Goal: Task Accomplishment & Management: Manage account settings

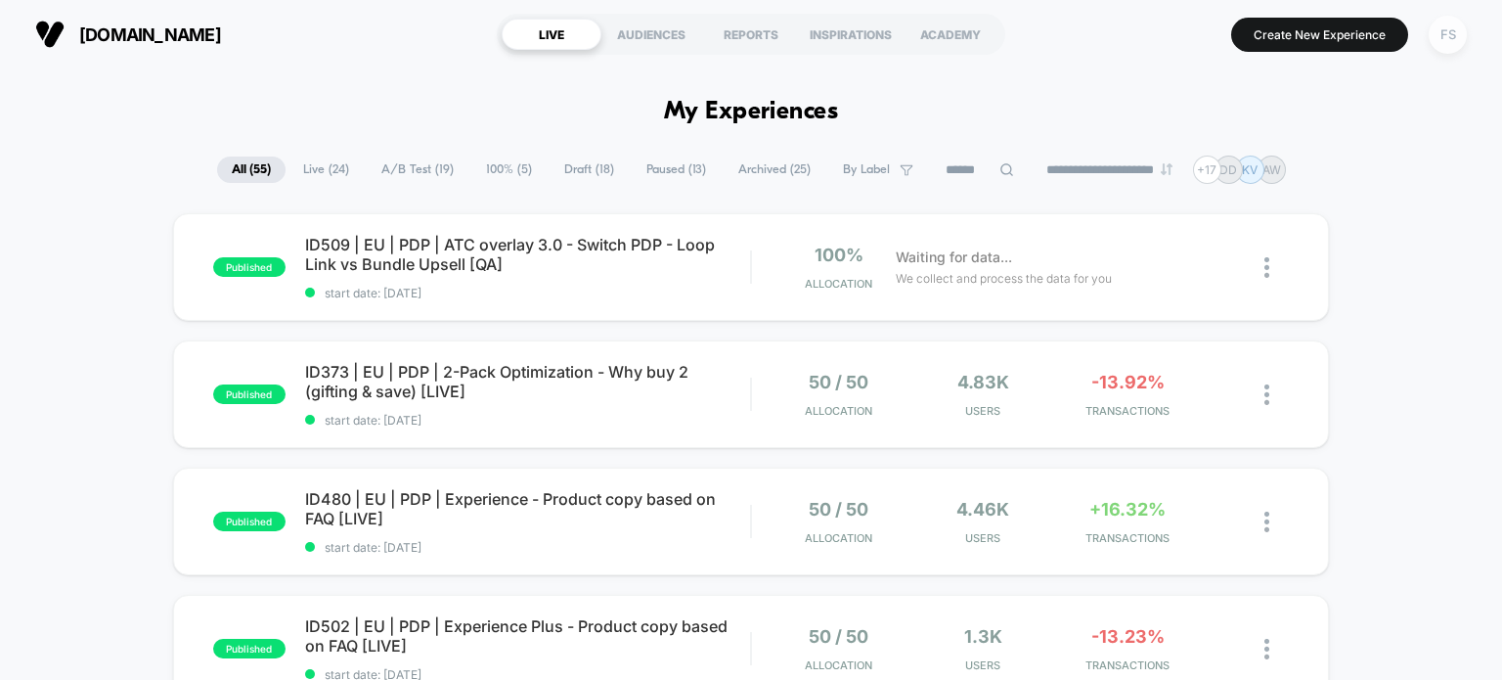
click at [1440, 32] on div "FS" at bounding box center [1448, 35] width 38 height 38
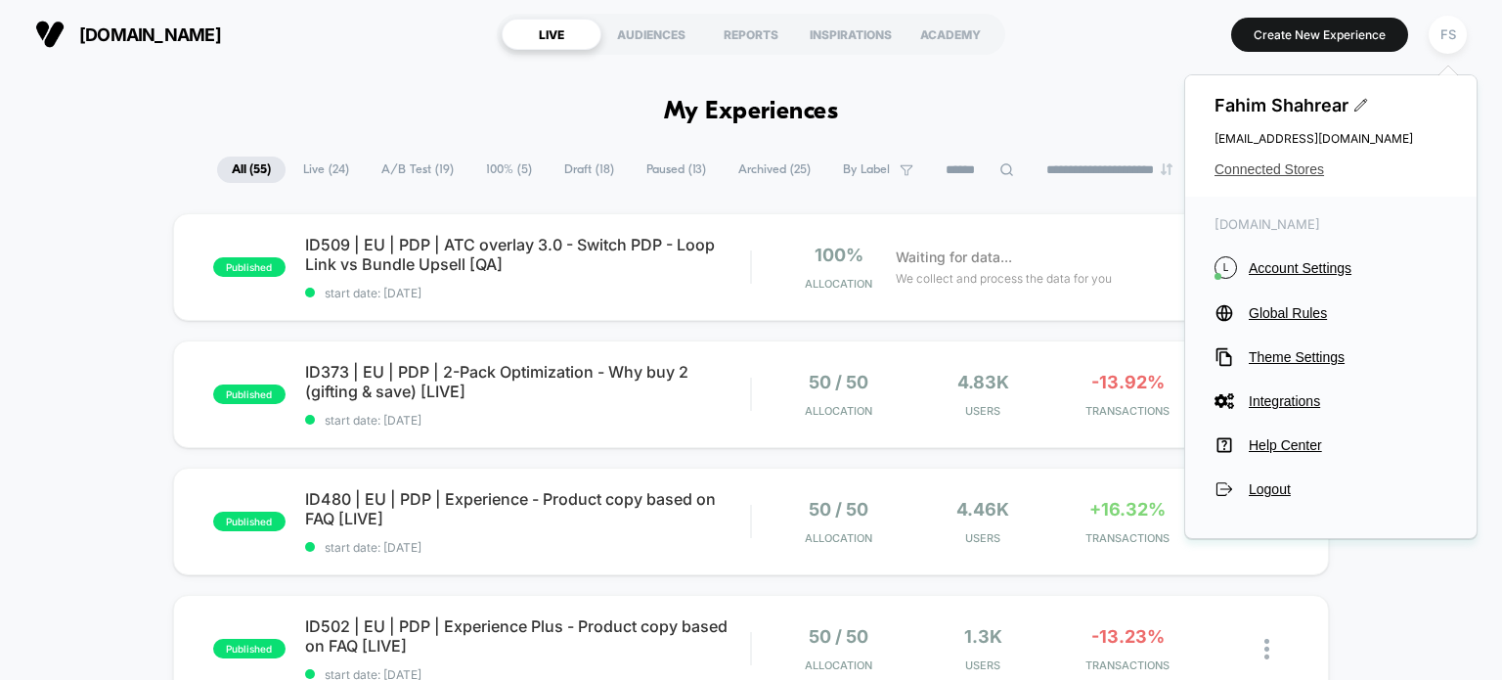
click at [1306, 170] on span "Connected Stores" at bounding box center [1331, 169] width 233 height 16
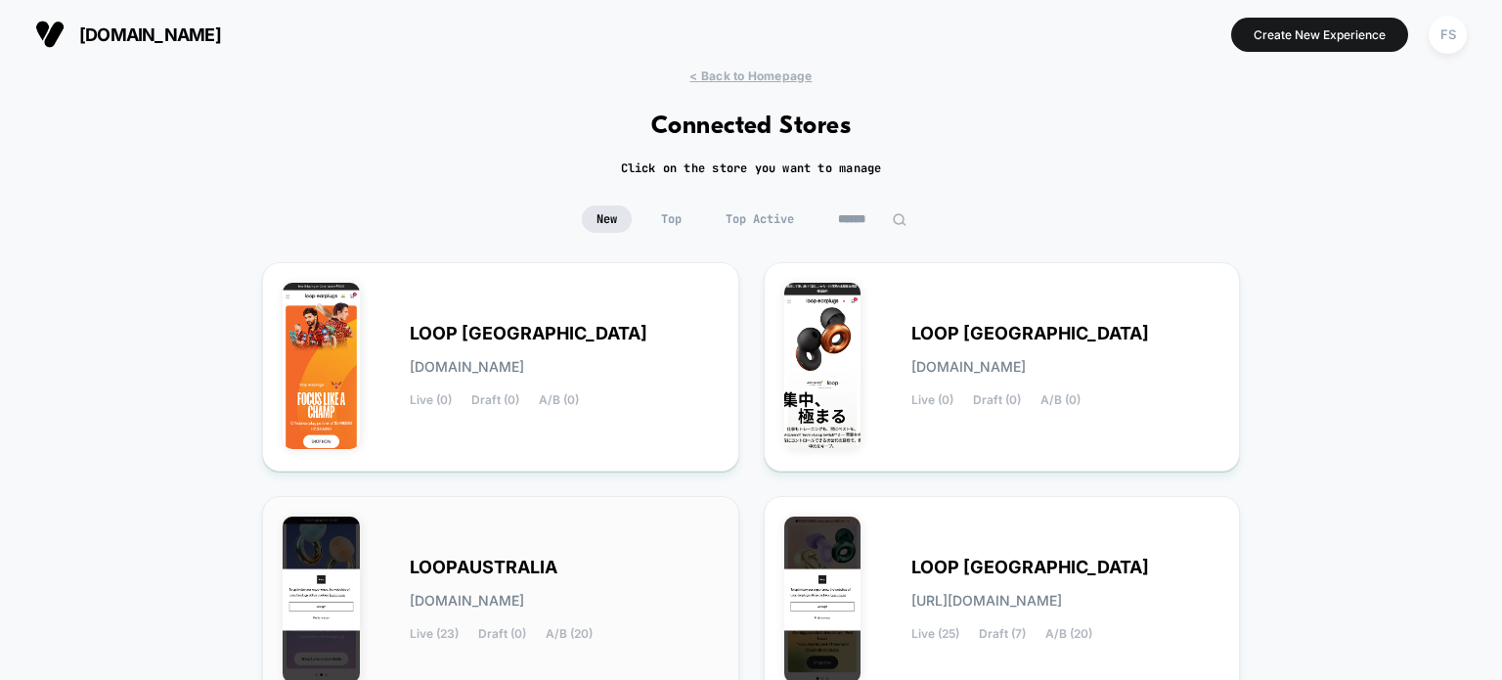
click at [634, 530] on div "LOOPAUSTRALIA [DOMAIN_NAME] Live (23) Draft (0) A/B (20)" at bounding box center [501, 600] width 436 height 168
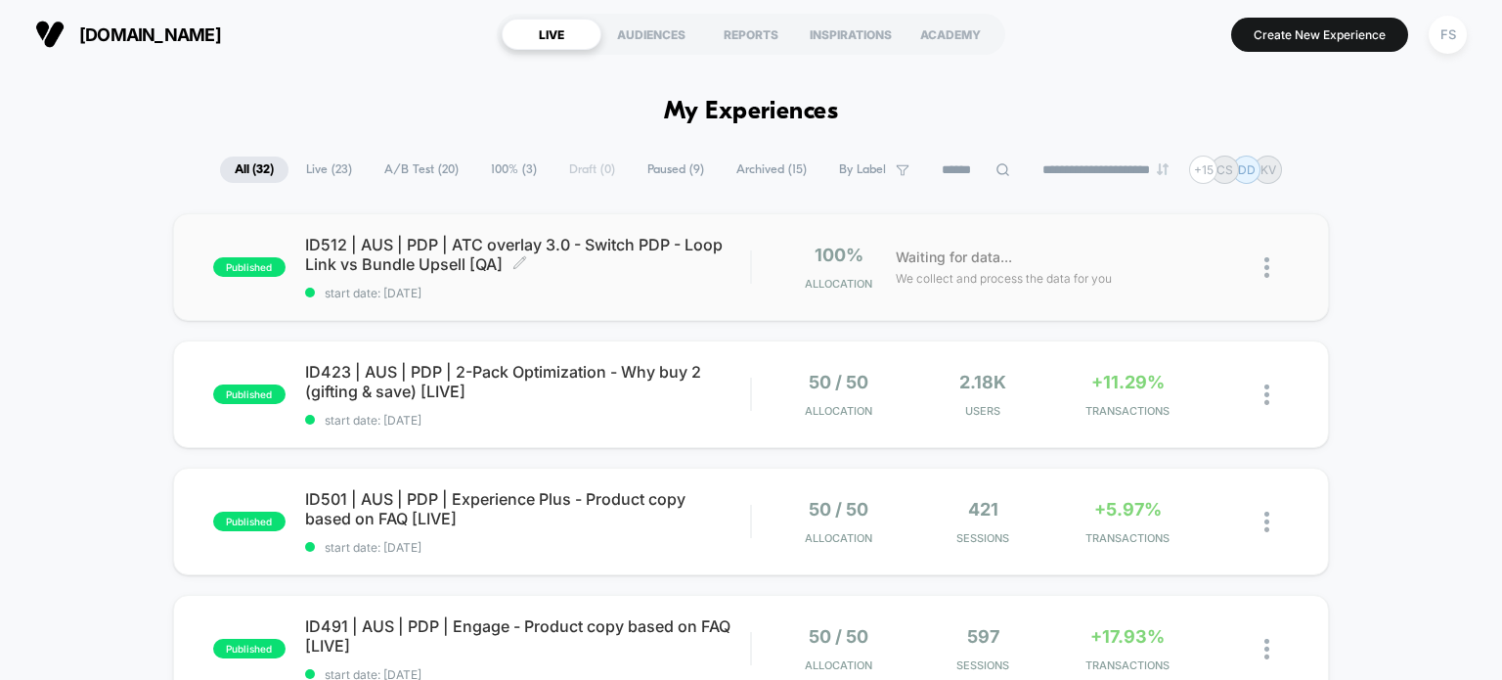
click at [432, 256] on span "ID512 | AUS | PDP | ATC overlay 3.0 - Switch PDP - Loop Link vs Bundle Upsell […" at bounding box center [528, 254] width 446 height 39
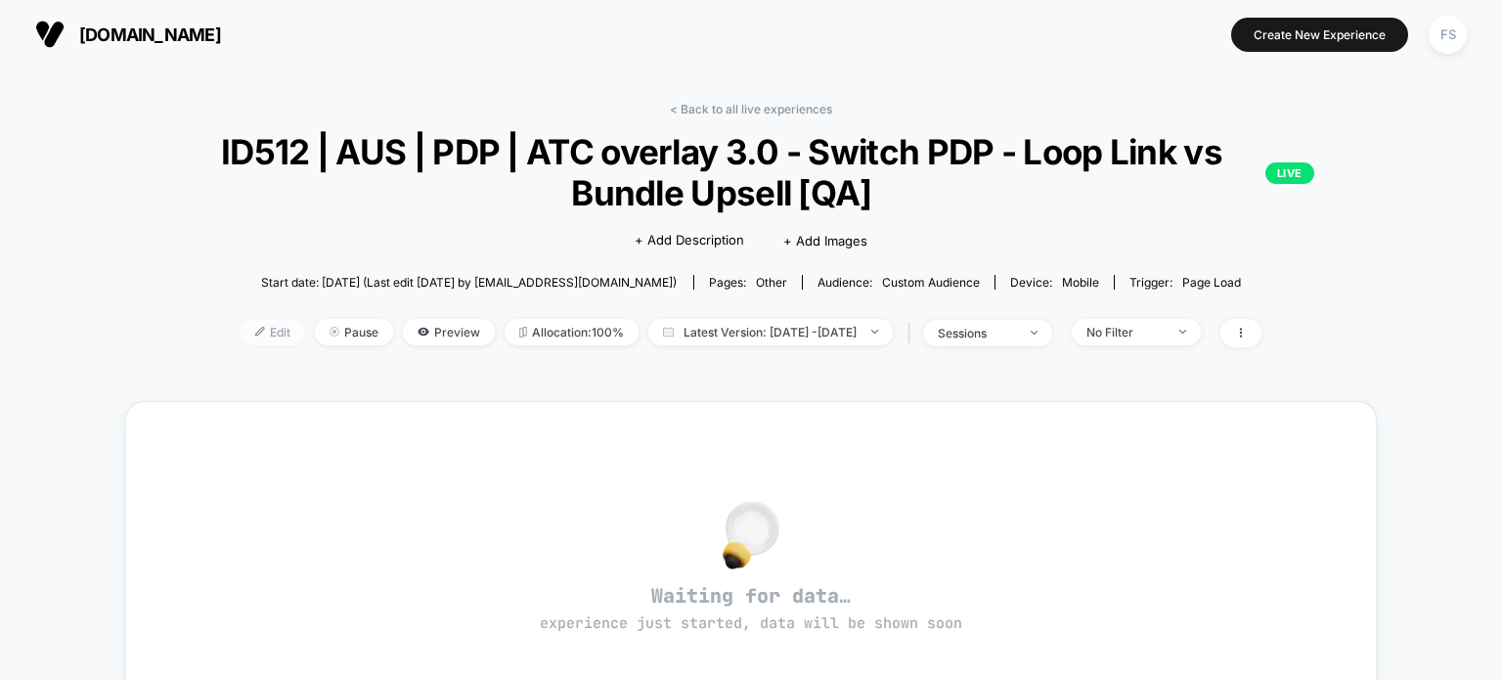
click at [241, 330] on span "Edit" at bounding box center [273, 332] width 65 height 26
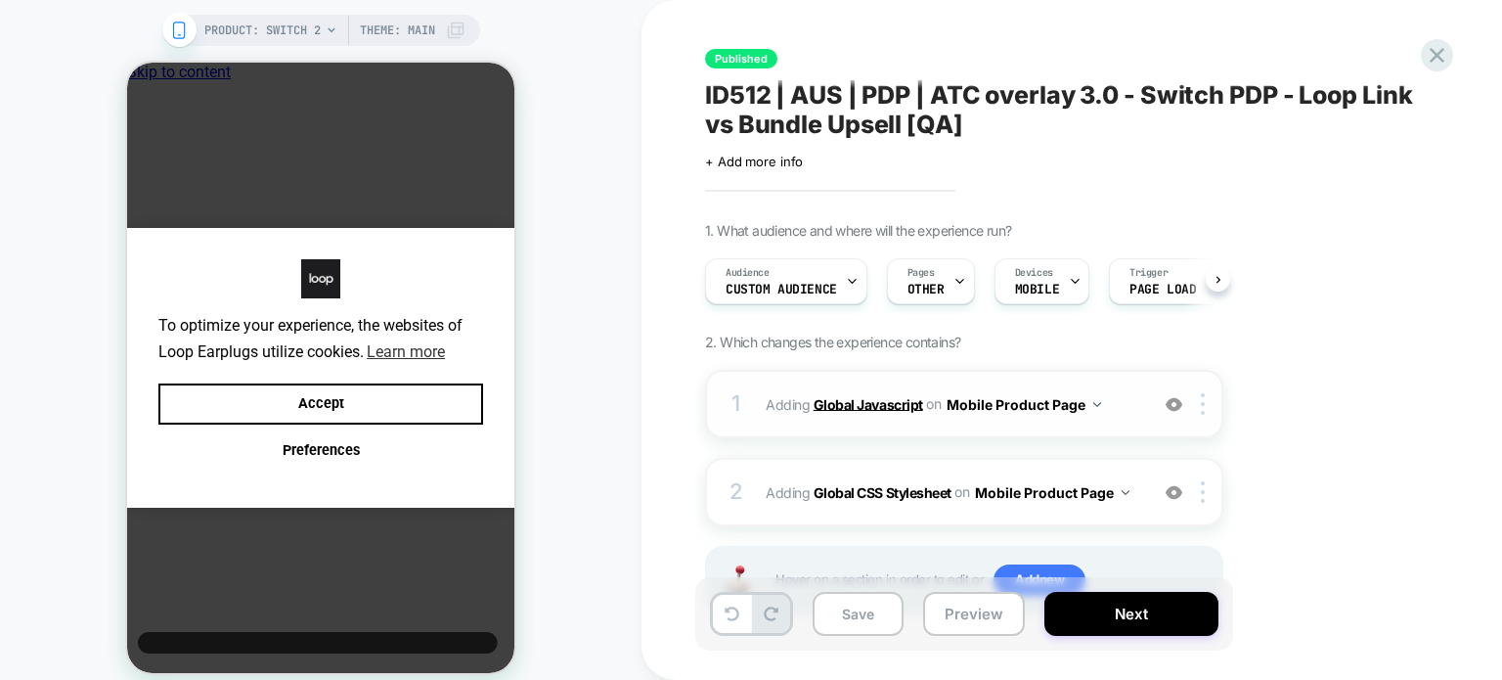
click at [866, 405] on b "Global Javascript" at bounding box center [869, 403] width 110 height 17
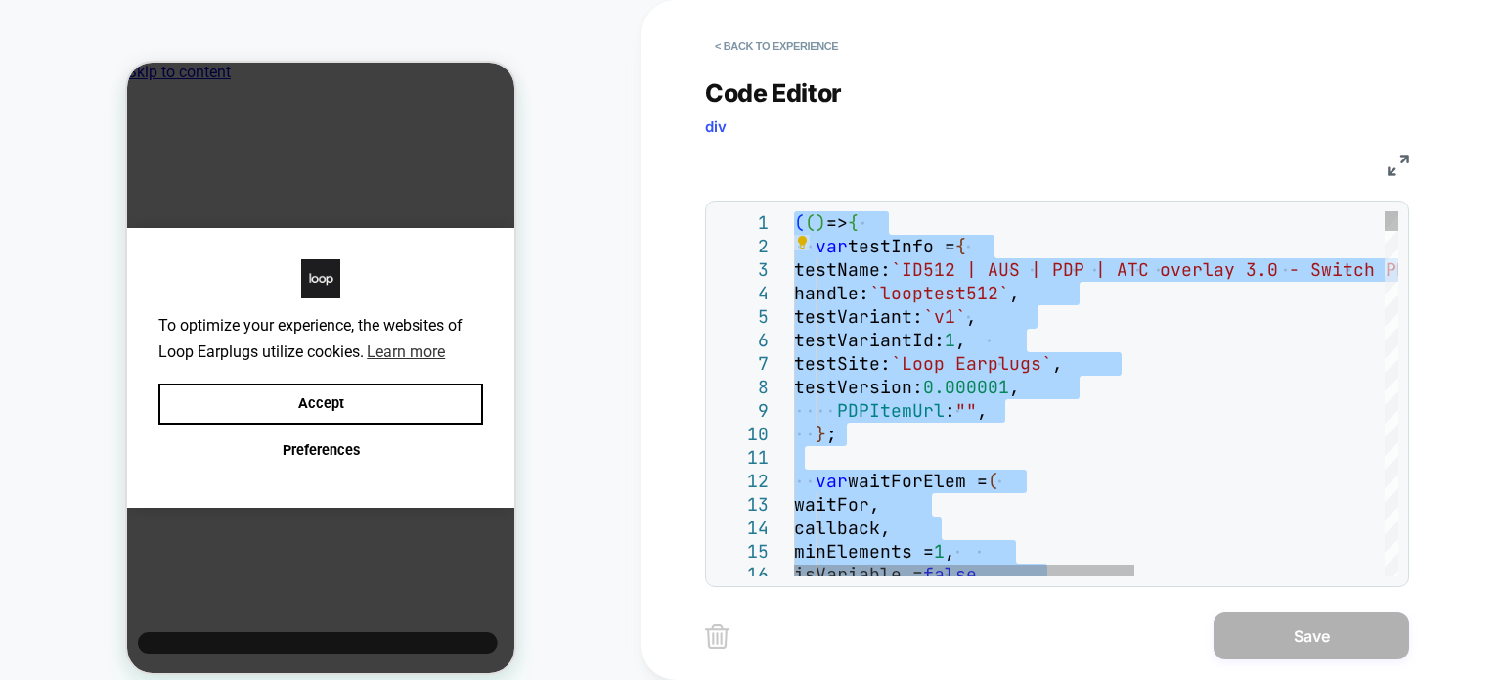
type textarea "**********"
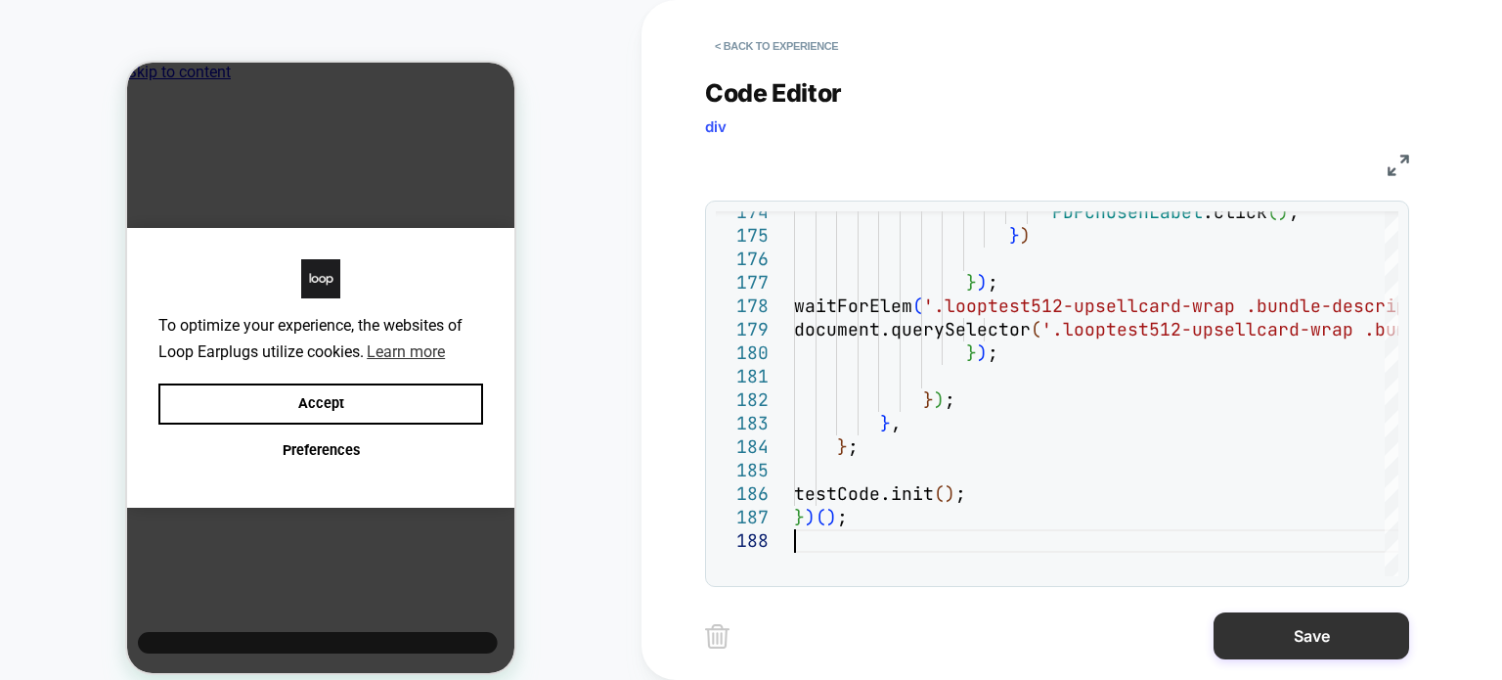
click at [1308, 629] on button "Save" at bounding box center [1312, 635] width 196 height 47
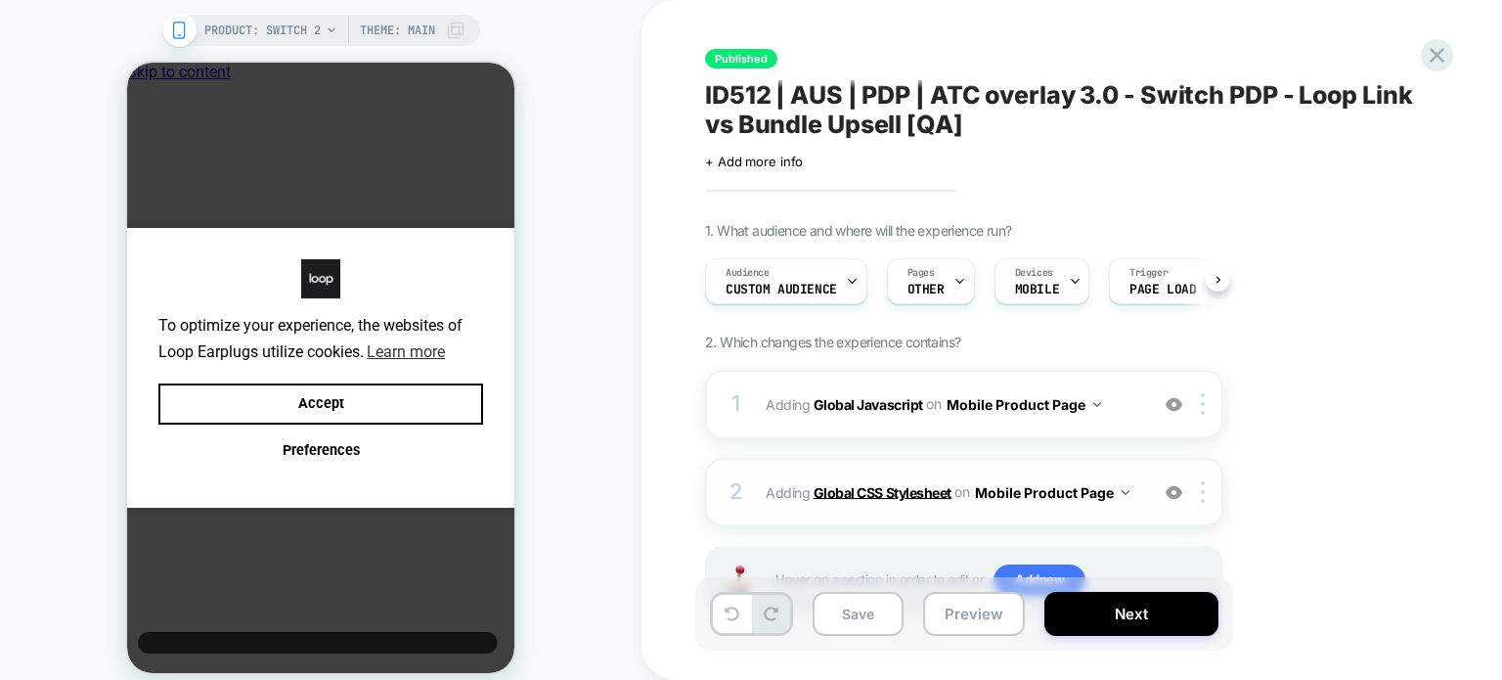
click at [888, 490] on b "Global CSS Stylesheet" at bounding box center [883, 491] width 138 height 17
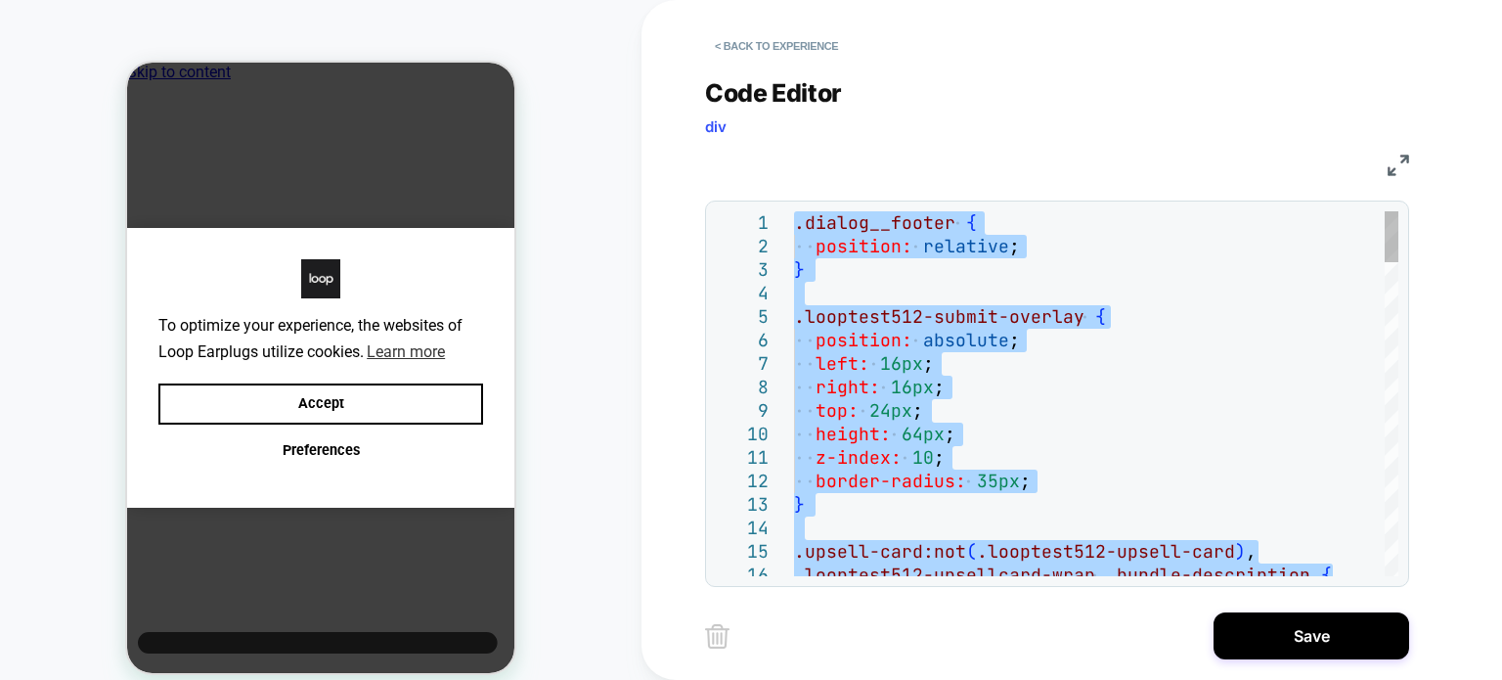
type textarea "**********"
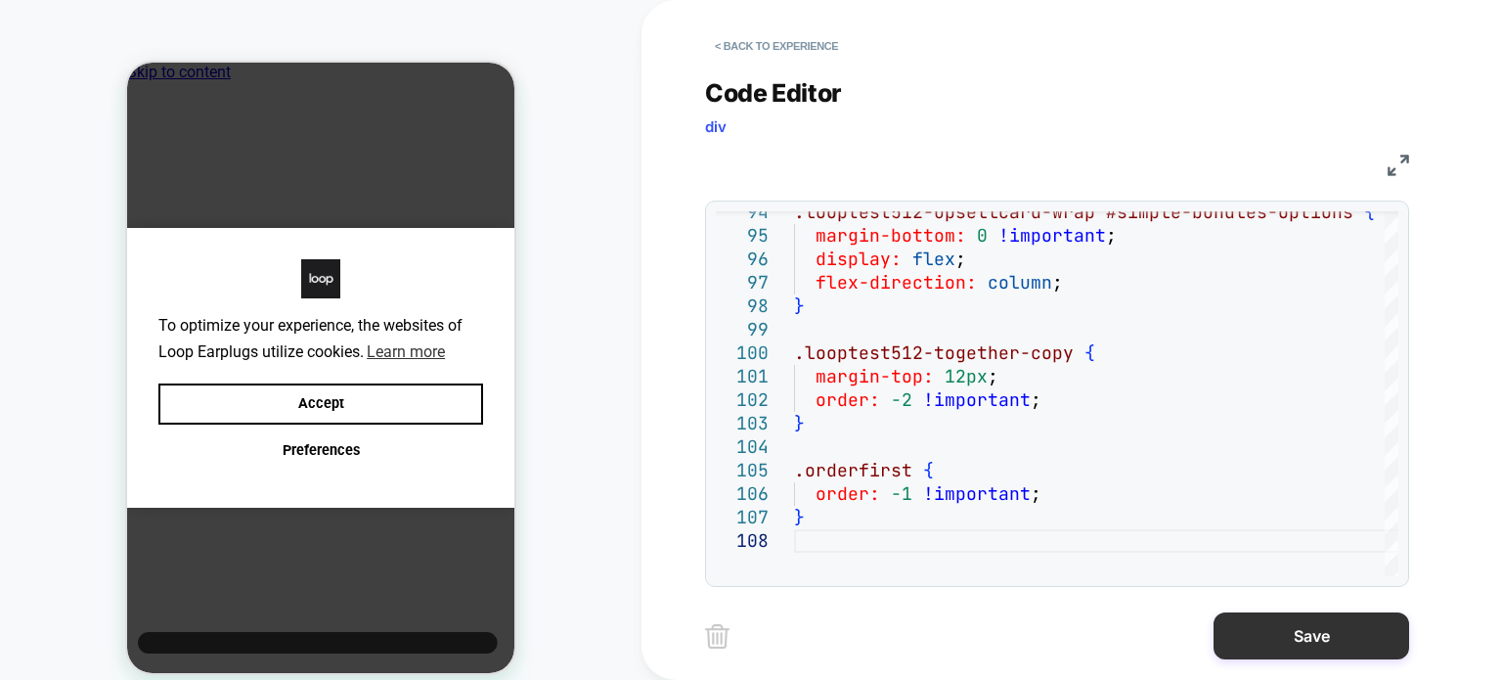
click at [1310, 633] on button "Save" at bounding box center [1312, 635] width 196 height 47
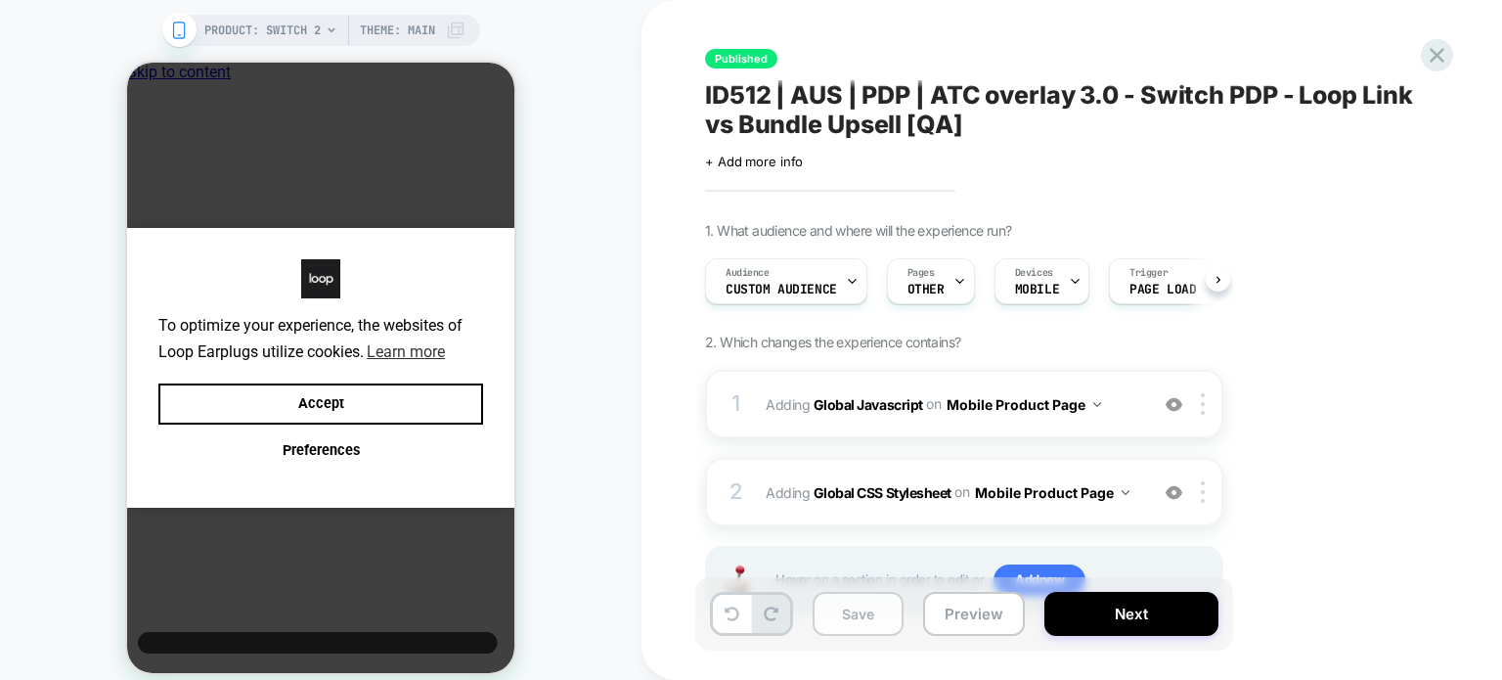
click at [858, 611] on button "Save" at bounding box center [858, 614] width 91 height 44
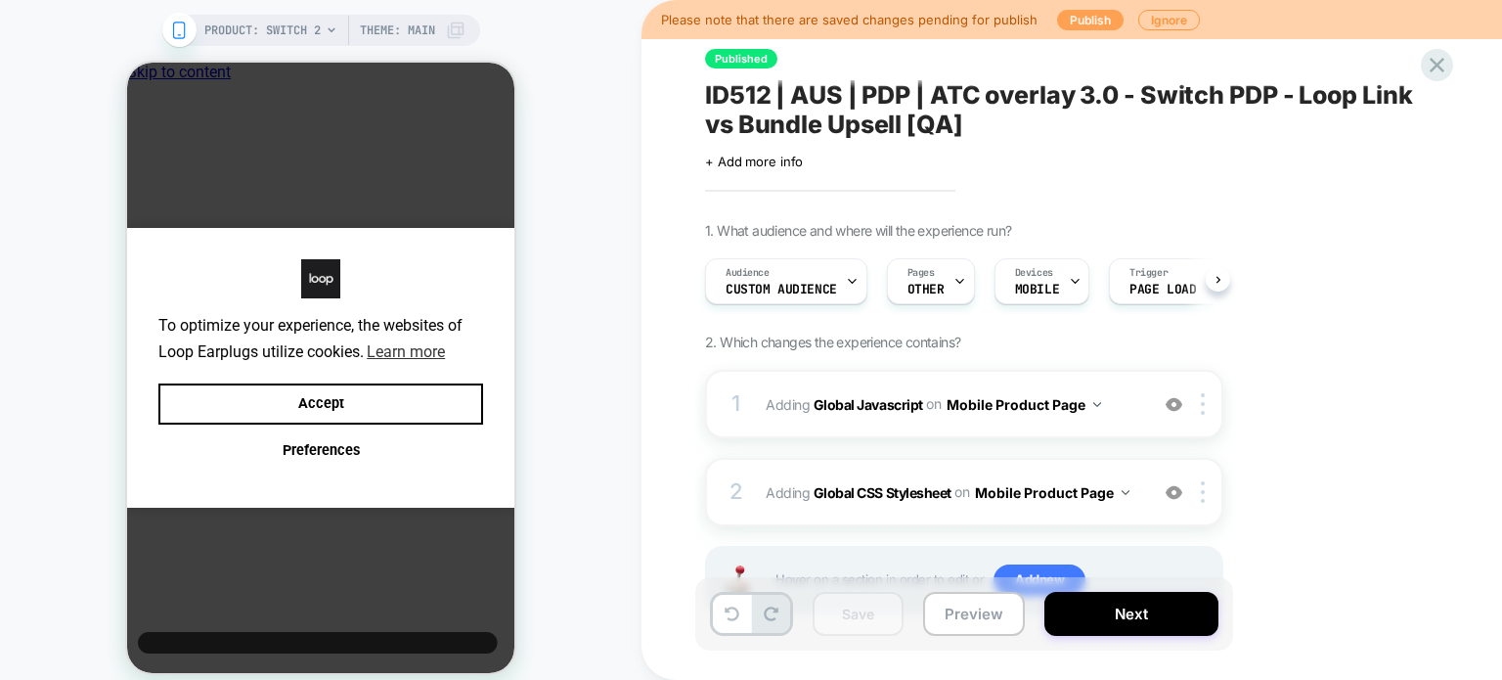
click at [1076, 19] on button "Publish" at bounding box center [1090, 20] width 67 height 21
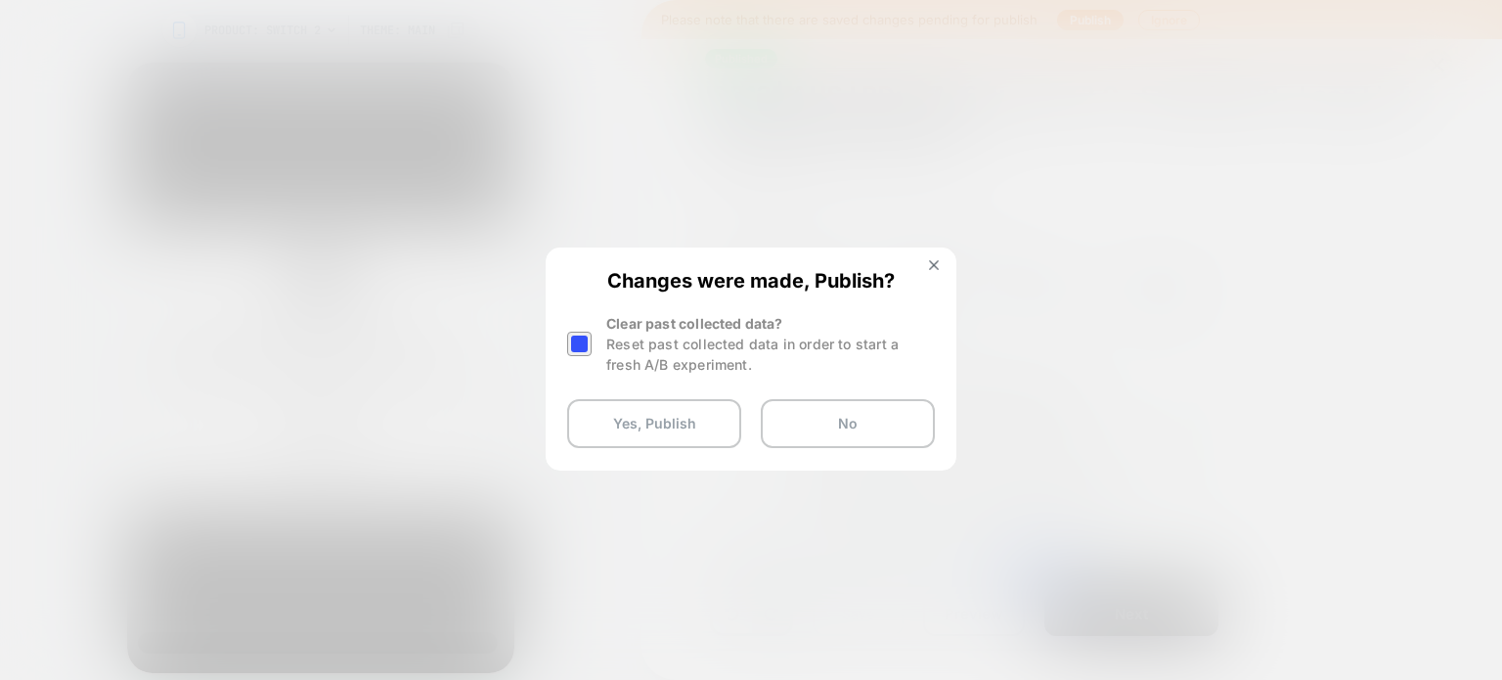
click at [595, 339] on div at bounding box center [581, 344] width 29 height 62
click at [587, 342] on div at bounding box center [579, 344] width 24 height 24
click at [618, 433] on button "Yes, Publish" at bounding box center [654, 423] width 174 height 49
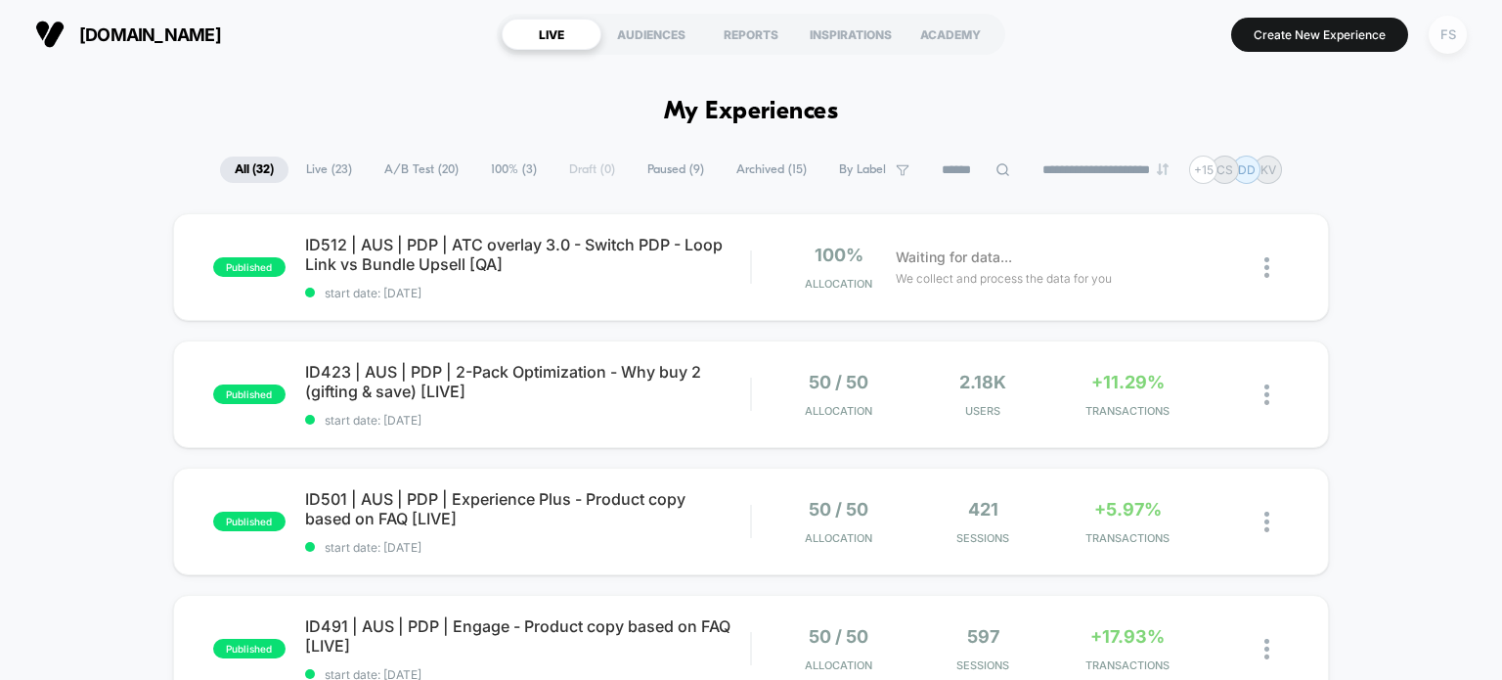
click at [1463, 29] on div "FS" at bounding box center [1448, 35] width 38 height 38
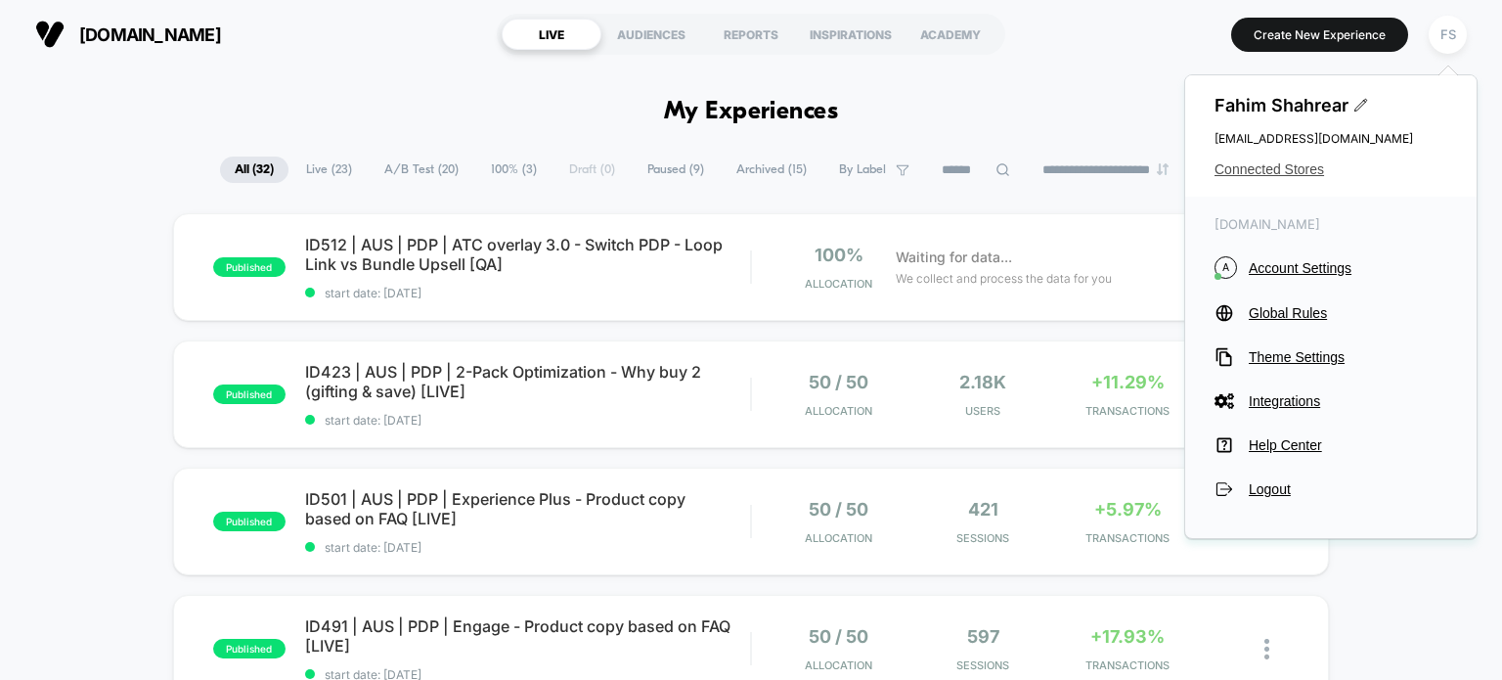
click at [1282, 167] on span "Connected Stores" at bounding box center [1331, 169] width 233 height 16
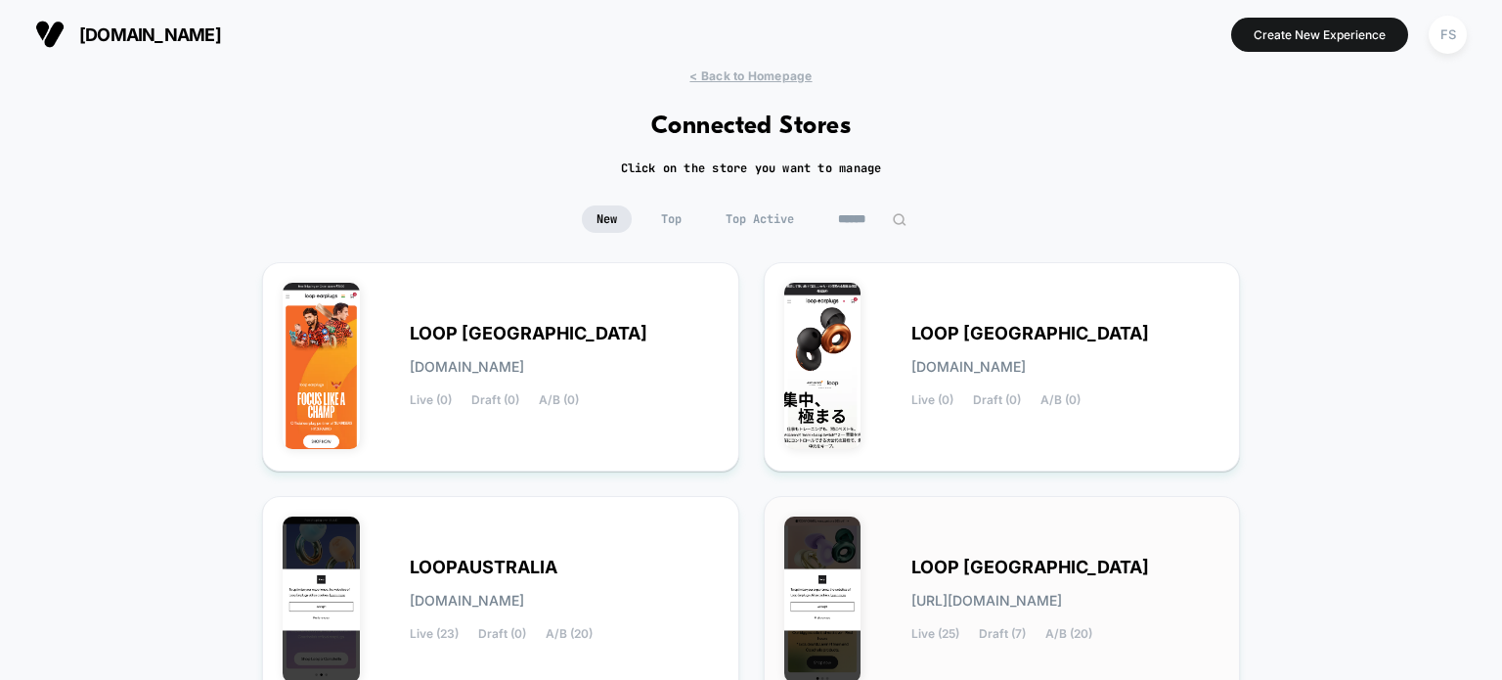
click at [1062, 598] on span "[URL][DOMAIN_NAME]" at bounding box center [987, 601] width 151 height 14
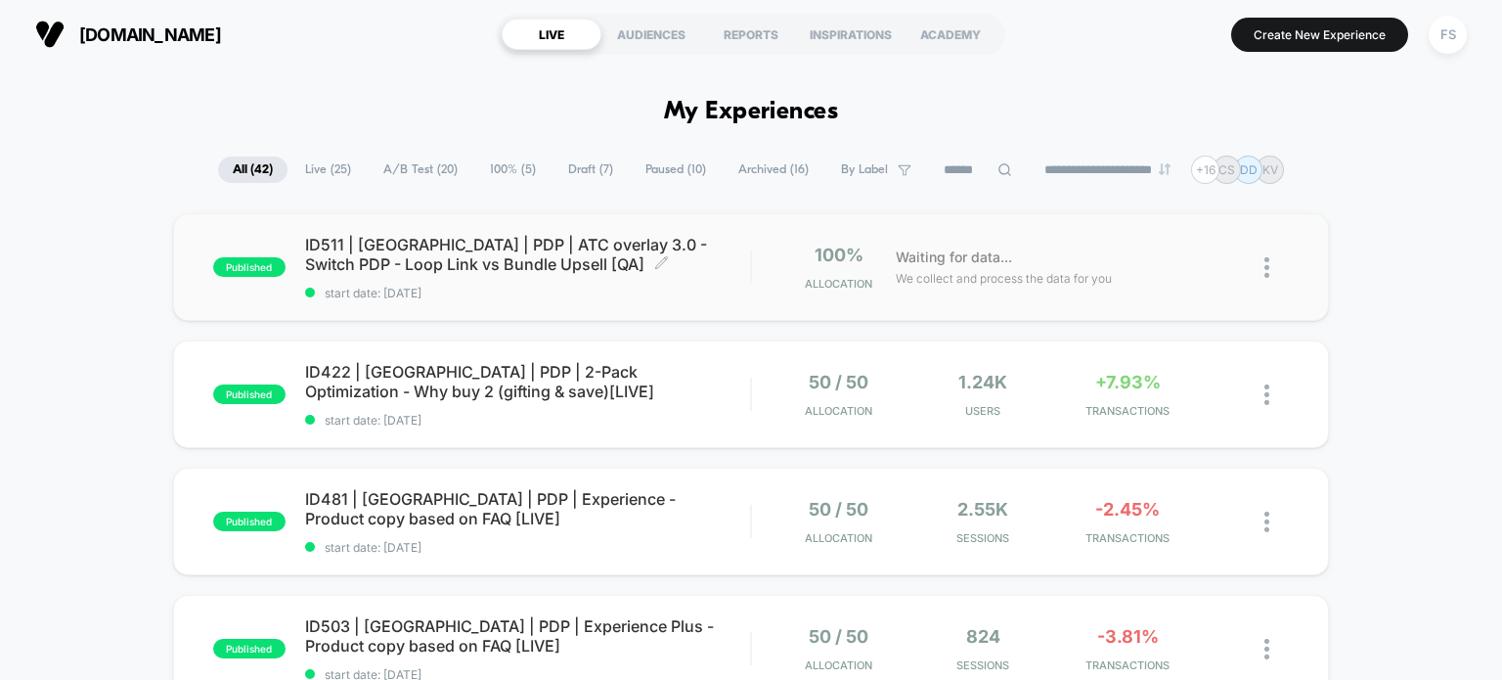
click at [593, 243] on span "ID511 | [GEOGRAPHIC_DATA] | PDP | ATC overlay 3.0 - Switch PDP - Loop Link vs B…" at bounding box center [528, 254] width 446 height 39
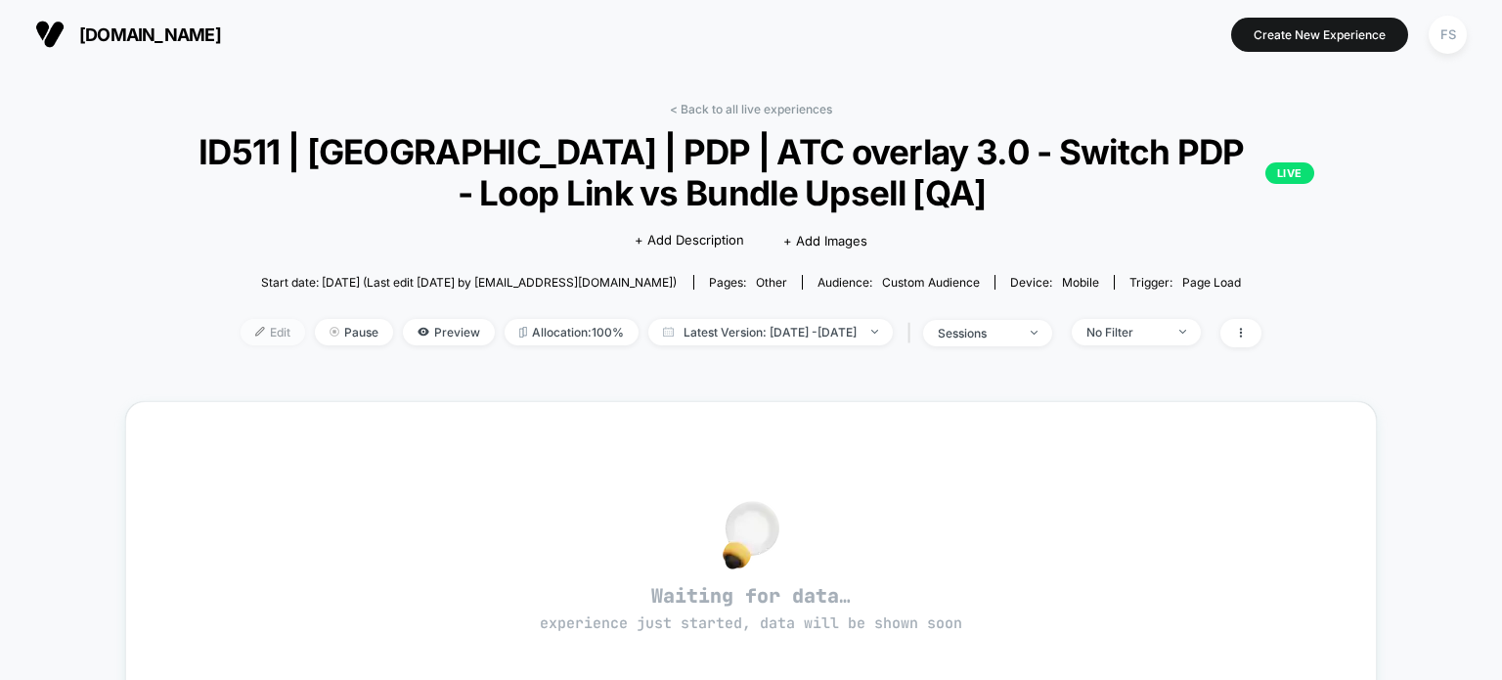
click at [244, 326] on span "Edit" at bounding box center [273, 332] width 65 height 26
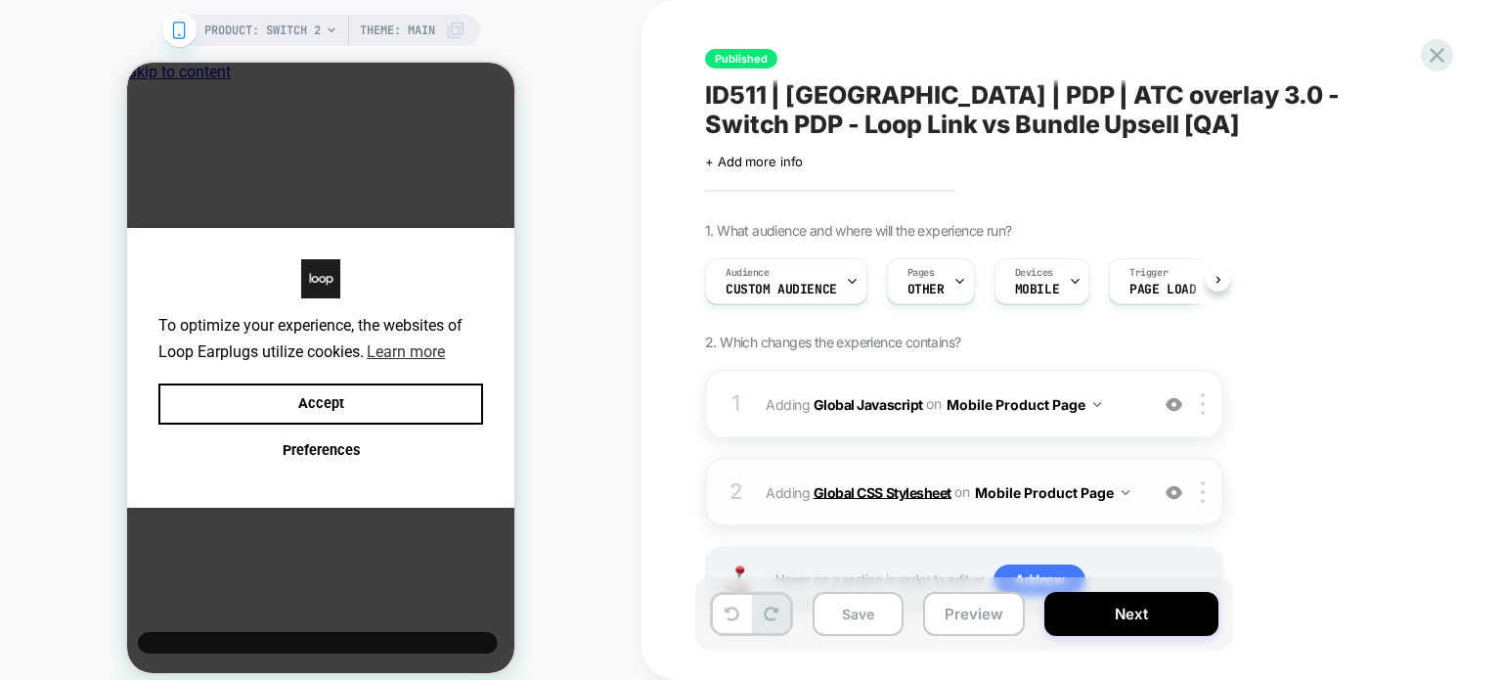
click at [896, 496] on b "Global CSS Stylesheet" at bounding box center [883, 491] width 138 height 17
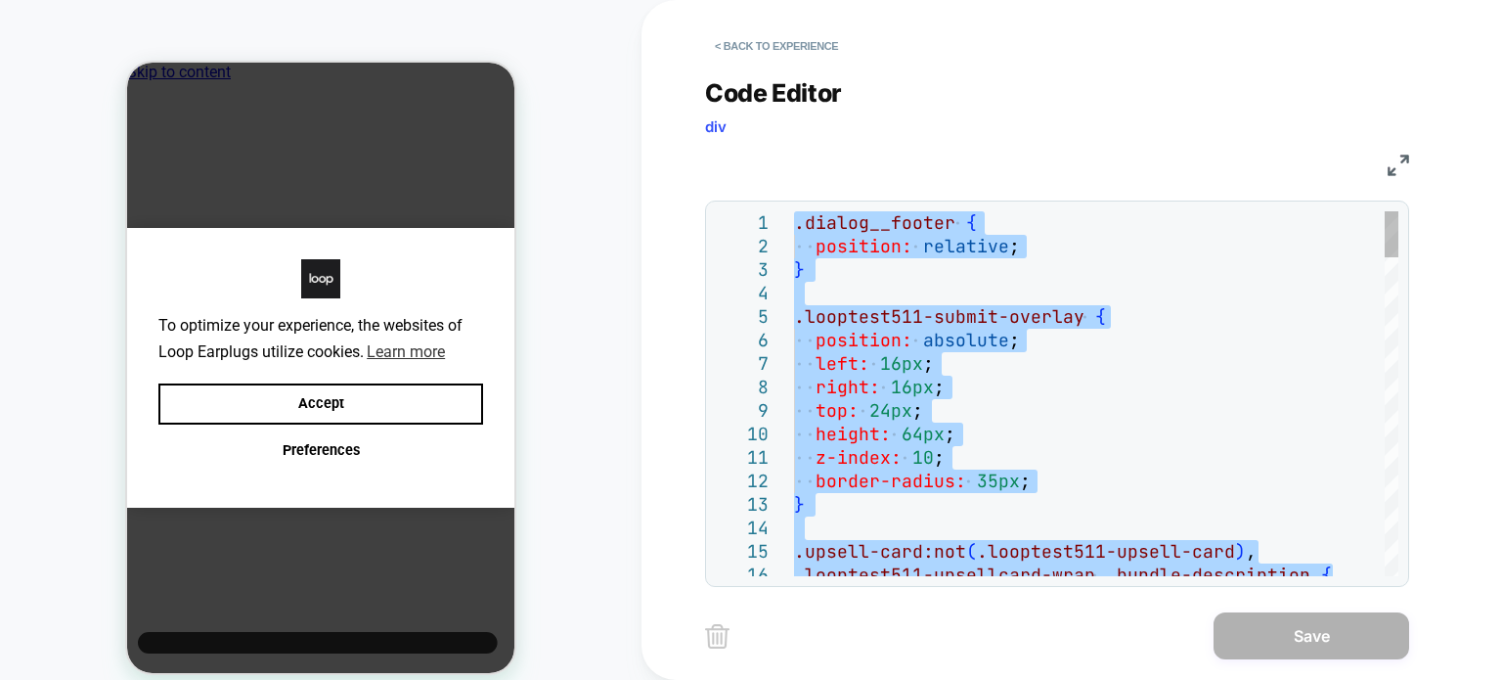
type textarea "**********"
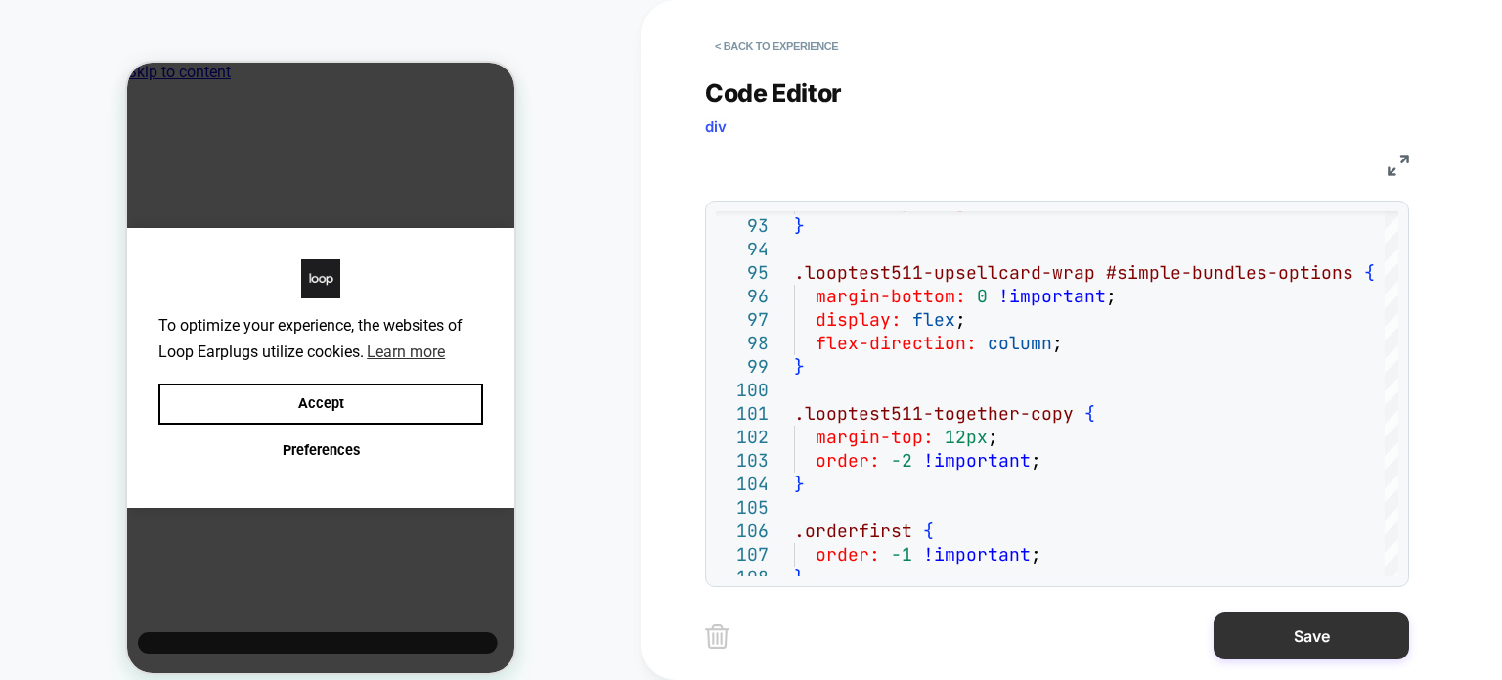
click at [1338, 623] on button "Save" at bounding box center [1312, 635] width 196 height 47
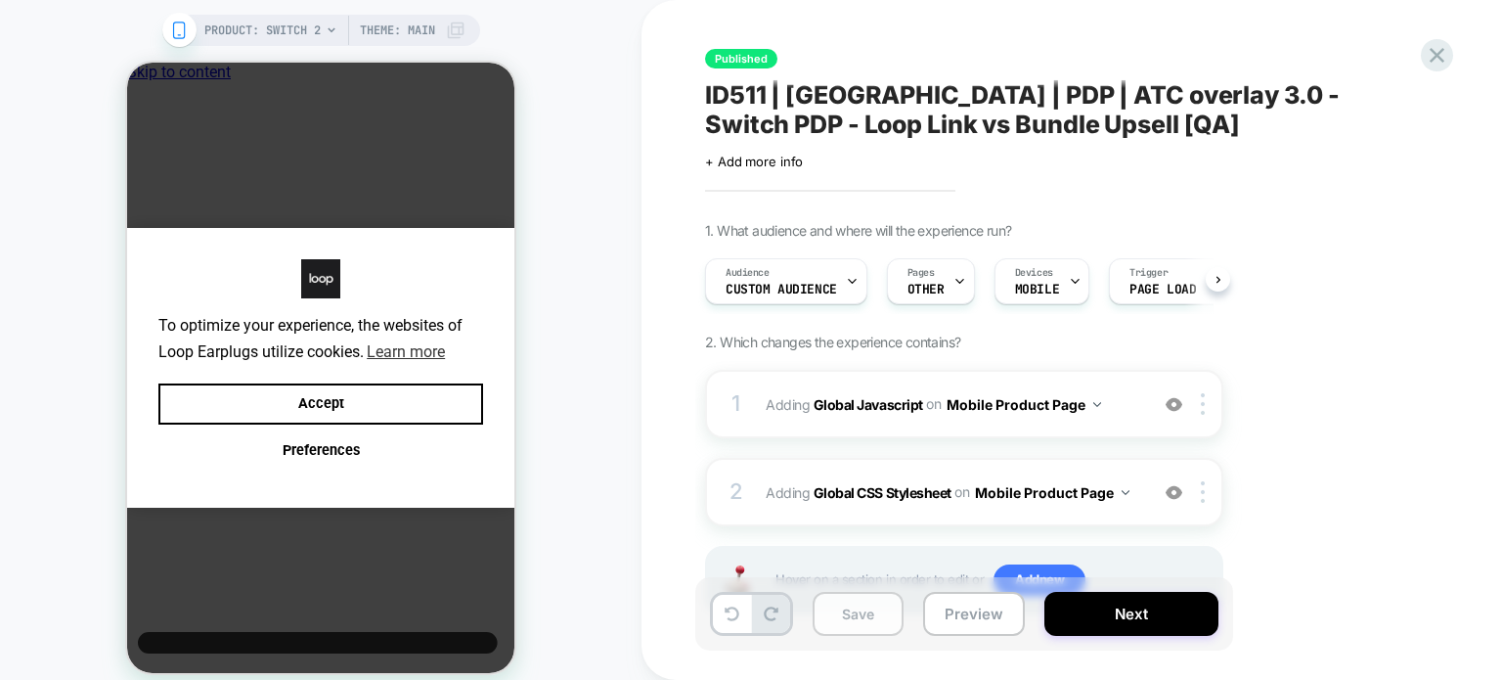
click at [868, 613] on button "Save" at bounding box center [858, 614] width 91 height 44
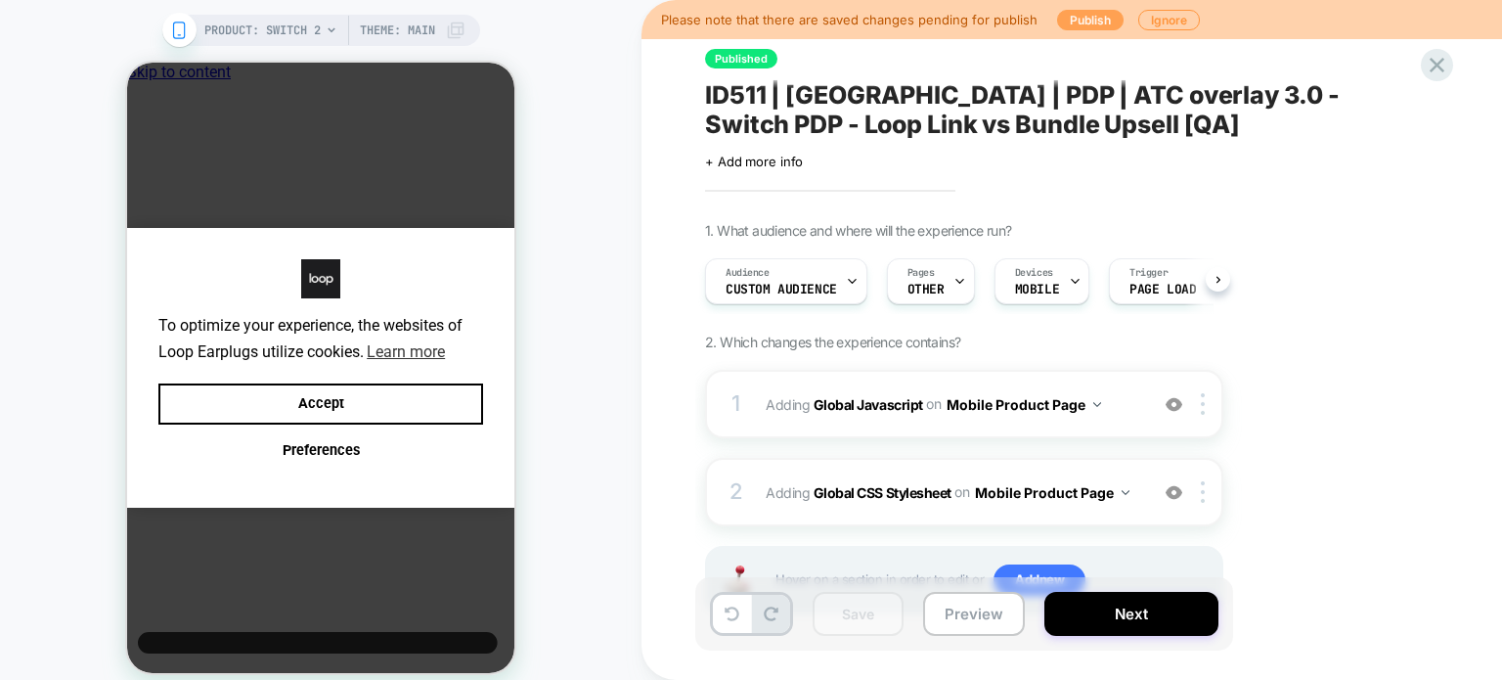
click at [1088, 15] on button "Publish" at bounding box center [1090, 20] width 67 height 21
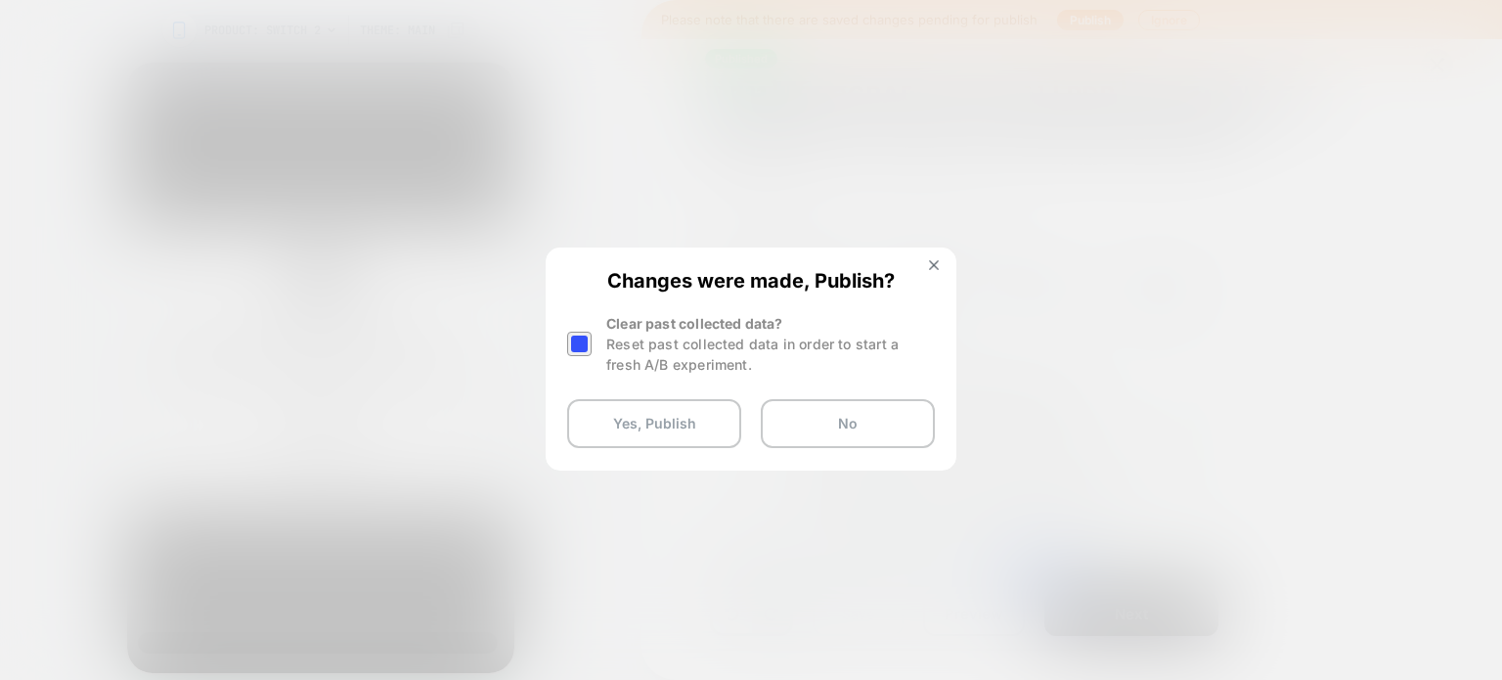
click at [586, 359] on div at bounding box center [581, 344] width 29 height 62
click at [580, 332] on div at bounding box center [579, 344] width 24 height 24
click at [644, 428] on button "Yes, Publish" at bounding box center [654, 423] width 174 height 49
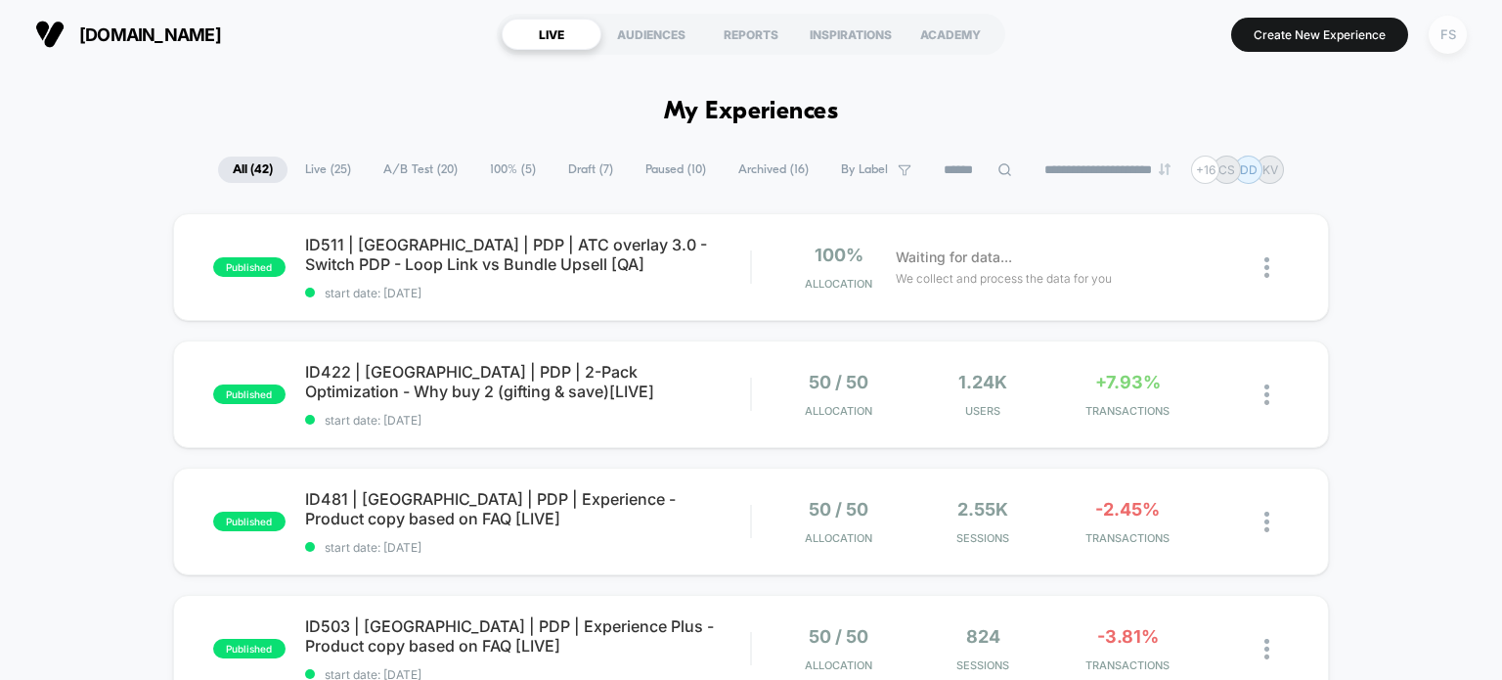
click at [1451, 48] on div "FS" at bounding box center [1448, 35] width 38 height 38
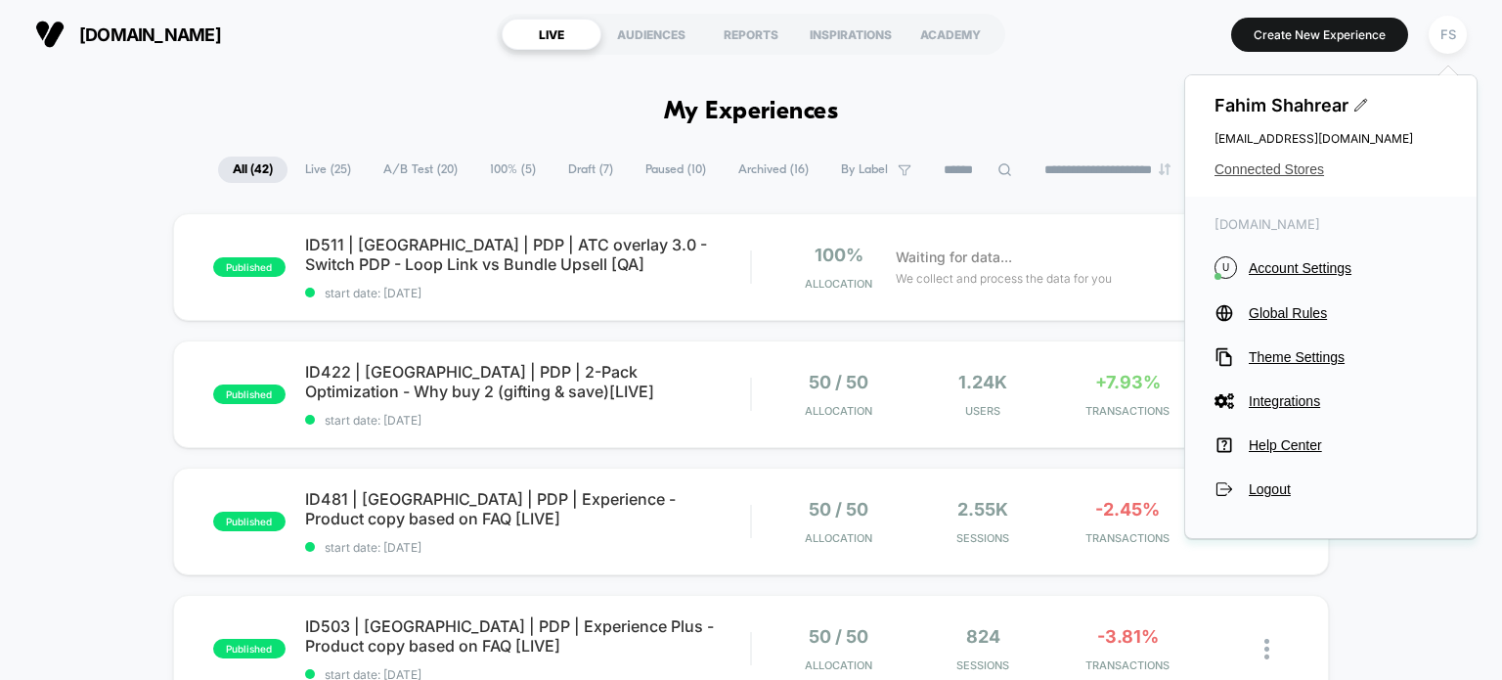
click at [1291, 175] on span "Connected Stores" at bounding box center [1331, 169] width 233 height 16
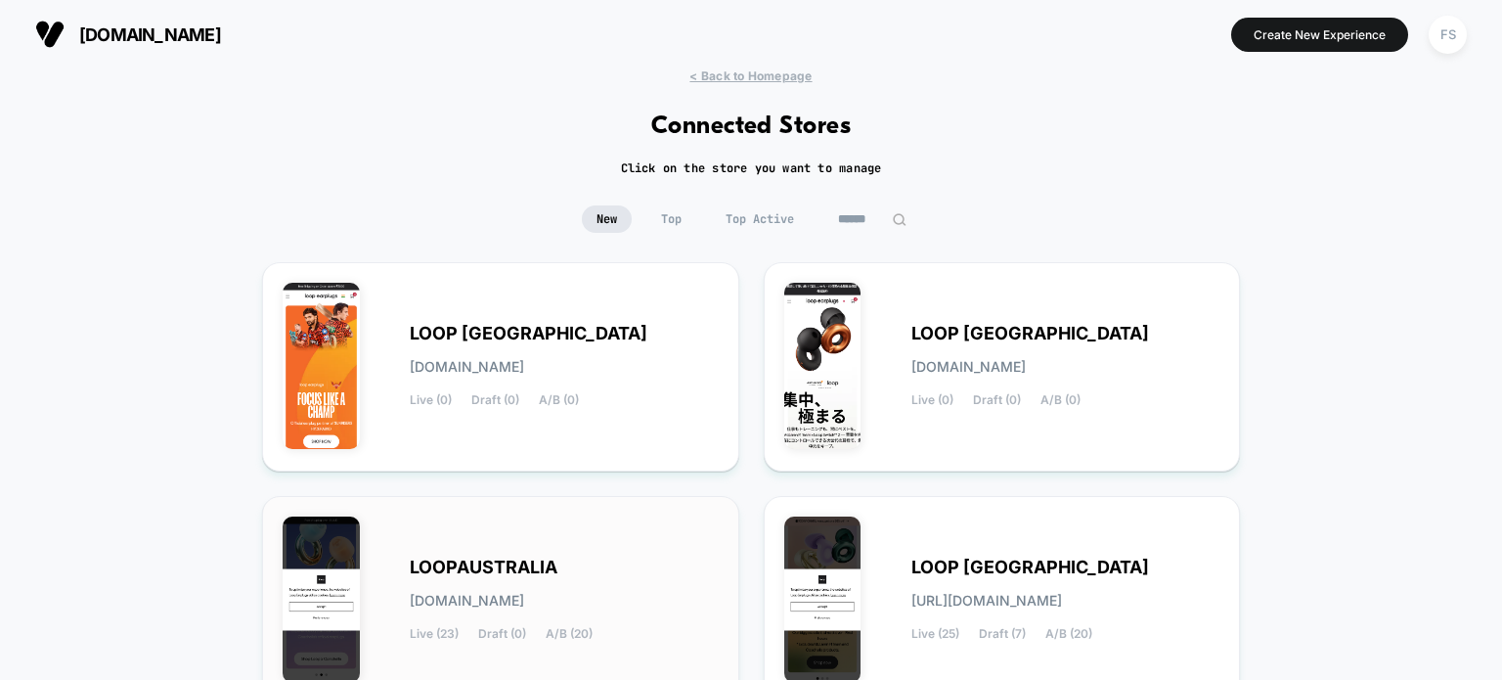
click at [606, 548] on div "LOOPAUSTRALIA [DOMAIN_NAME] Live (23) Draft (0) A/B (20)" at bounding box center [501, 600] width 436 height 168
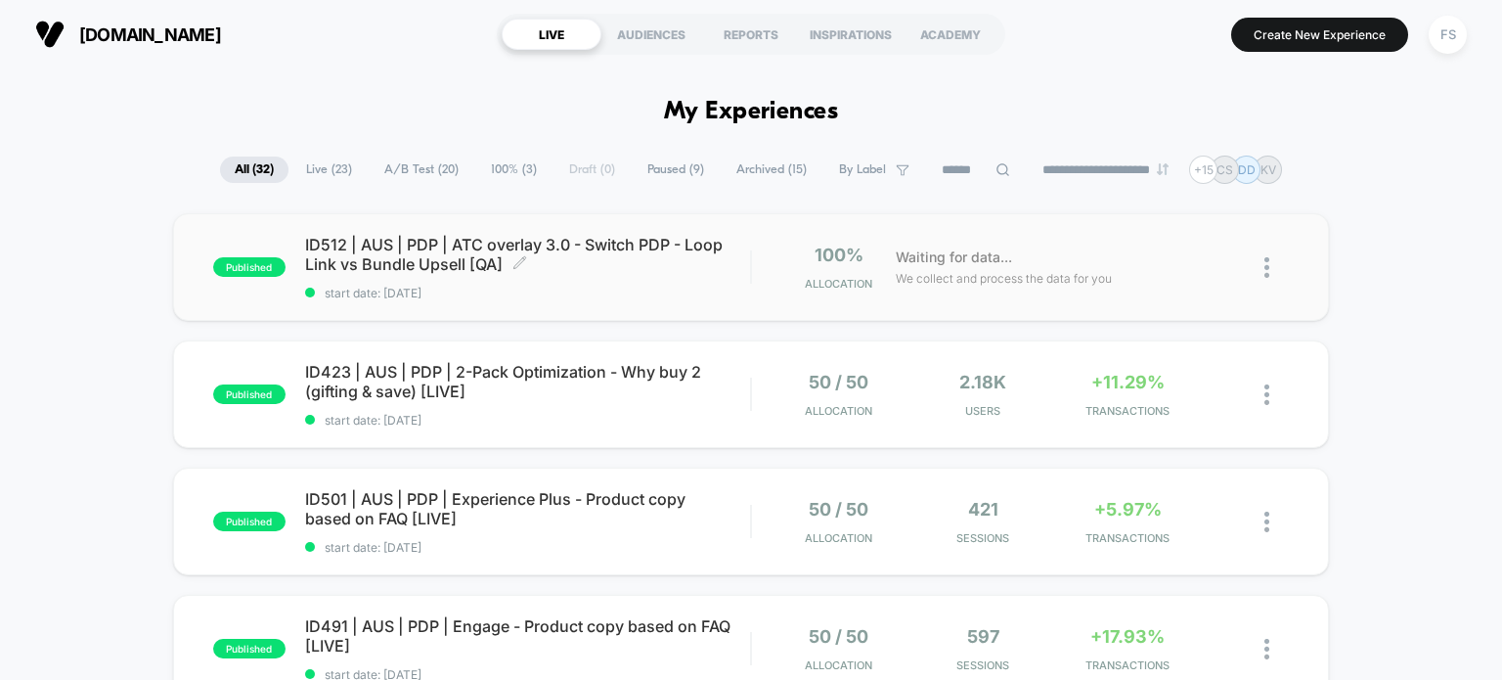
click at [407, 258] on span "ID512 | AUS | PDP | ATC overlay 3.0 - Switch PDP - Loop Link vs Bundle Upsell […" at bounding box center [528, 254] width 446 height 39
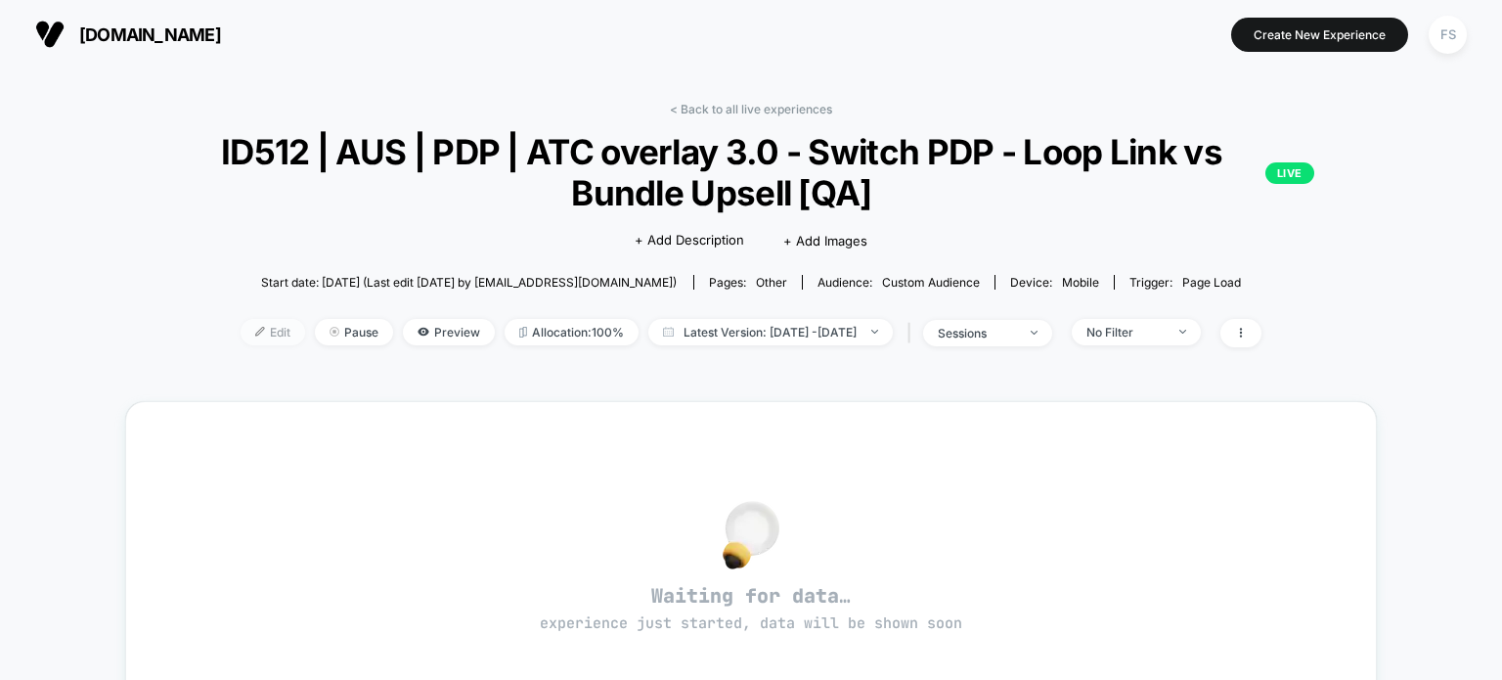
click at [243, 323] on span "Edit" at bounding box center [273, 332] width 65 height 26
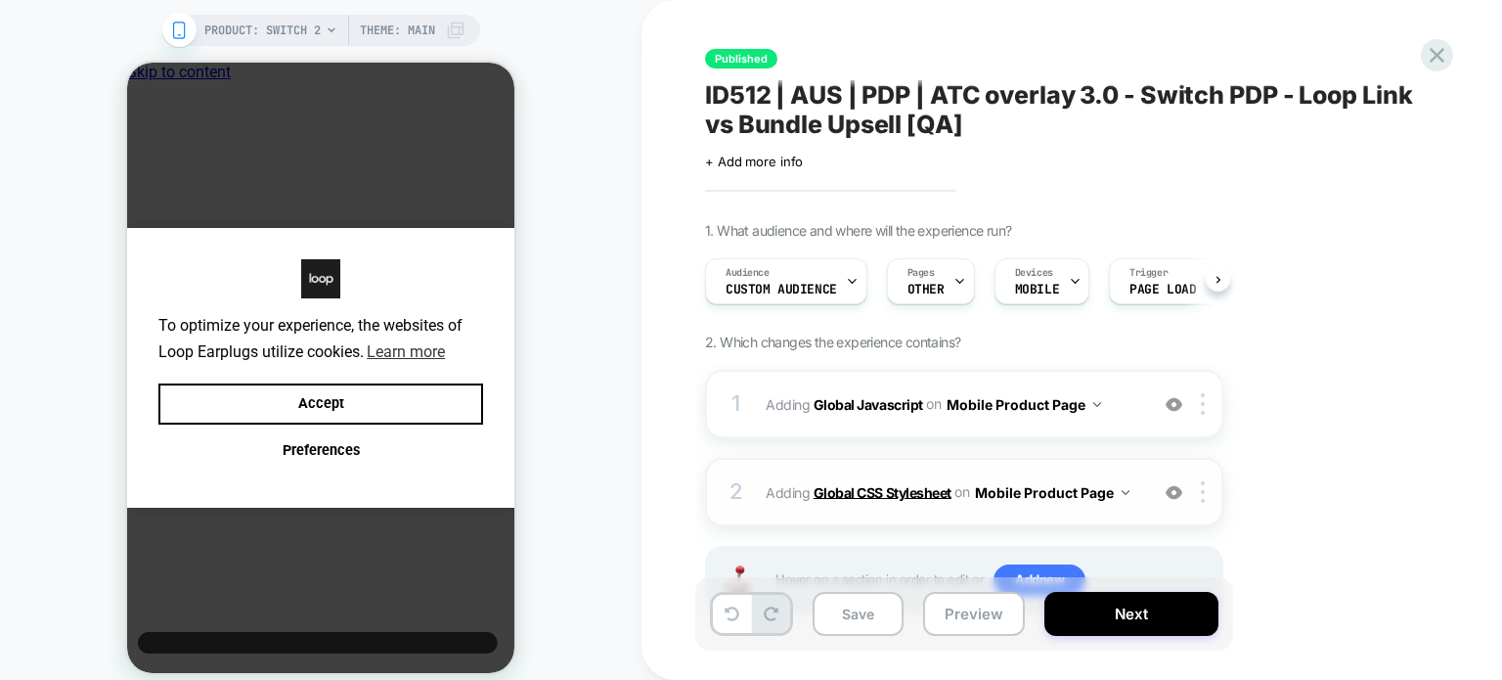
click at [891, 488] on b "Global CSS Stylesheet" at bounding box center [883, 491] width 138 height 17
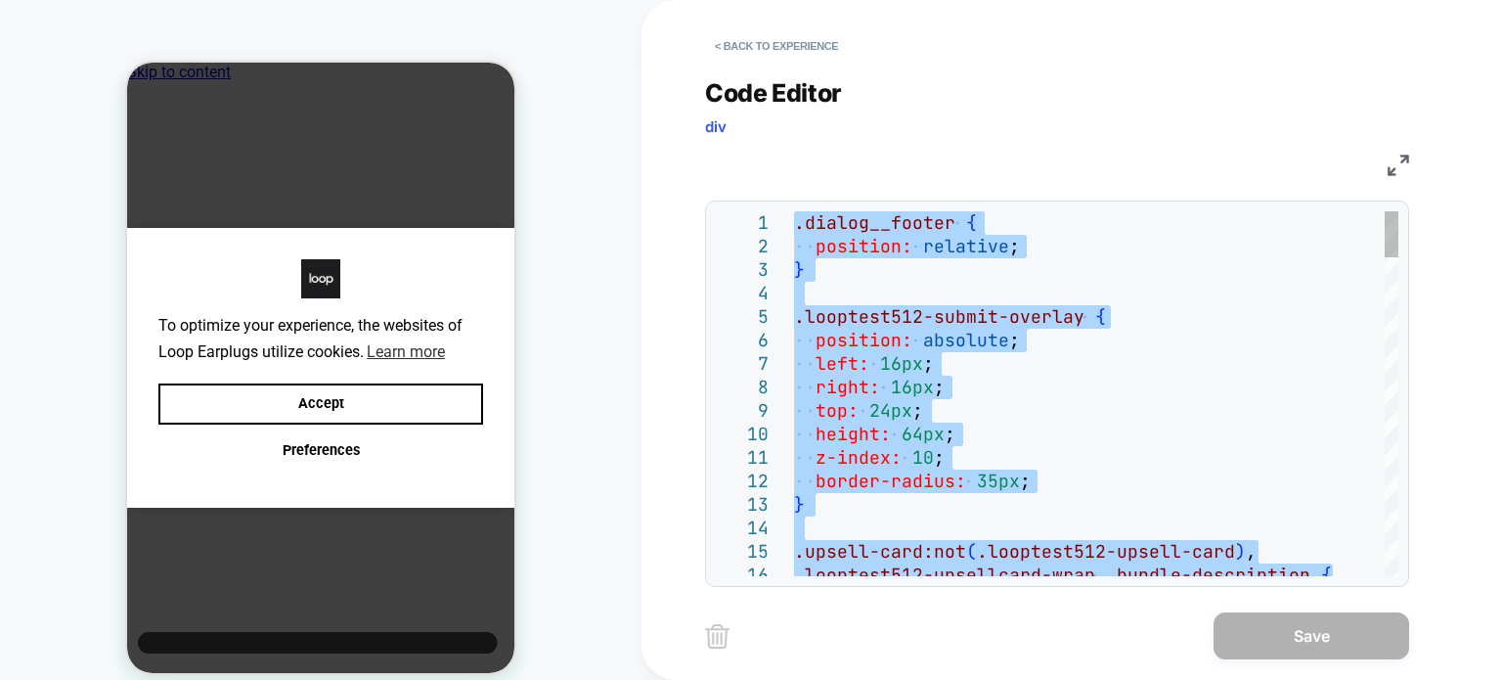
type textarea "**********"
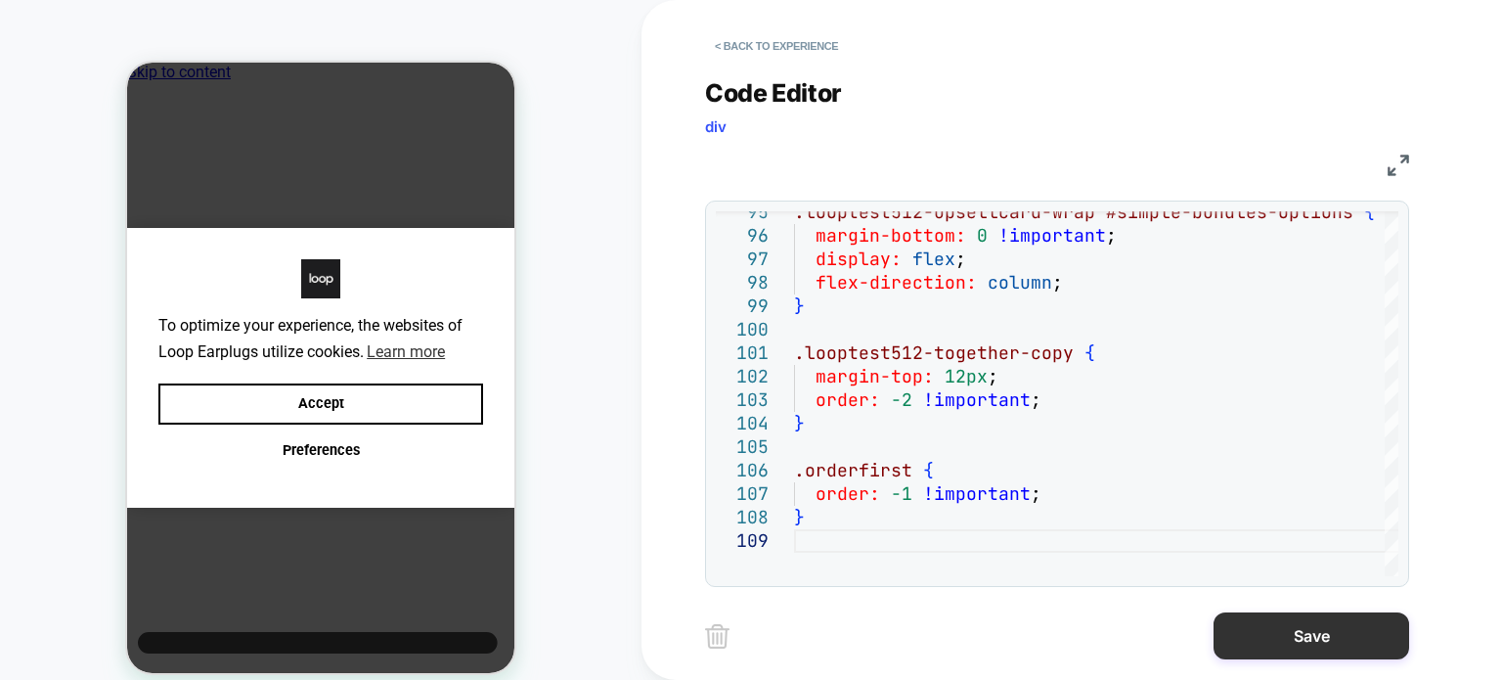
click at [1234, 639] on button "Save" at bounding box center [1312, 635] width 196 height 47
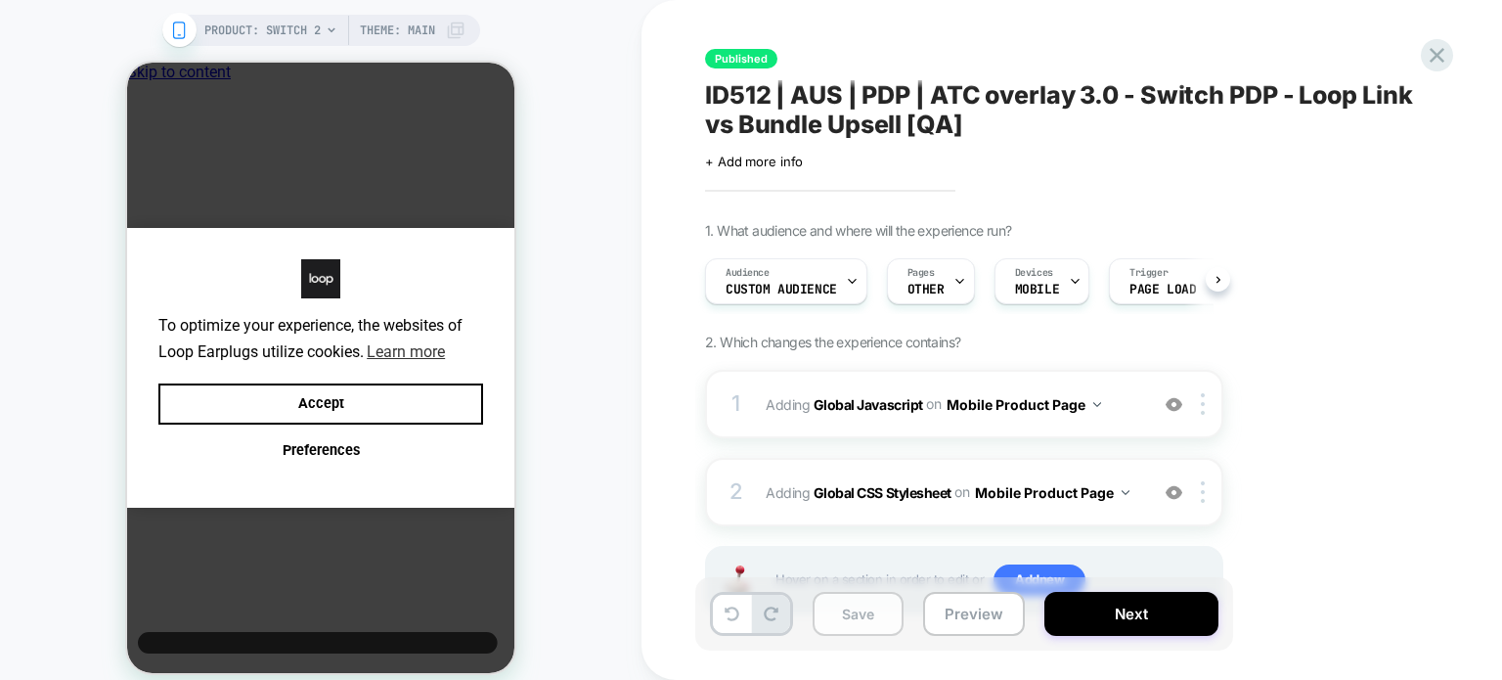
click at [870, 611] on button "Save" at bounding box center [858, 614] width 91 height 44
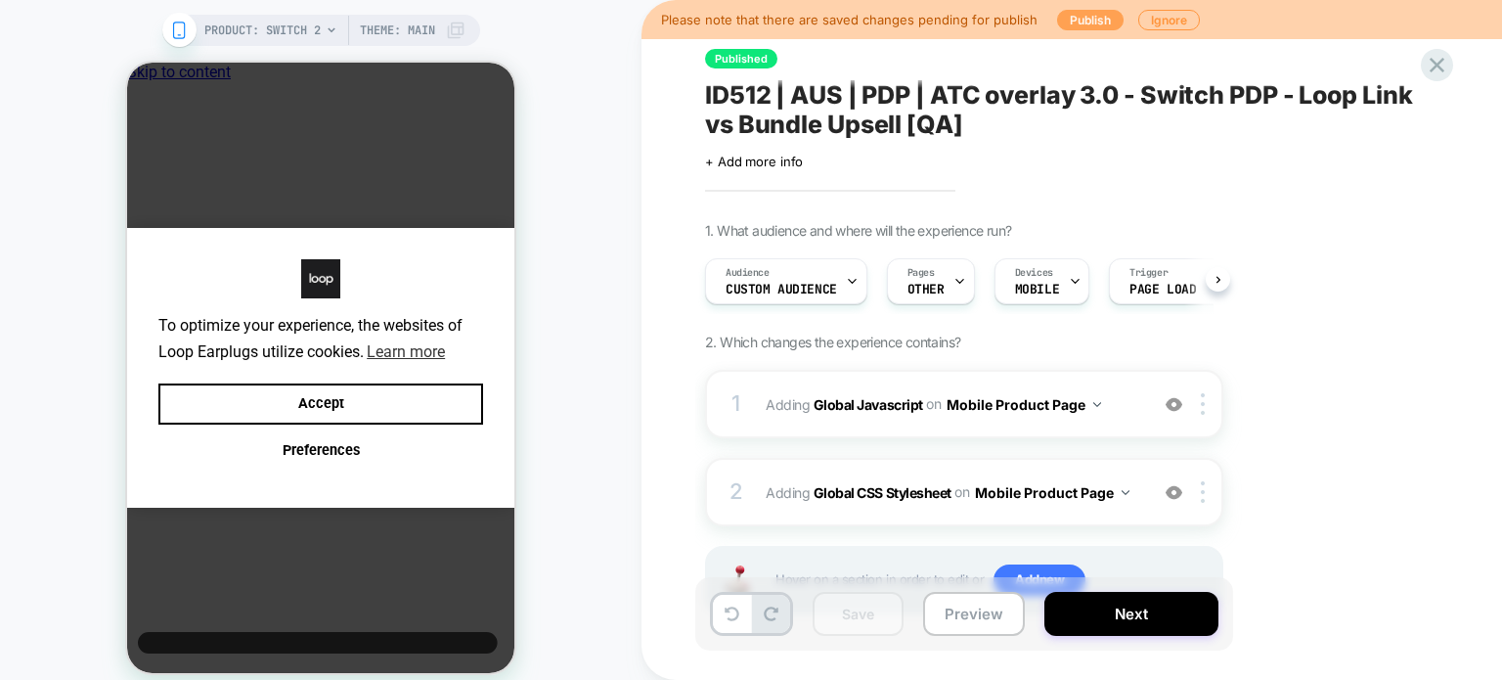
click at [1080, 15] on button "Publish" at bounding box center [1090, 20] width 67 height 21
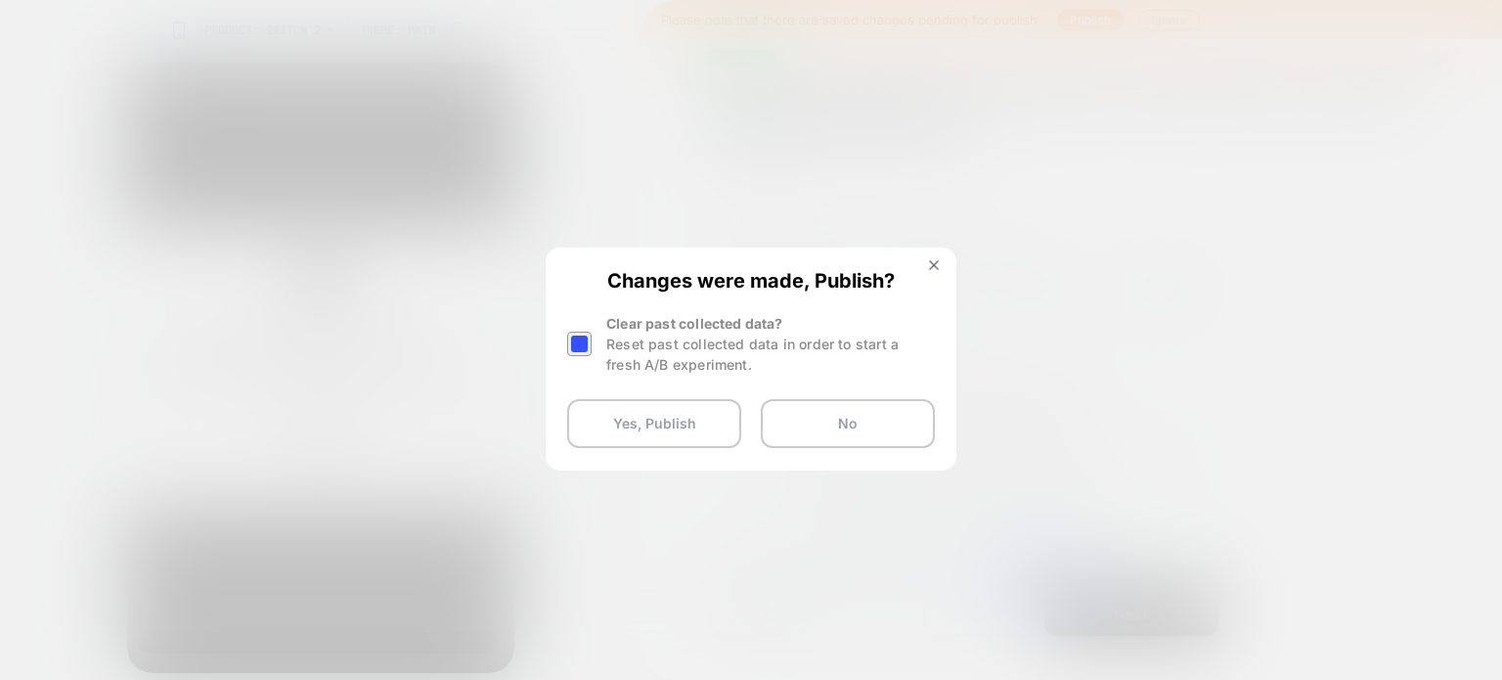
click at [587, 334] on div at bounding box center [579, 344] width 24 height 24
click at [604, 422] on button "Yes, Publish" at bounding box center [654, 423] width 174 height 49
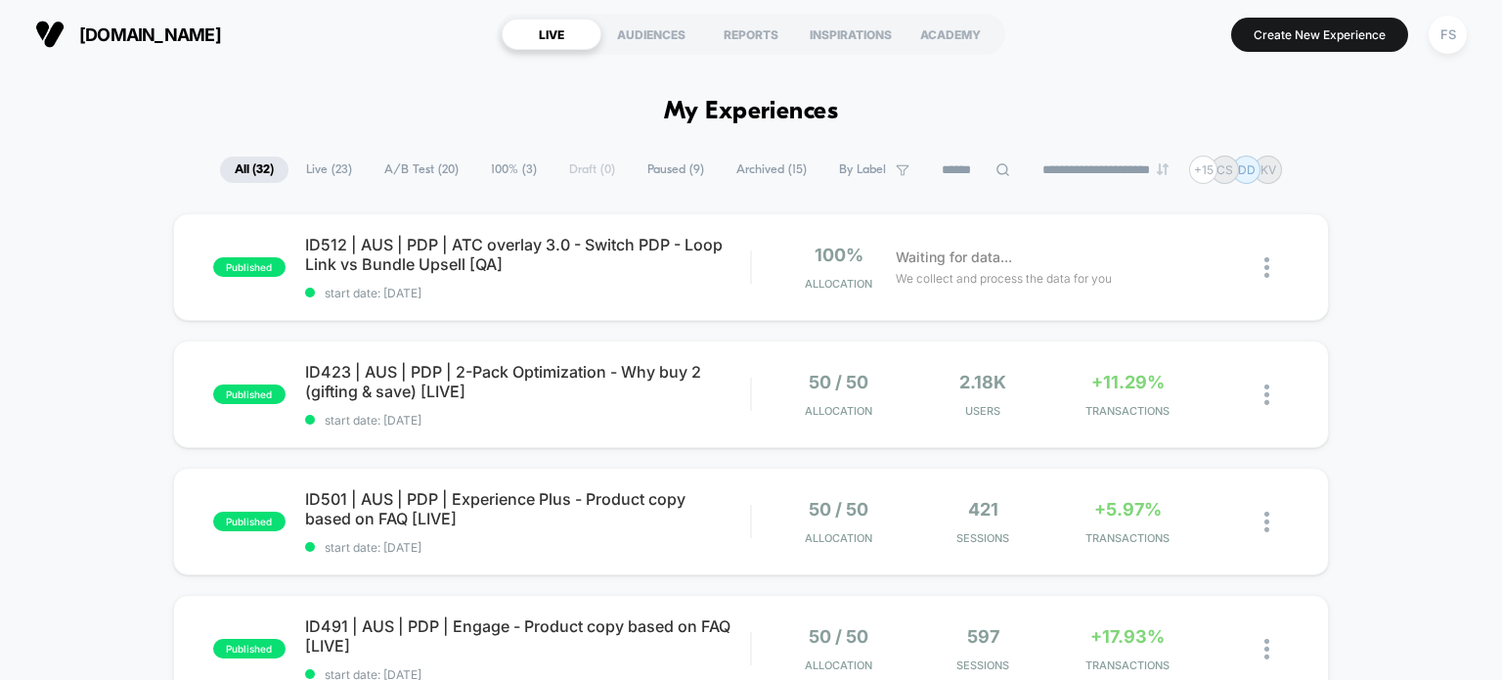
click at [955, 171] on input at bounding box center [976, 169] width 196 height 23
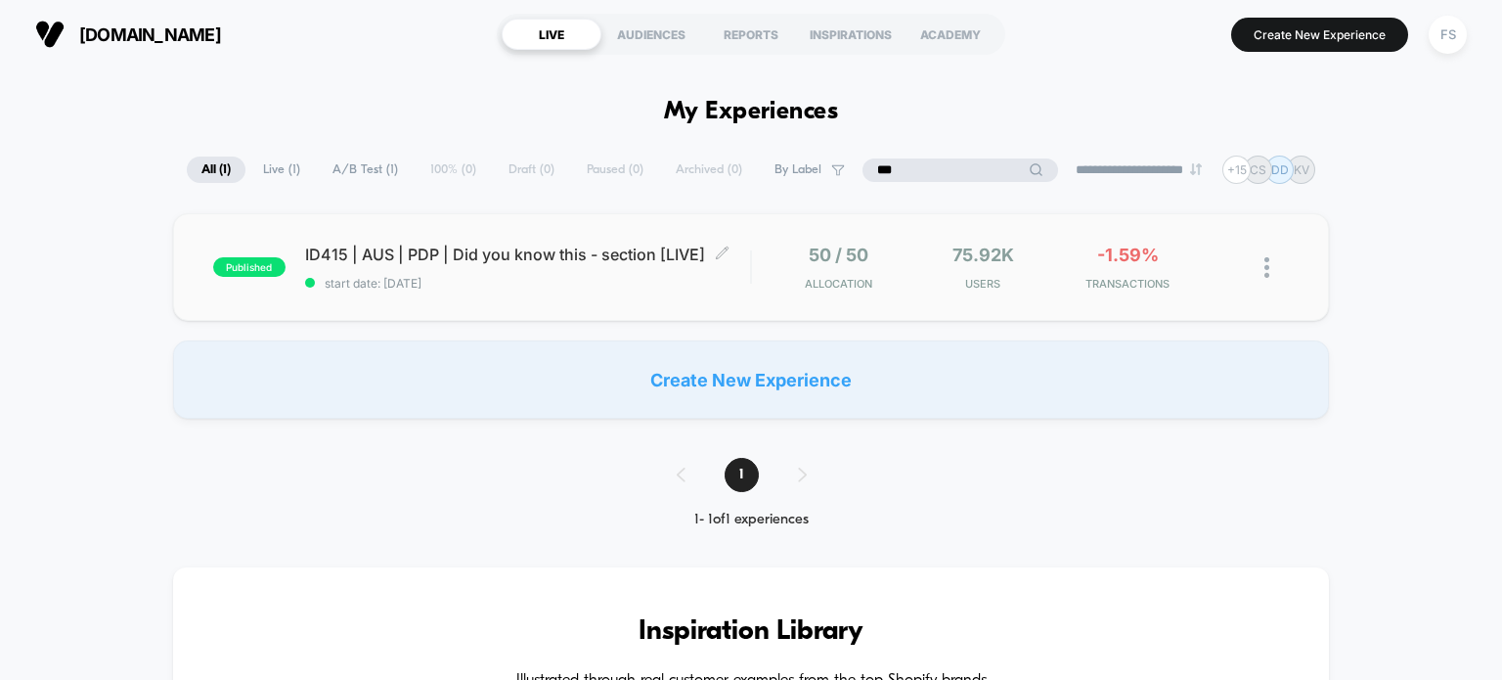
type input "***"
click at [523, 266] on div "ID415 | AUS | PDP | Did you know this - section [LIVE] Click to edit experience…" at bounding box center [528, 268] width 446 height 46
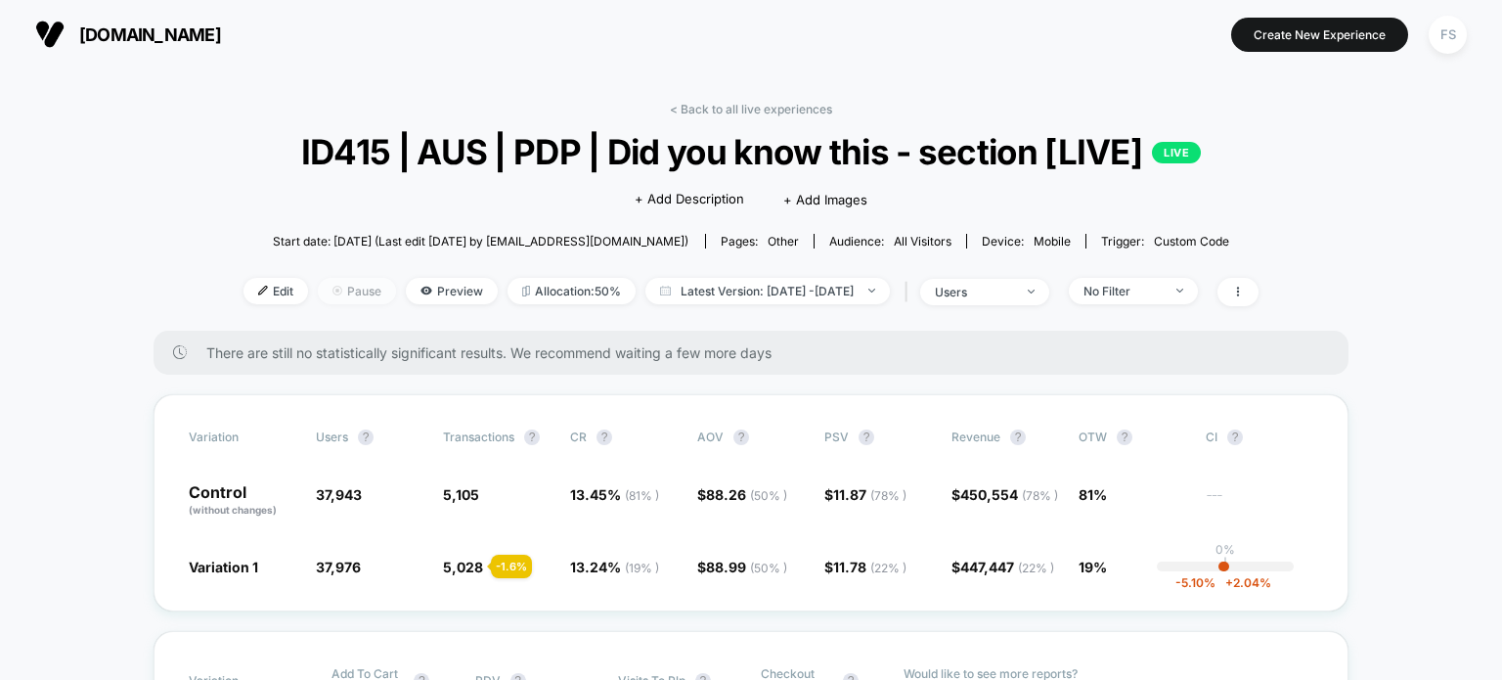
click at [320, 289] on span "Pause" at bounding box center [357, 291] width 78 height 26
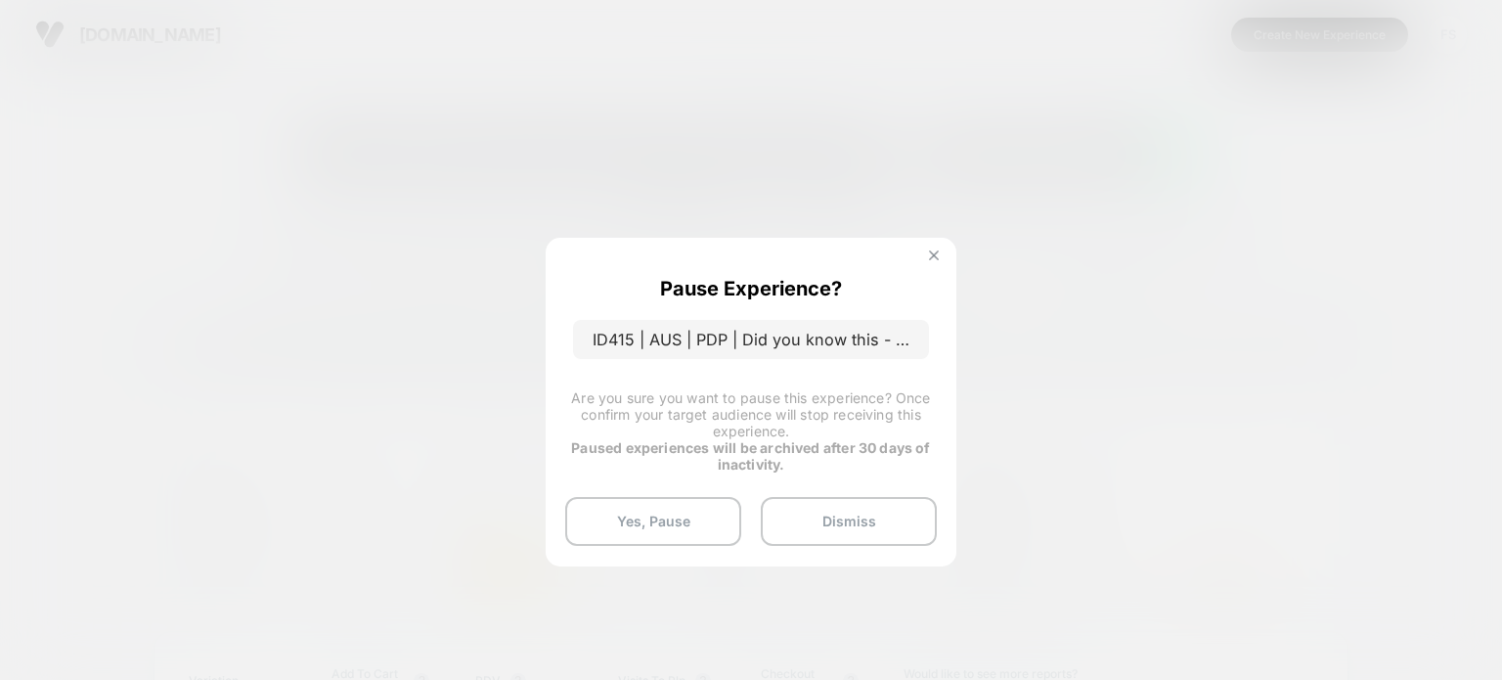
click at [930, 257] on img at bounding box center [934, 255] width 10 height 10
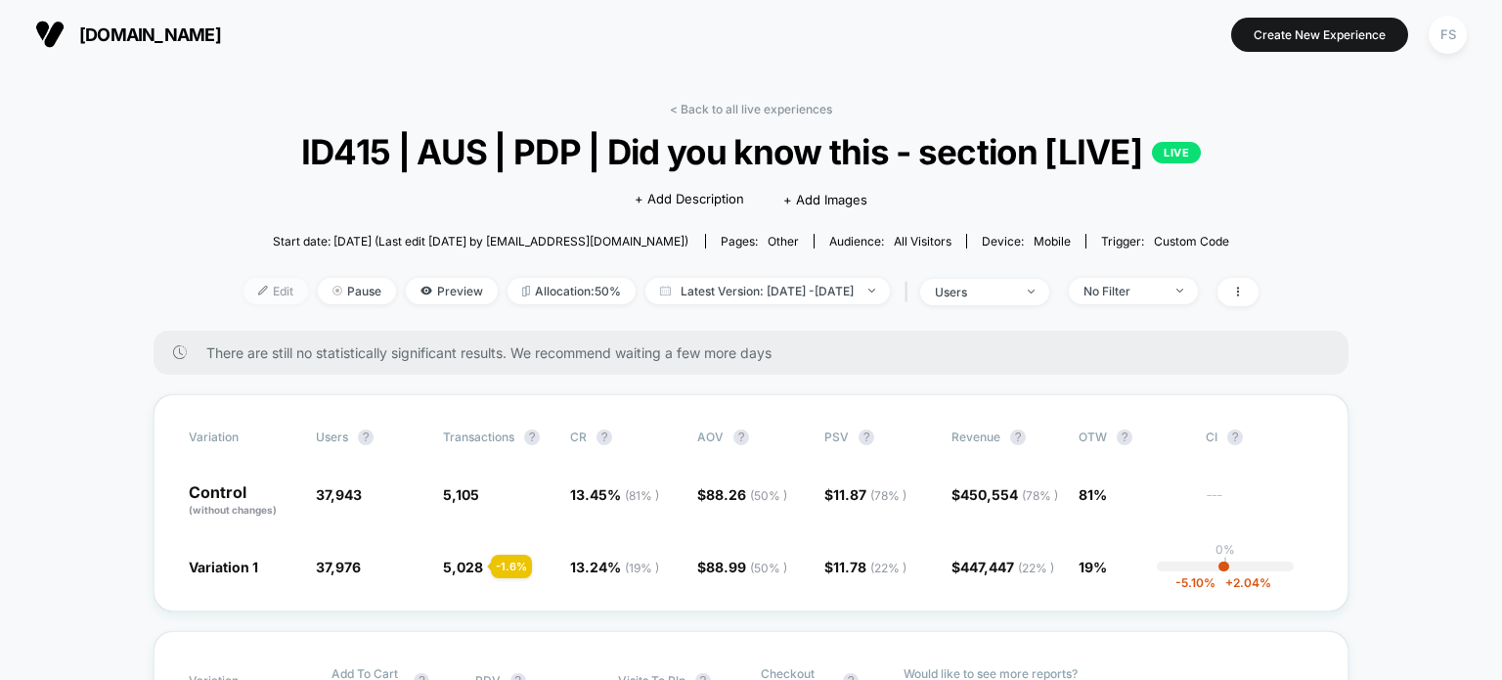
click at [244, 285] on span "Edit" at bounding box center [276, 291] width 65 height 26
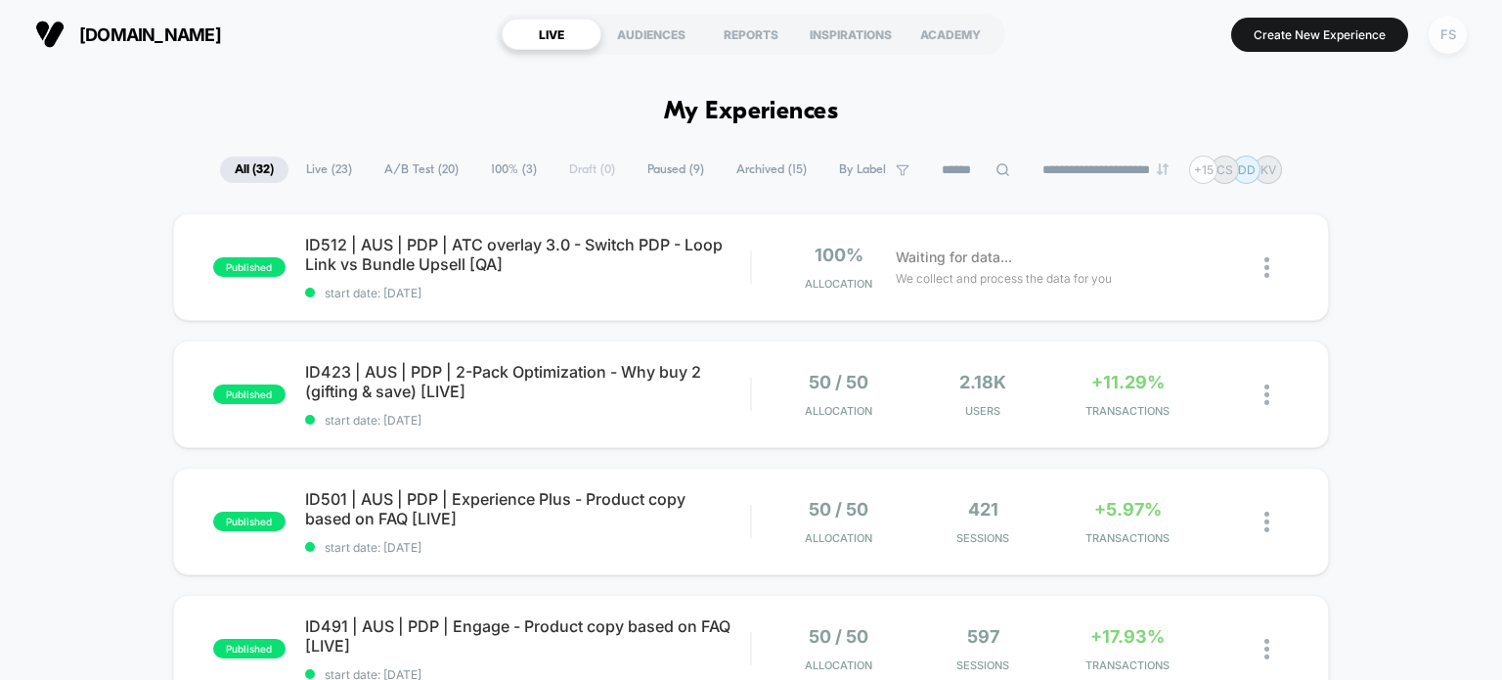
click at [1456, 28] on div "FS" at bounding box center [1448, 35] width 38 height 38
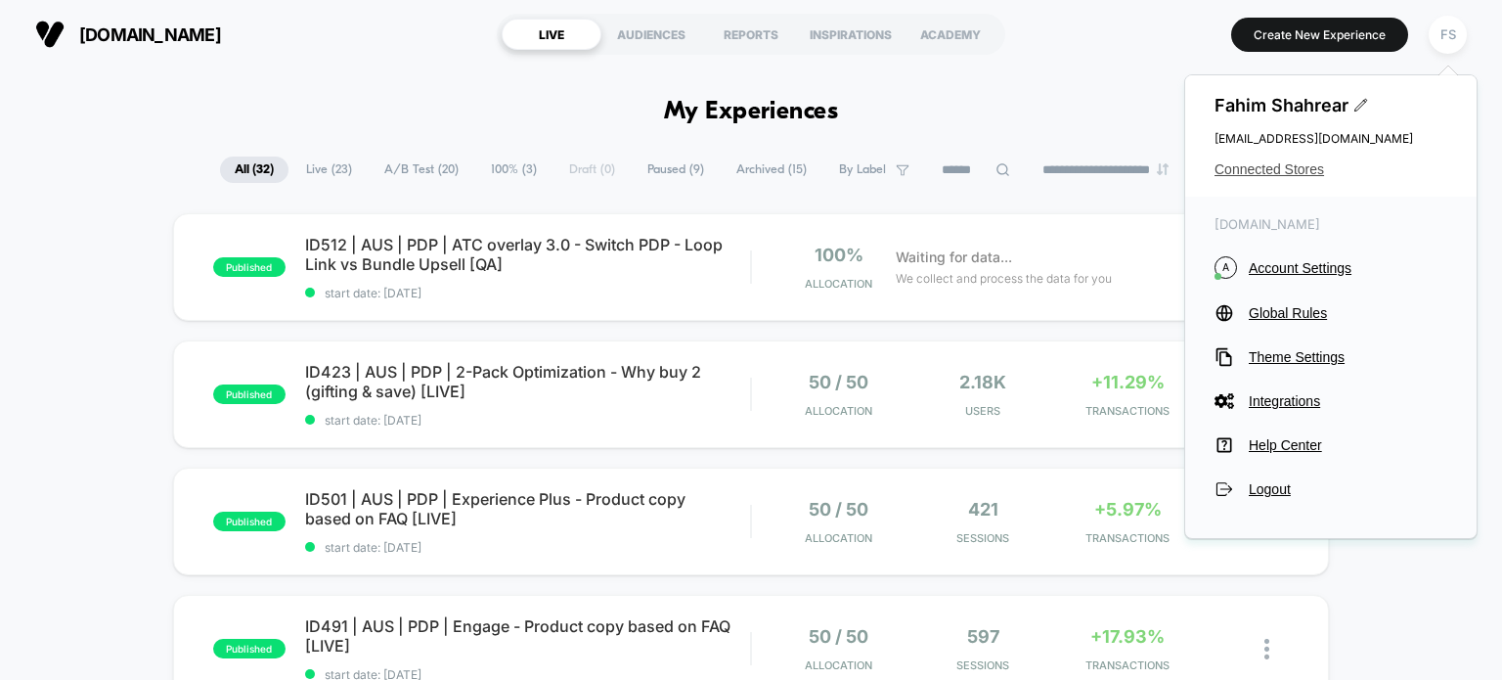
click at [1259, 174] on span "Connected Stores" at bounding box center [1331, 169] width 233 height 16
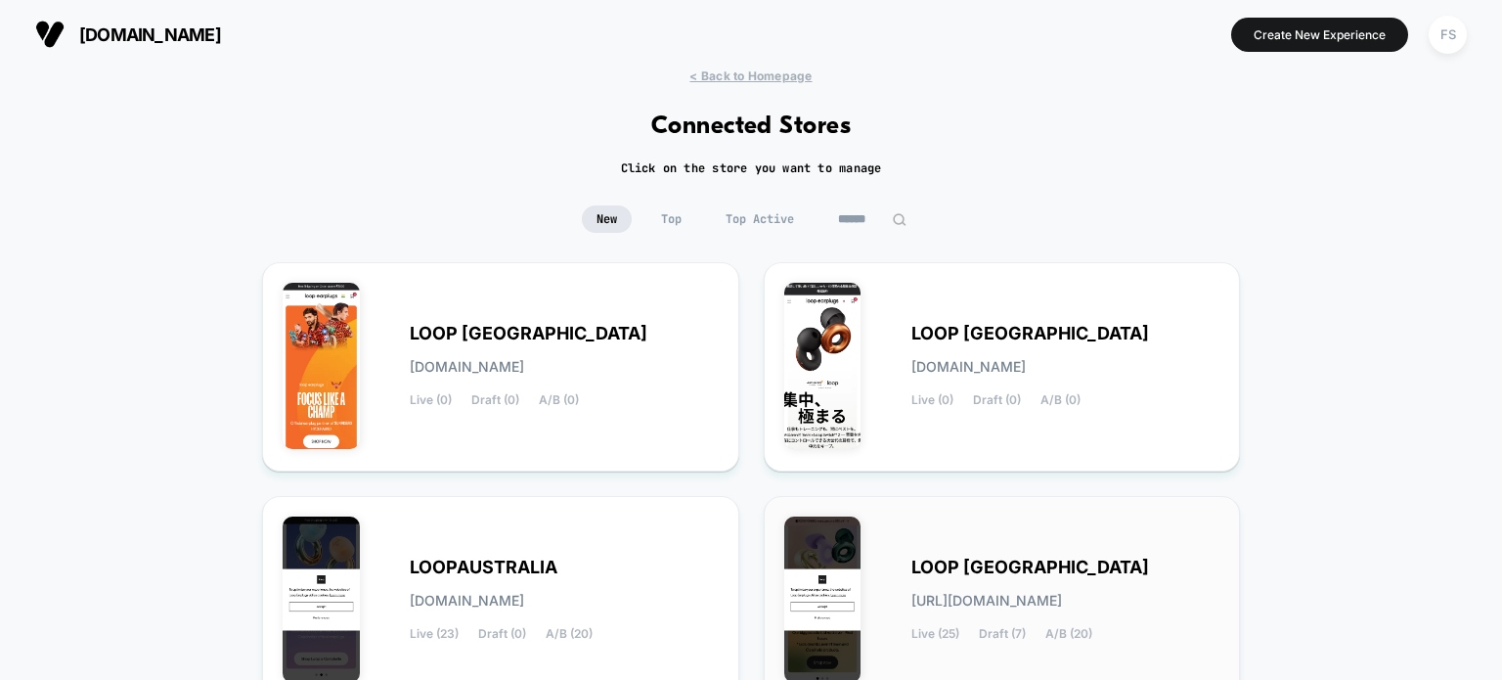
click at [960, 622] on div "LOOP UNITED STATES loop-united_states.myshopify.com Live (25) Draft (7) A/B (20)" at bounding box center [1066, 600] width 309 height 80
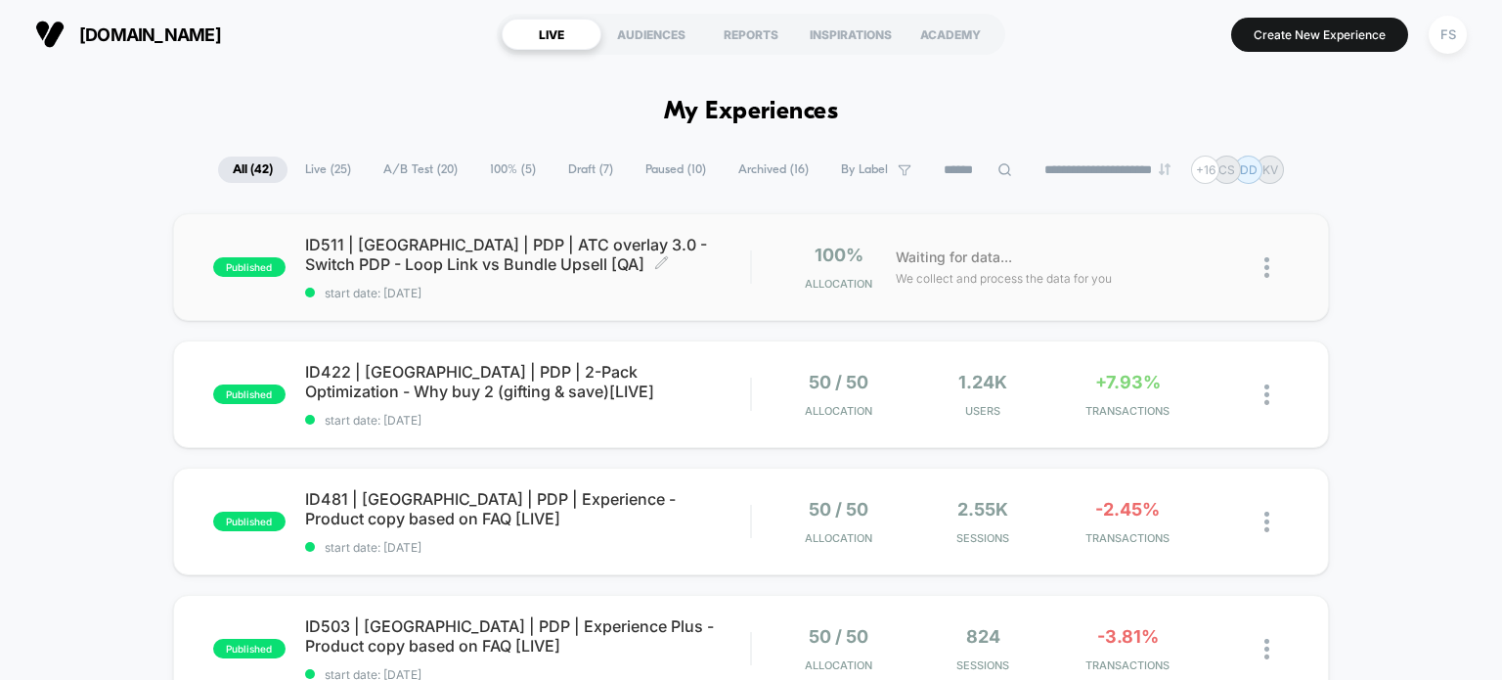
click at [407, 240] on span "ID511 | USA | PDP | ATC overlay 3.0 - Switch PDP - Loop Link vs Bundle Upsell […" at bounding box center [528, 254] width 446 height 39
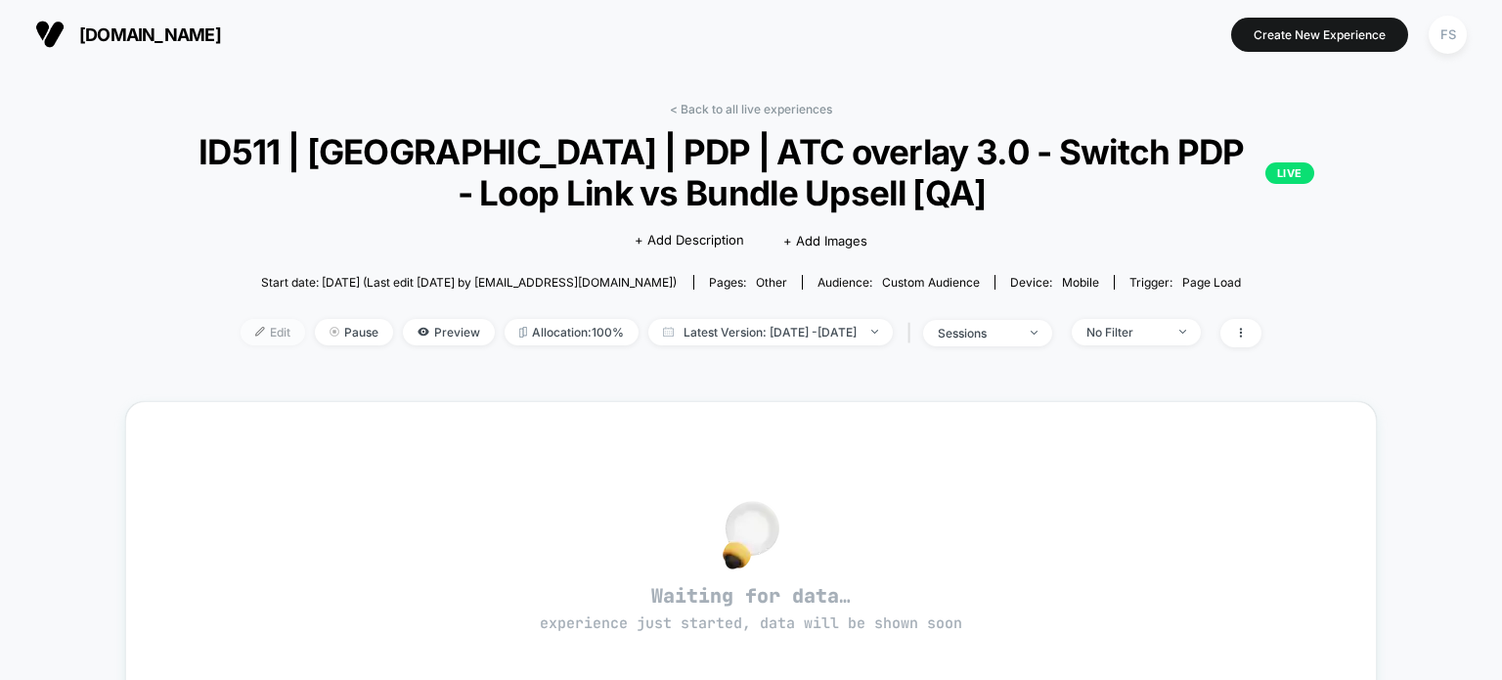
click at [241, 336] on span "Edit" at bounding box center [273, 332] width 65 height 26
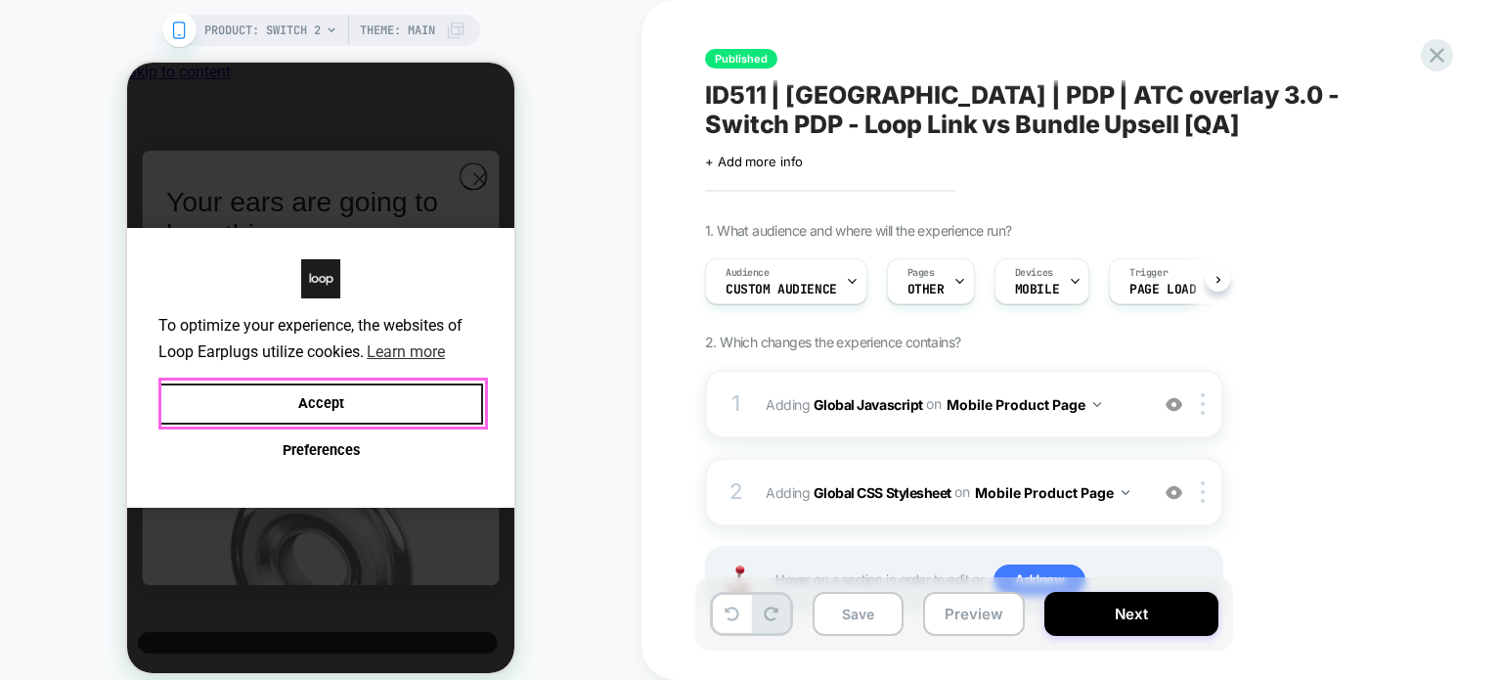
click at [381, 409] on button "Accept" at bounding box center [320, 404] width 325 height 42
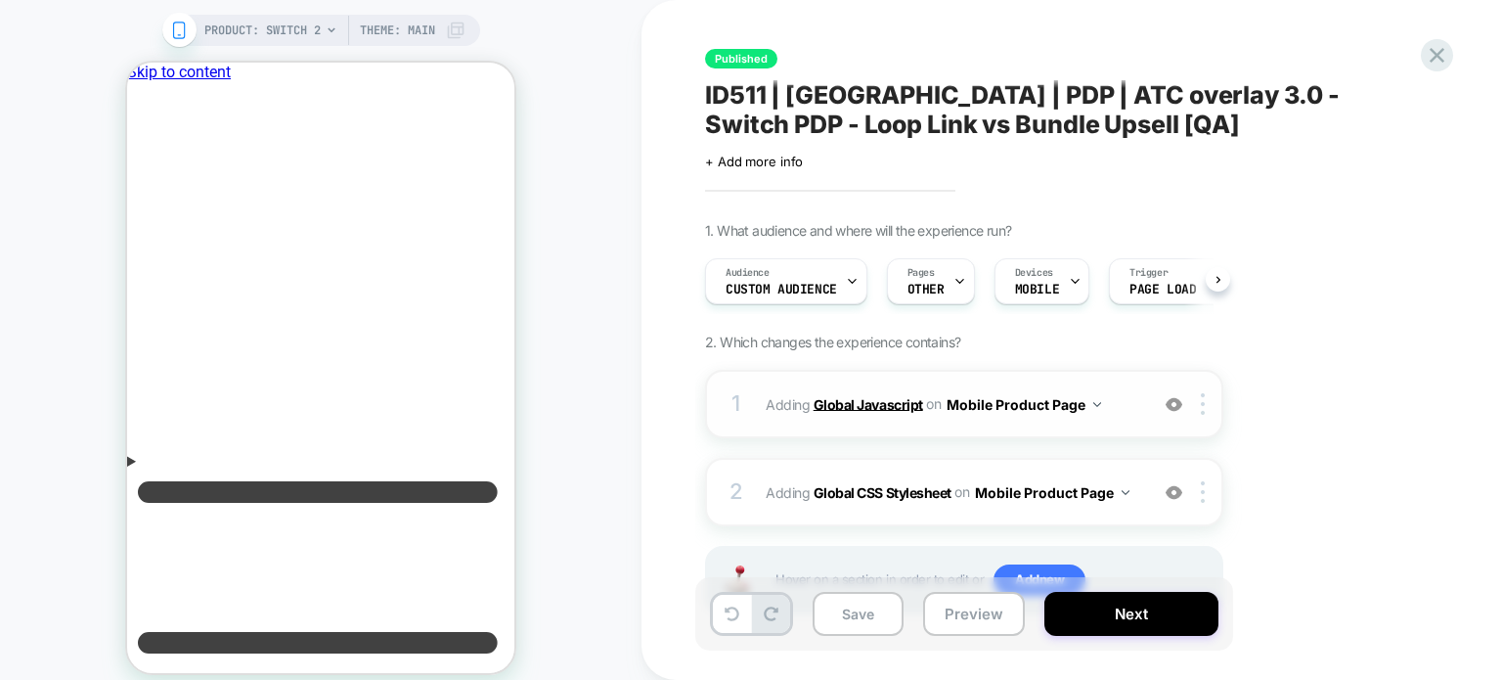
click at [836, 397] on b "Global Javascript" at bounding box center [869, 403] width 110 height 17
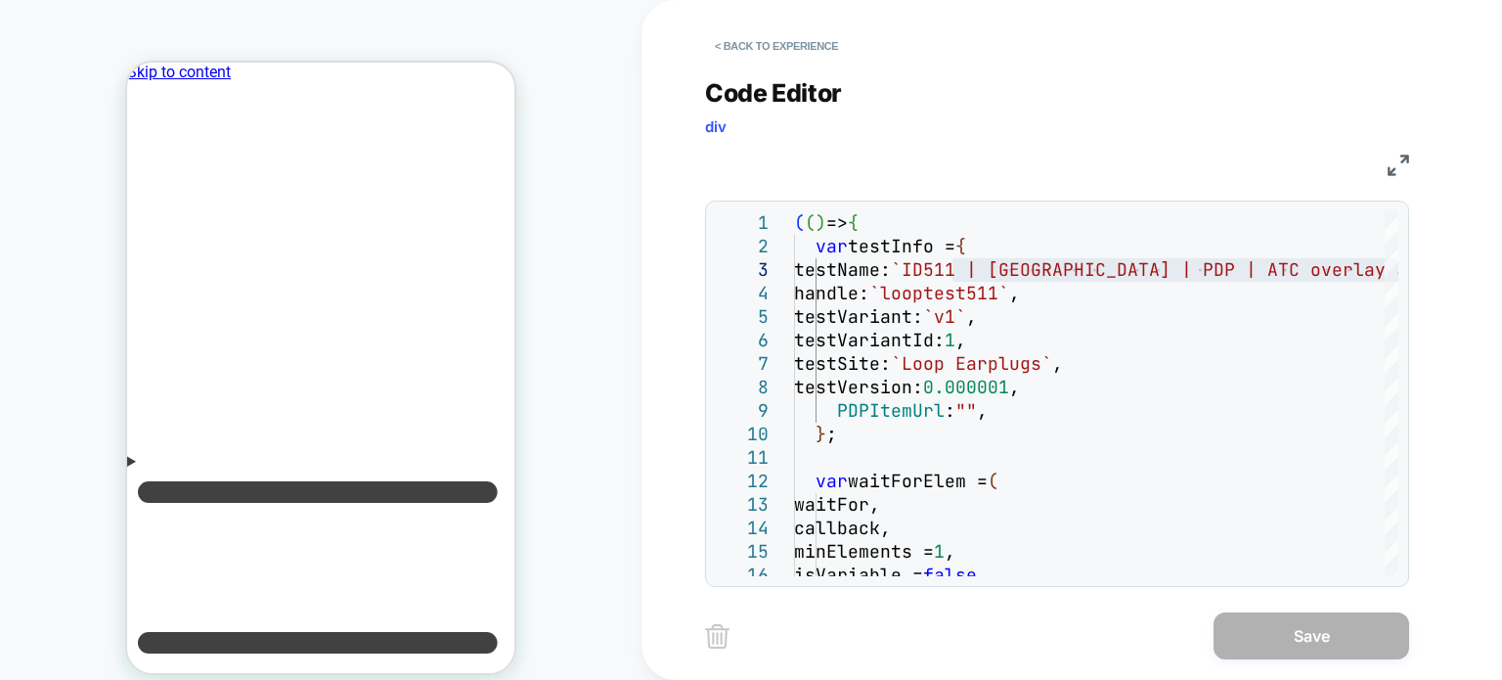
click at [1409, 162] on div "**********" at bounding box center [1072, 340] width 734 height 680
click at [1402, 162] on img at bounding box center [1399, 166] width 22 height 22
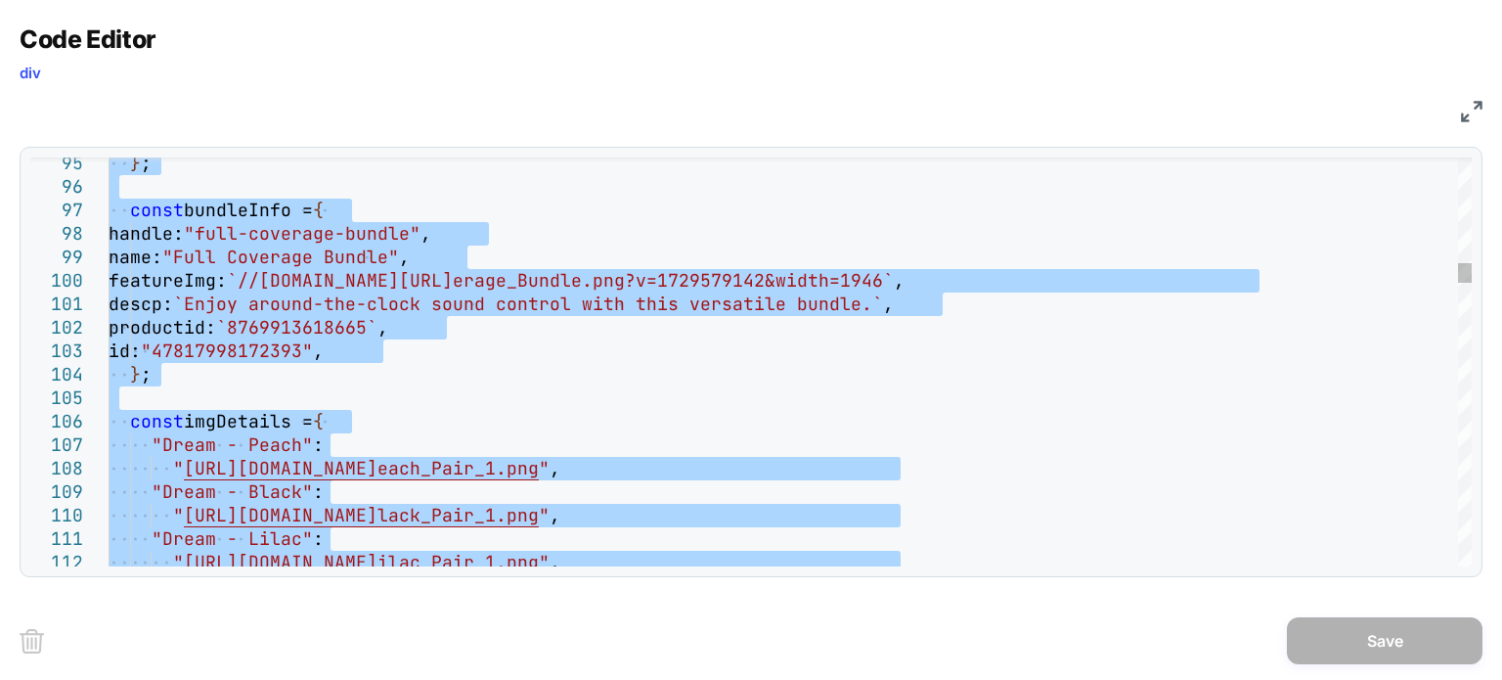
type textarea "**********"
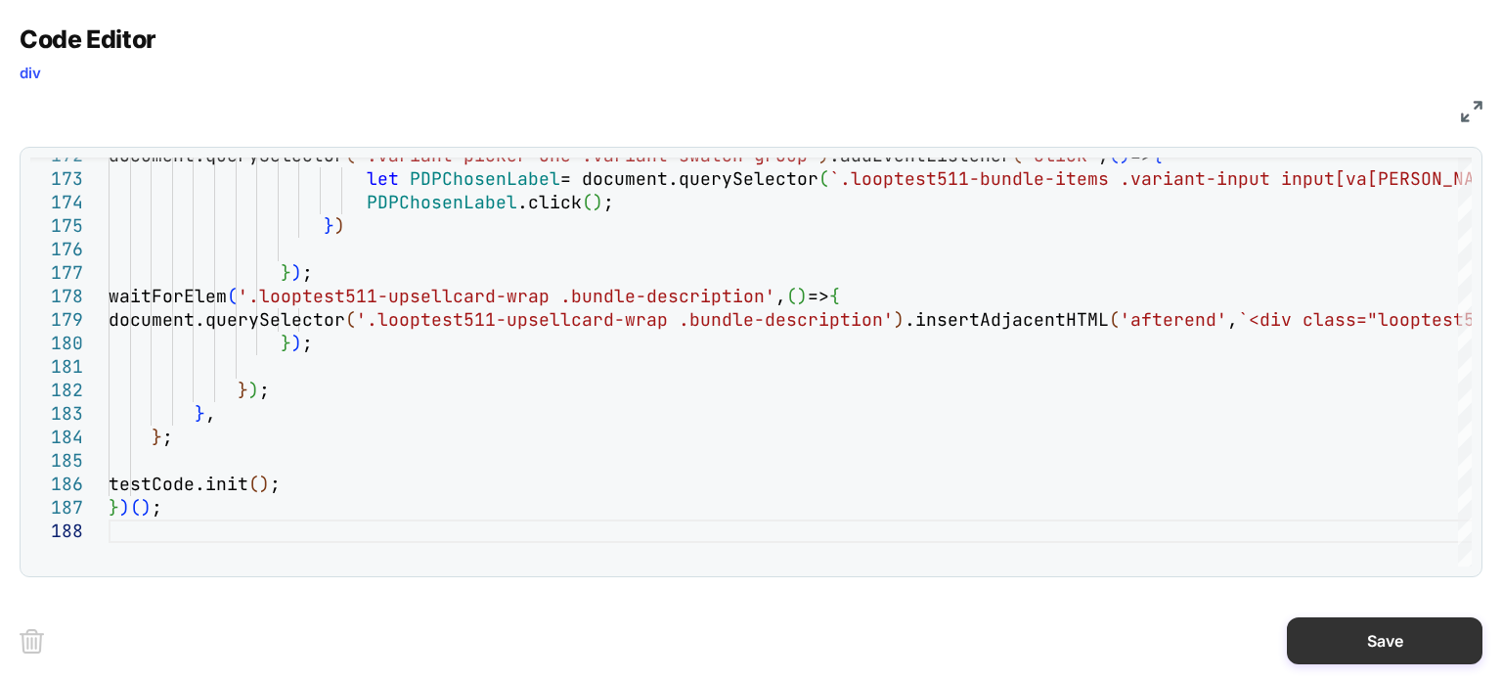
click at [1428, 638] on button "Save" at bounding box center [1385, 640] width 196 height 47
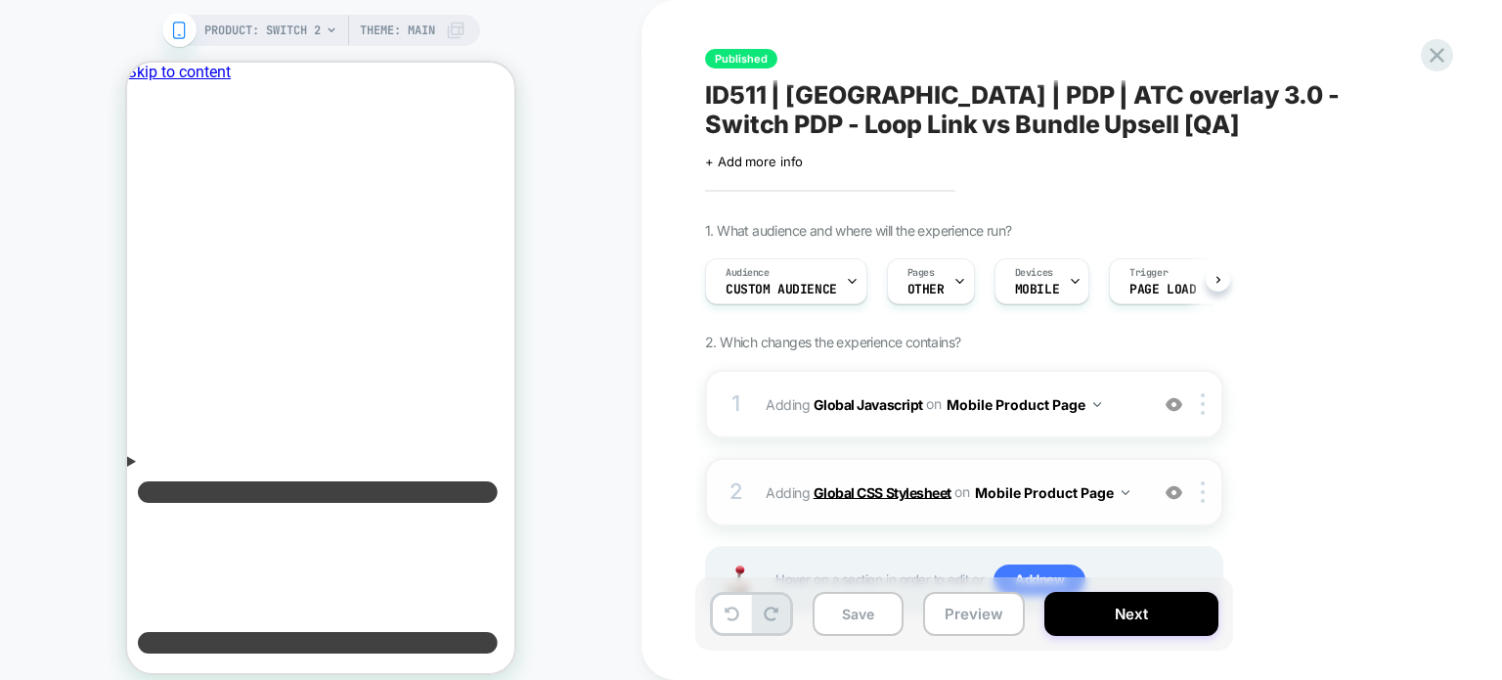
click at [864, 493] on b "Global CSS Stylesheet" at bounding box center [883, 491] width 138 height 17
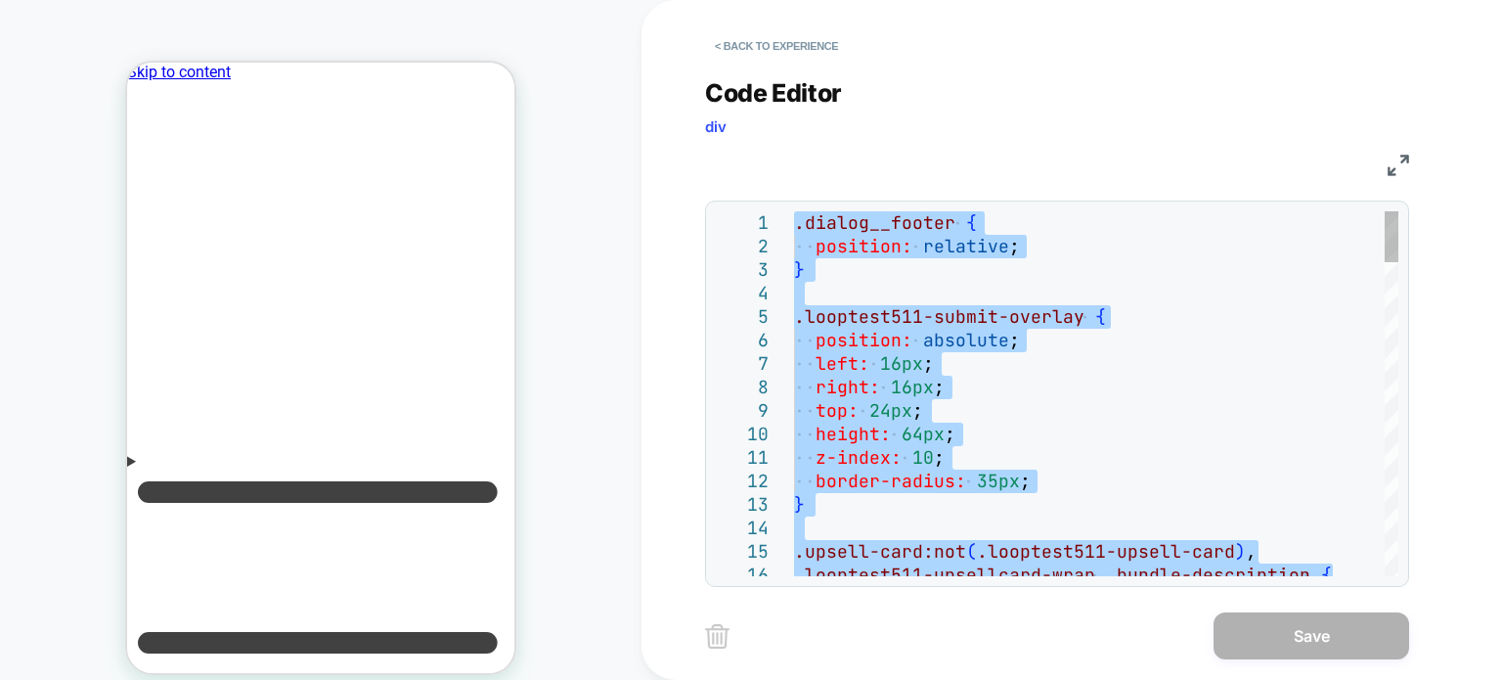
type textarea "**********"
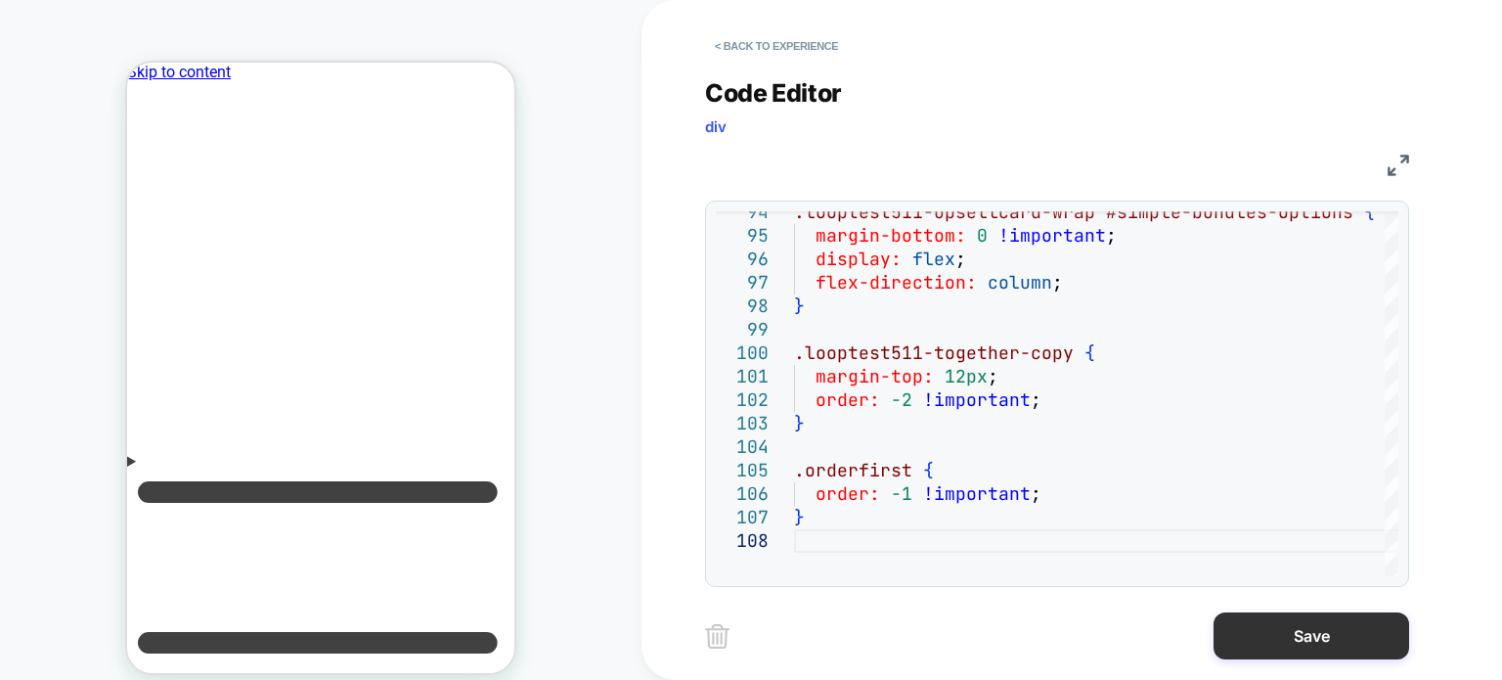
click at [1319, 646] on button "Save" at bounding box center [1312, 635] width 196 height 47
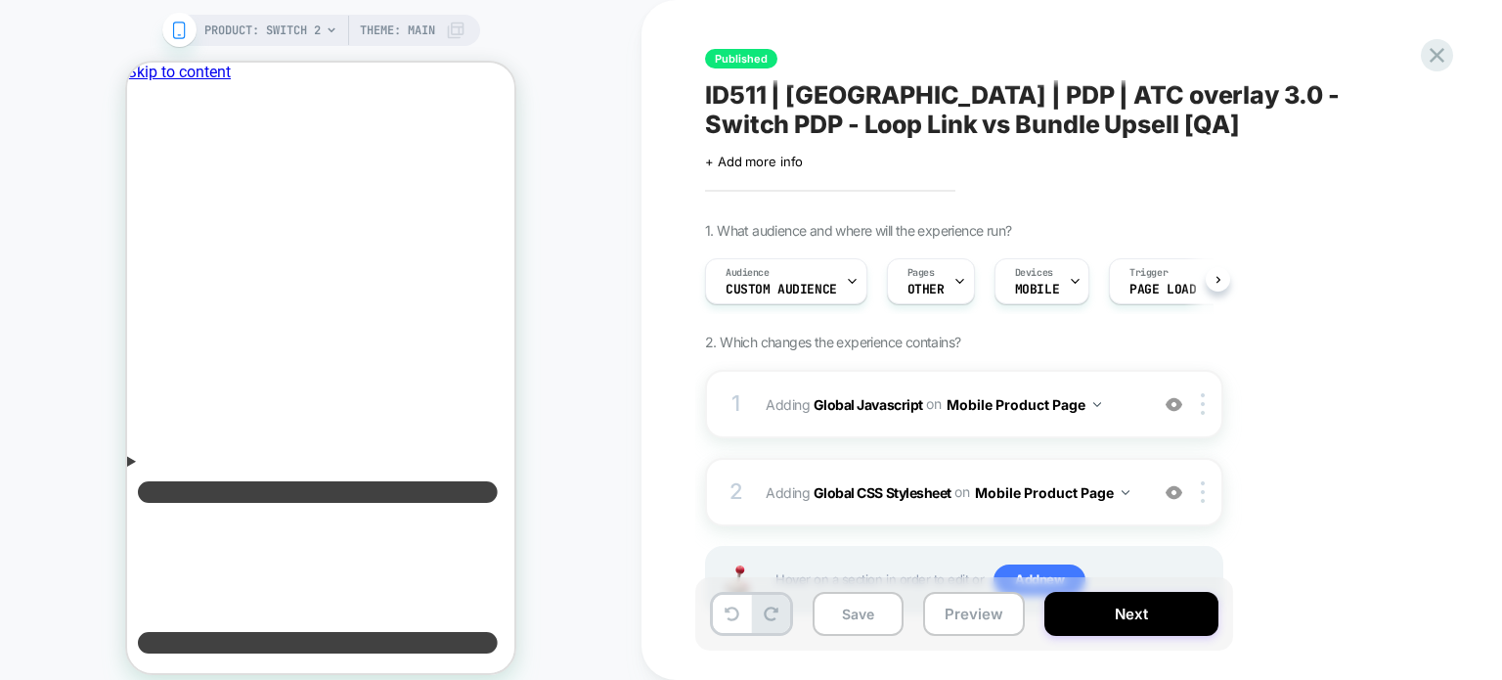
scroll to position [81, 0]
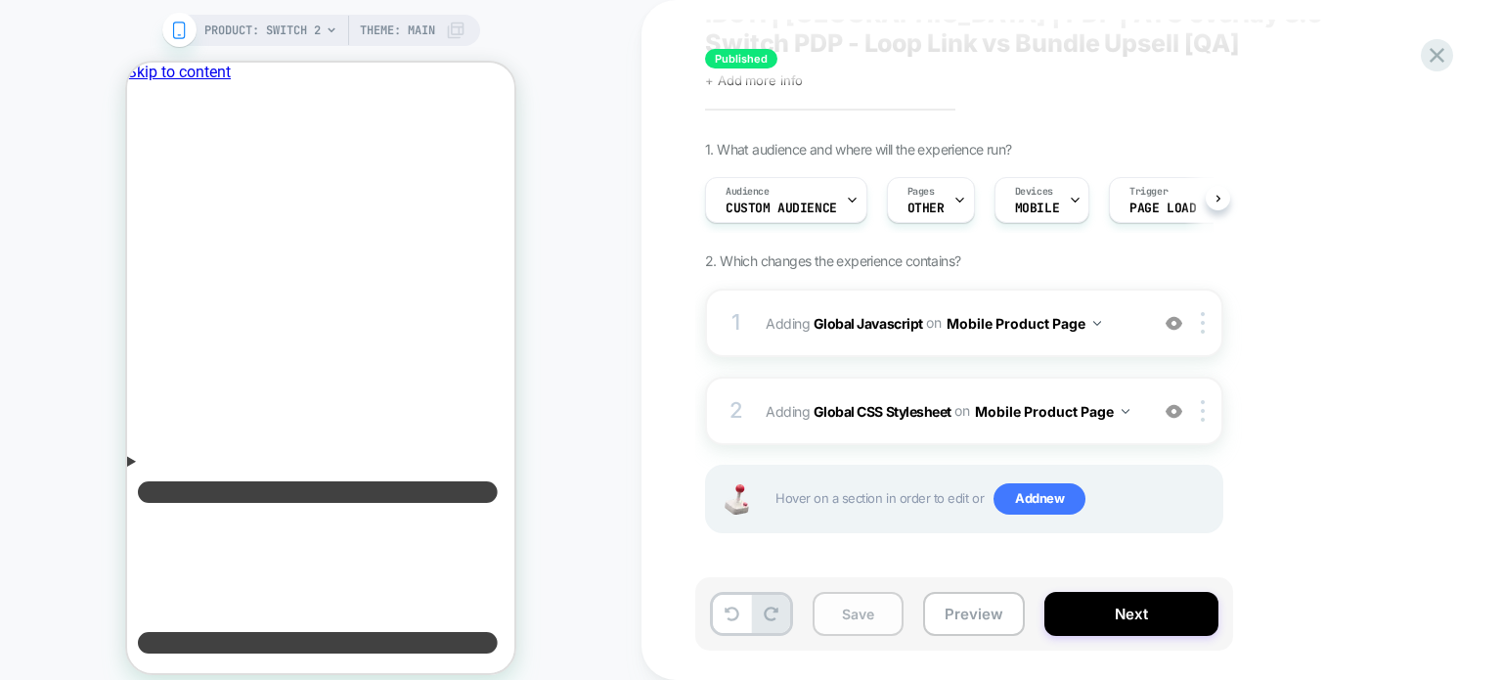
click at [847, 608] on button "Save" at bounding box center [858, 614] width 91 height 44
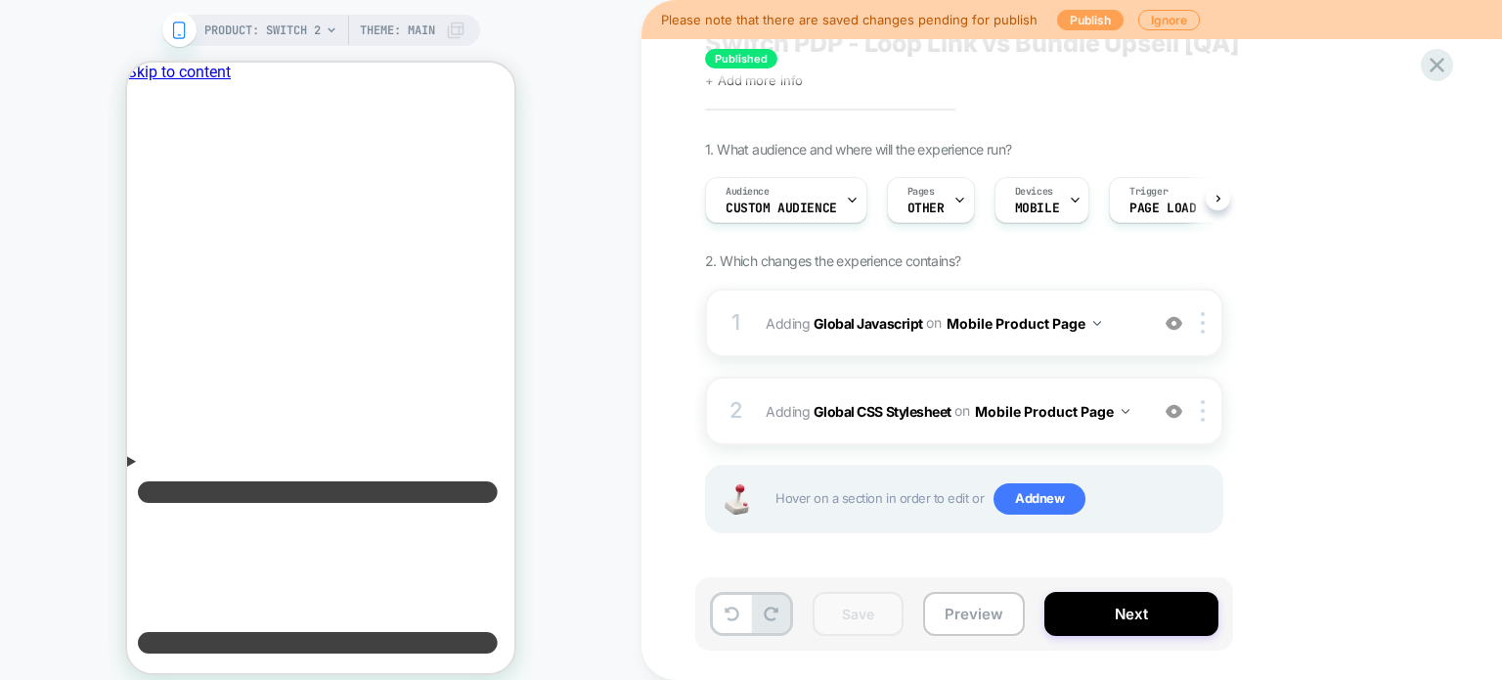
click at [1082, 11] on button "Publish" at bounding box center [1090, 20] width 67 height 21
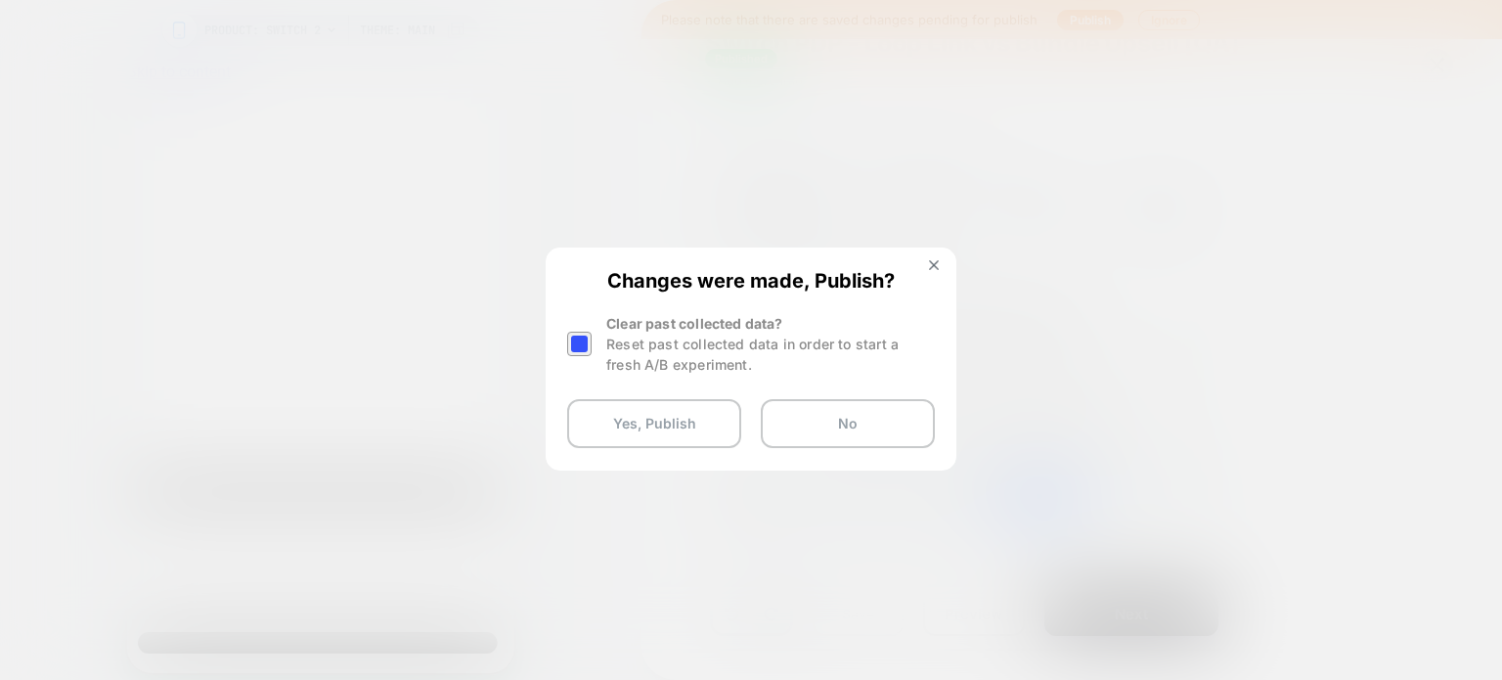
click at [577, 338] on div at bounding box center [579, 344] width 24 height 24
click at [610, 416] on button "Yes, Publish" at bounding box center [654, 423] width 174 height 49
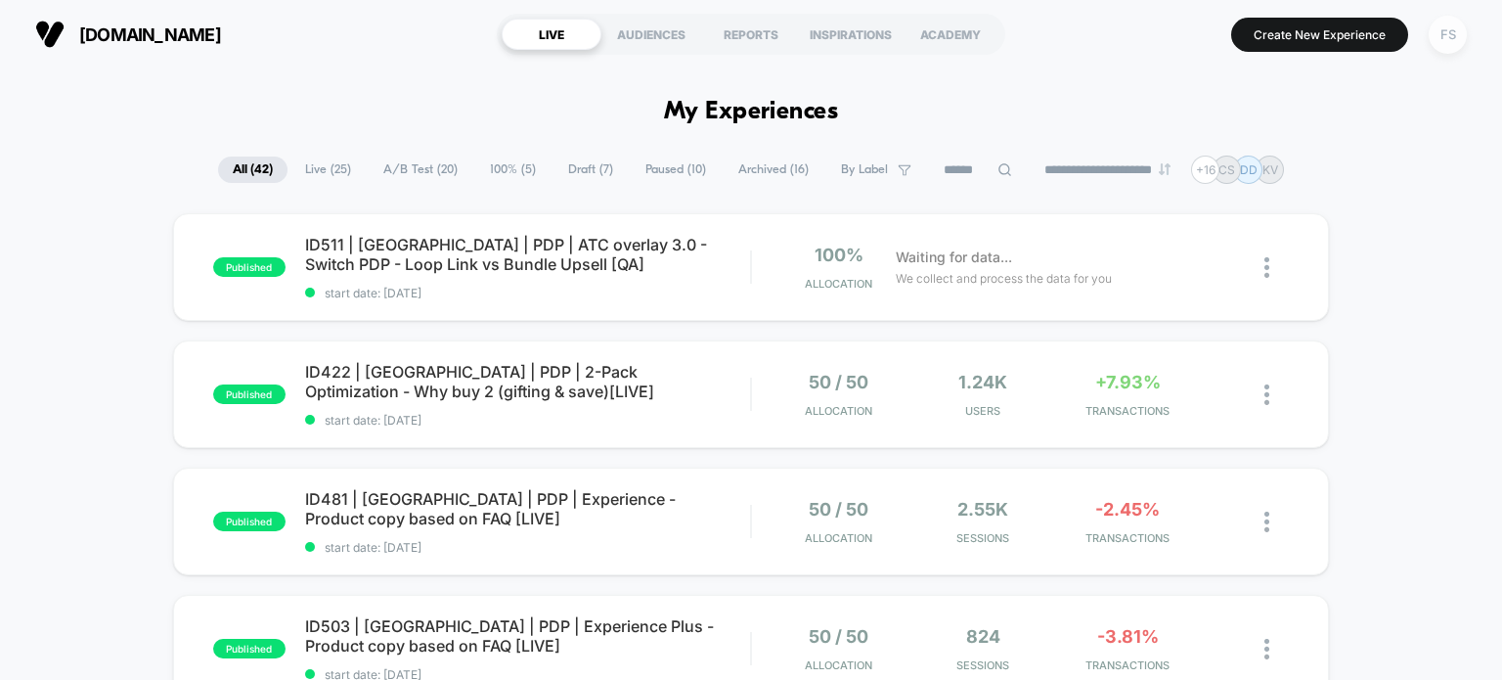
click at [1444, 22] on div "FS" at bounding box center [1448, 35] width 38 height 38
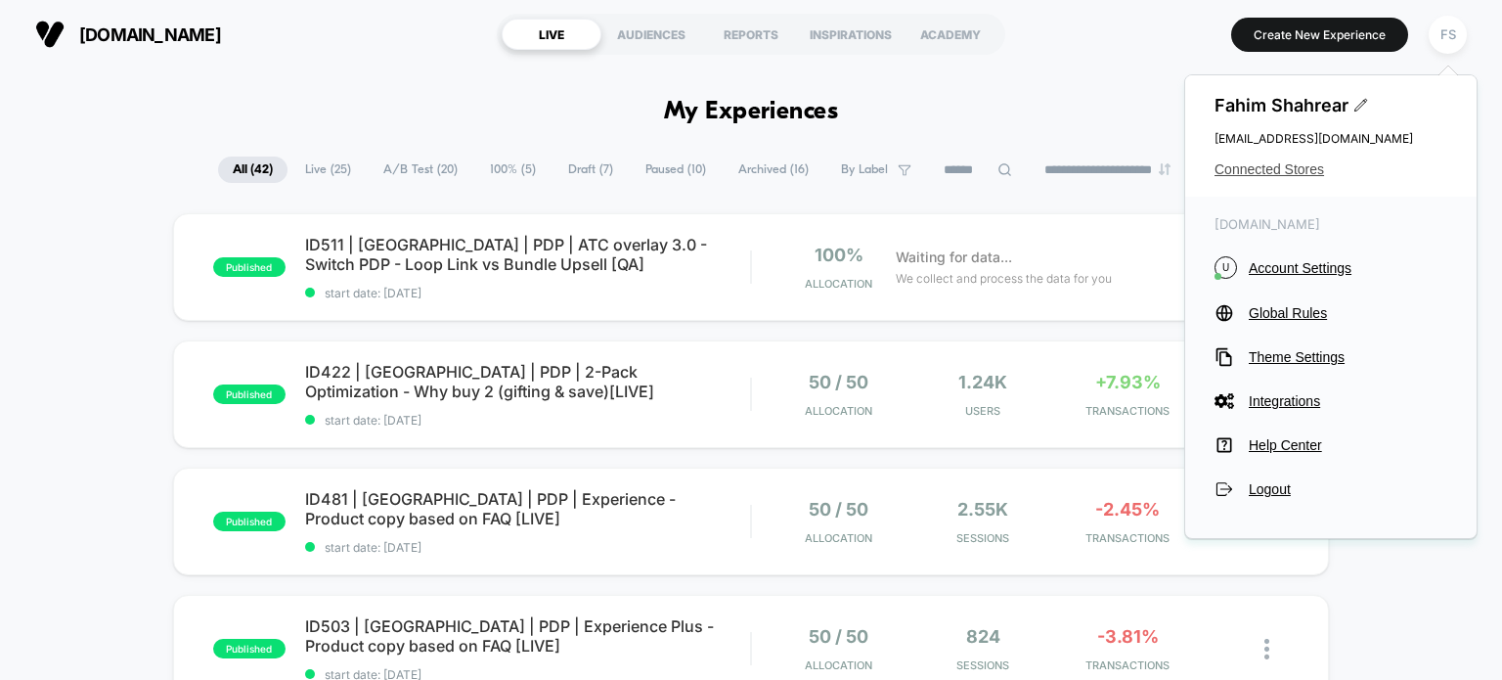
click at [1279, 168] on span "Connected Stores" at bounding box center [1331, 169] width 233 height 16
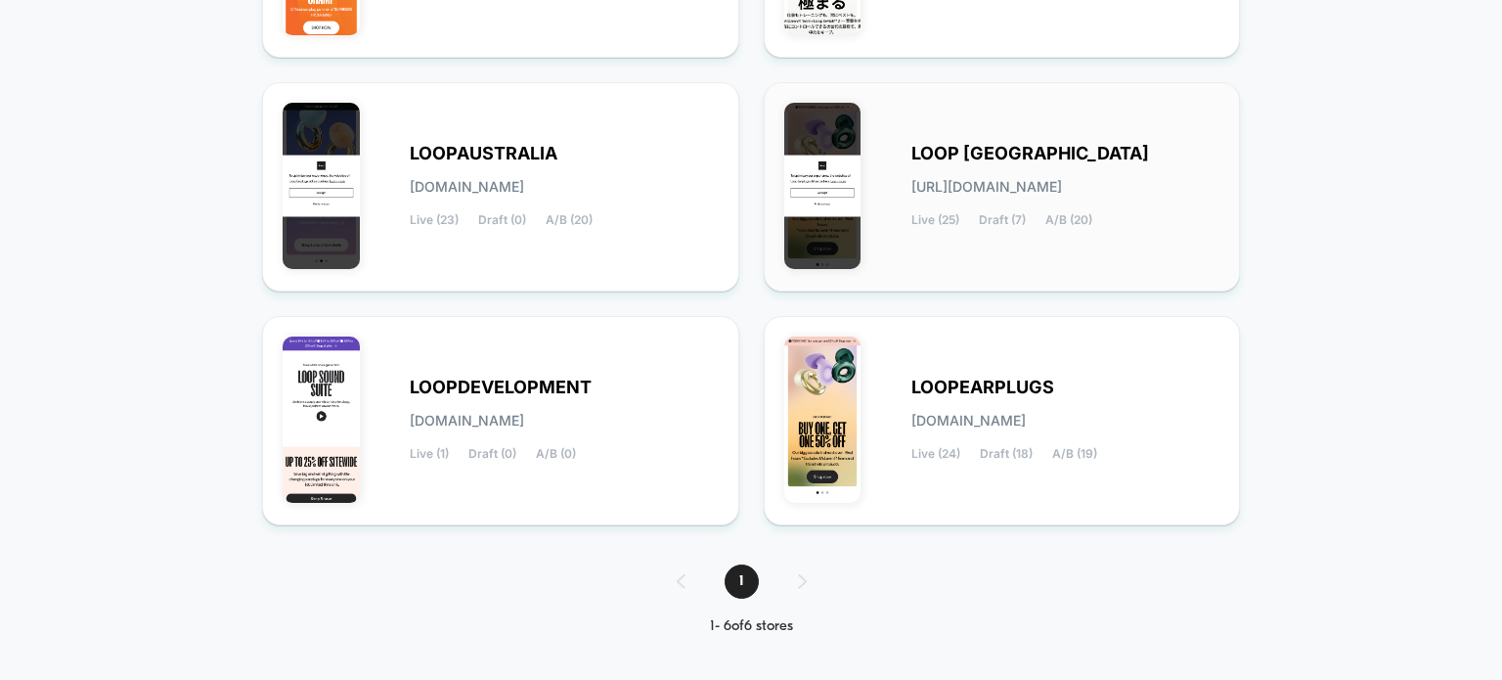
scroll to position [418, 0]
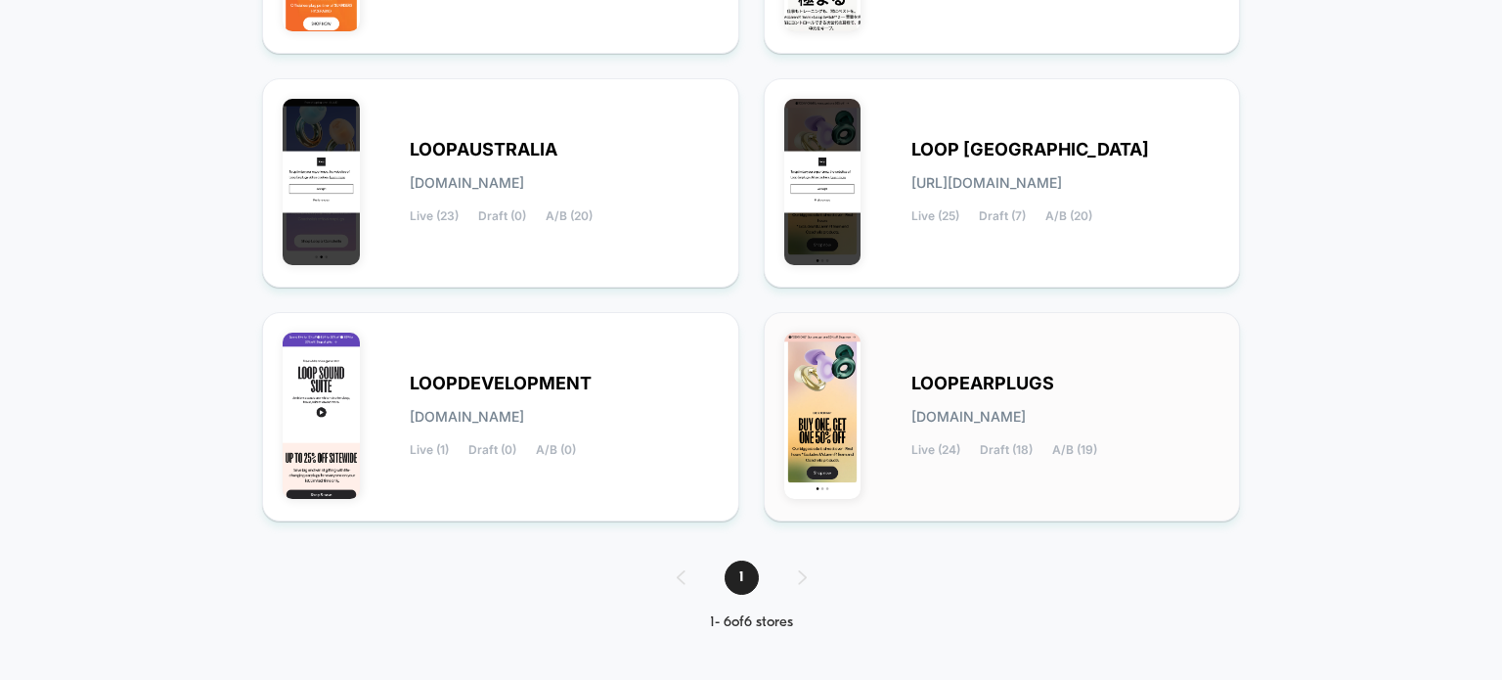
click at [968, 420] on span "[DOMAIN_NAME]" at bounding box center [969, 417] width 114 height 14
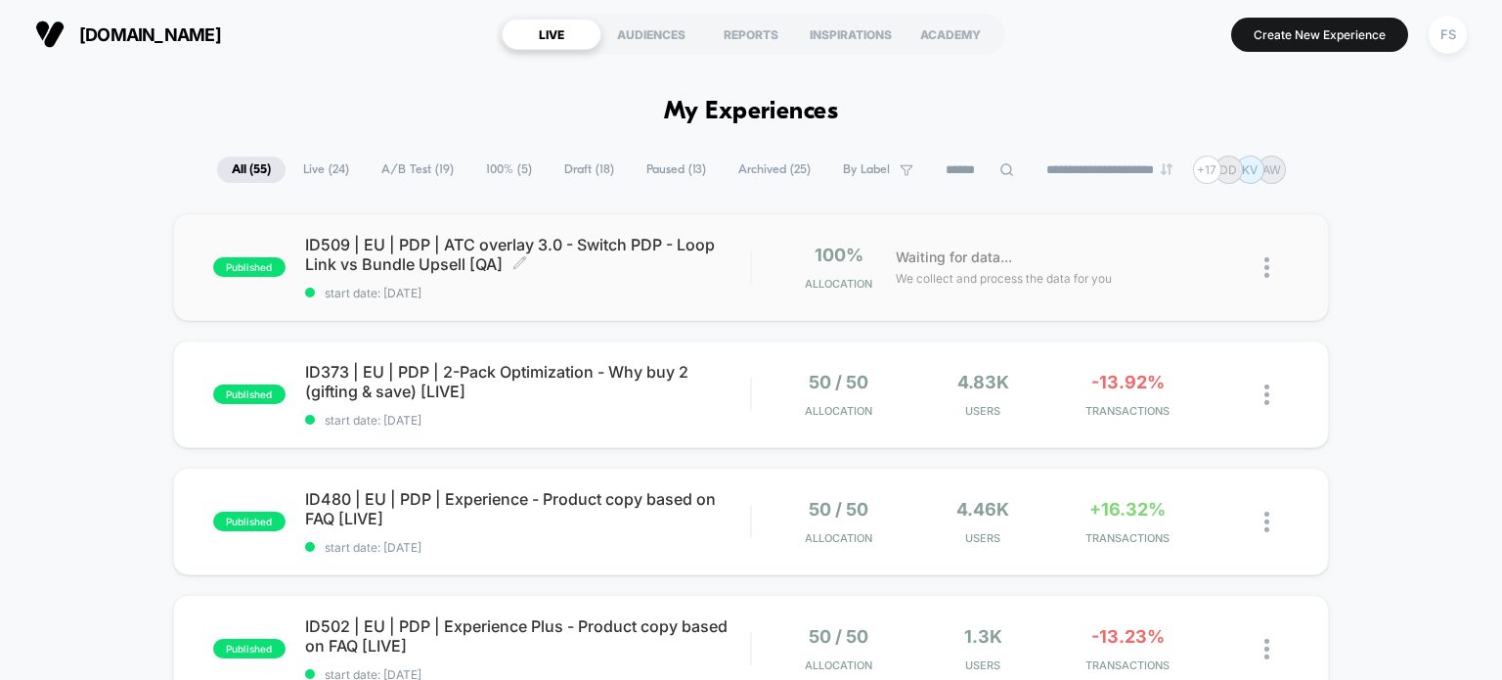
click at [424, 257] on span "ID509 | EU | PDP | ATC overlay 3.0 - Switch PDP - Loop Link vs Bundle Upsell [Q…" at bounding box center [528, 254] width 446 height 39
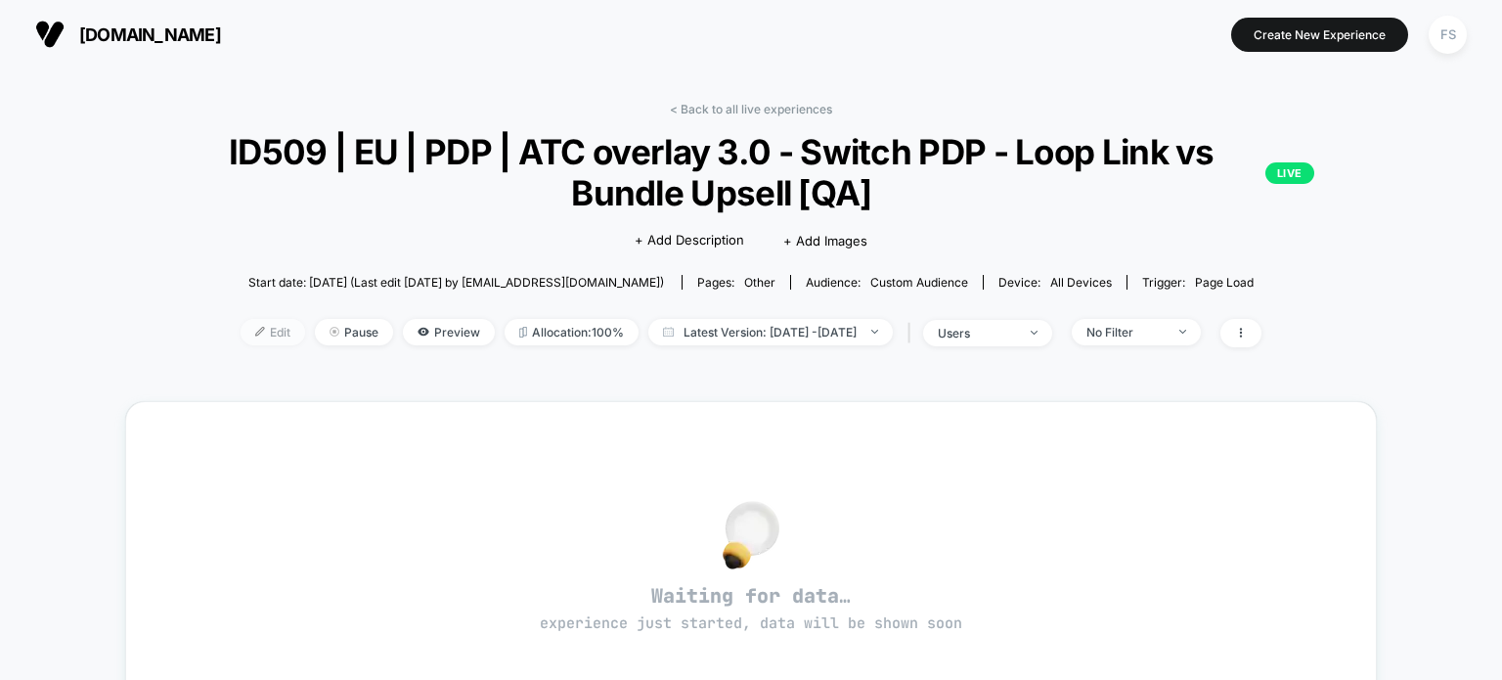
click at [241, 342] on span "Edit" at bounding box center [273, 332] width 65 height 26
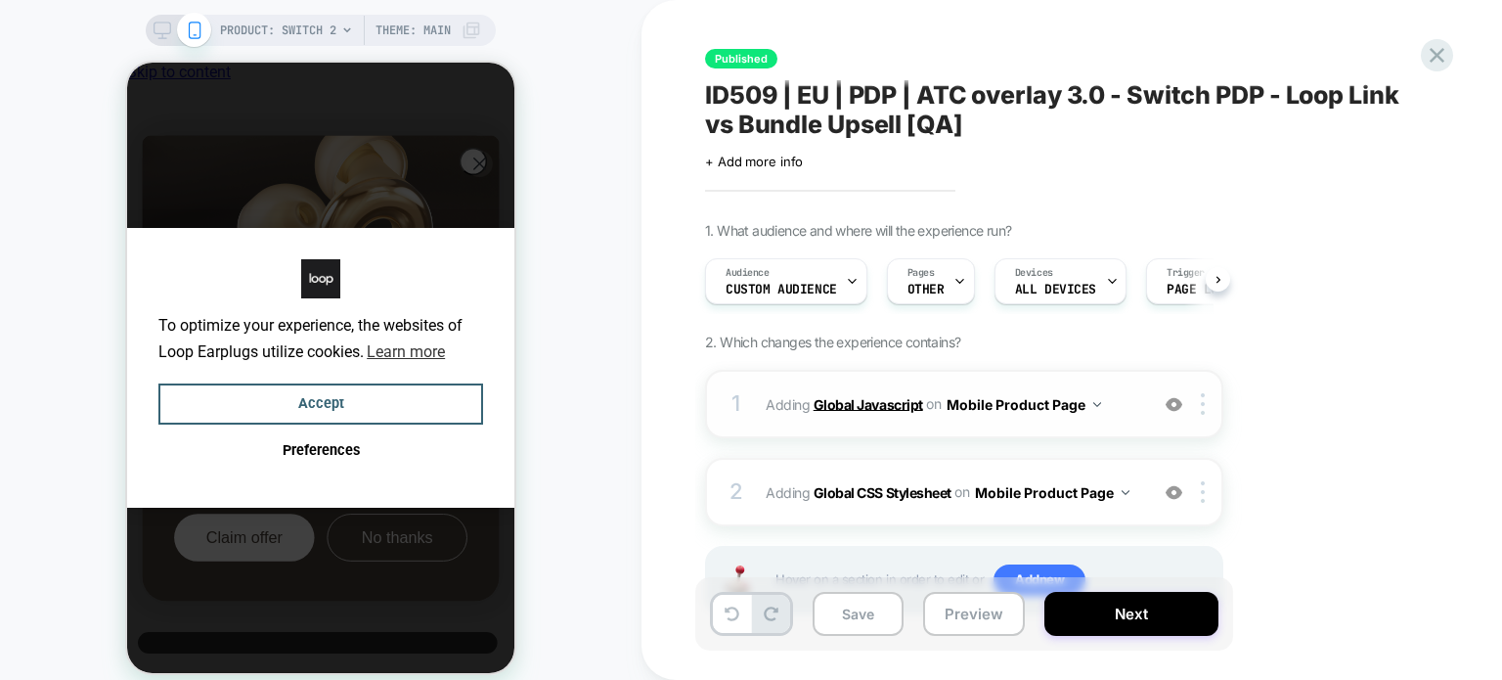
click at [878, 403] on b "Global Javascript" at bounding box center [869, 403] width 110 height 17
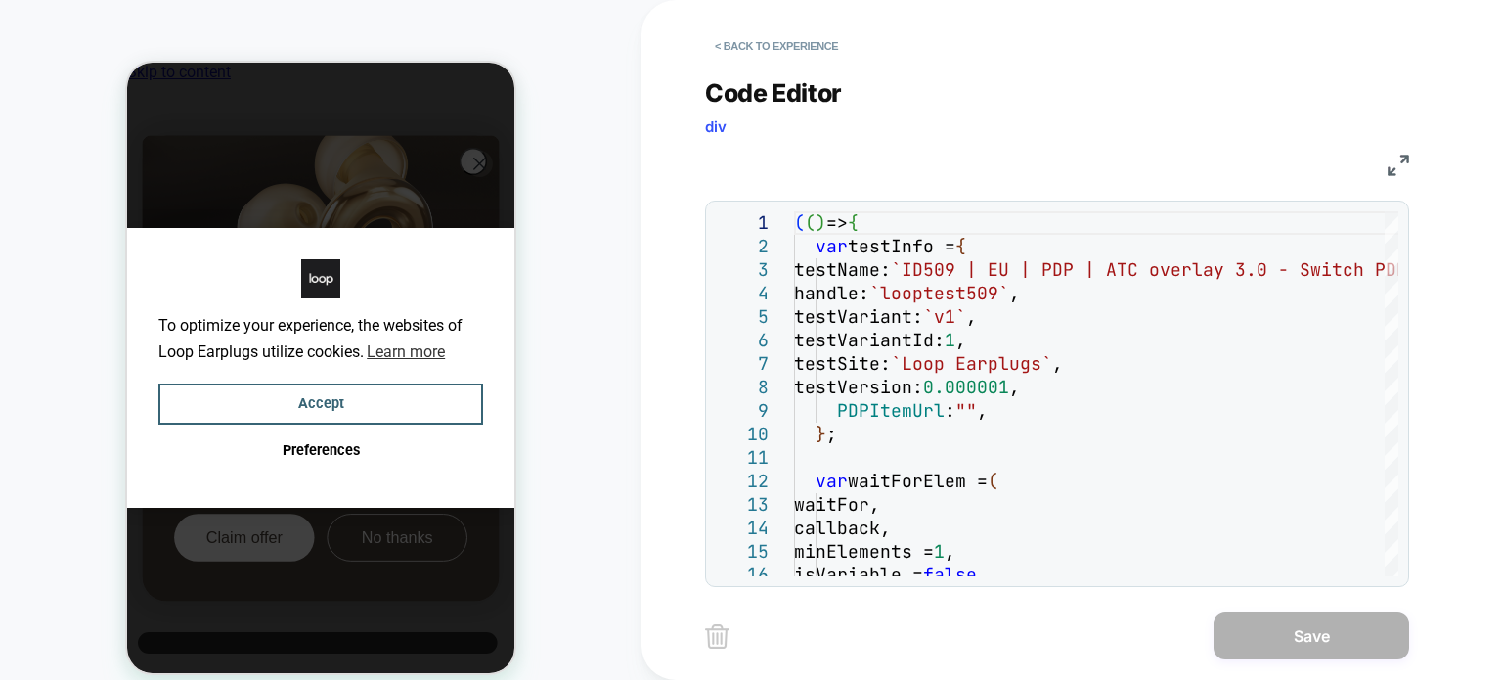
click at [1397, 156] on img at bounding box center [1399, 166] width 22 height 22
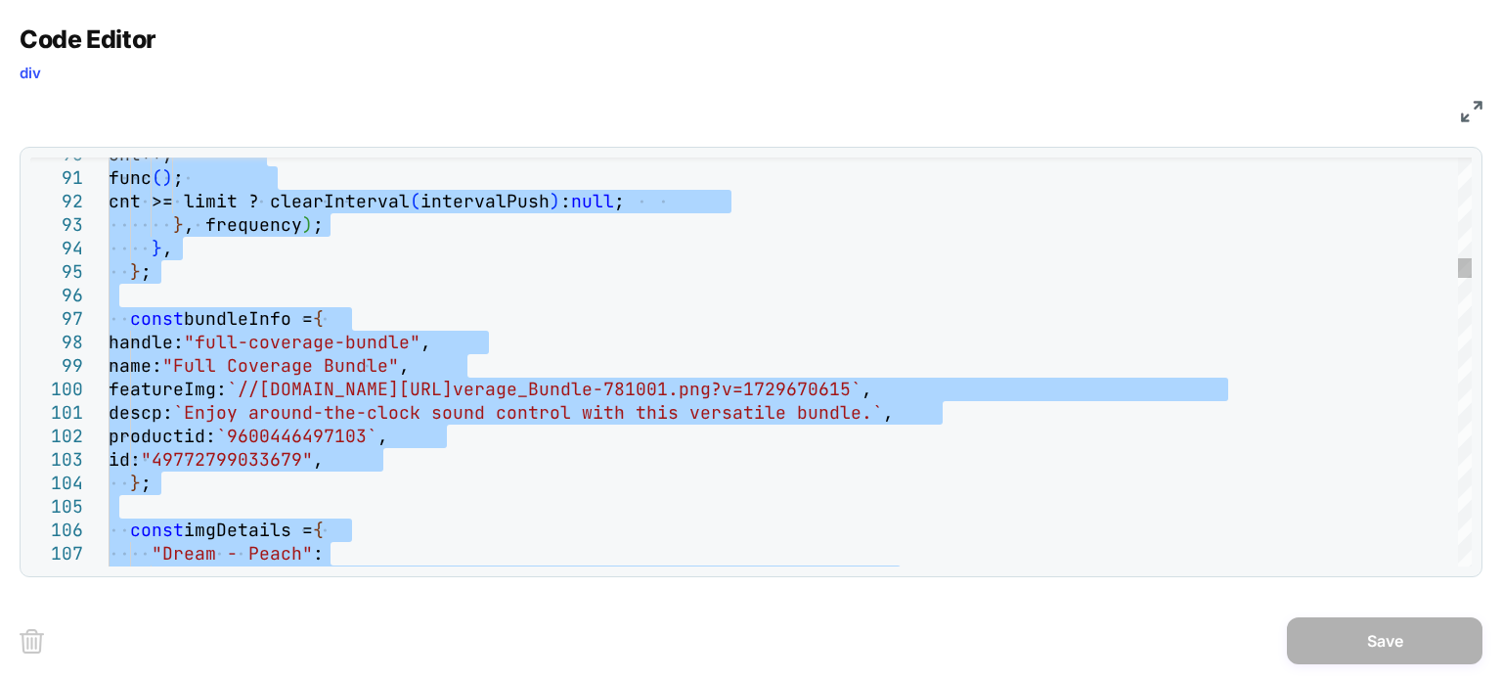
type textarea "**********"
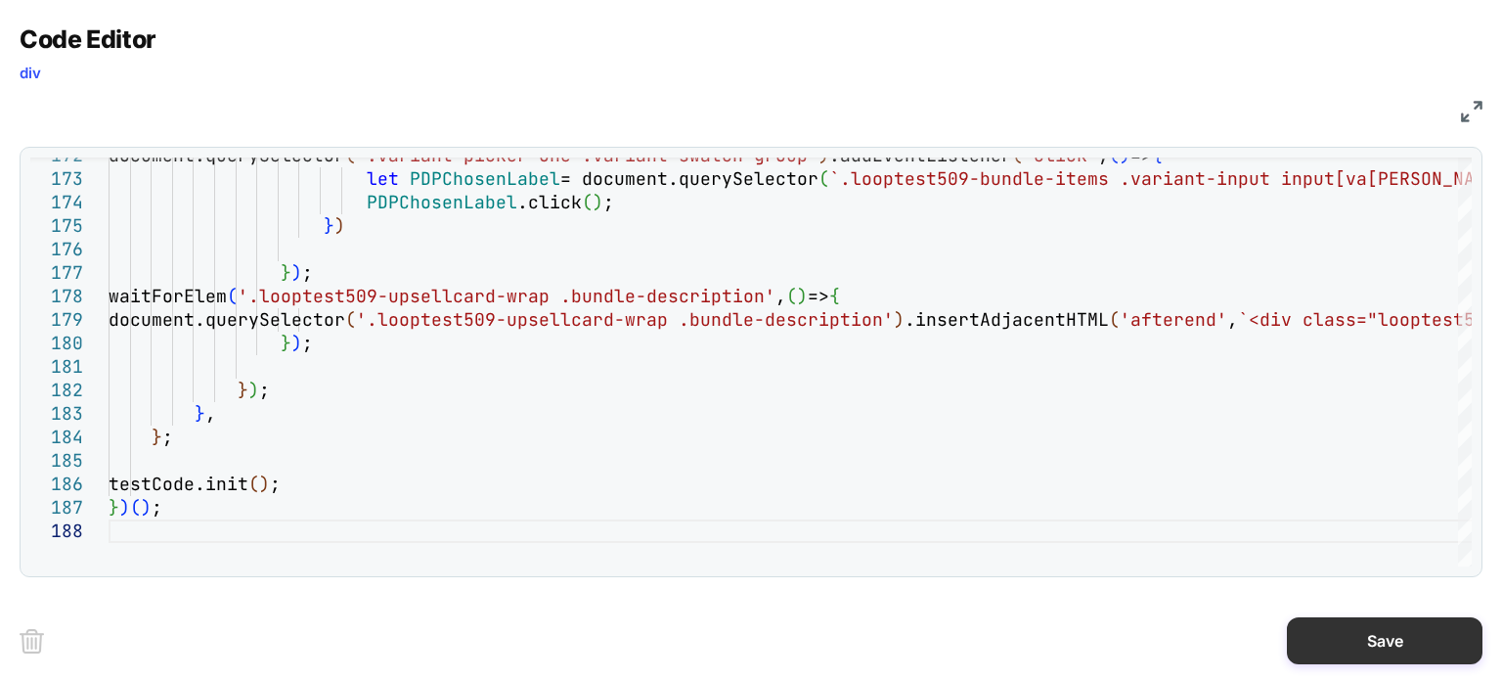
click at [1354, 639] on button "Save" at bounding box center [1385, 640] width 196 height 47
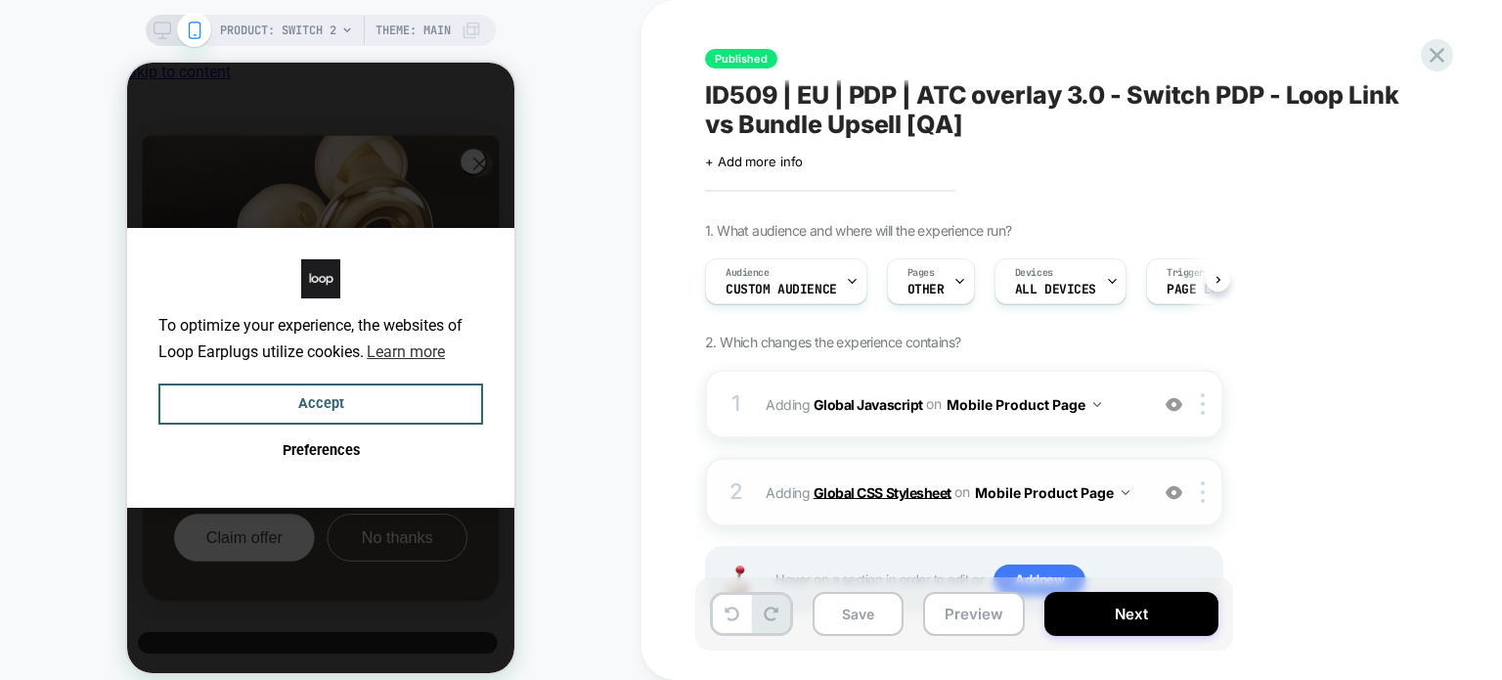
click at [841, 494] on b "Global CSS Stylesheet" at bounding box center [883, 491] width 138 height 17
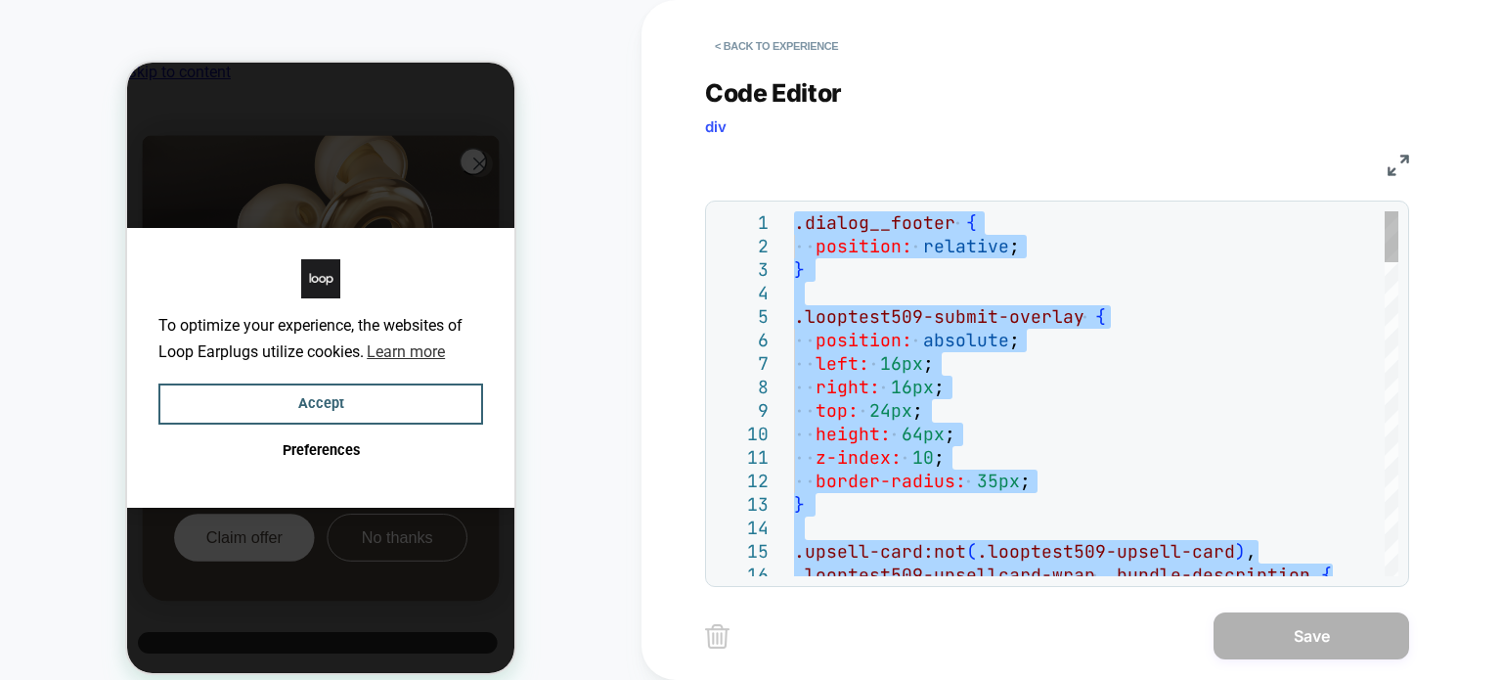
type textarea "**********"
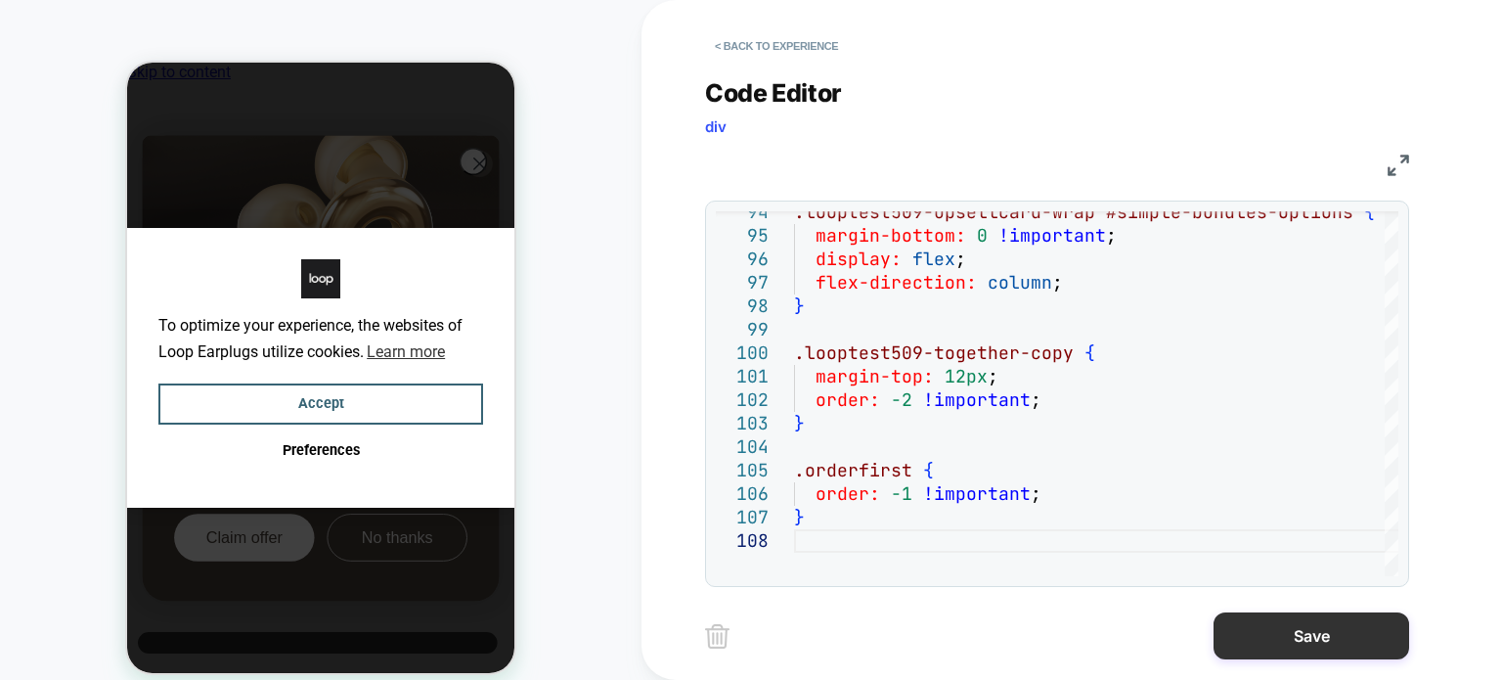
click at [1259, 624] on button "Save" at bounding box center [1312, 635] width 196 height 47
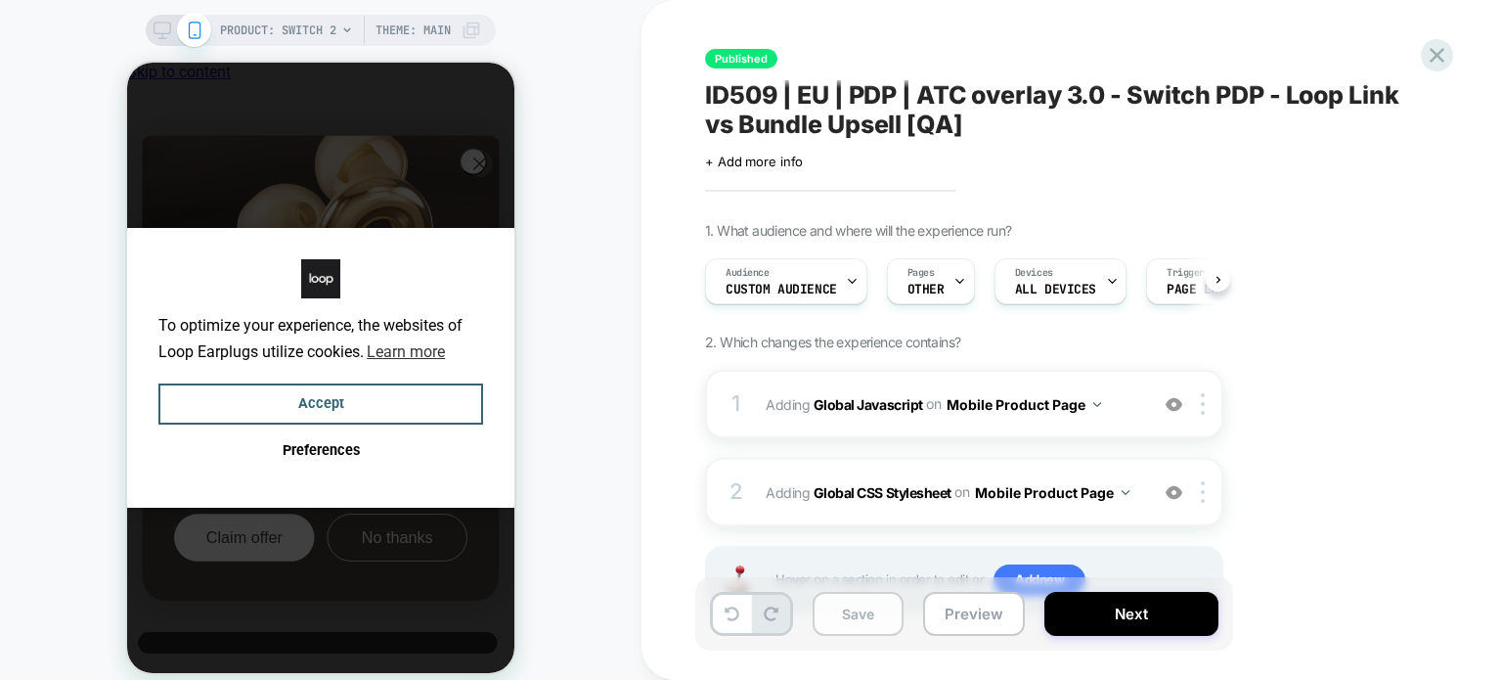
click at [878, 623] on button "Save" at bounding box center [858, 614] width 91 height 44
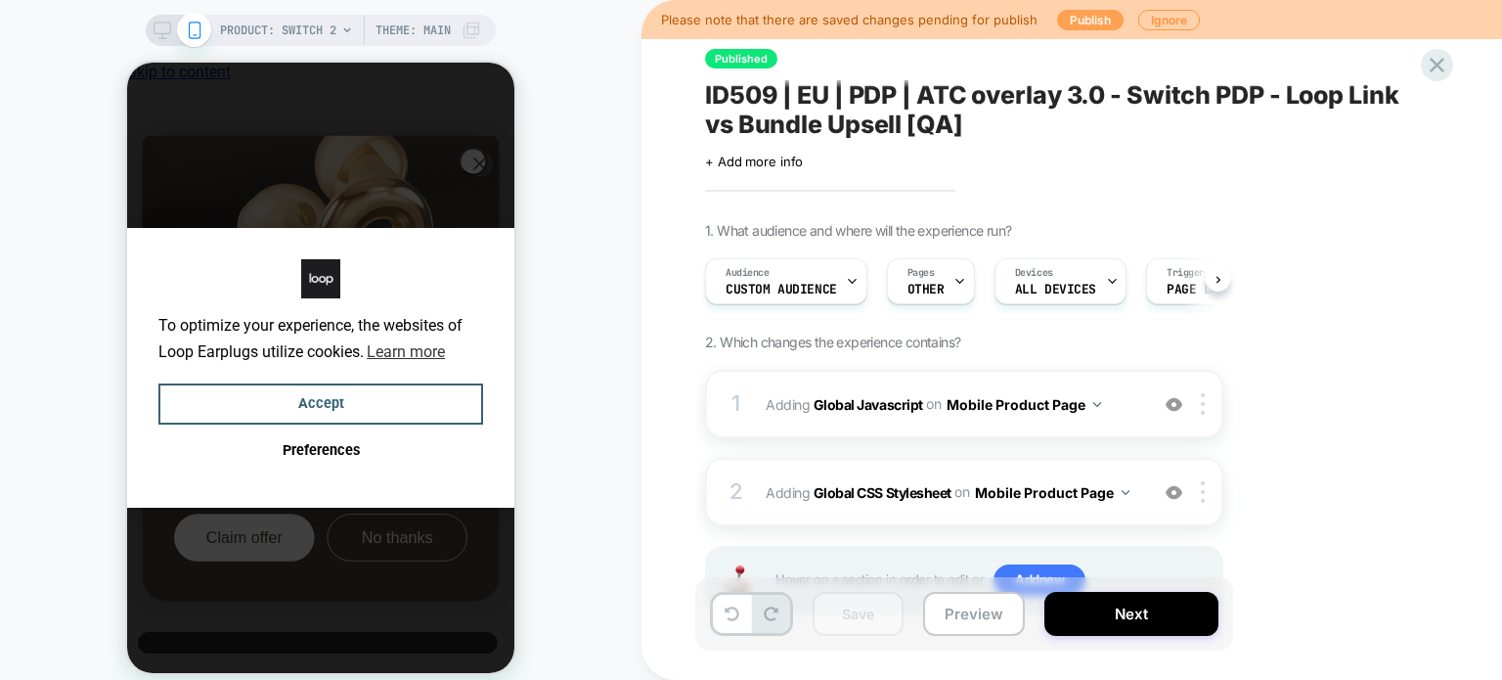
click at [1090, 15] on button "Publish" at bounding box center [1090, 20] width 67 height 21
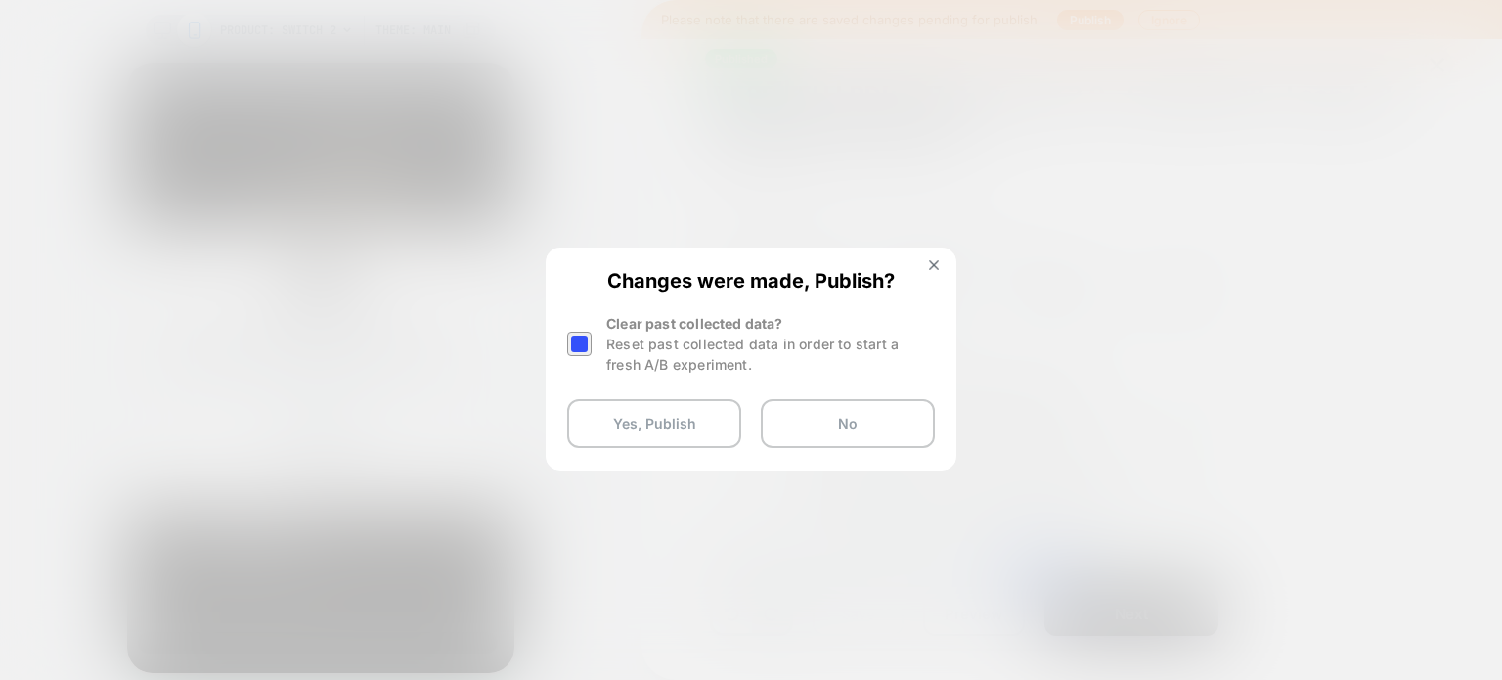
click at [573, 333] on div at bounding box center [579, 344] width 24 height 24
click at [590, 433] on button "Yes, Publish" at bounding box center [654, 423] width 174 height 49
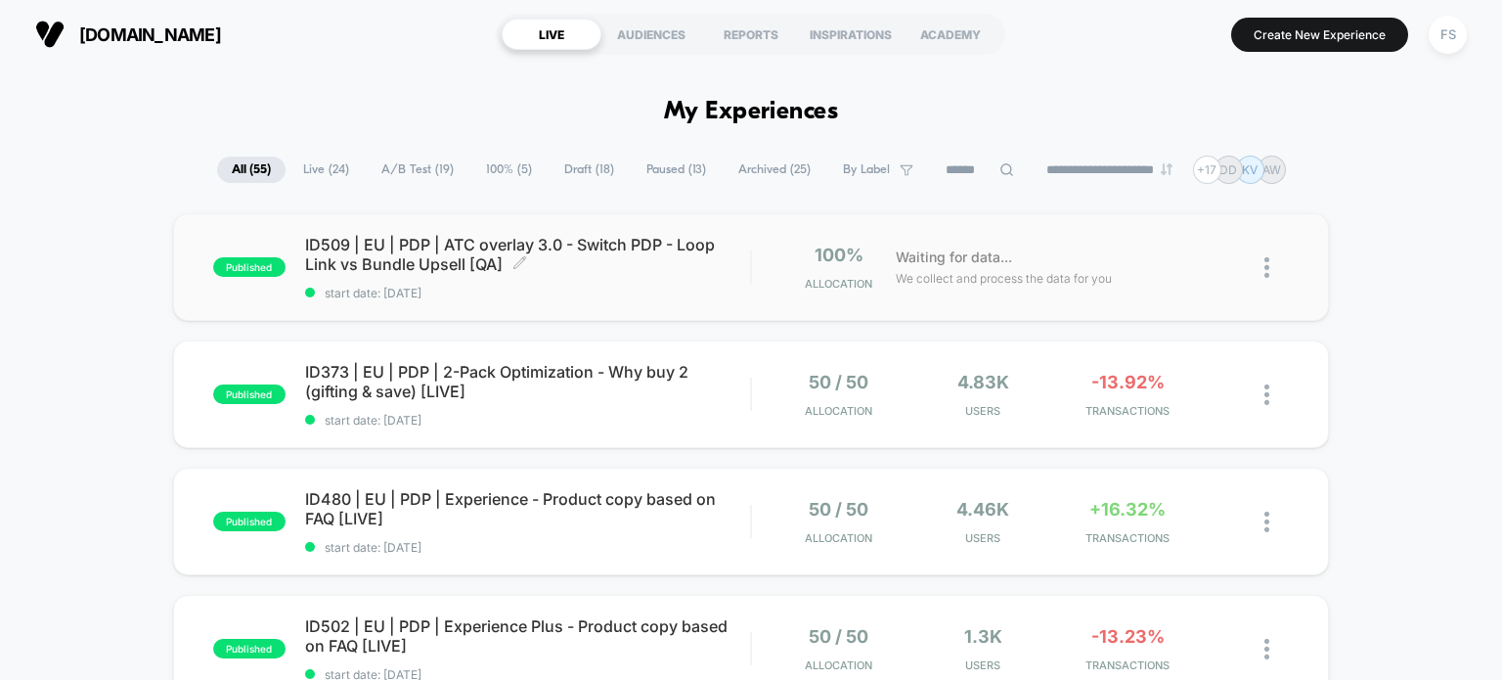
click at [552, 274] on div "ID509 | EU | PDP | ATC overlay 3.0 - Switch PDP - Loop Link vs Bundle Upsell [Q…" at bounding box center [528, 268] width 446 height 66
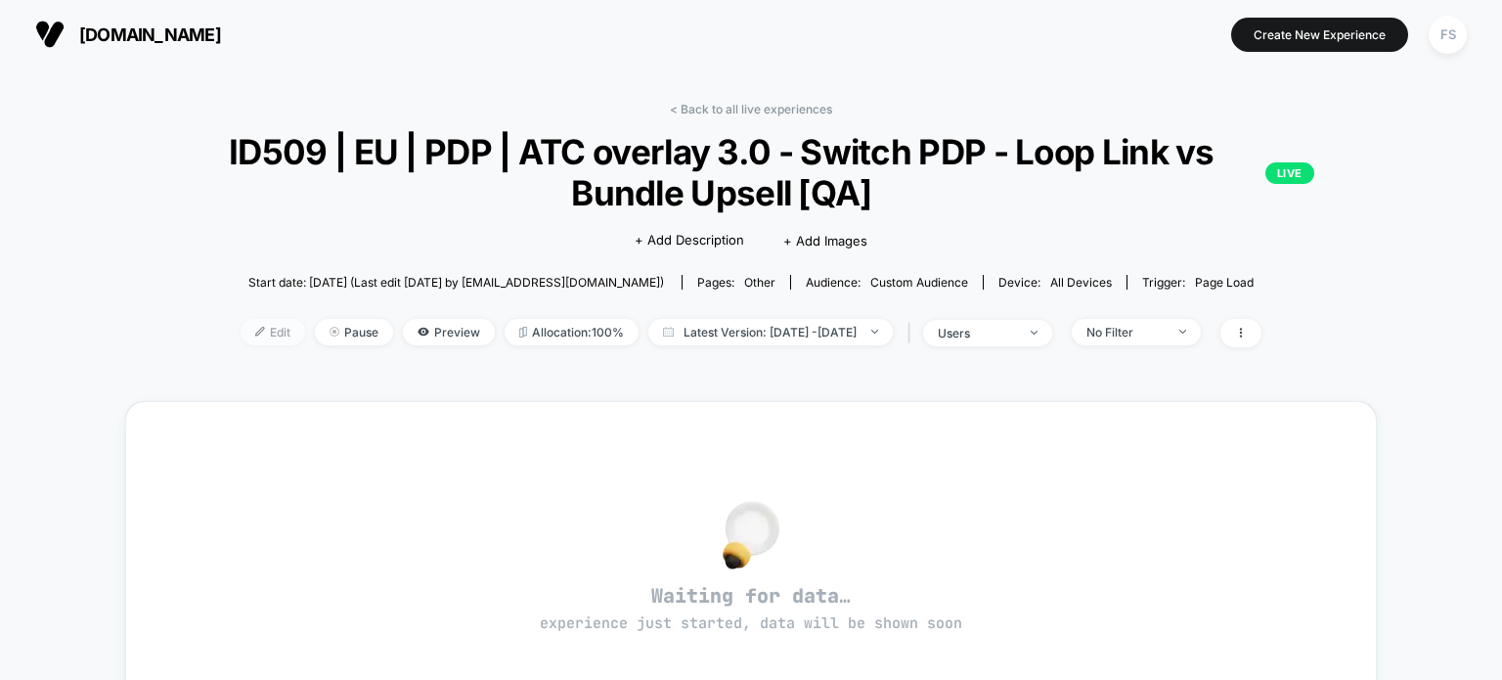
click at [241, 343] on span "Edit" at bounding box center [273, 332] width 65 height 26
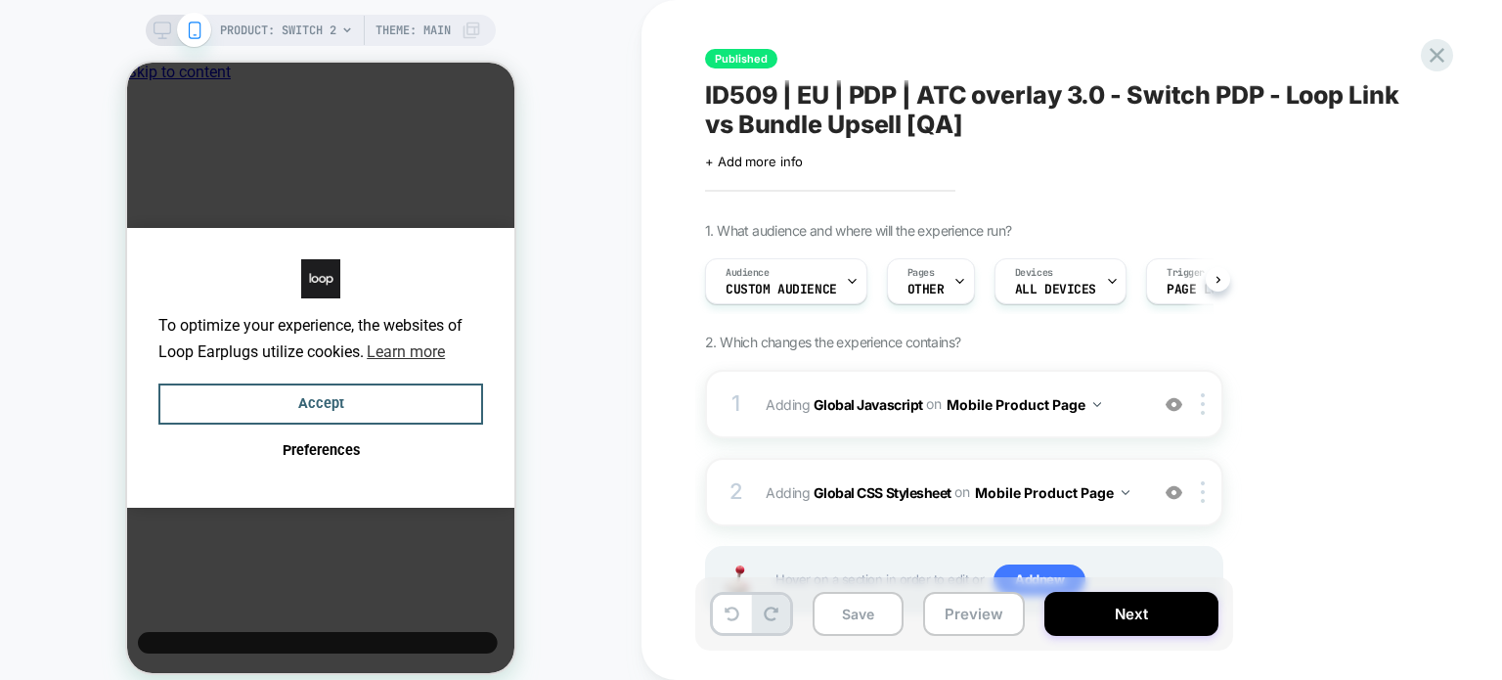
scroll to position [0, 15]
click at [907, 486] on b "Global CSS Stylesheet" at bounding box center [883, 491] width 138 height 17
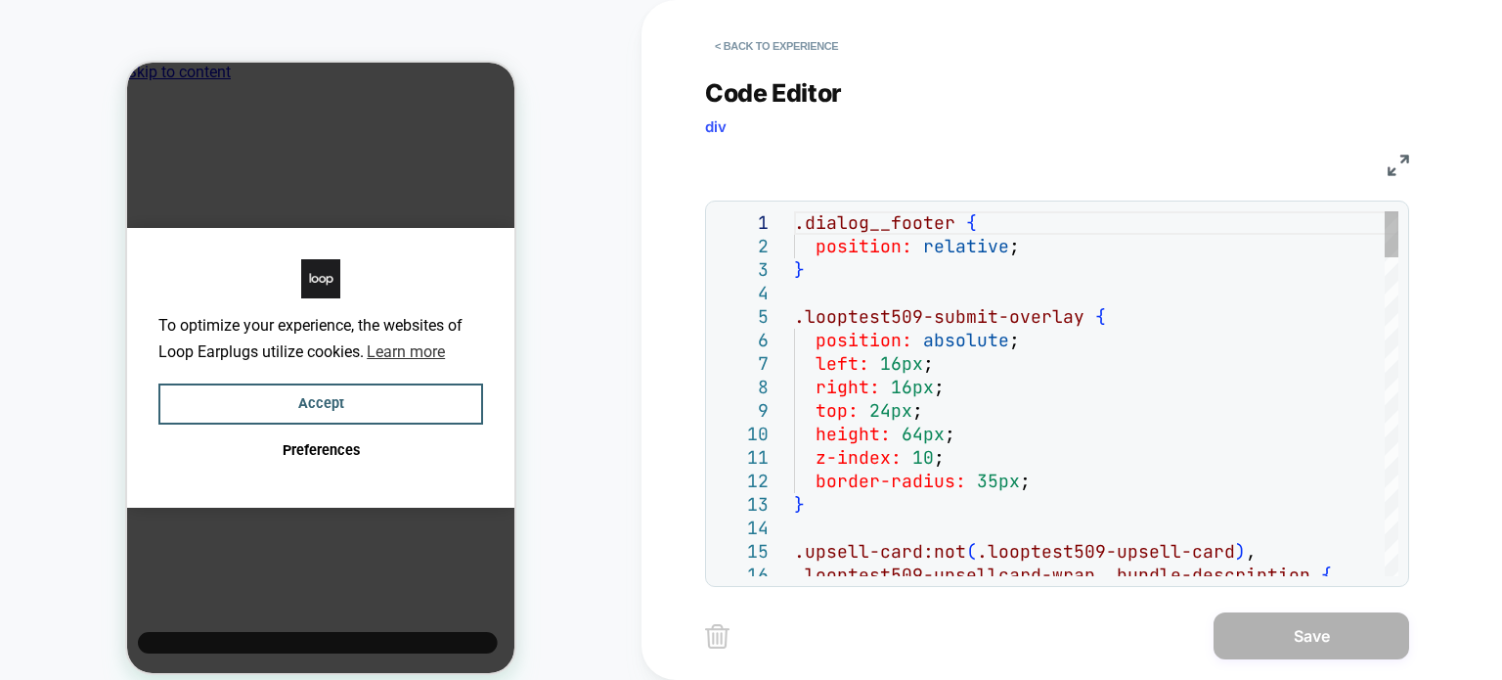
scroll to position [0, 0]
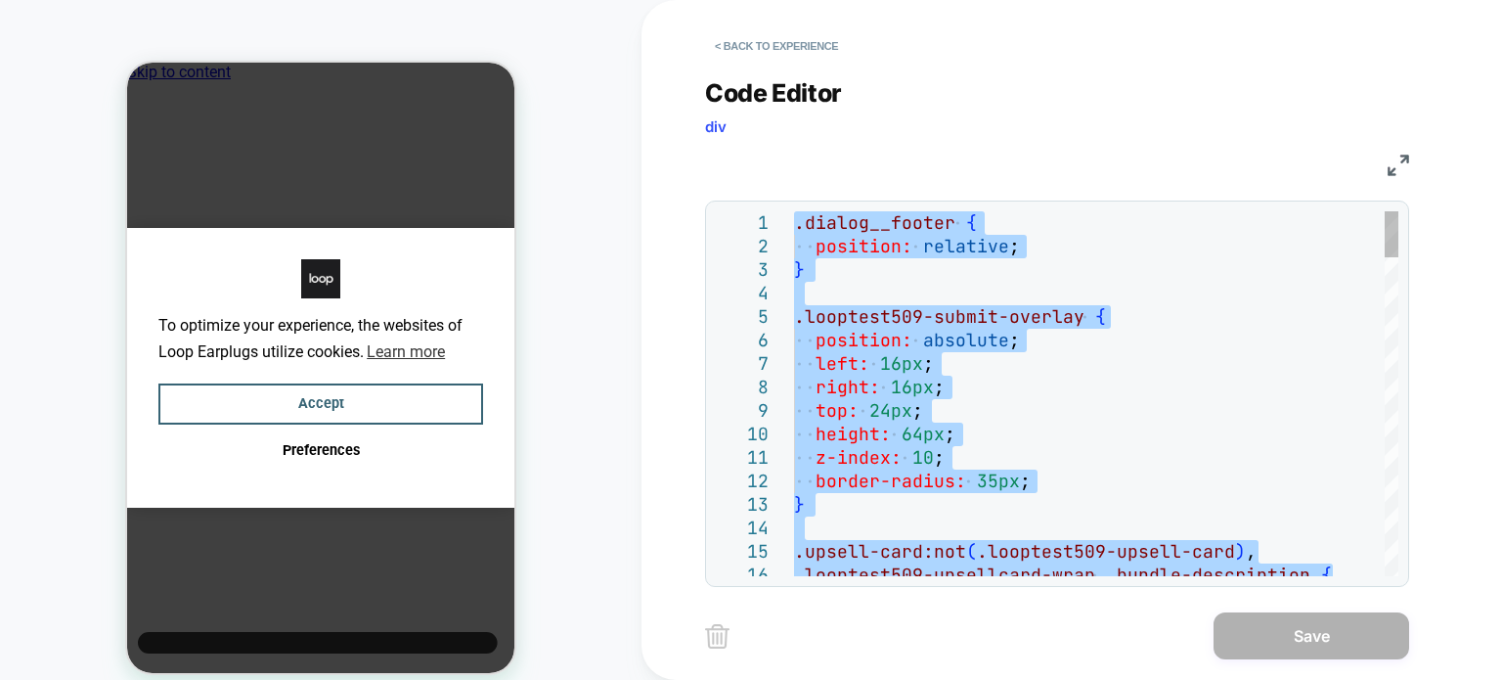
type textarea "**********"
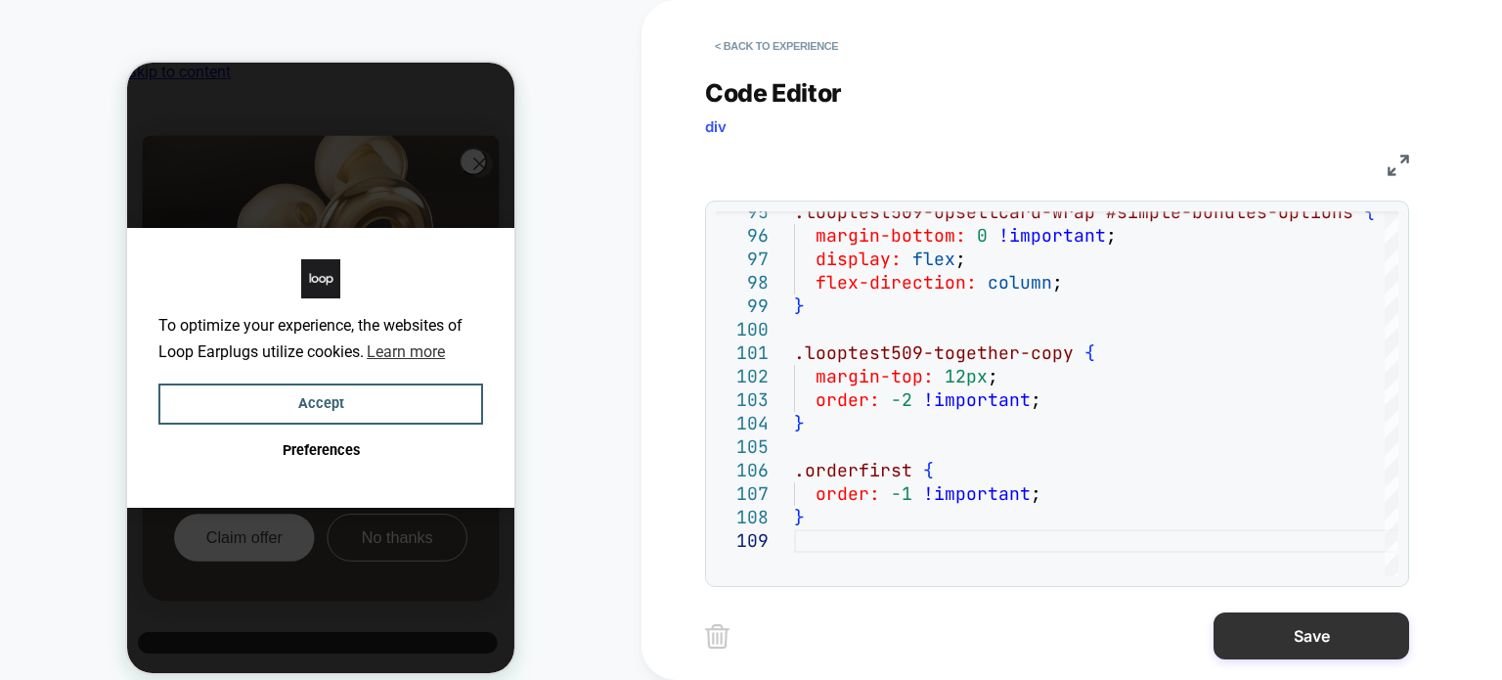
click at [1264, 625] on button "Save" at bounding box center [1312, 635] width 196 height 47
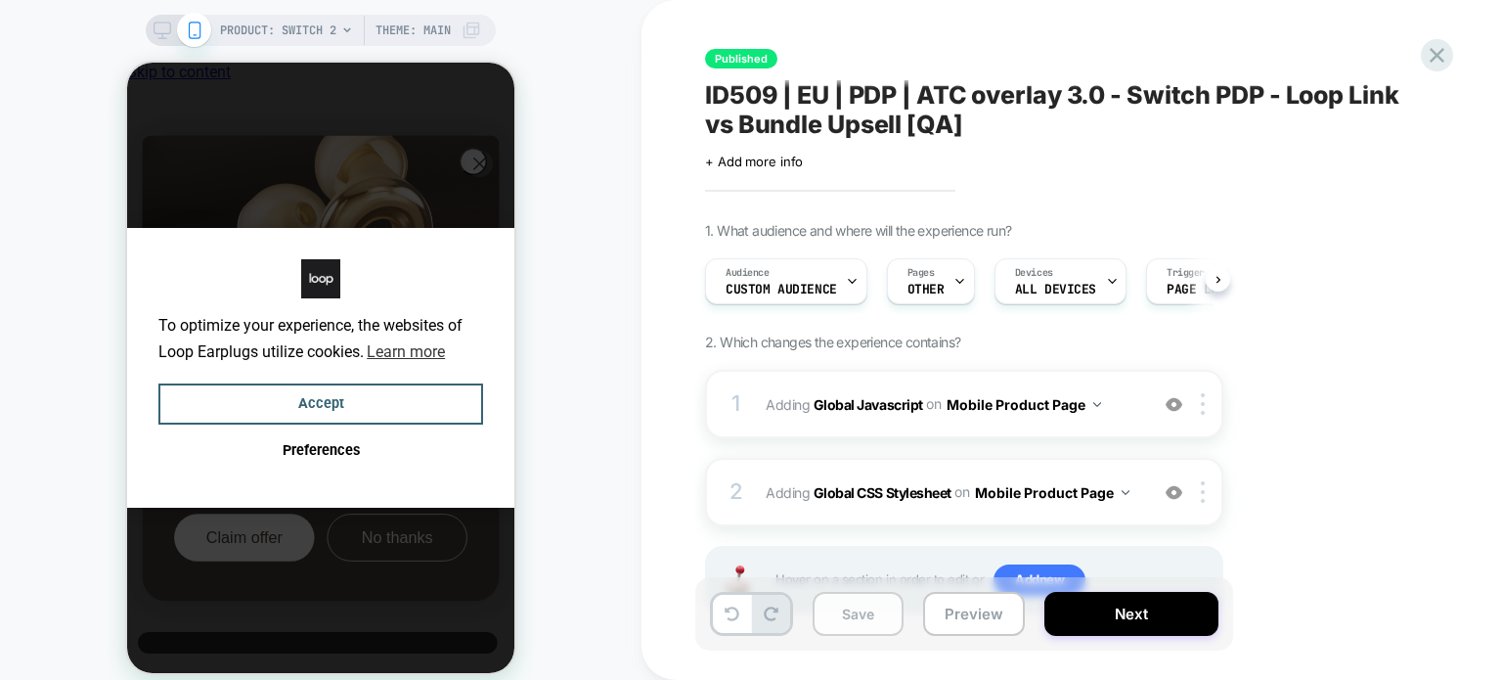
click at [867, 625] on button "Save" at bounding box center [858, 614] width 91 height 44
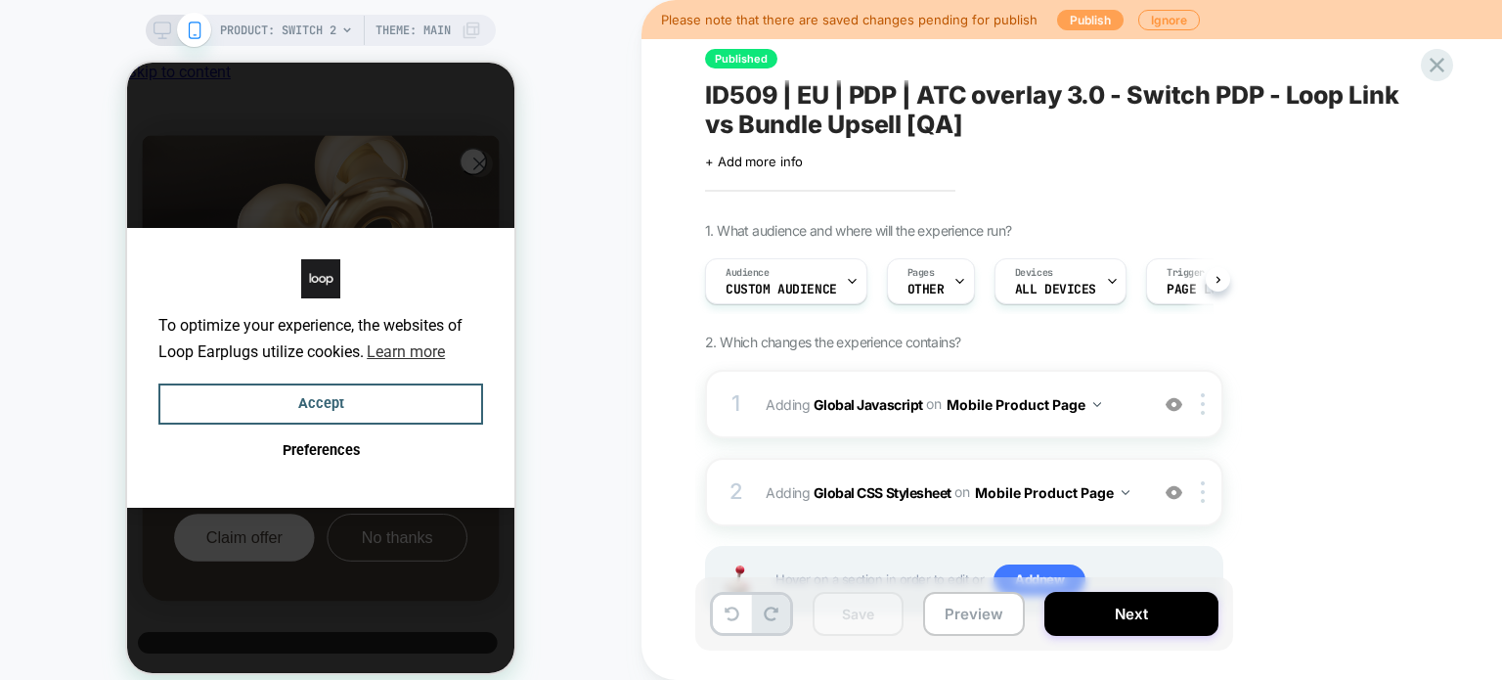
click at [1084, 23] on button "Publish" at bounding box center [1090, 20] width 67 height 21
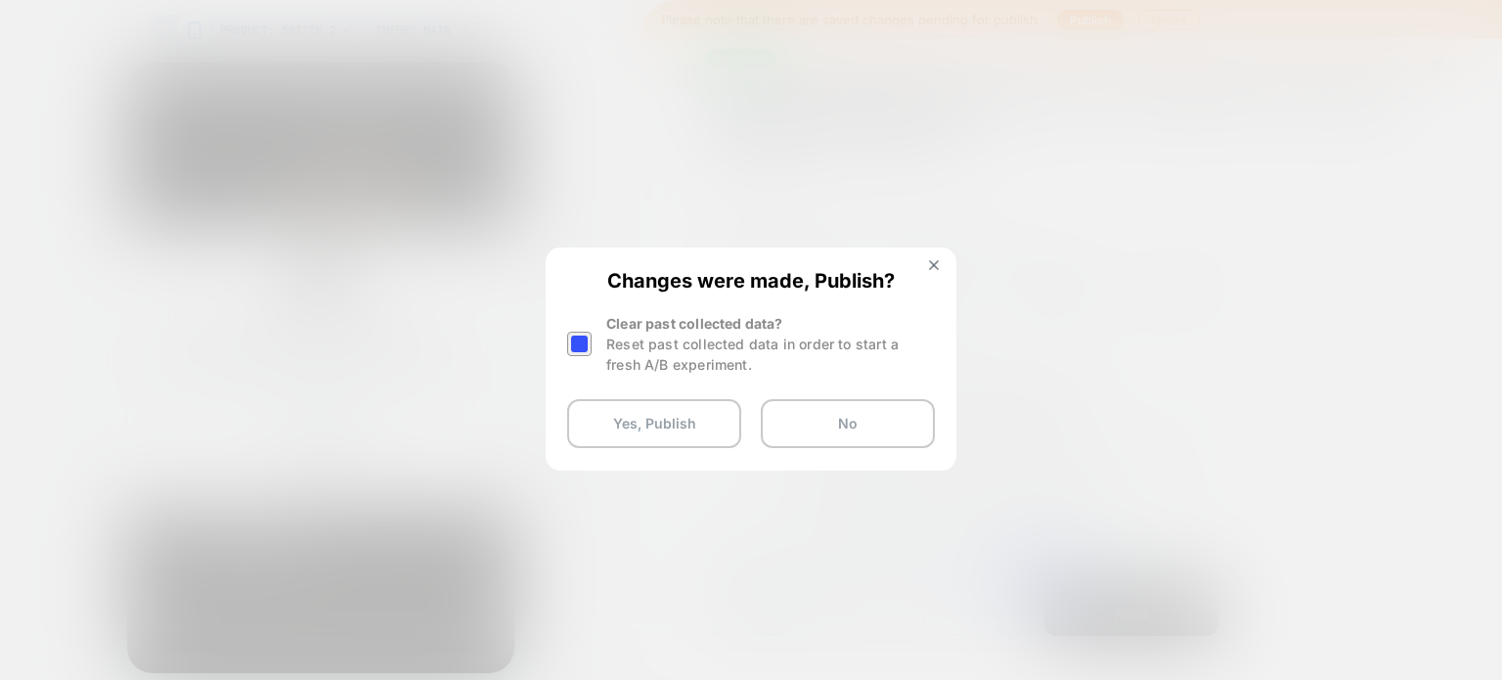
click at [580, 343] on div at bounding box center [579, 344] width 24 height 24
click at [620, 414] on button "Yes, Publish" at bounding box center [654, 423] width 174 height 49
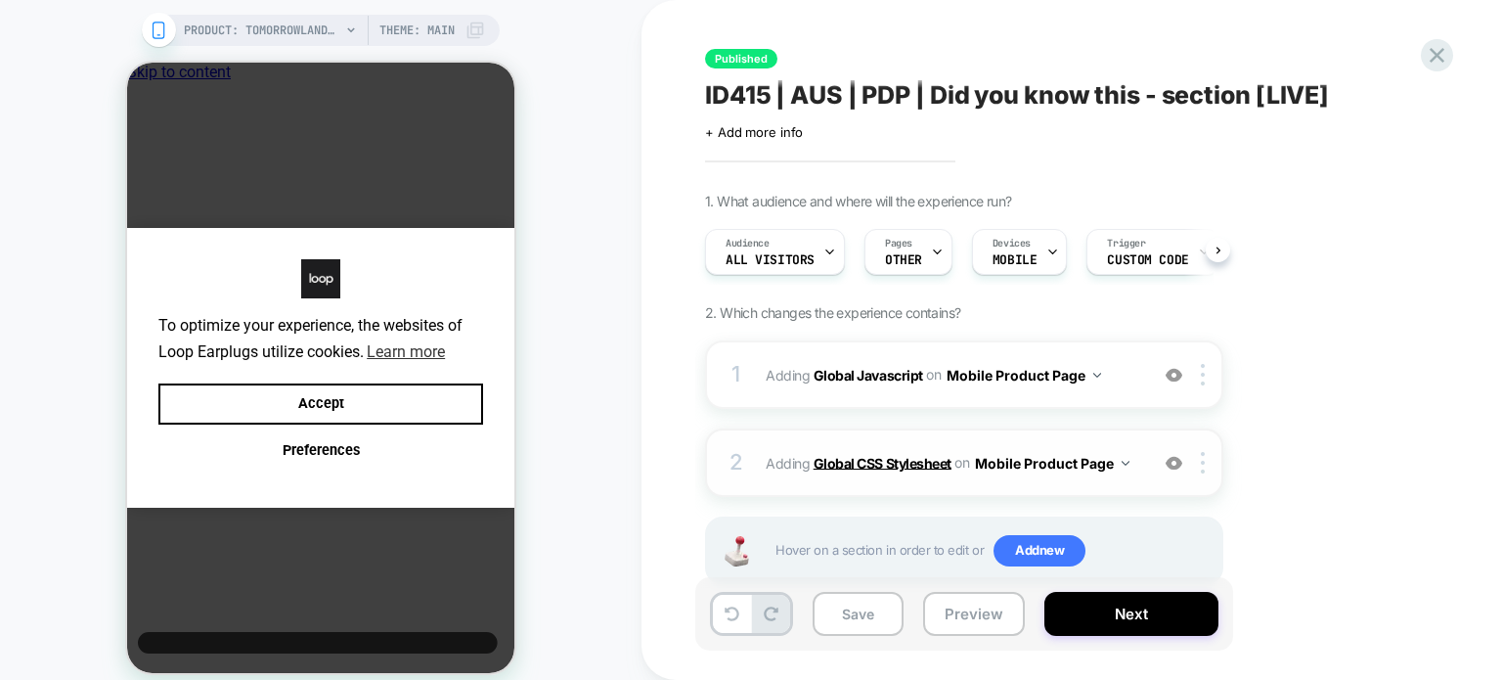
scroll to position [51, 0]
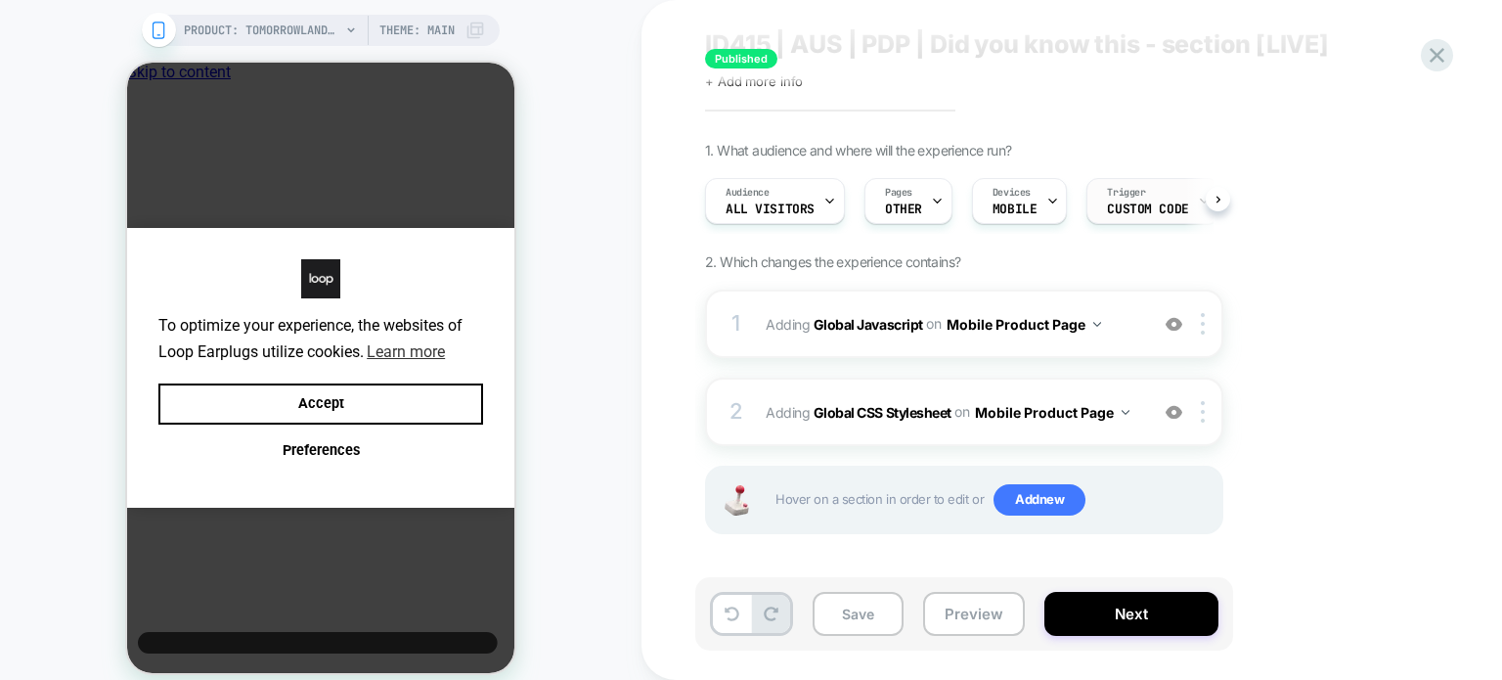
click at [1183, 202] on div "Trigger Custom Code" at bounding box center [1148, 201] width 120 height 44
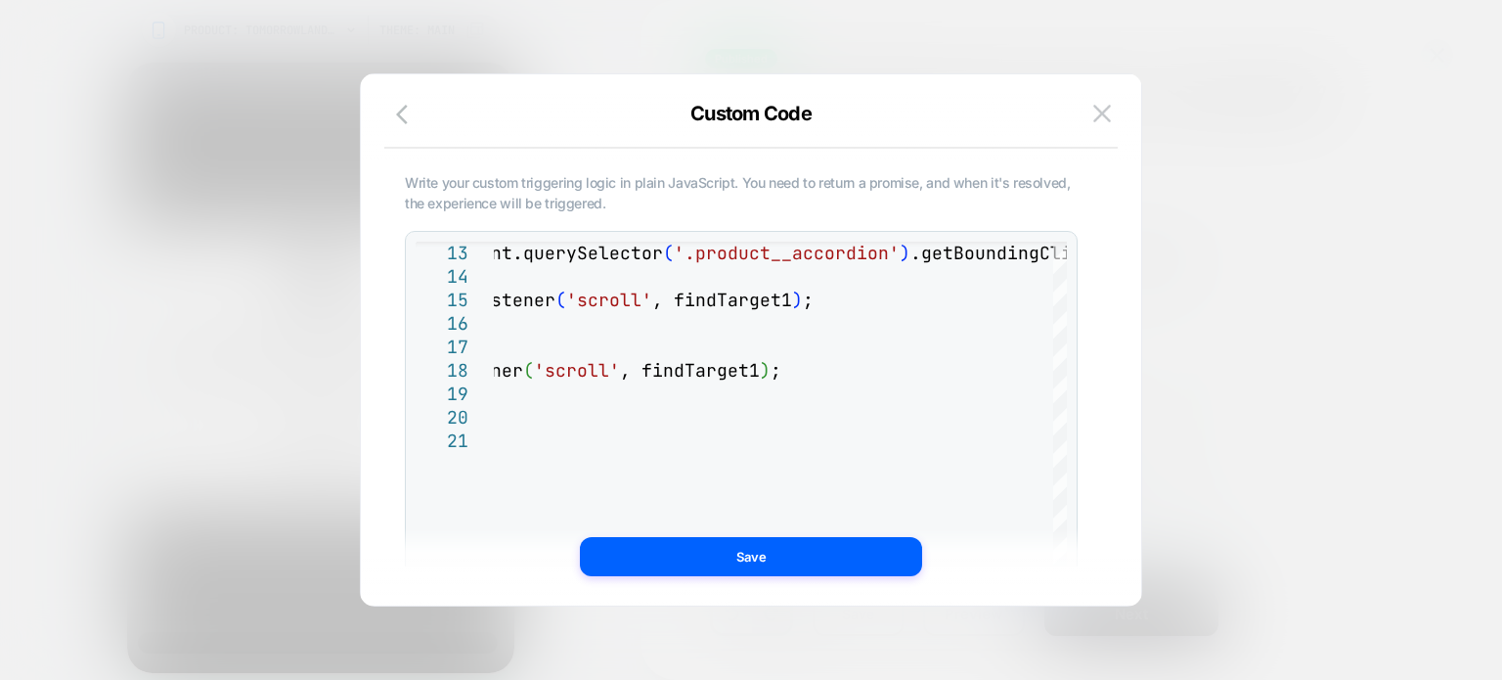
click at [1341, 323] on div at bounding box center [751, 340] width 1502 height 680
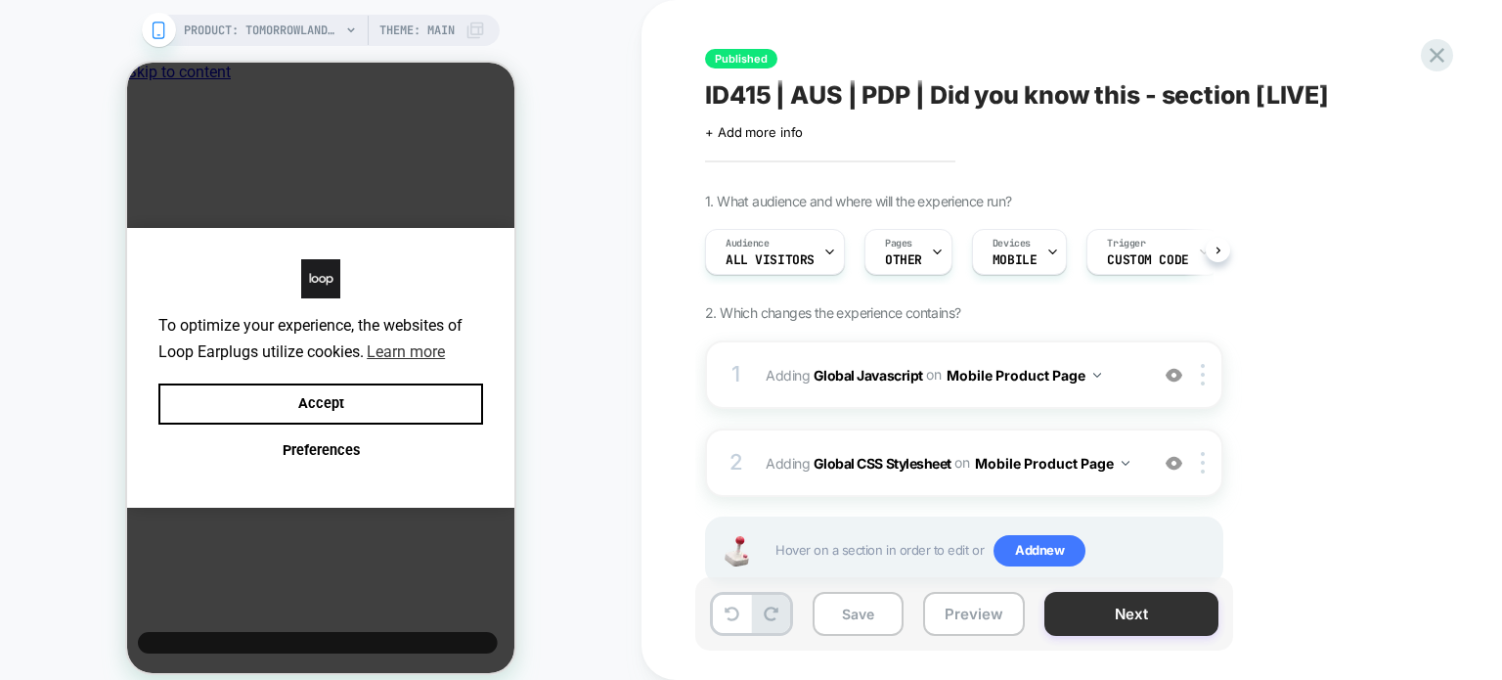
click at [1159, 606] on button "Next" at bounding box center [1132, 614] width 174 height 44
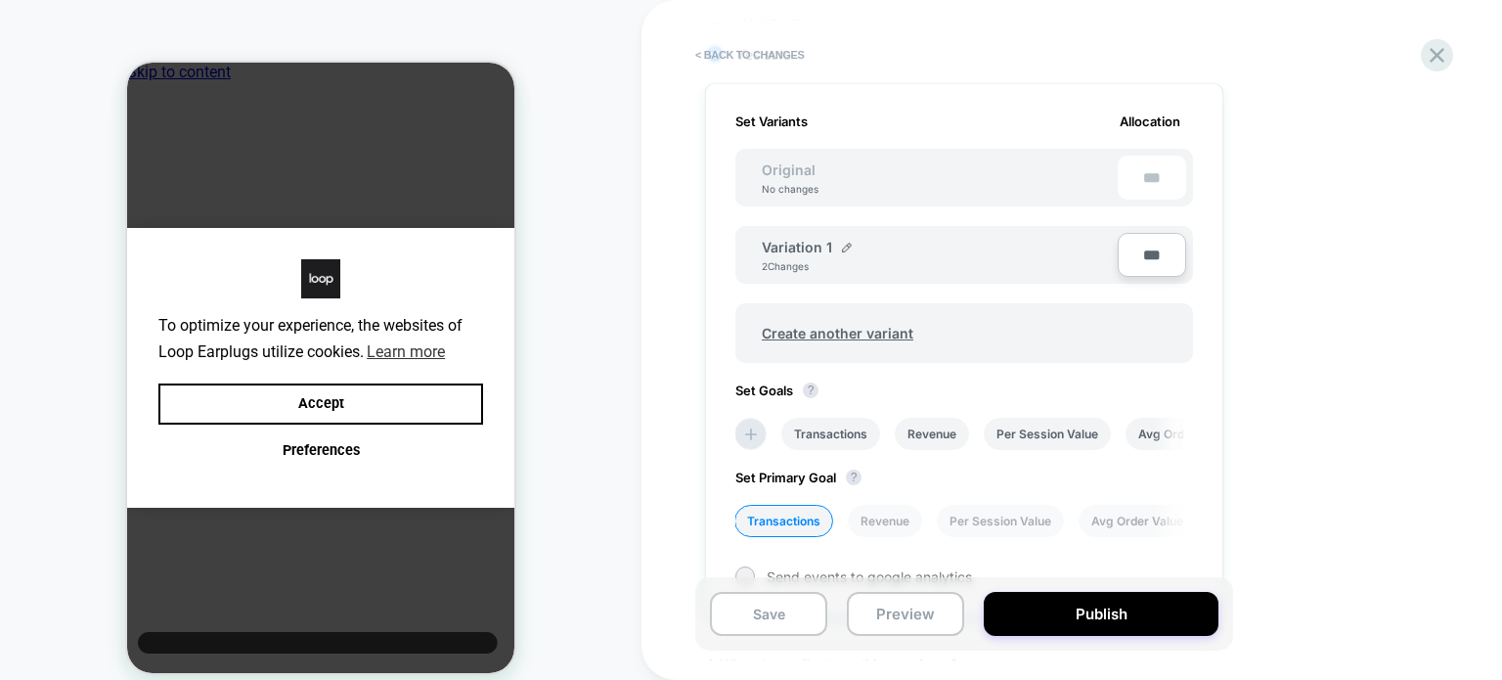
scroll to position [293, 0]
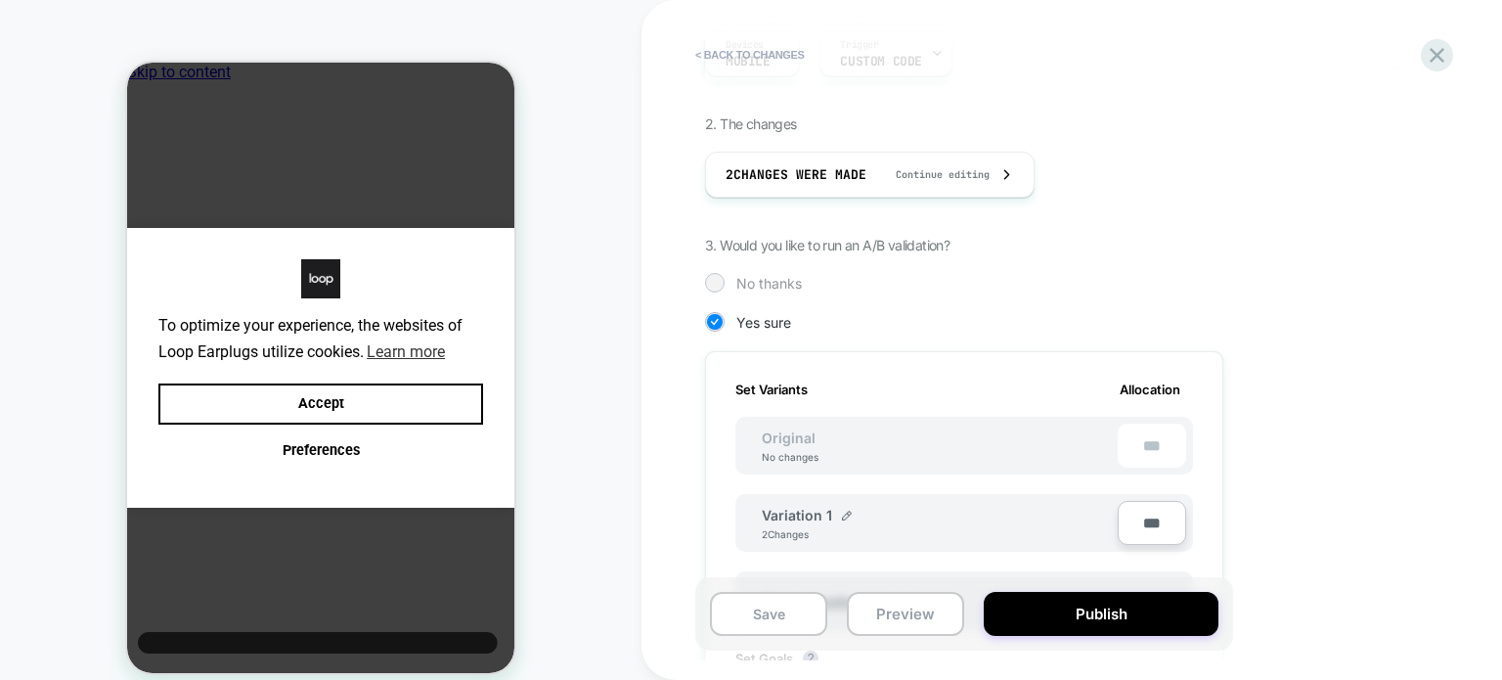
click at [716, 283] on div at bounding box center [714, 282] width 15 height 15
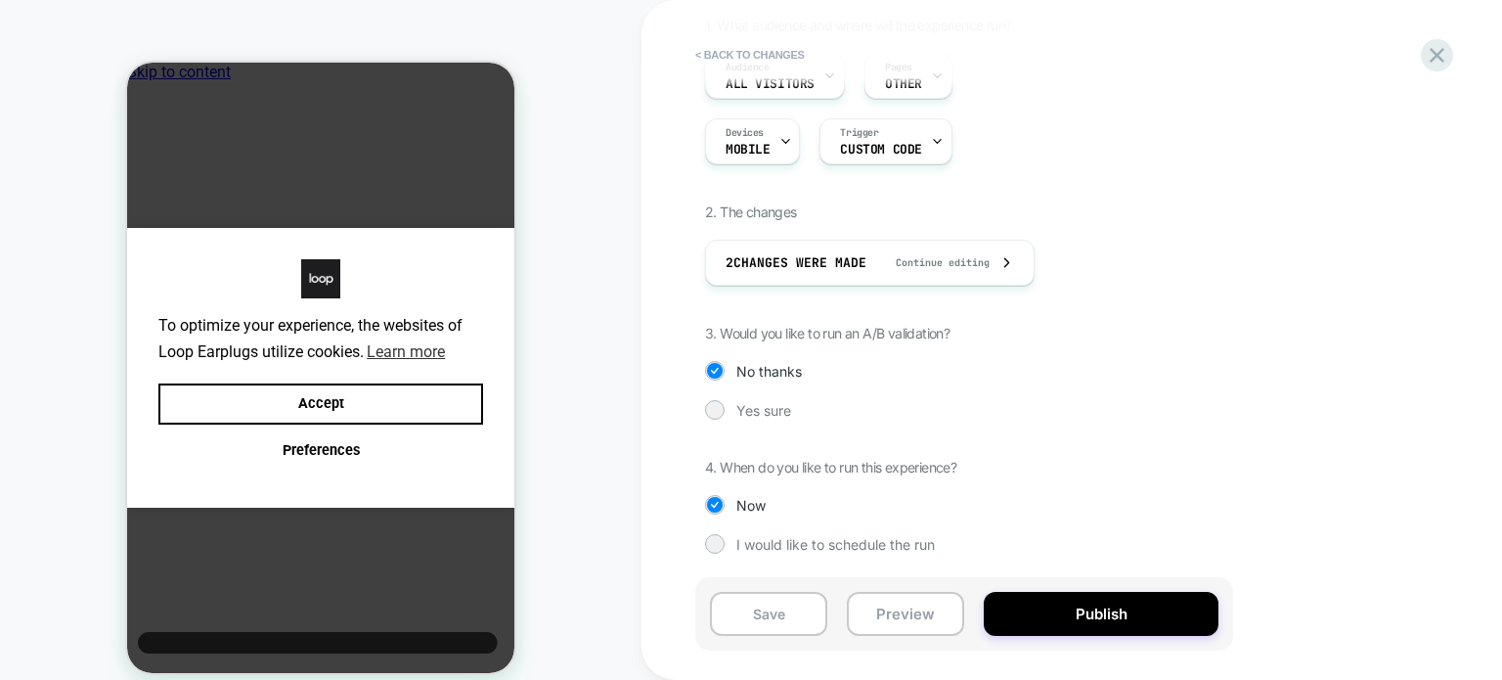
scroll to position [0, 0]
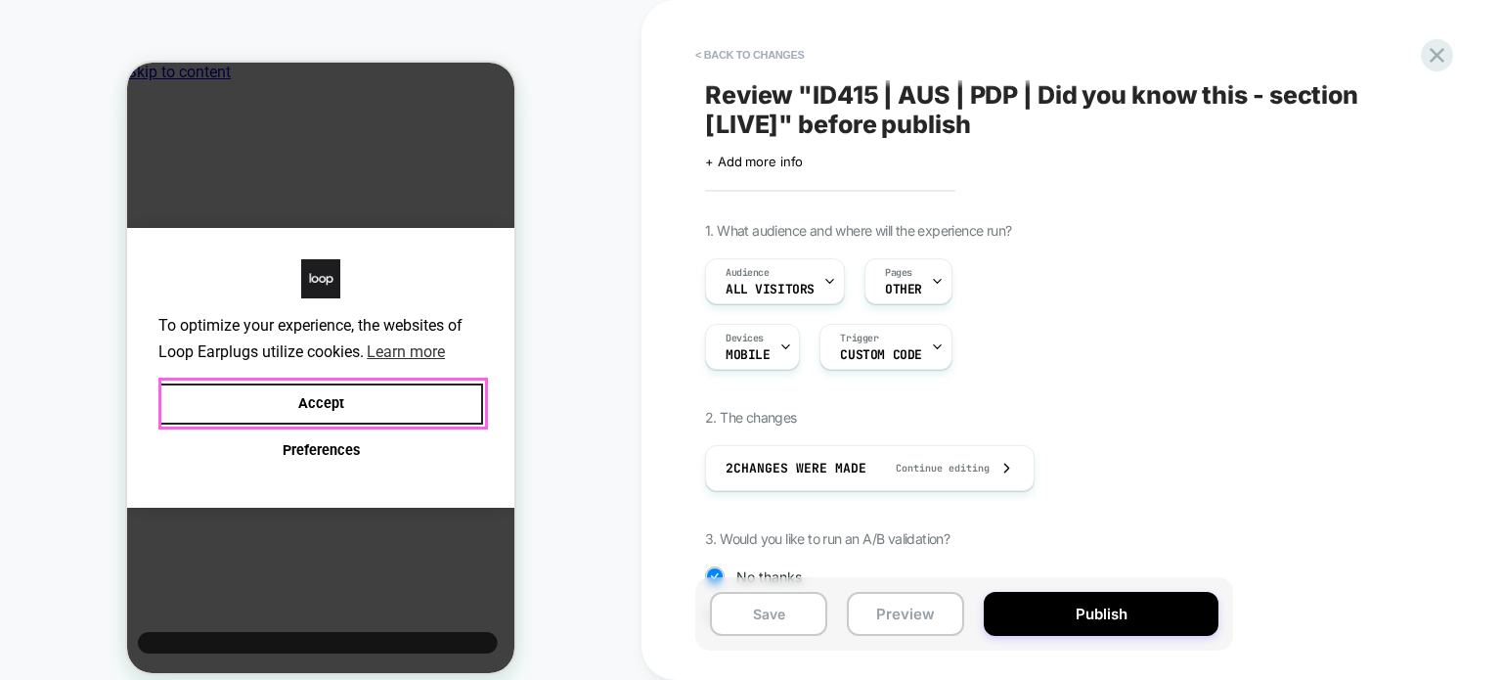
click at [310, 404] on button "Accept" at bounding box center [320, 404] width 325 height 42
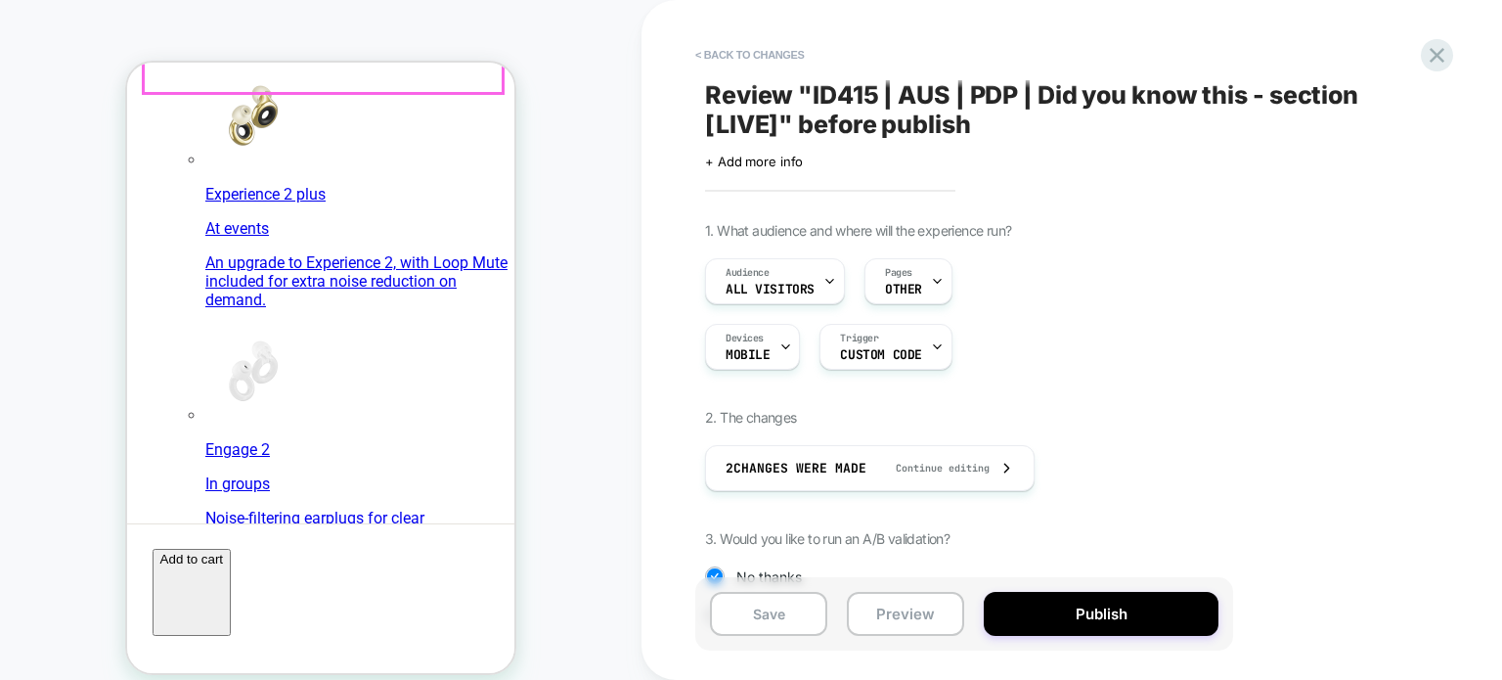
scroll to position [1803, 0]
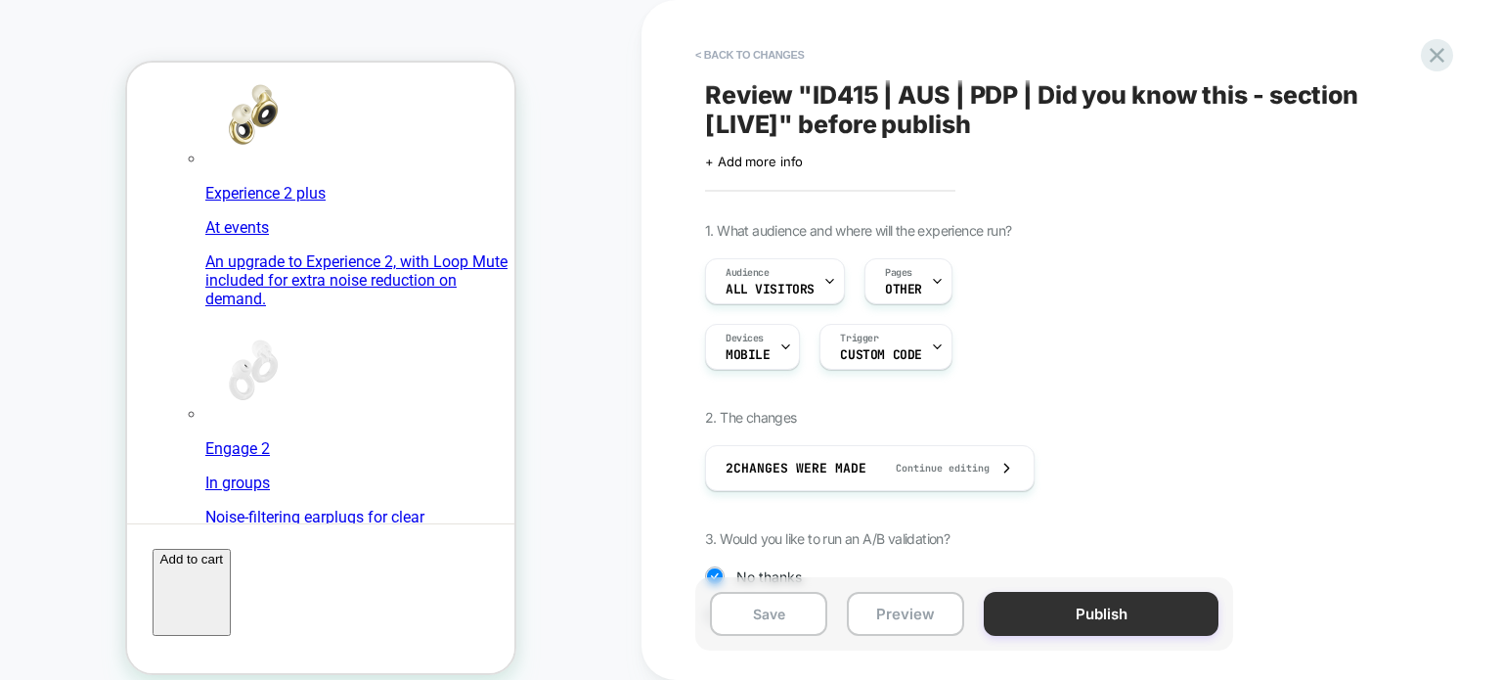
click at [1088, 614] on button "Publish" at bounding box center [1101, 614] width 235 height 44
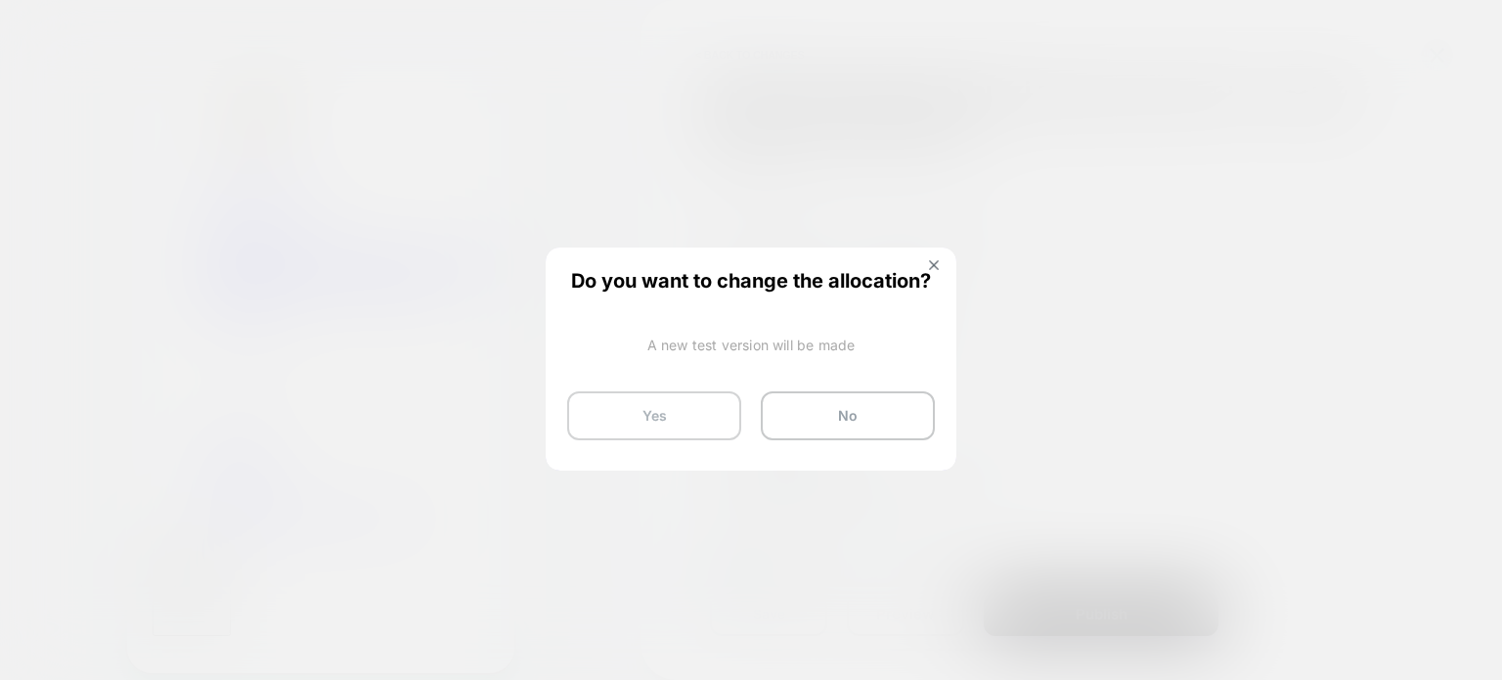
click at [647, 409] on button "Yes" at bounding box center [654, 415] width 174 height 49
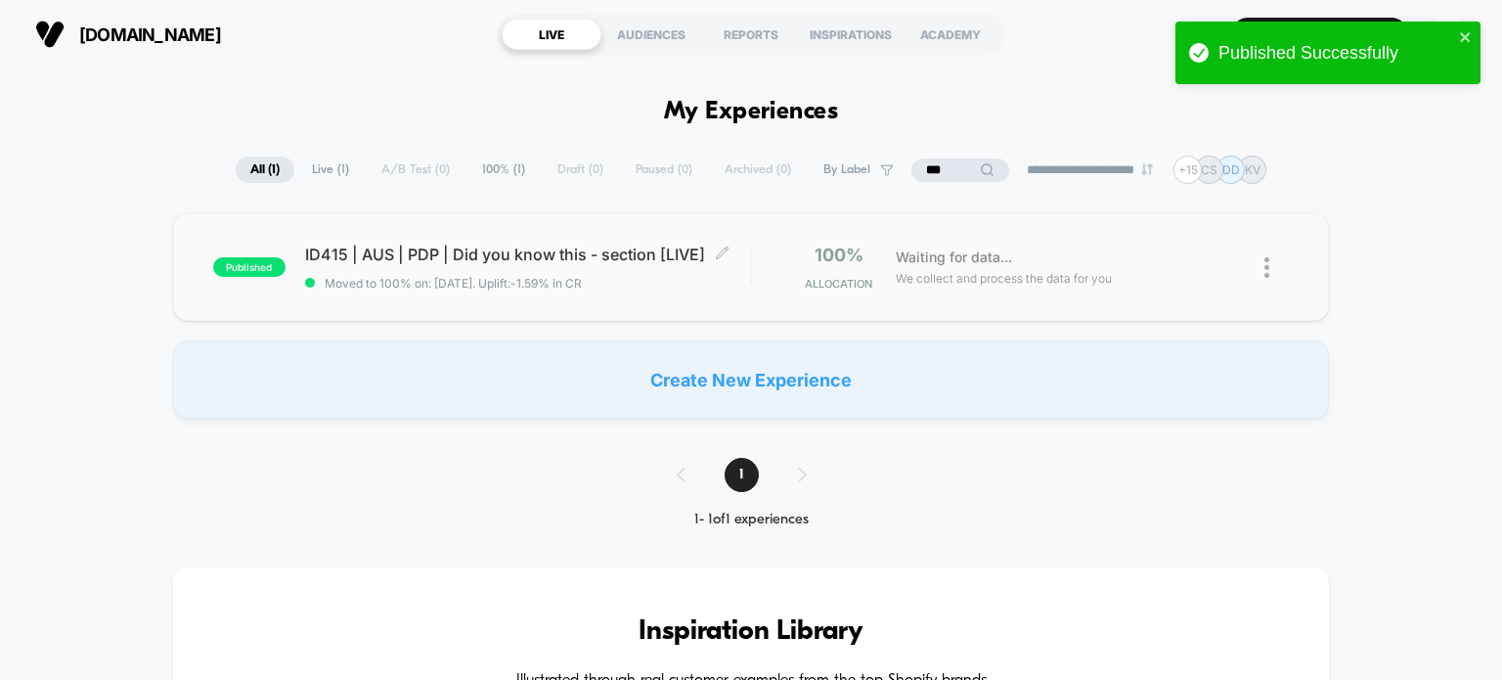
drag, startPoint x: 1006, startPoint y: 11, endPoint x: 656, endPoint y: 249, distance: 423.8
click at [656, 249] on span "ID415 | AUS | PDP | Did you know this - section [LIVE] Click to edit experience…" at bounding box center [528, 255] width 446 height 20
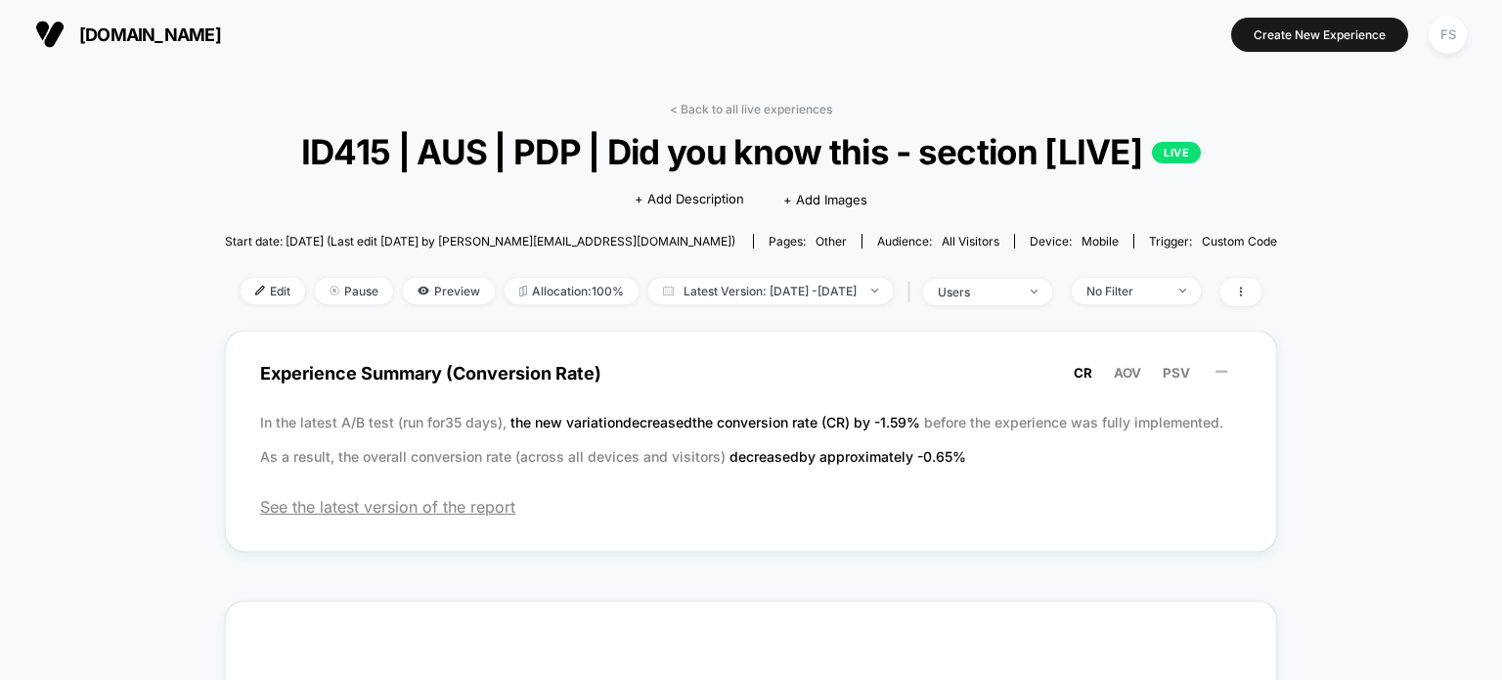
click at [766, 152] on span "ID415 | AUS | PDP | Did you know this - section [LIVE] LIVE" at bounding box center [751, 151] width 947 height 41
click at [723, 199] on span "+ Add Description" at bounding box center [690, 200] width 110 height 20
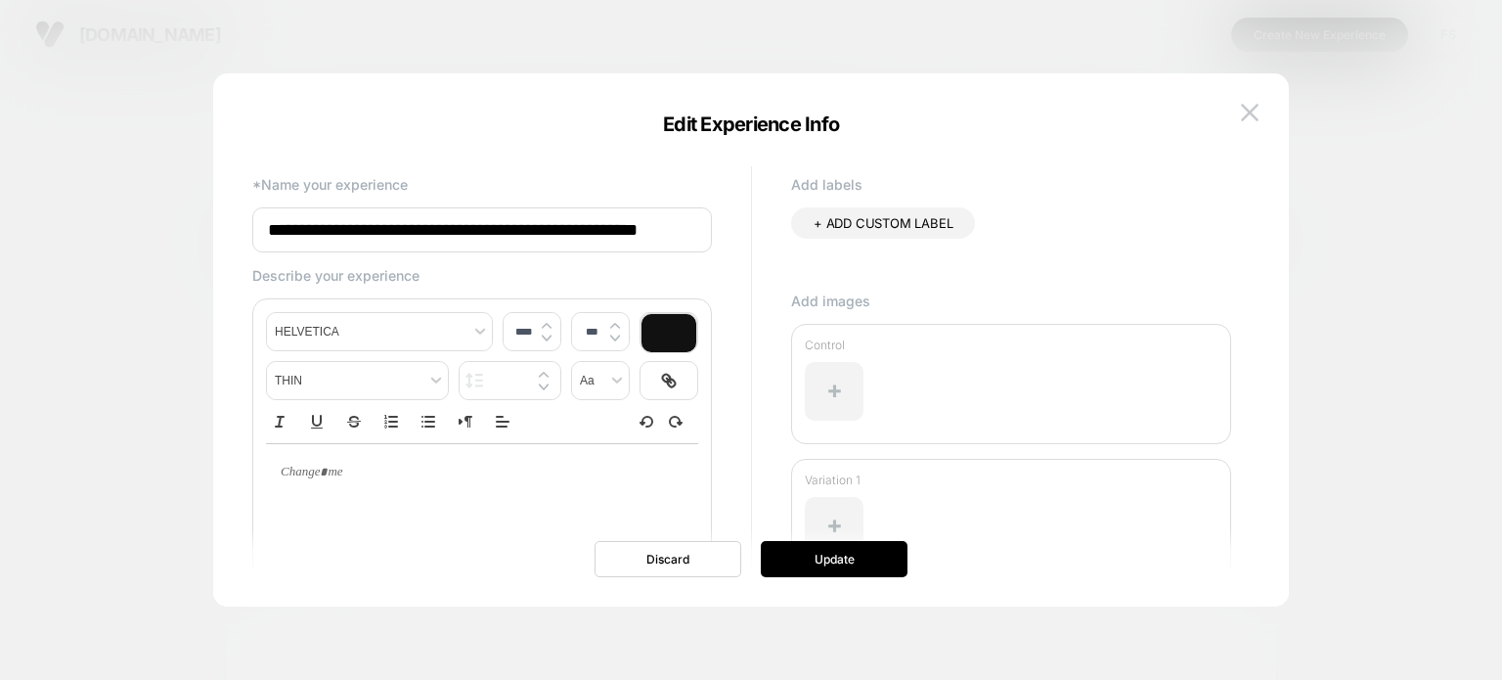
scroll to position [0, 9]
click at [673, 239] on input "**********" at bounding box center [482, 230] width 460 height 46
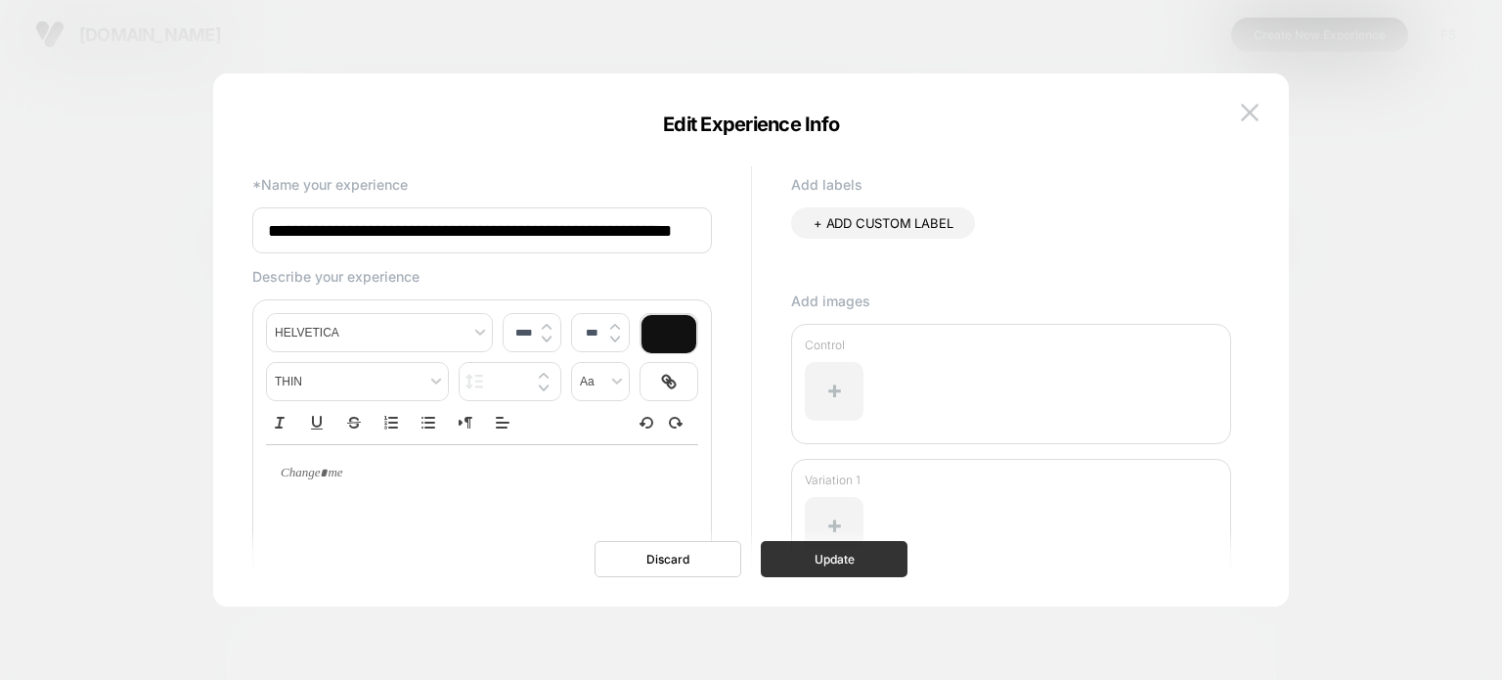
type input "**********"
click at [884, 556] on button "Update" at bounding box center [834, 559] width 147 height 36
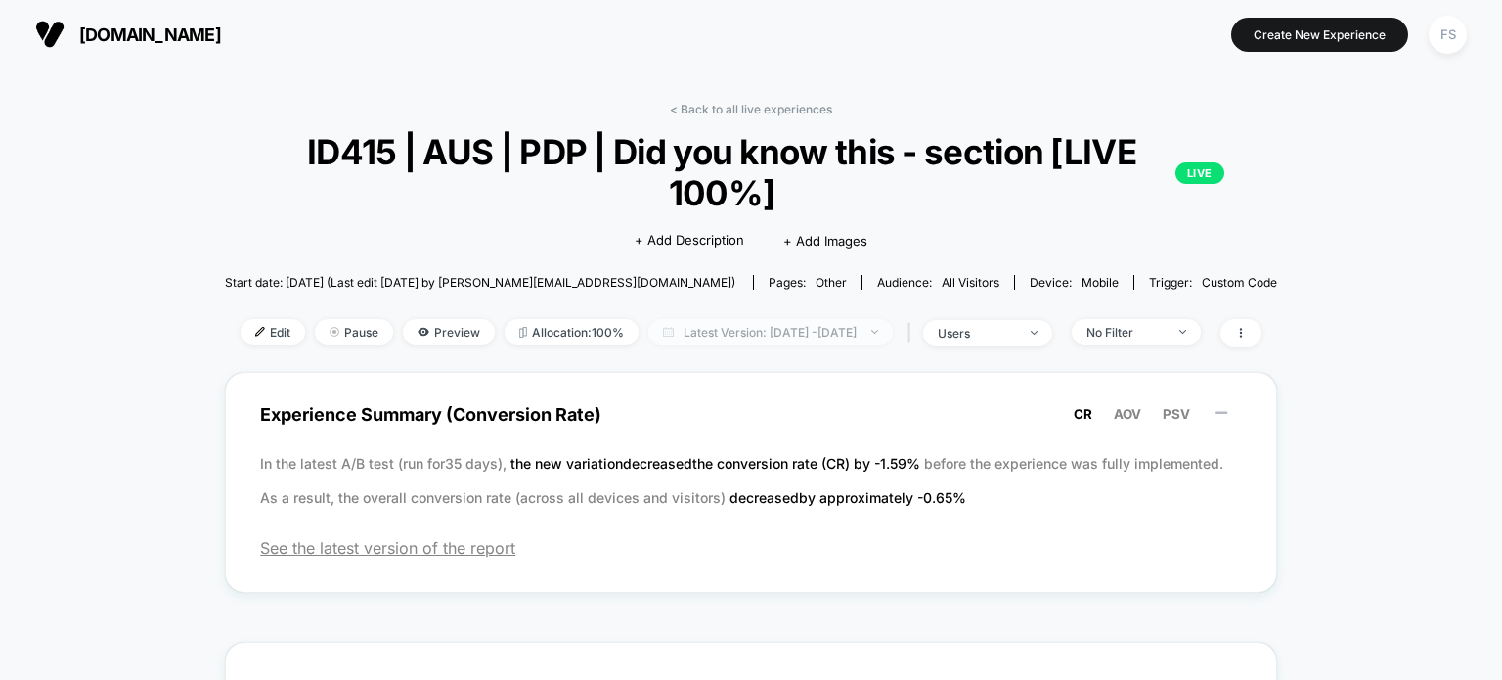
click at [893, 329] on span "Latest Version: Sep 18, 2025 - Sep 18, 2025" at bounding box center [770, 332] width 245 height 26
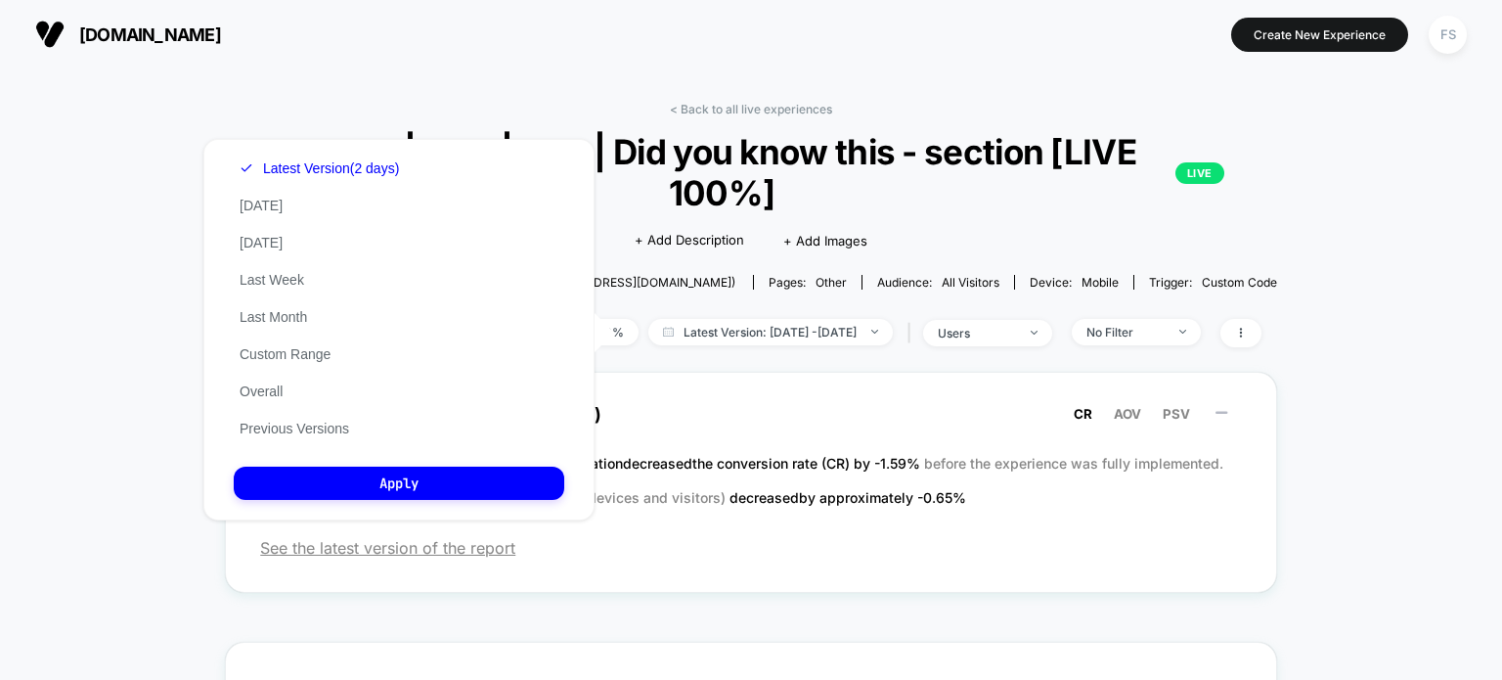
click at [544, 57] on section at bounding box center [750, 34] width 471 height 49
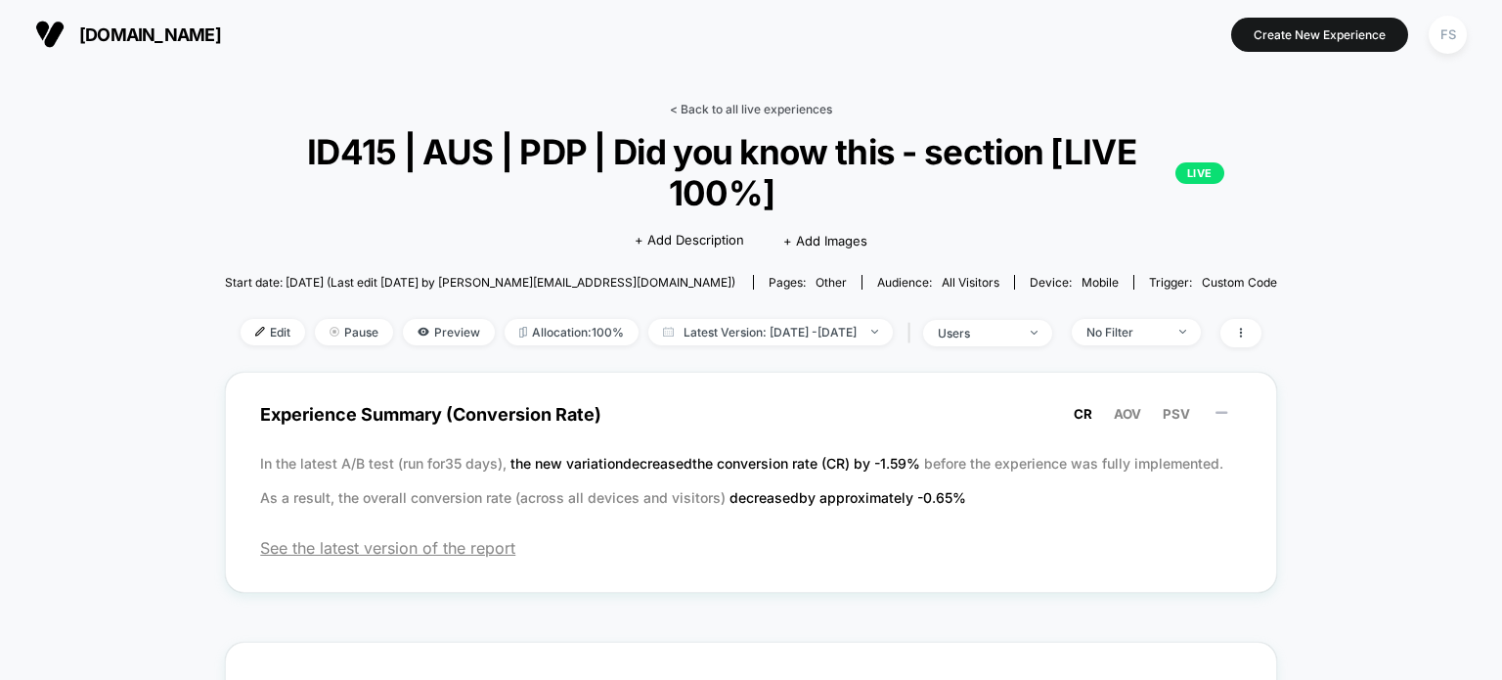
click at [803, 112] on link "< Back to all live experiences" at bounding box center [751, 109] width 162 height 15
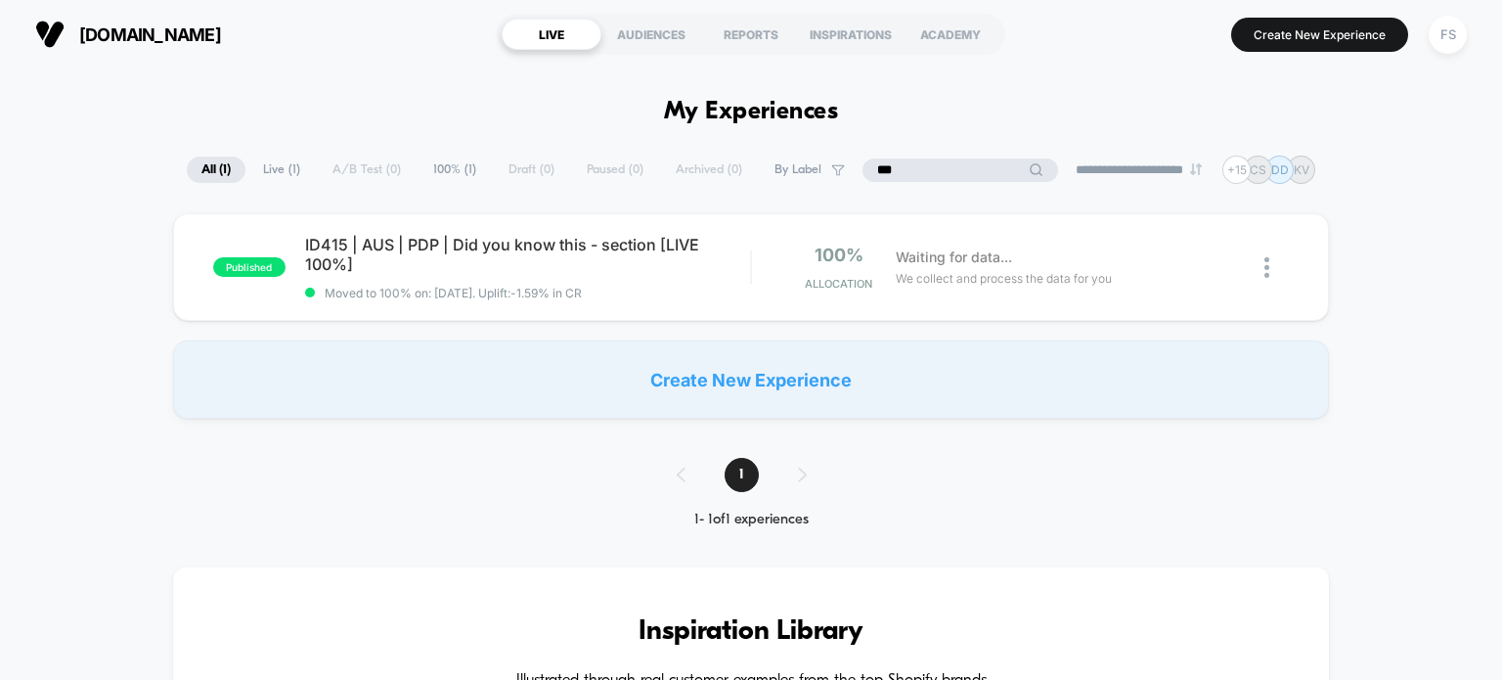
drag, startPoint x: 940, startPoint y: 173, endPoint x: 875, endPoint y: 152, distance: 68.0
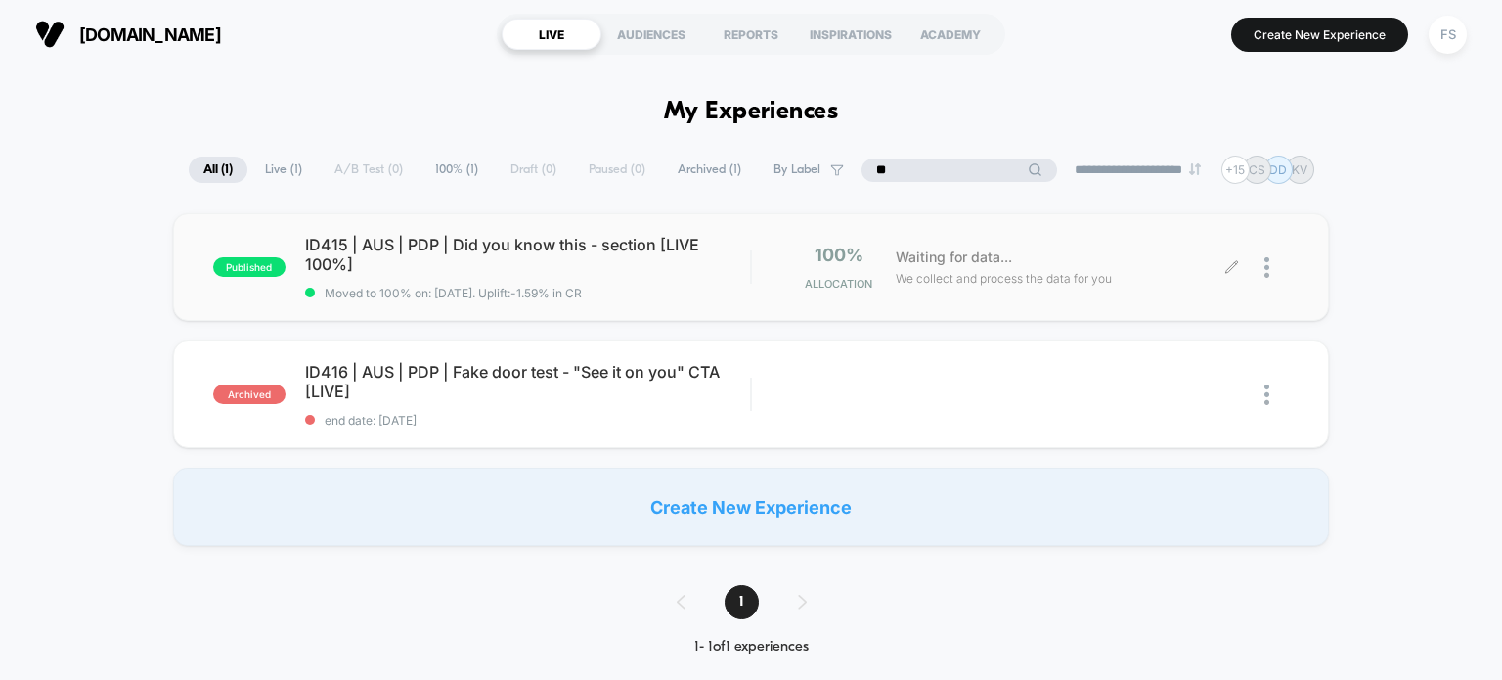
type input "*"
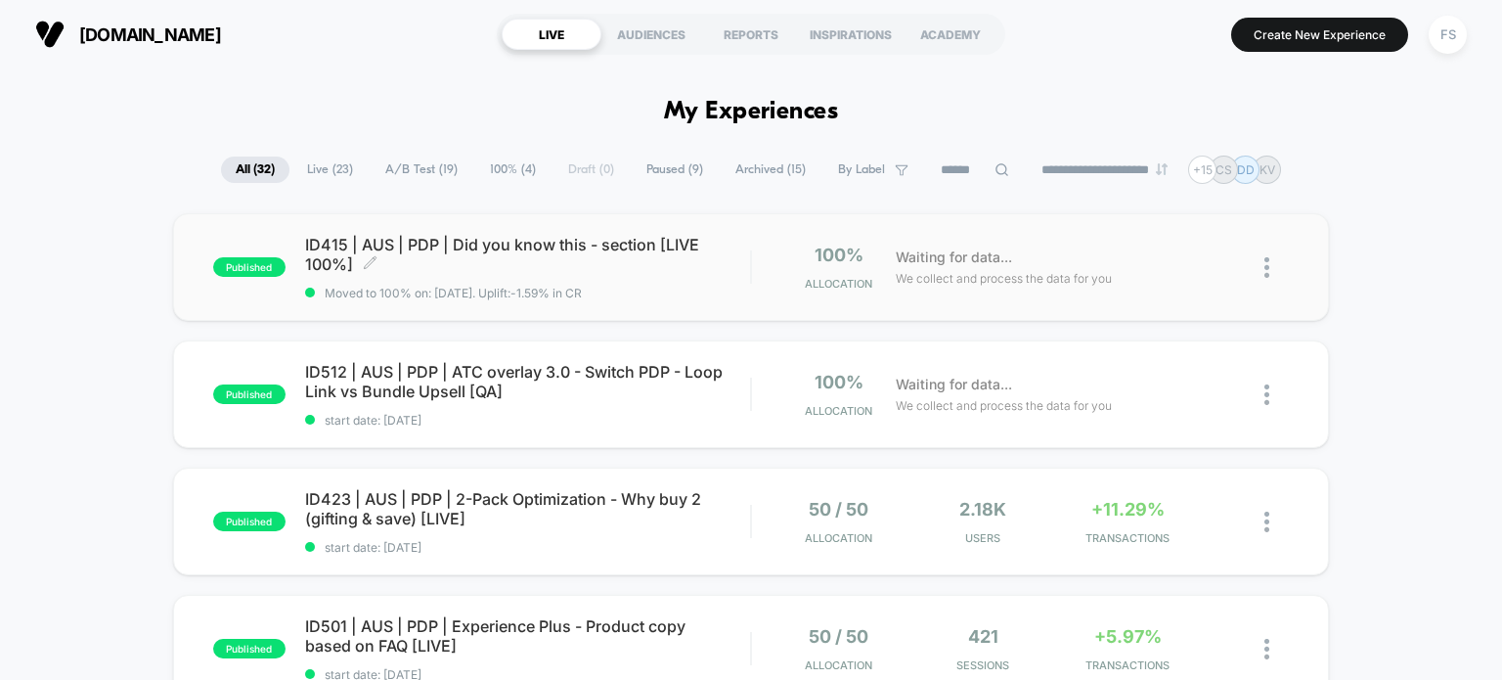
click at [423, 254] on span "ID415 | AUS | PDP | Did you know this - section [LIVE 100%] Click to edit exper…" at bounding box center [528, 254] width 446 height 39
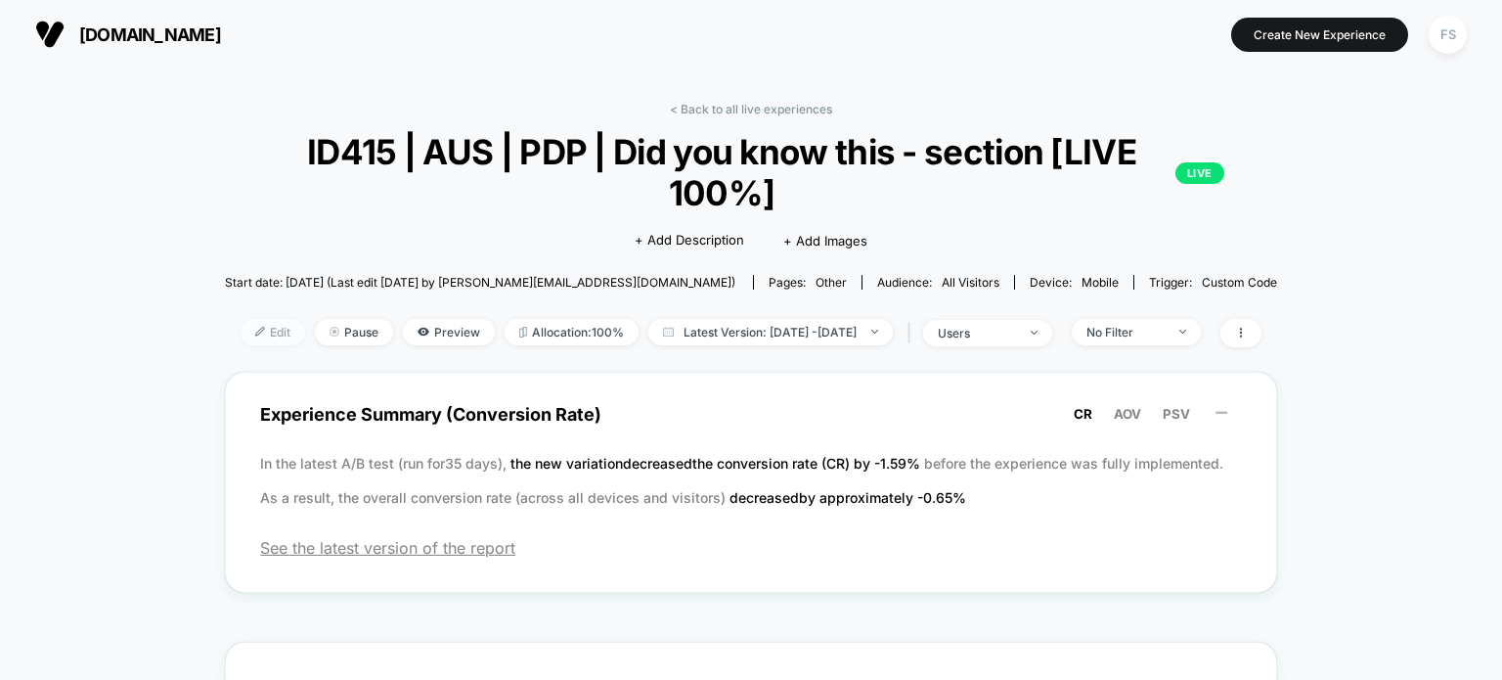
click at [241, 330] on span "Edit" at bounding box center [273, 332] width 65 height 26
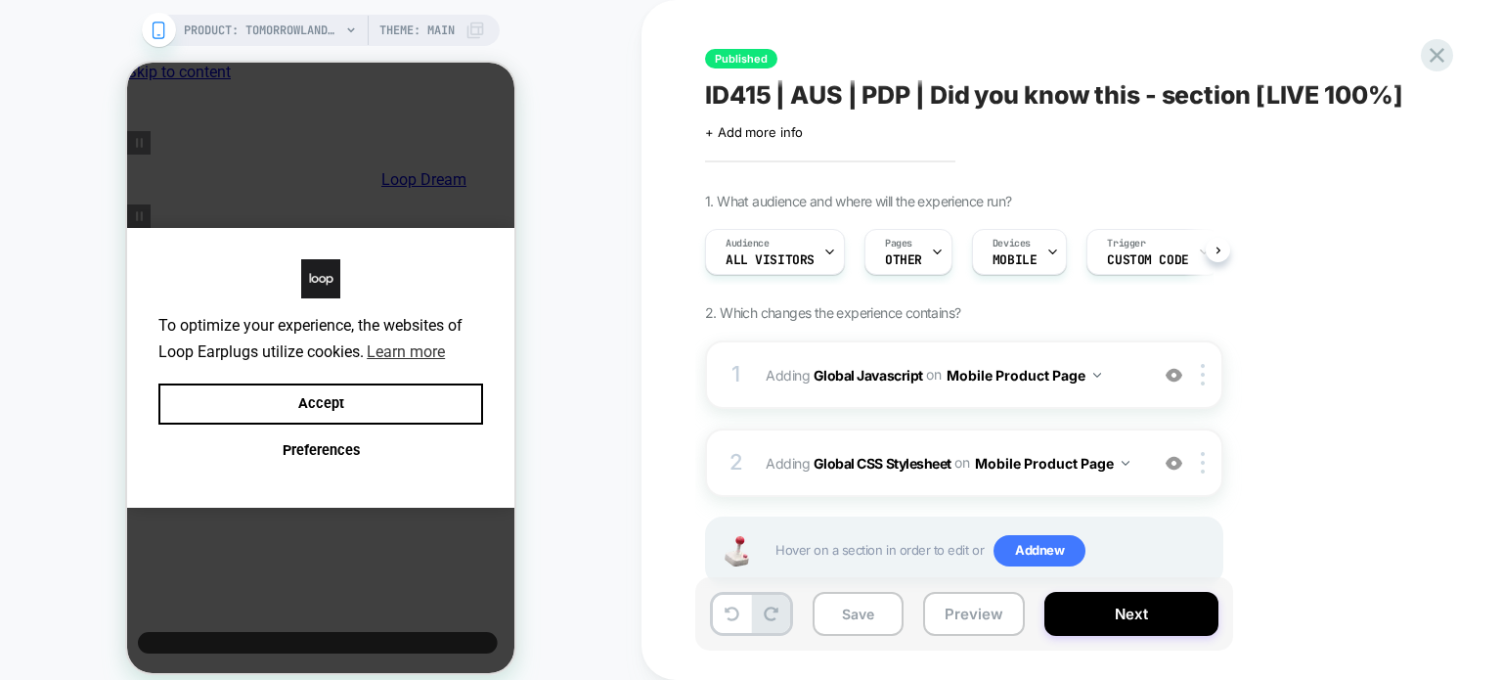
scroll to position [0, 15]
click at [1166, 249] on div "Trigger Custom Code" at bounding box center [1148, 252] width 120 height 44
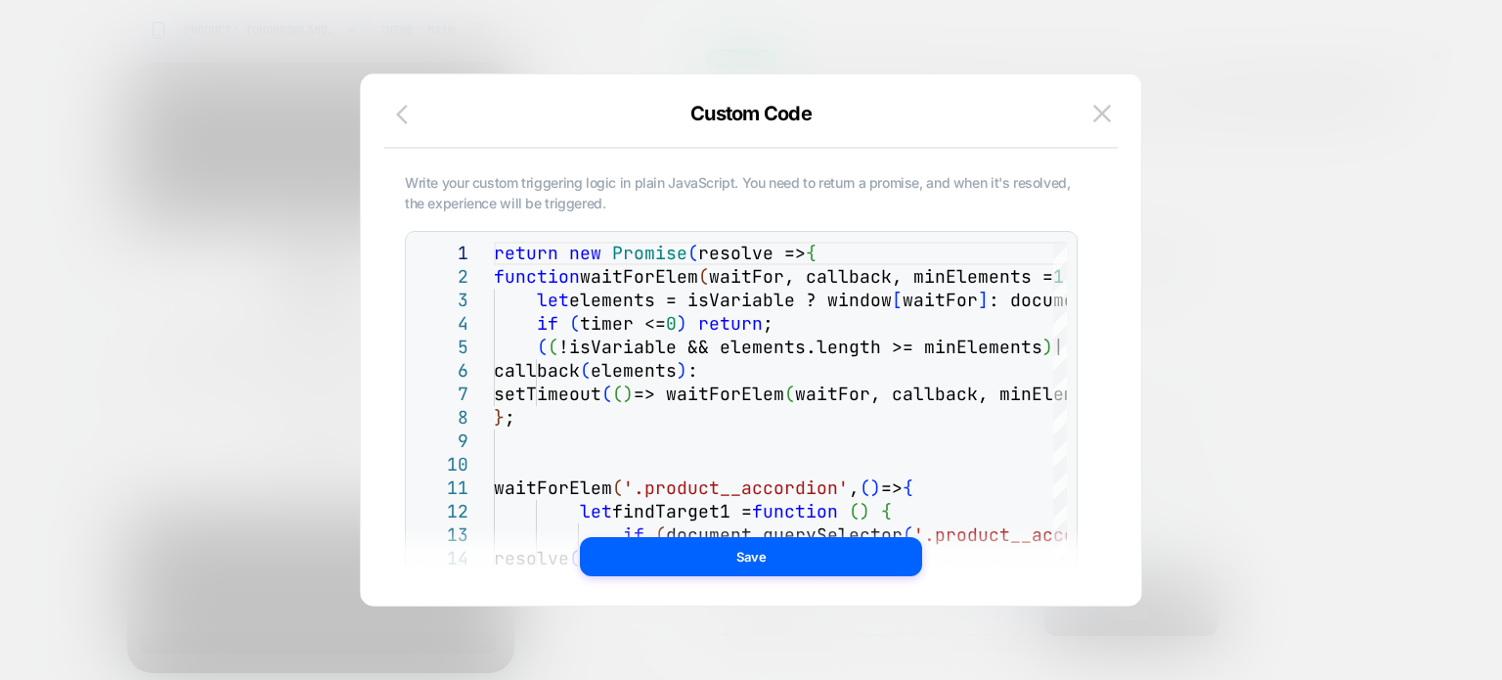
scroll to position [0, 0]
click at [411, 106] on icon "button" at bounding box center [407, 114] width 23 height 23
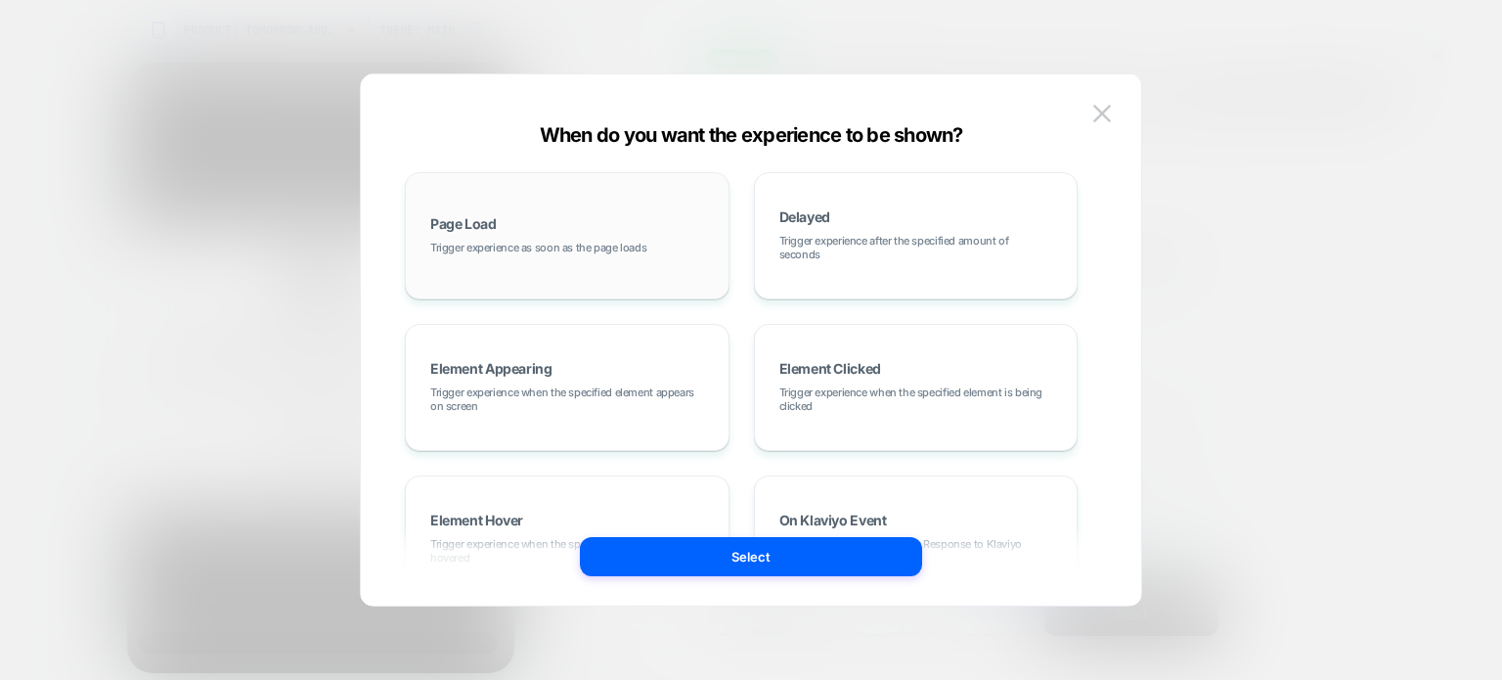
click at [553, 241] on span "Trigger experience as soon as the page loads" at bounding box center [538, 248] width 216 height 14
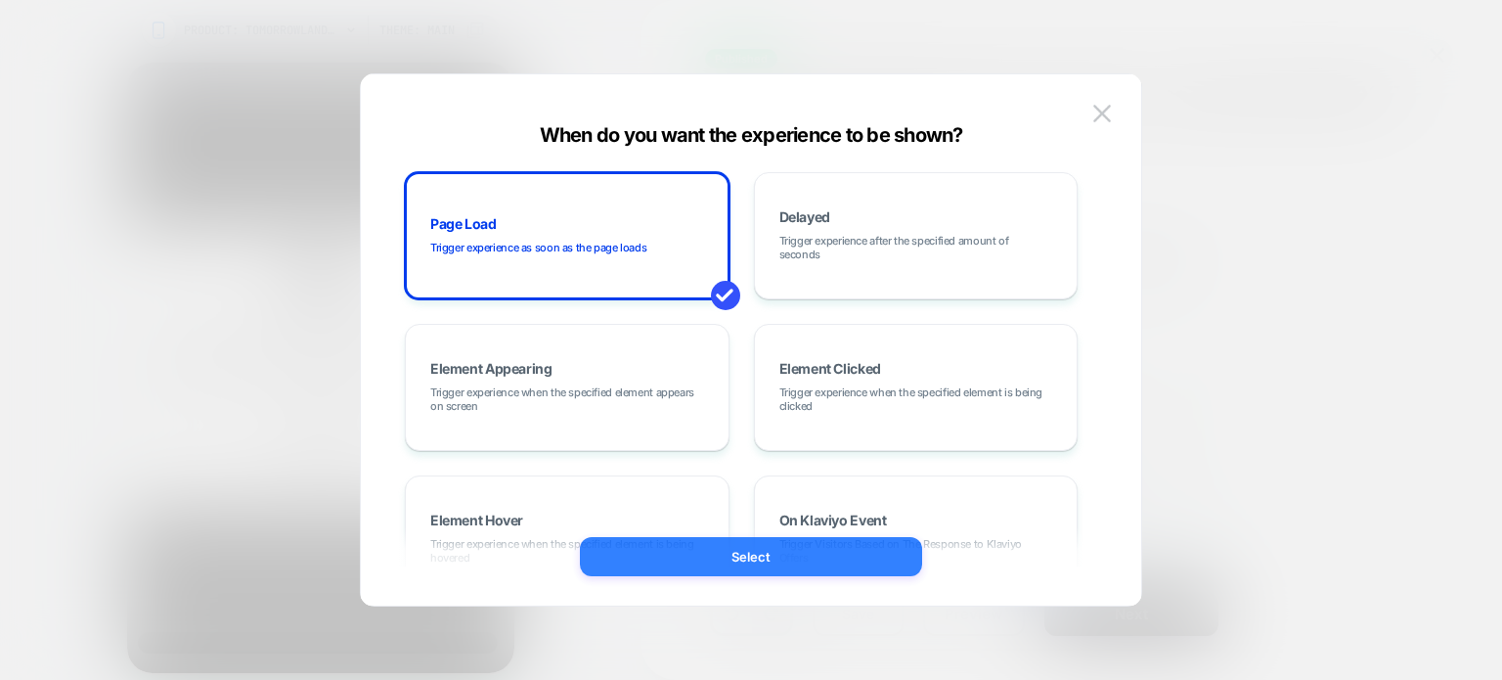
click at [722, 563] on button "Select" at bounding box center [751, 556] width 342 height 39
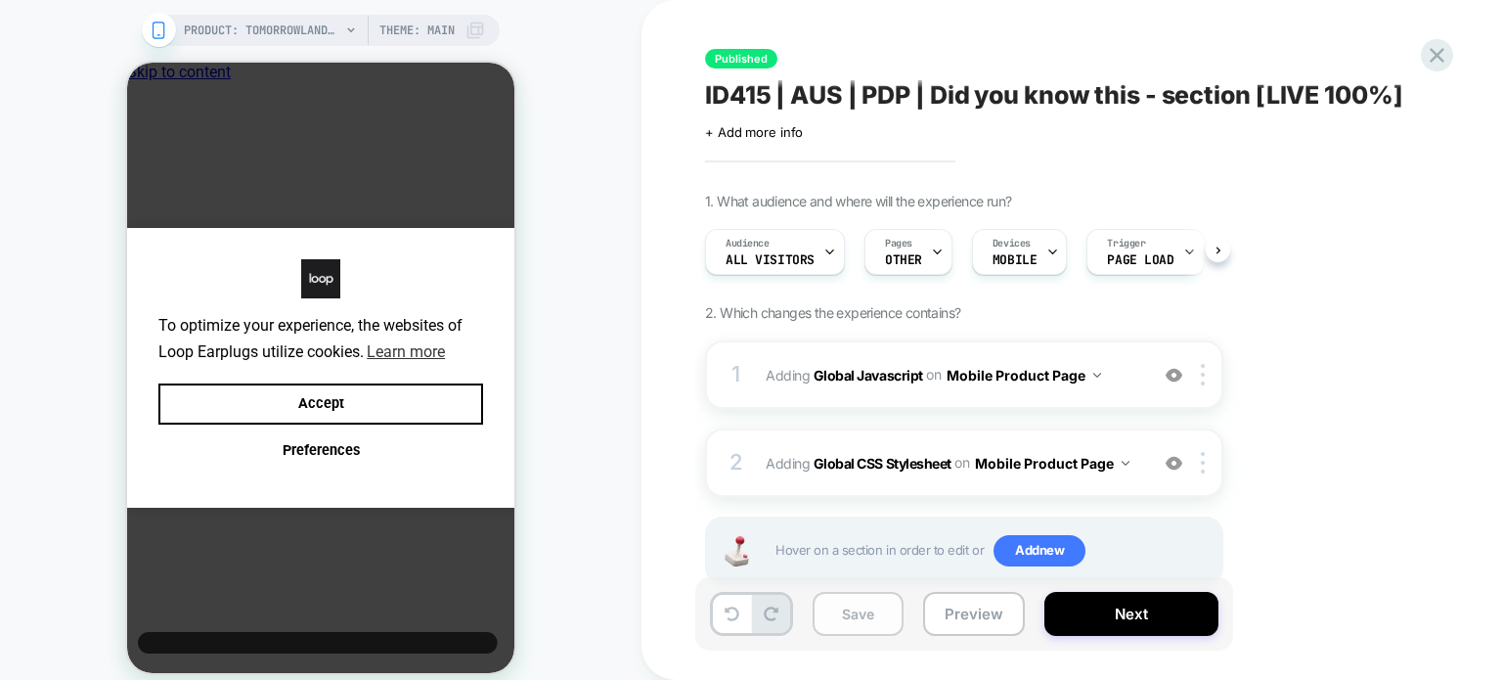
click at [826, 615] on button "Save" at bounding box center [858, 614] width 91 height 44
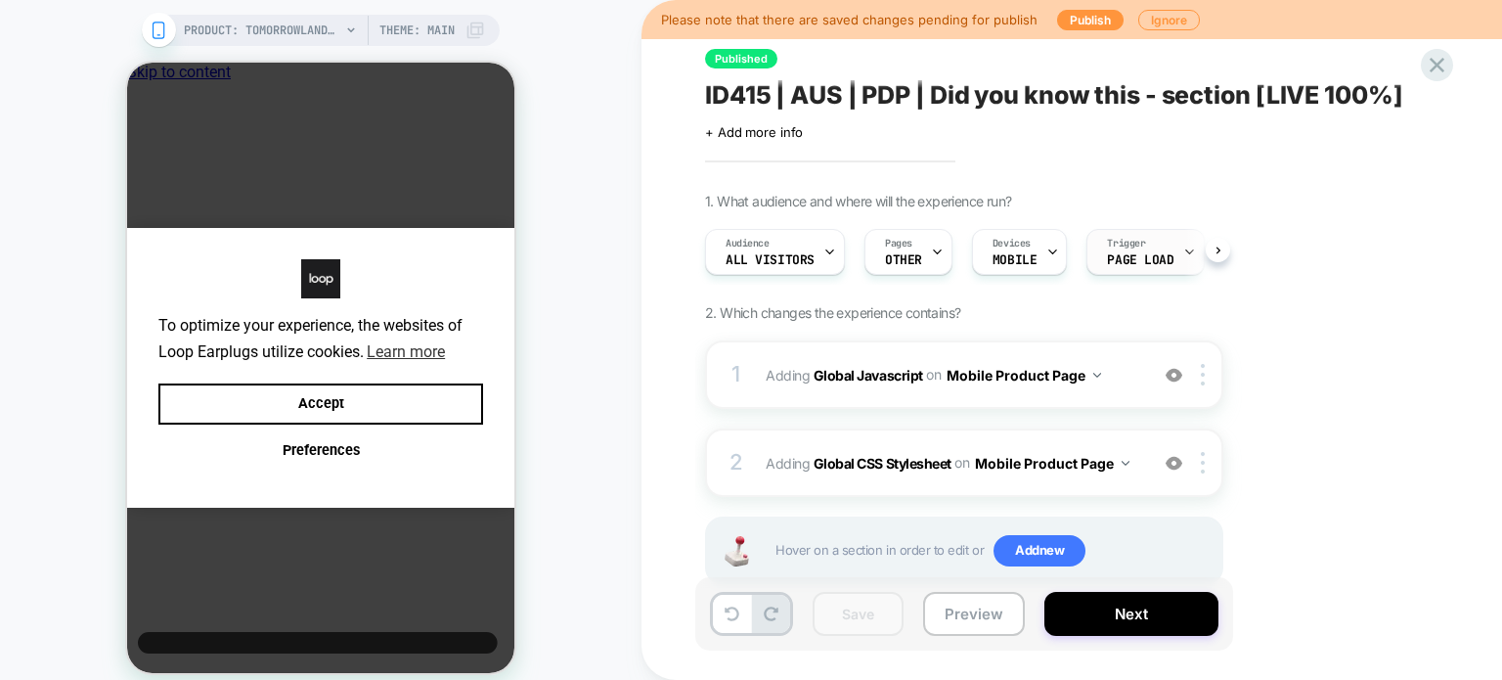
click at [1158, 243] on div "Trigger Page Load" at bounding box center [1141, 252] width 106 height 44
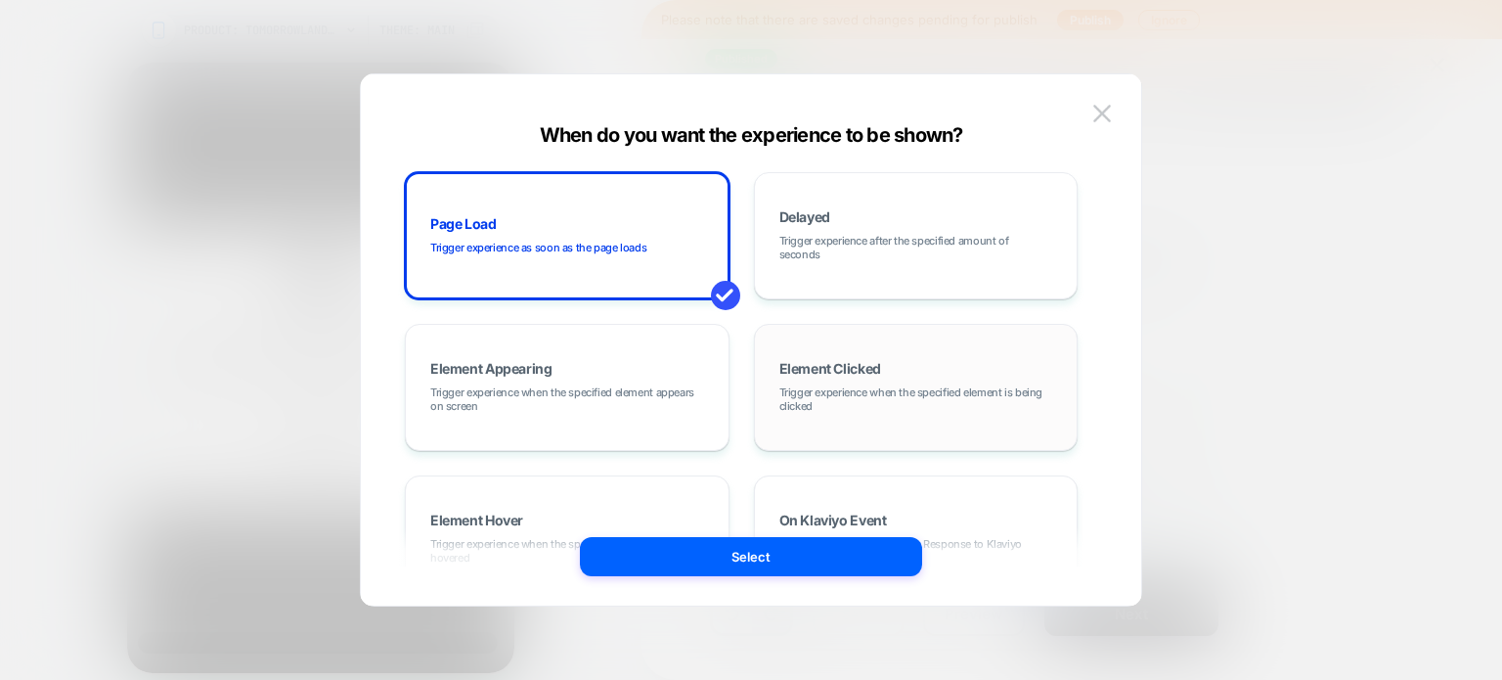
scroll to position [246, 0]
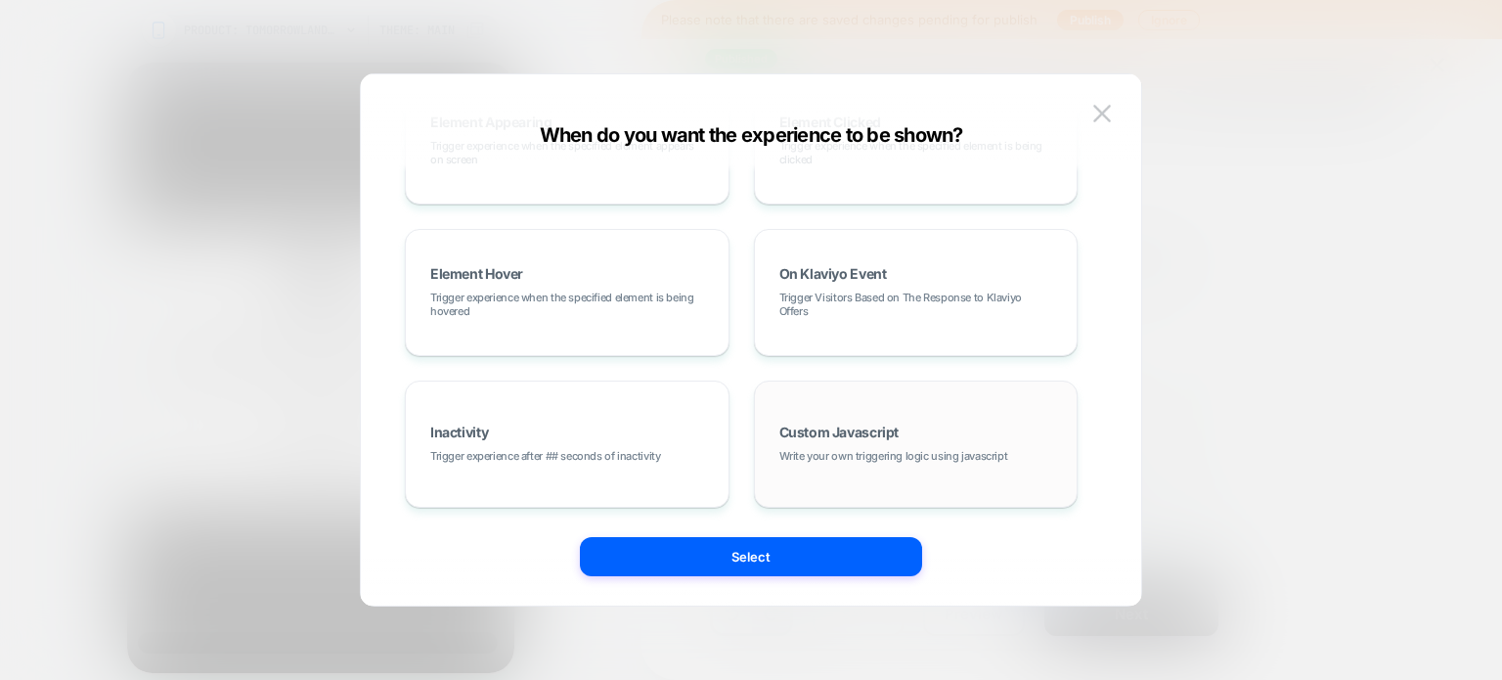
click at [830, 429] on span "Custom Javascript" at bounding box center [840, 432] width 120 height 14
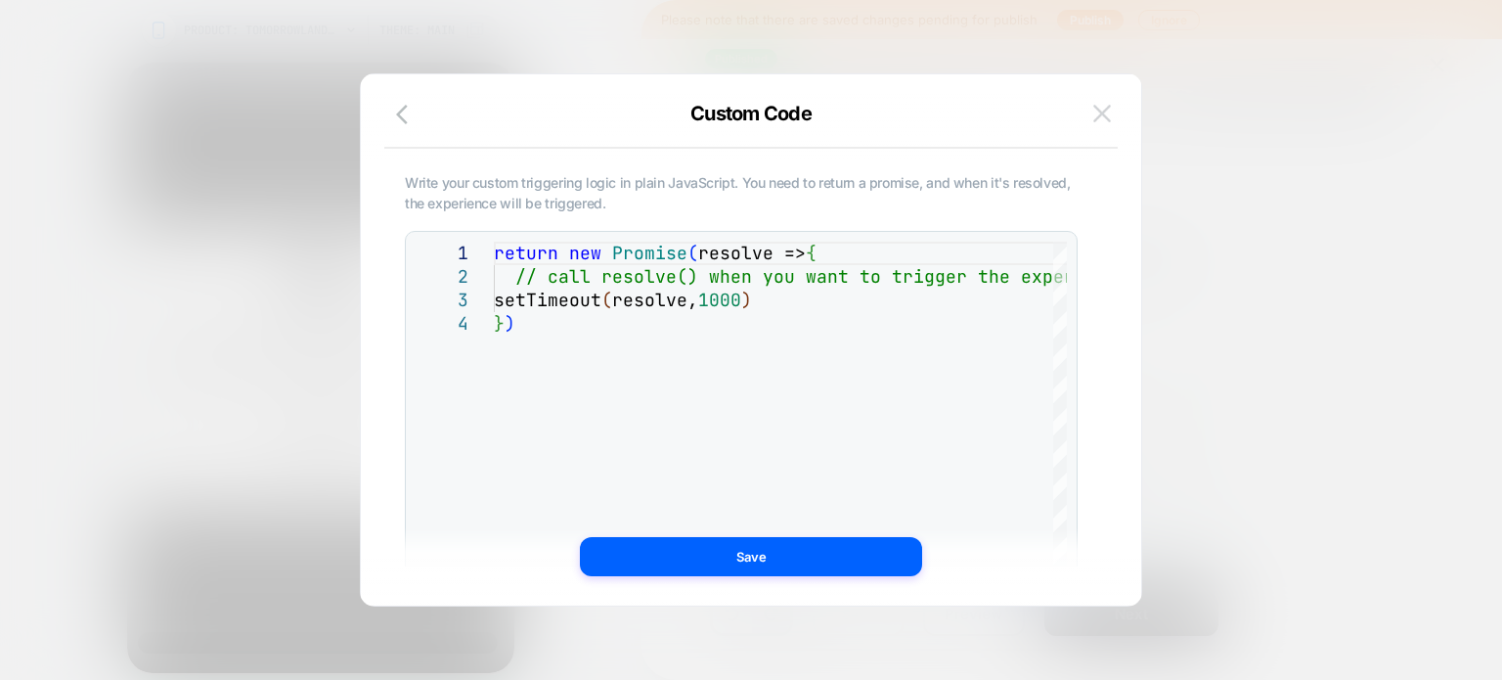
click at [1109, 104] on button at bounding box center [1102, 113] width 29 height 29
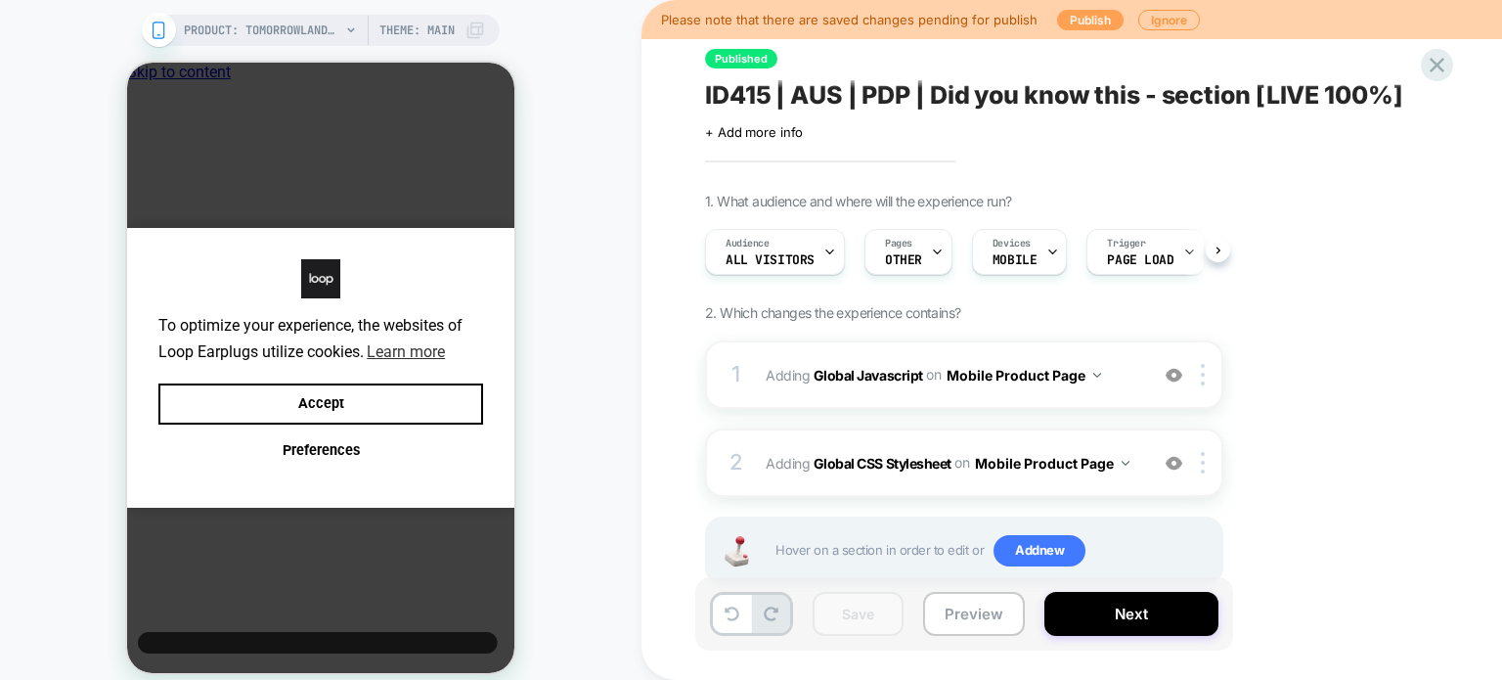
click at [1078, 21] on button "Publish" at bounding box center [1090, 20] width 67 height 21
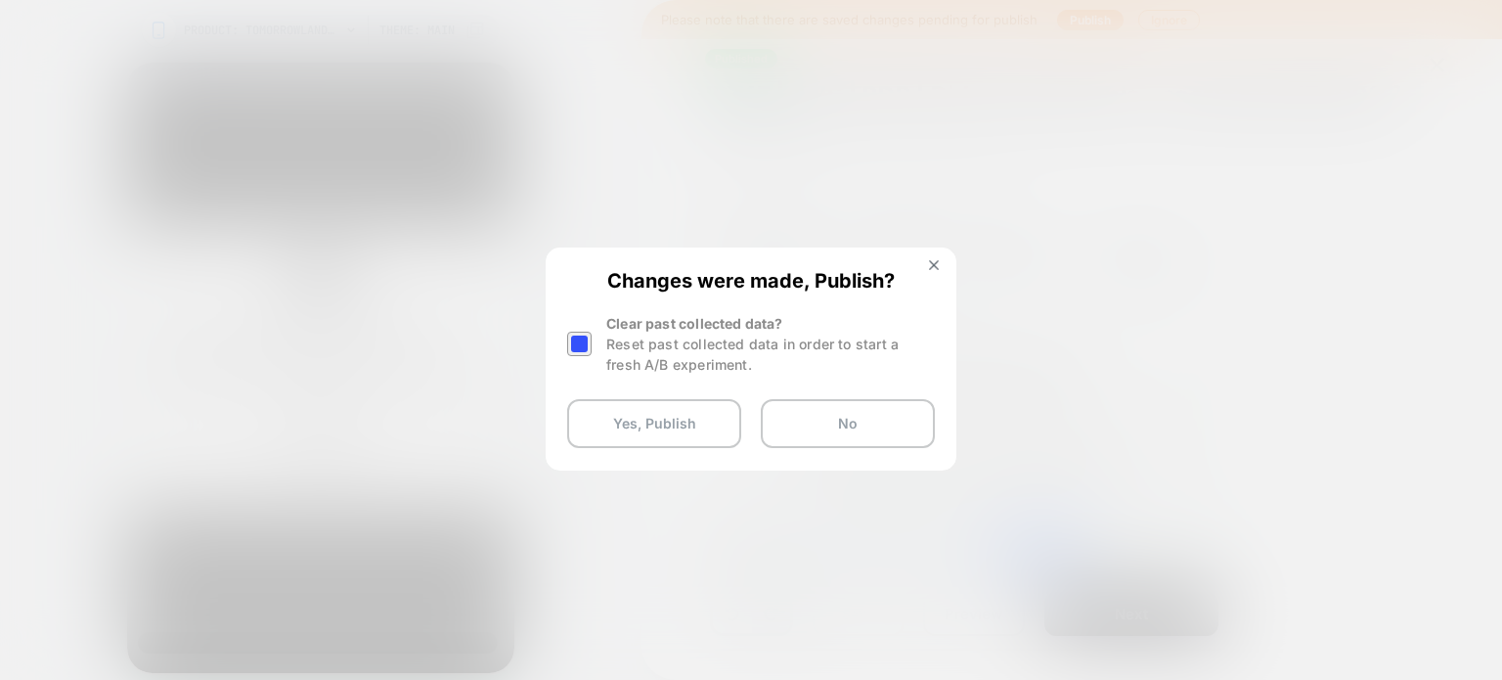
click at [582, 343] on div at bounding box center [579, 344] width 24 height 24
click at [589, 410] on button "Yes, Publish" at bounding box center [654, 423] width 174 height 49
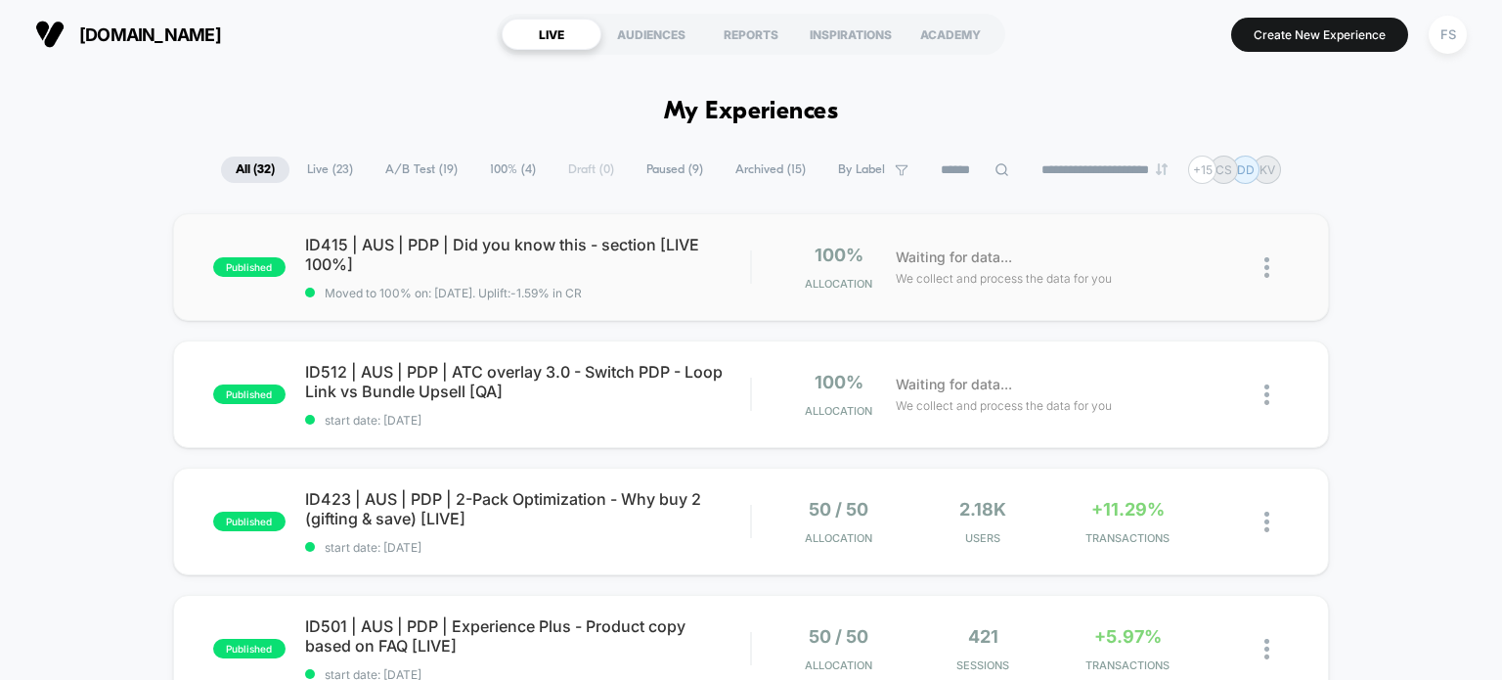
drag, startPoint x: 1392, startPoint y: 3, endPoint x: 574, endPoint y: 259, distance: 856.9
click at [574, 259] on span "ID415 | AUS | PDP | Did you know this - section [LIVE 100%]" at bounding box center [528, 254] width 446 height 39
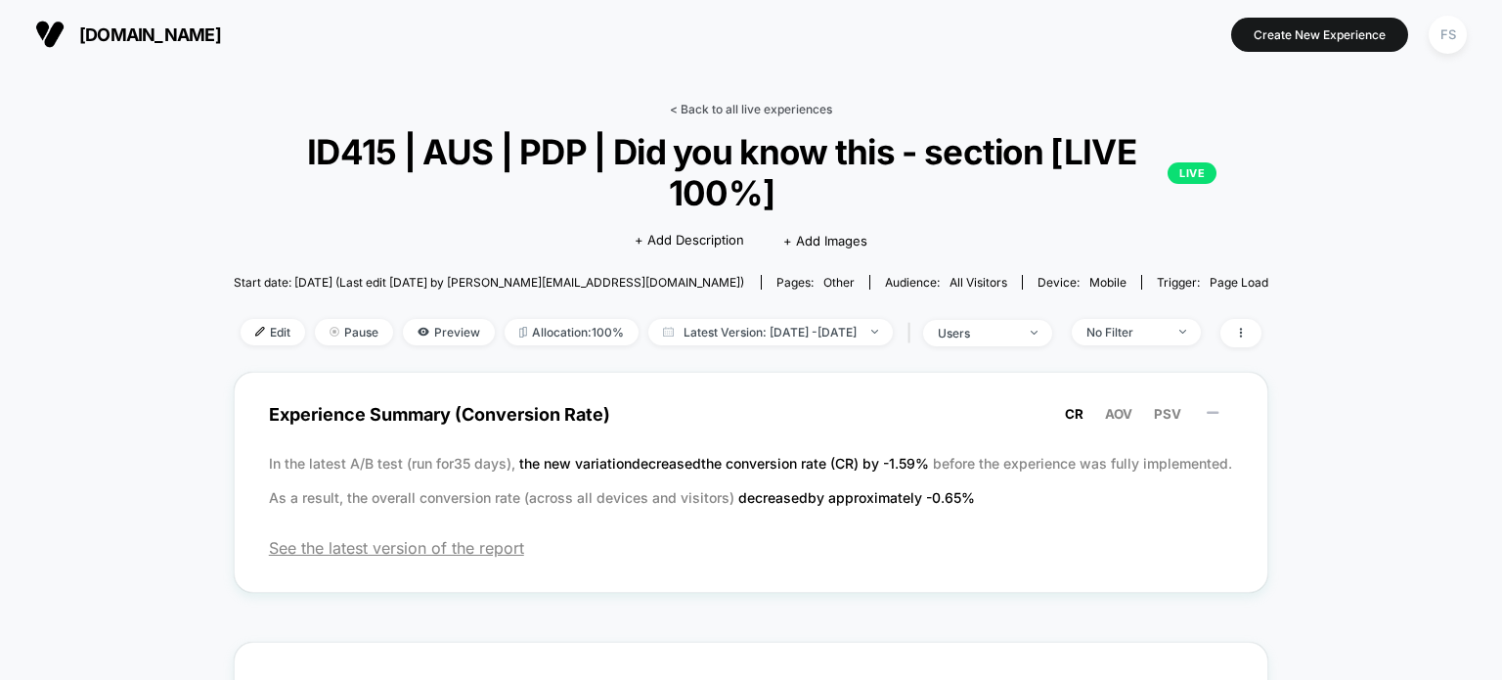
click at [787, 105] on link "< Back to all live experiences" at bounding box center [751, 109] width 162 height 15
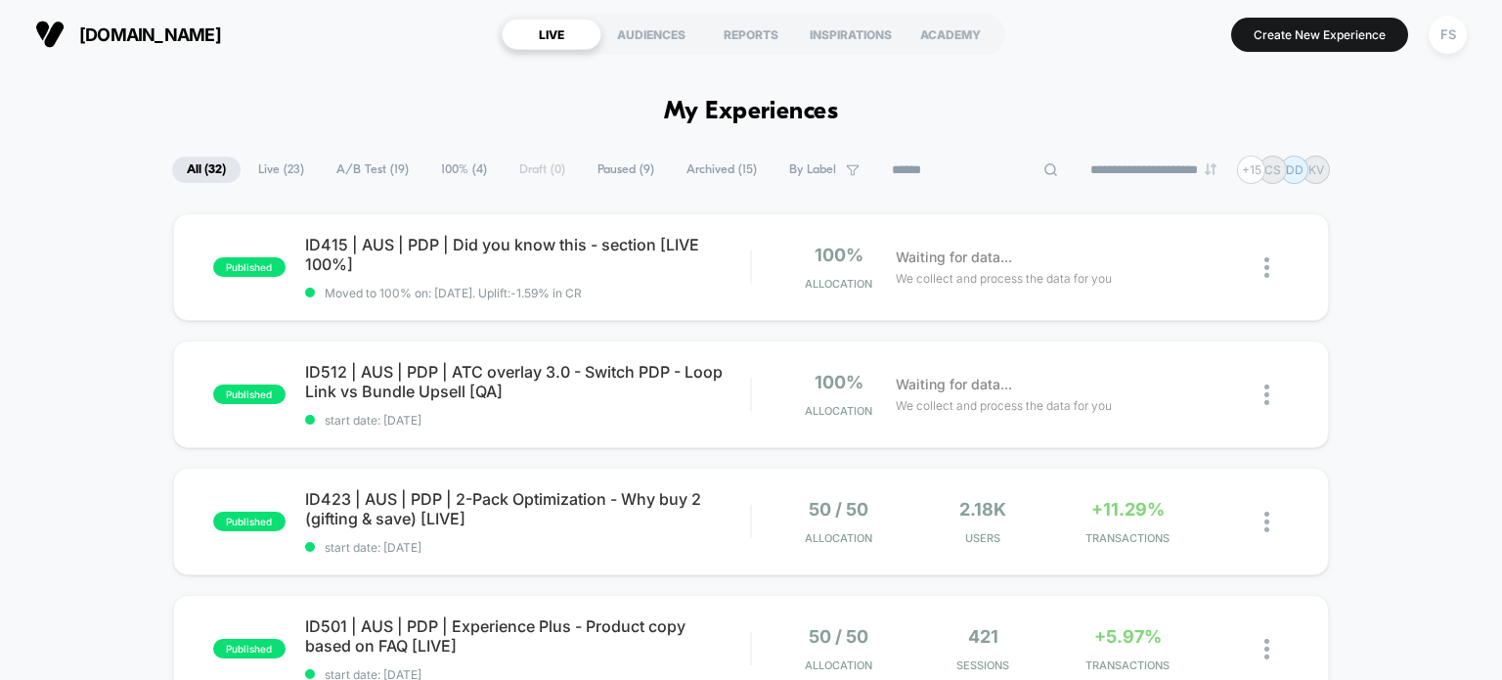
click at [932, 167] on input at bounding box center [975, 169] width 196 height 23
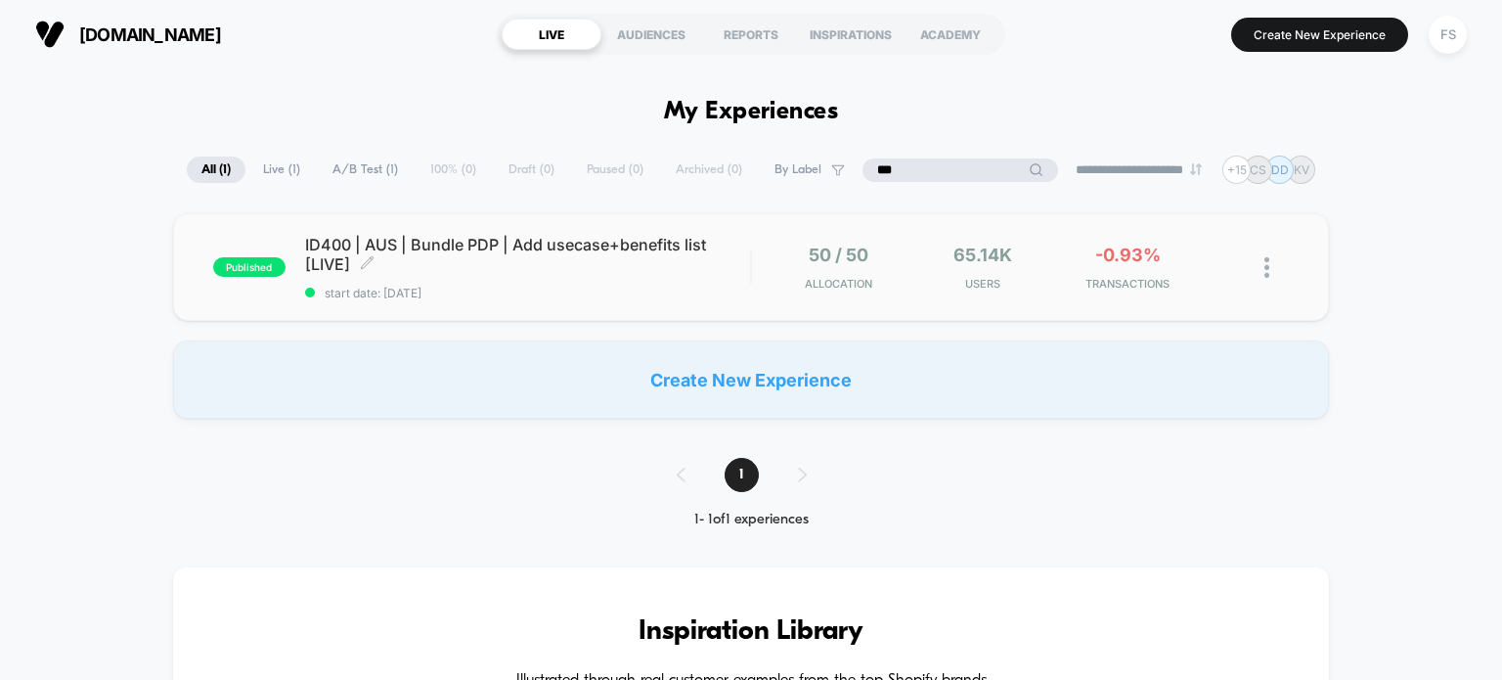
type input "***"
click at [687, 274] on div "ID400 | AUS | Bundle PDP | Add usecase+benefits list [LIVE] Click to edit exper…" at bounding box center [528, 268] width 446 height 66
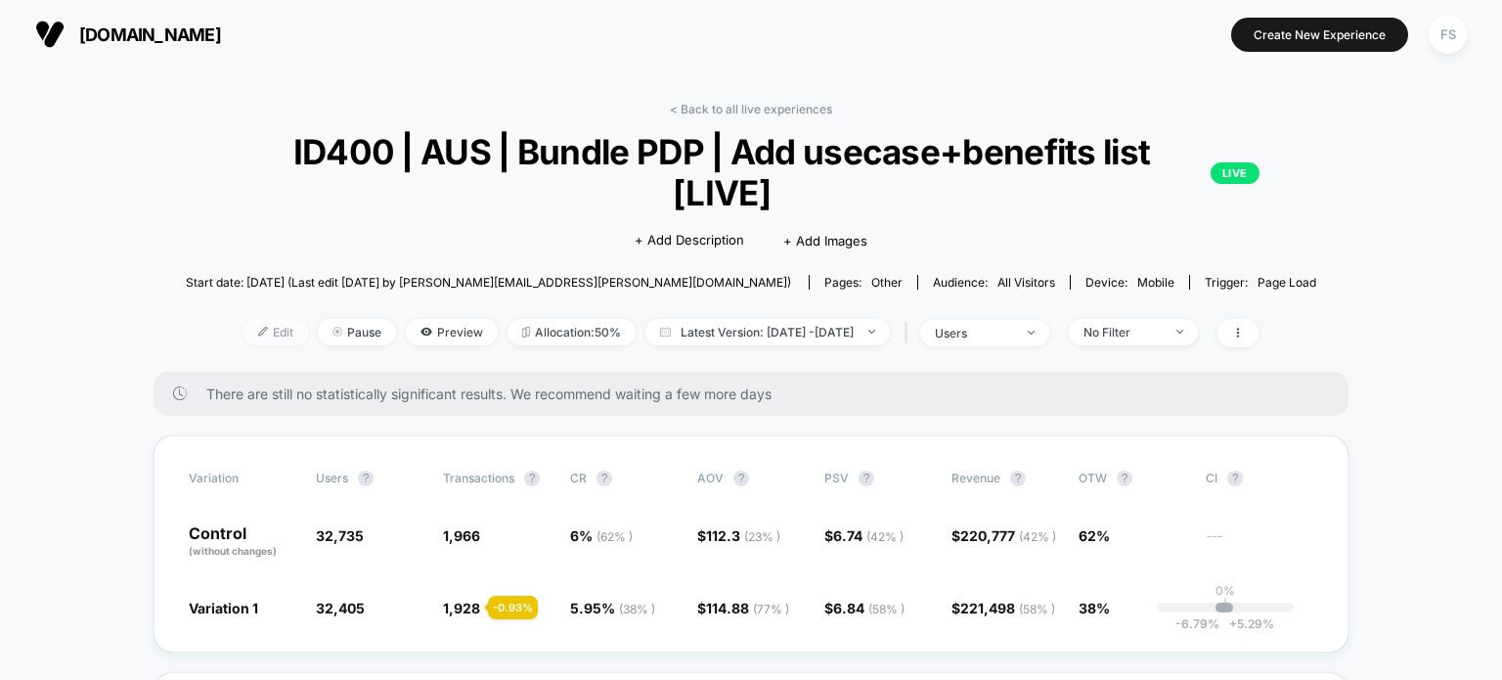
click at [244, 325] on span "Edit" at bounding box center [276, 332] width 65 height 26
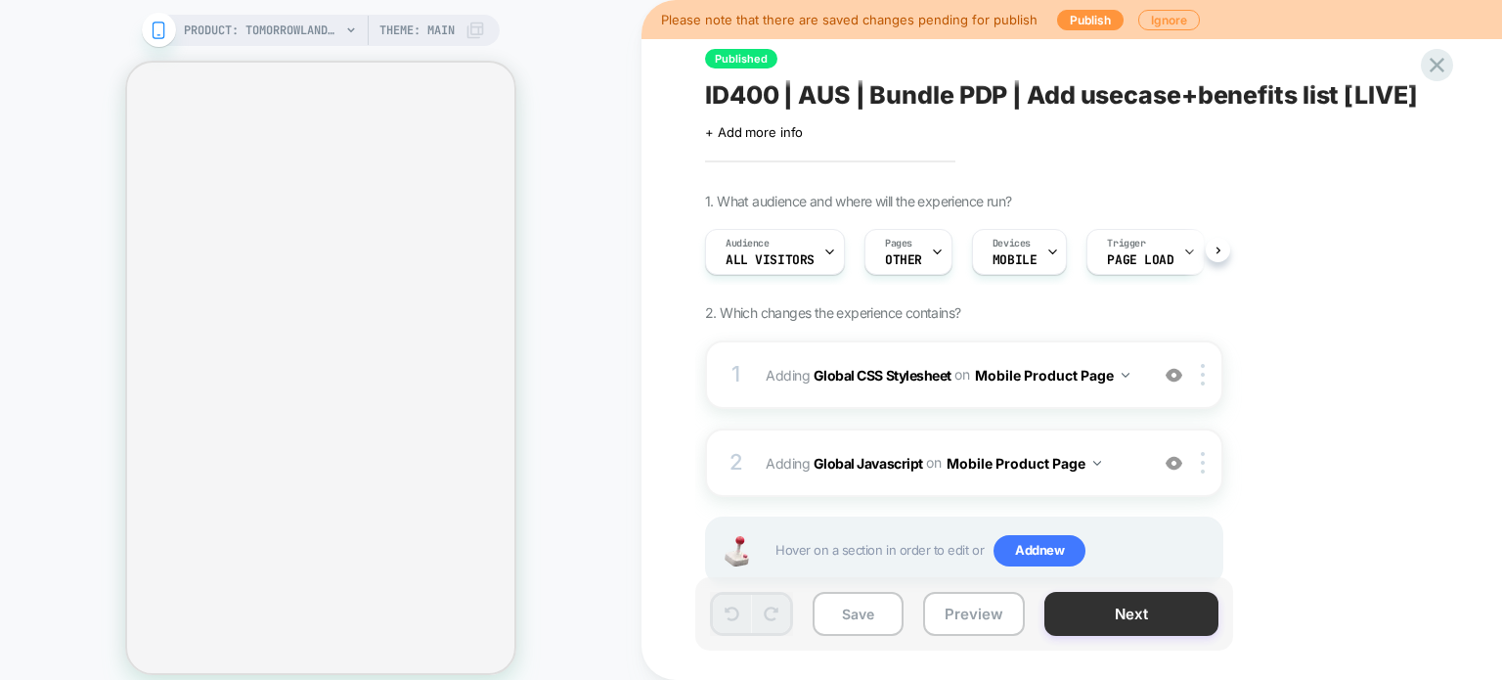
click at [1057, 608] on button "Next" at bounding box center [1132, 614] width 174 height 44
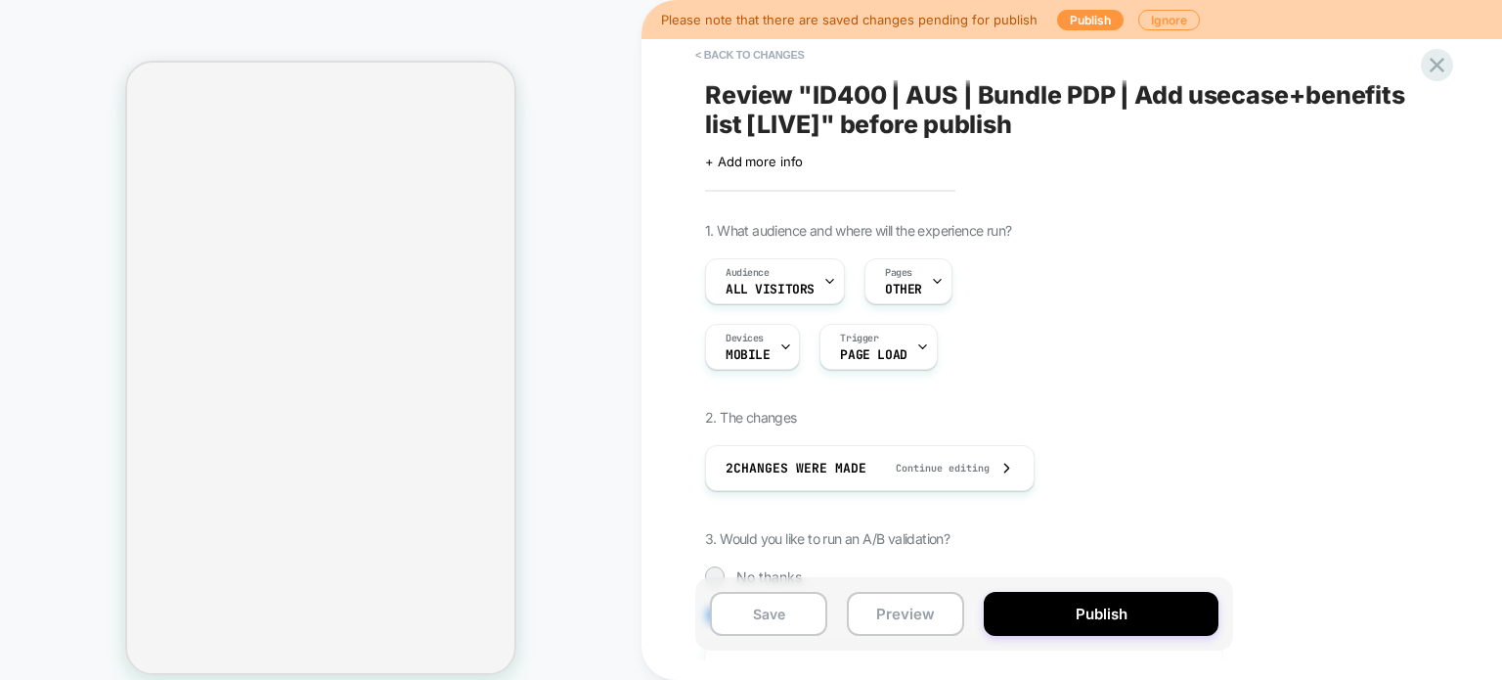
scroll to position [333, 0]
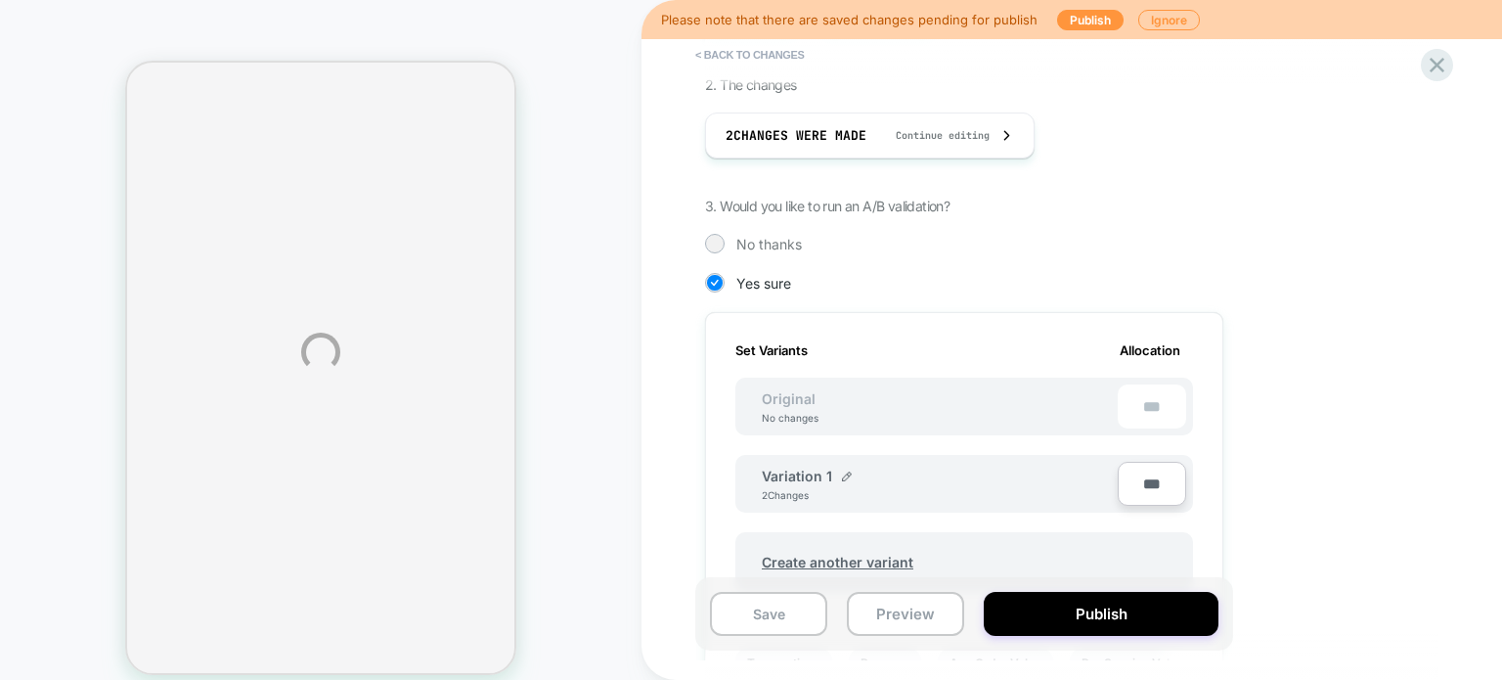
click at [717, 240] on div "PRODUCT: Tomorrowland Festival Bundle PRODUCT: Tomorrowland Festival Bundle The…" at bounding box center [751, 352] width 1502 height 704
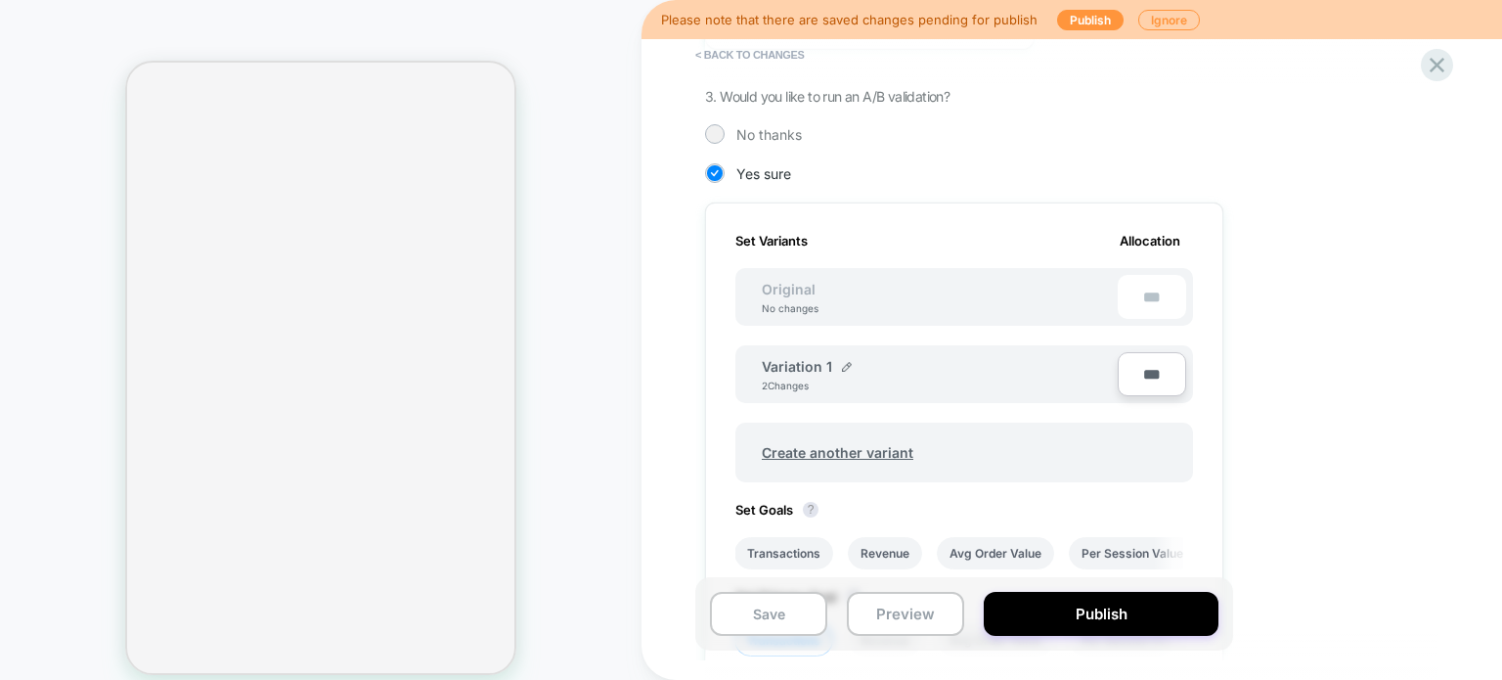
scroll to position [430, 0]
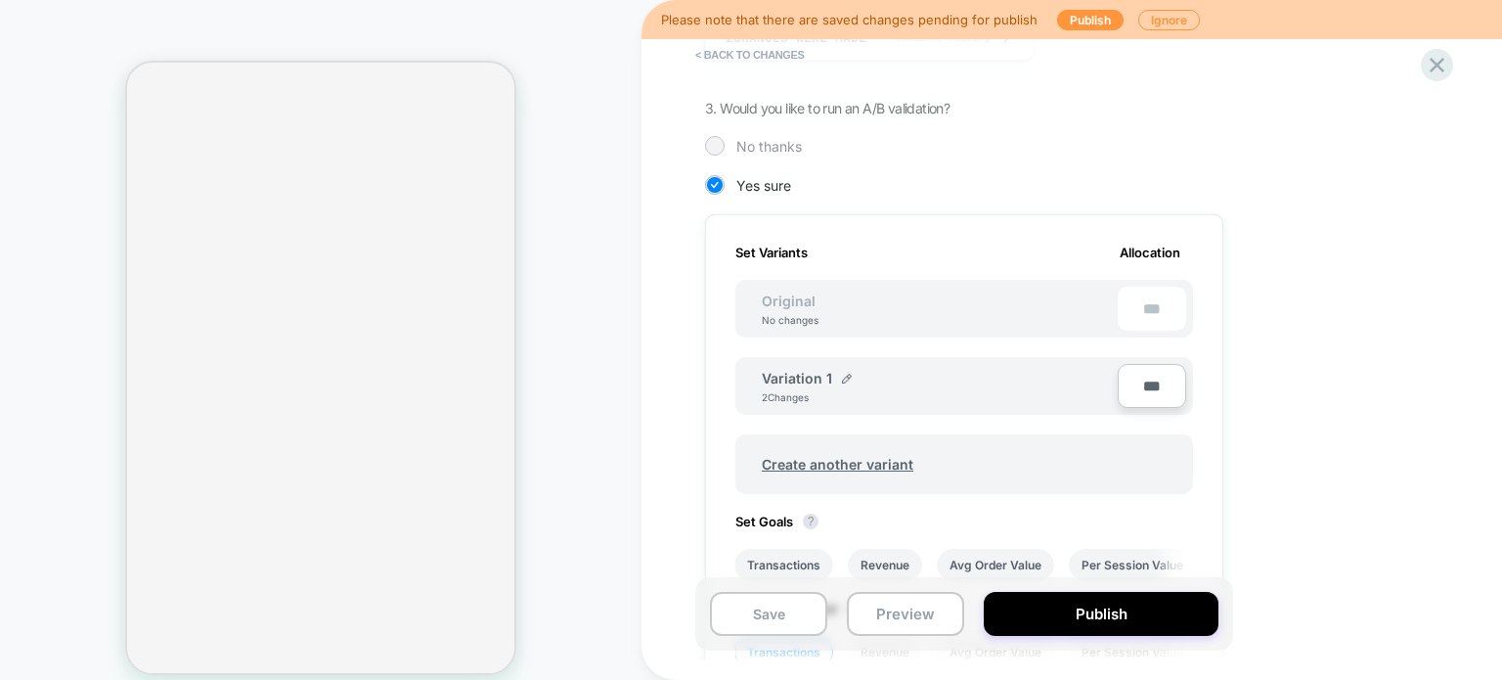
click at [716, 147] on div at bounding box center [714, 145] width 15 height 15
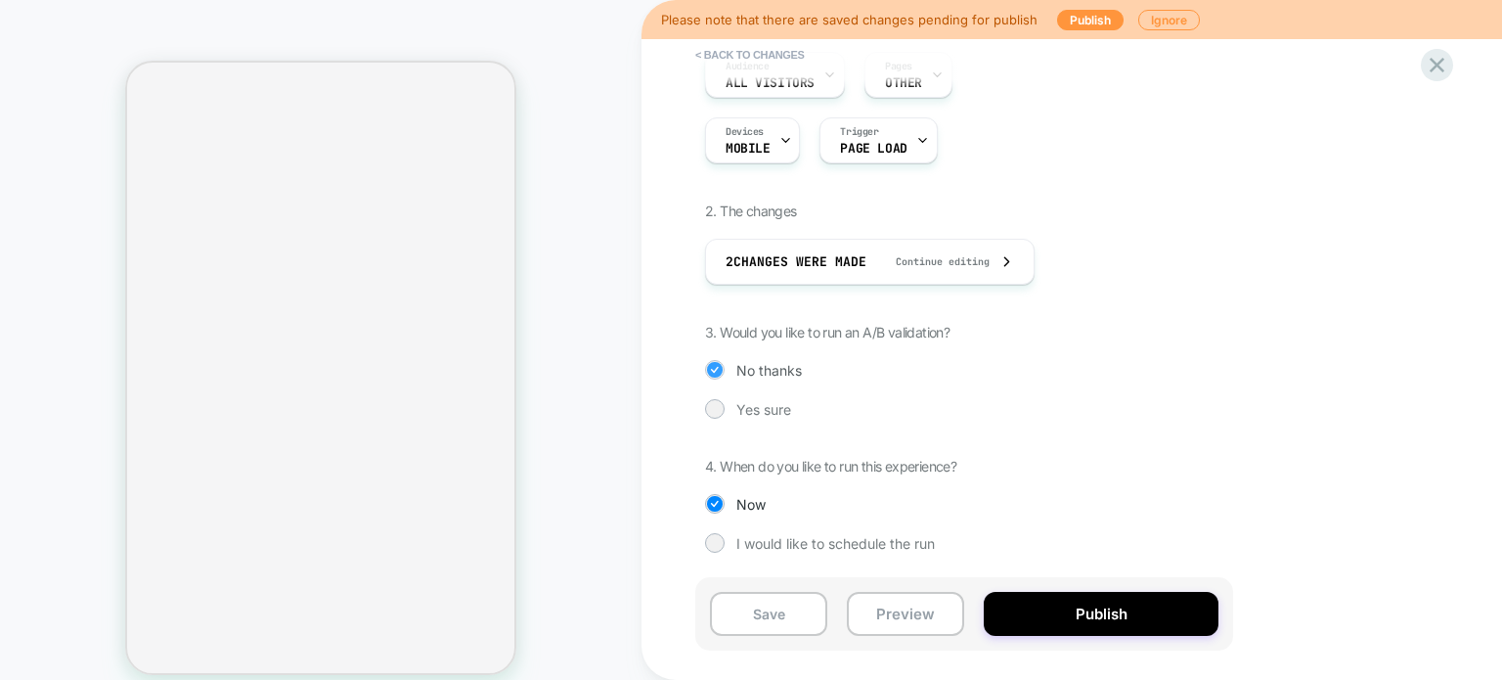
scroll to position [205, 0]
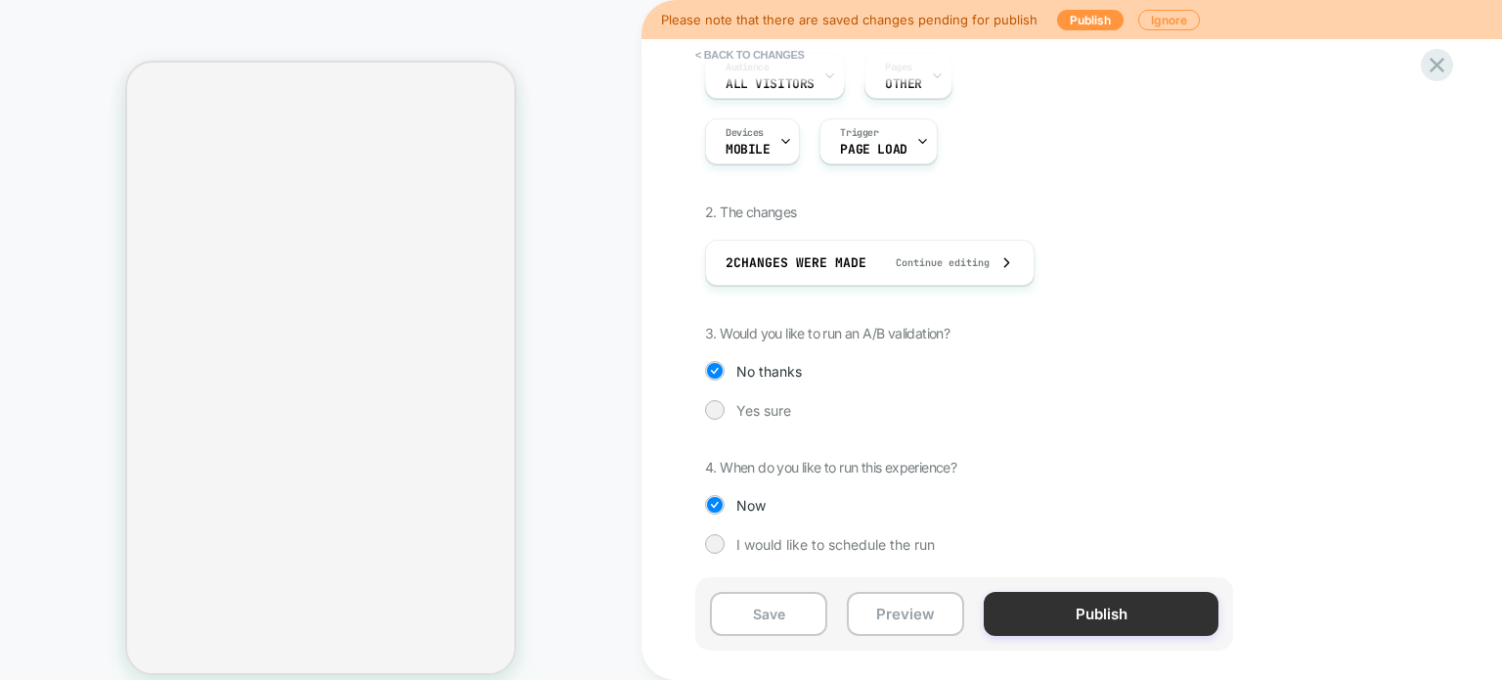
click at [1025, 621] on button "Publish" at bounding box center [1101, 614] width 235 height 44
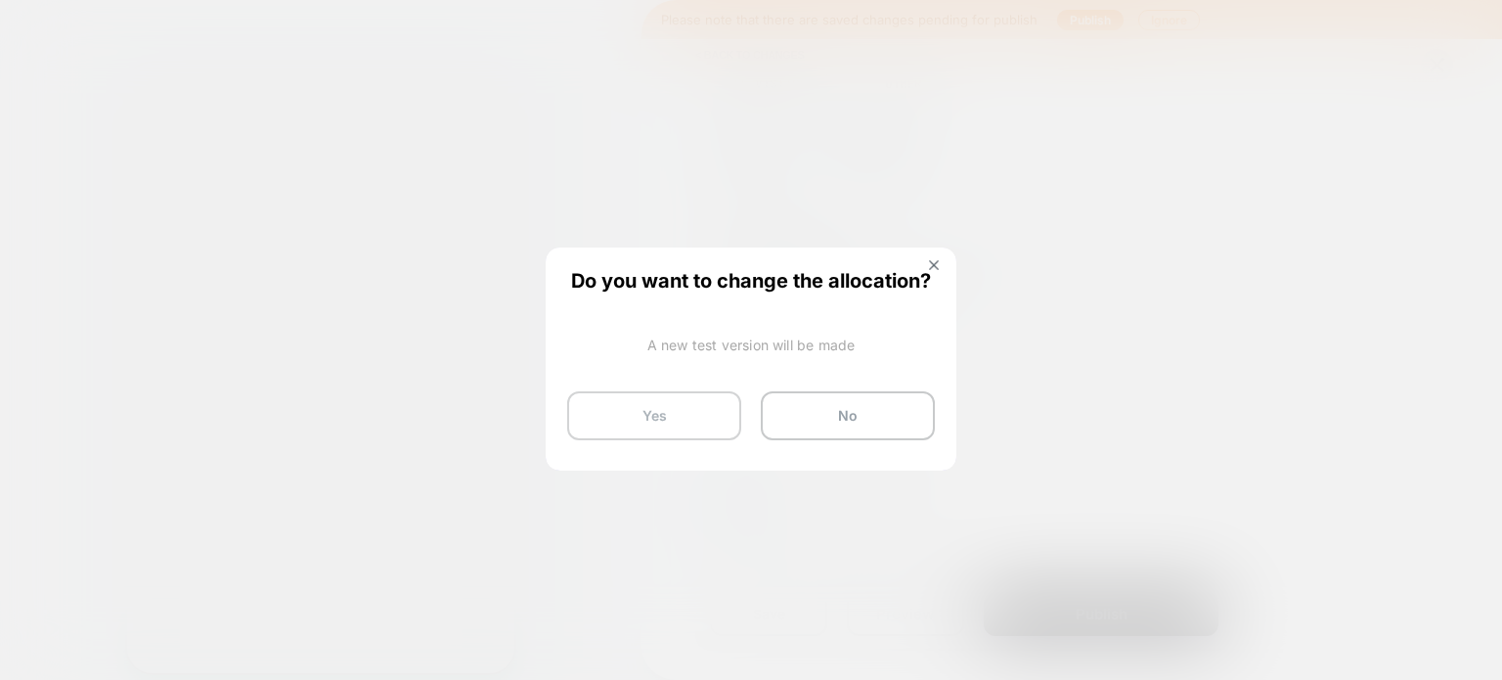
click at [696, 432] on button "Yes" at bounding box center [654, 415] width 174 height 49
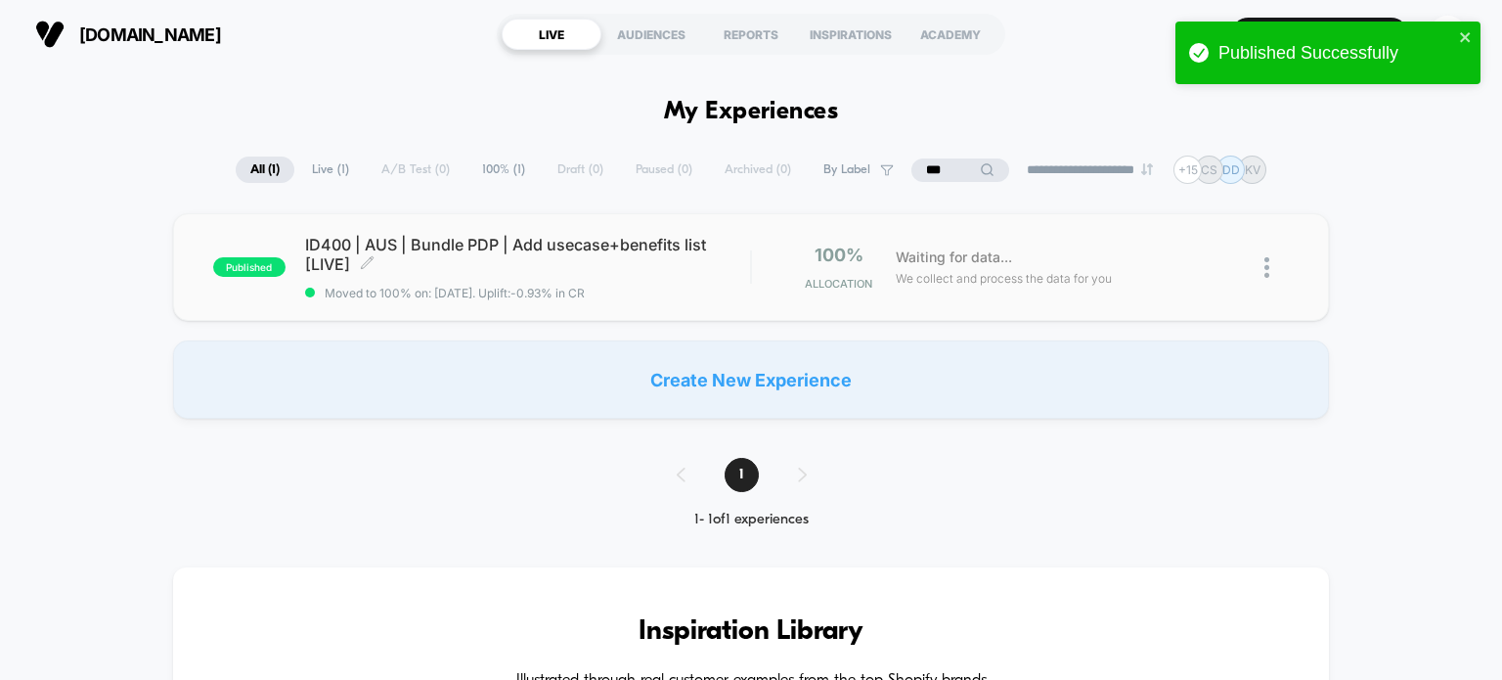
click at [521, 269] on span "ID400 | AUS | Bundle PDP | Add usecase+benefits list [LIVE] Click to edit exper…" at bounding box center [528, 254] width 446 height 39
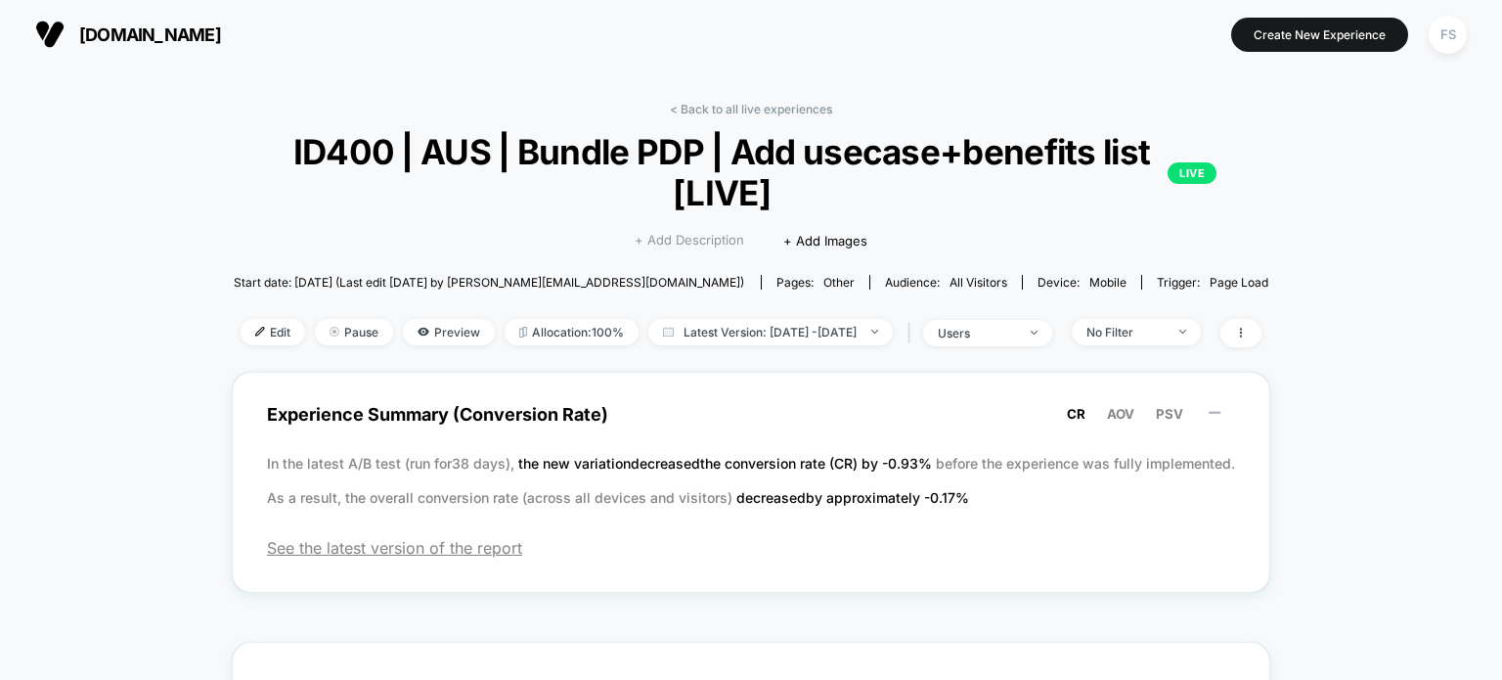
click at [712, 238] on span "+ Add Description" at bounding box center [690, 241] width 110 height 20
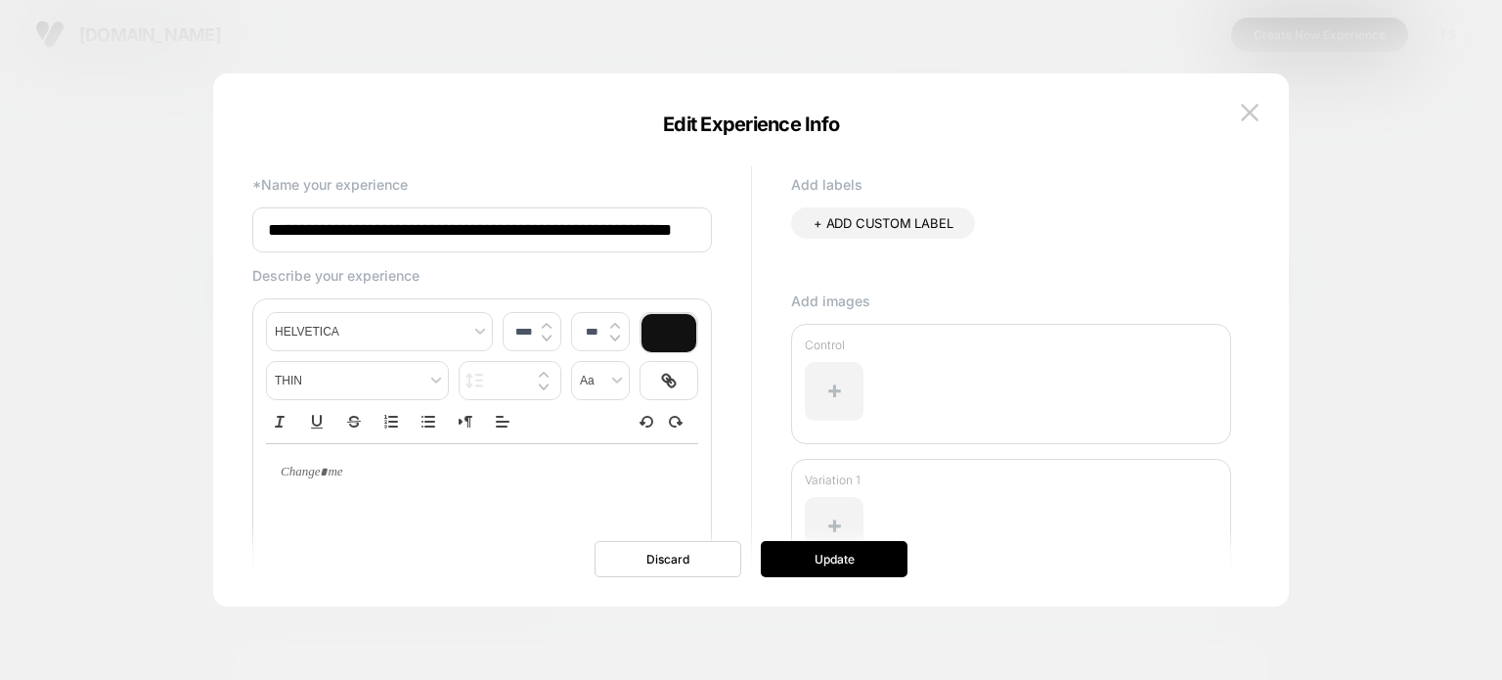
scroll to position [0, 65]
click at [676, 235] on input "**********" at bounding box center [482, 230] width 460 height 46
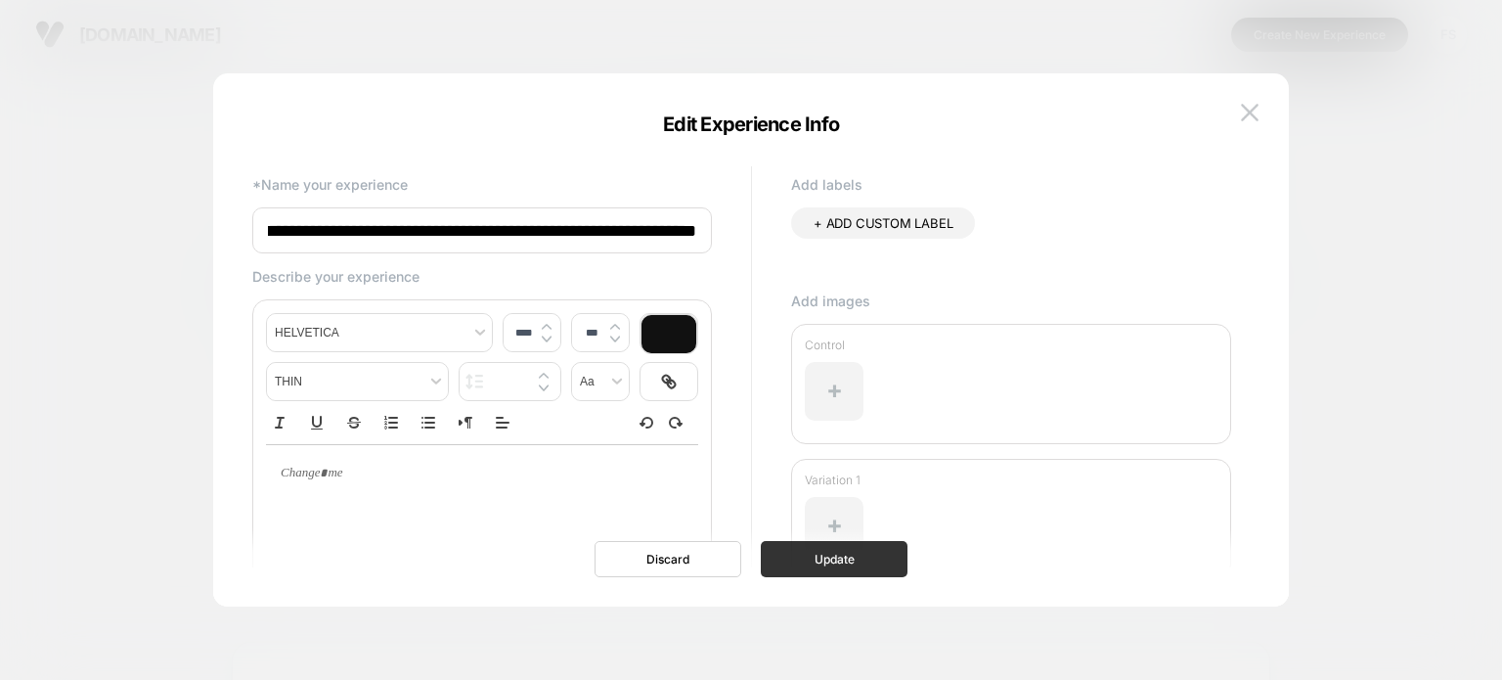
type input "**********"
click at [823, 553] on button "Update" at bounding box center [834, 559] width 147 height 36
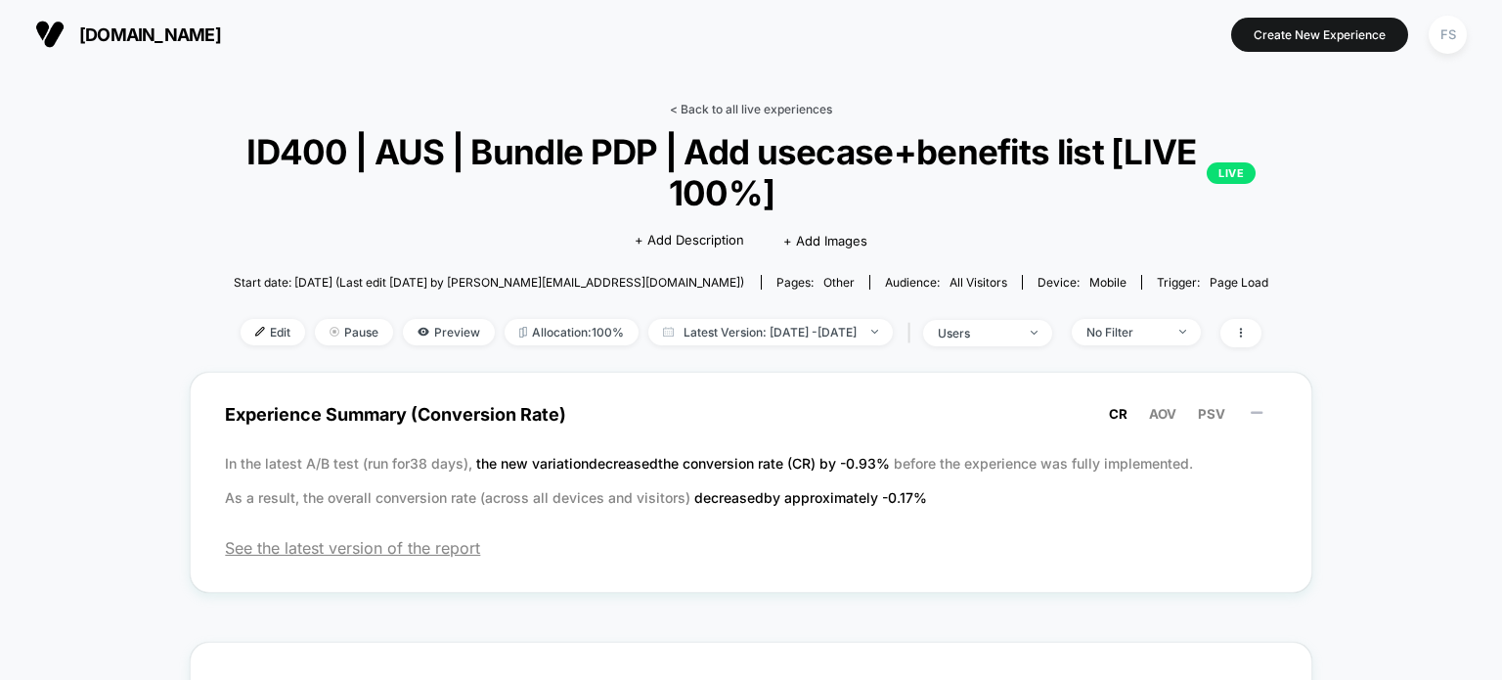
click at [783, 110] on link "< Back to all live experiences" at bounding box center [751, 109] width 162 height 15
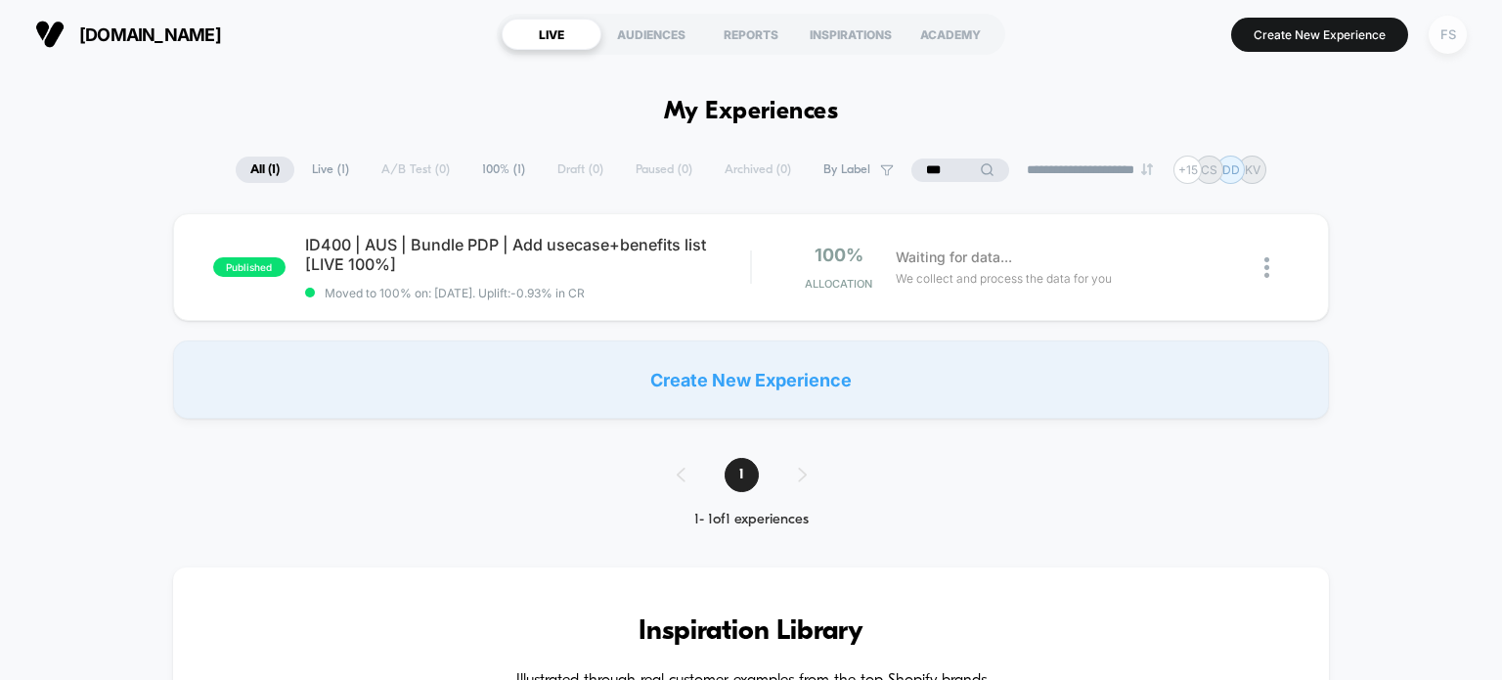
click at [1436, 41] on div "FS" at bounding box center [1448, 35] width 38 height 38
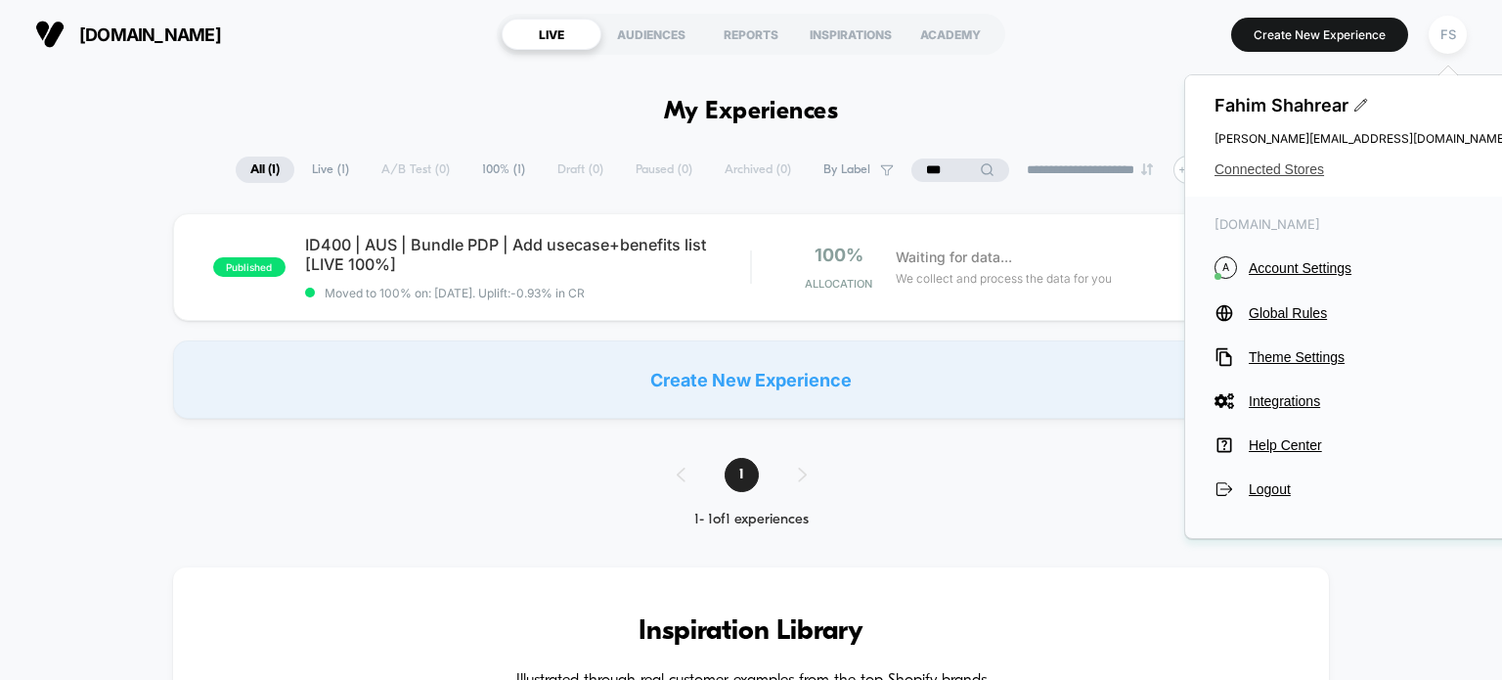
click at [1257, 165] on span "Connected Stores" at bounding box center [1361, 169] width 293 height 16
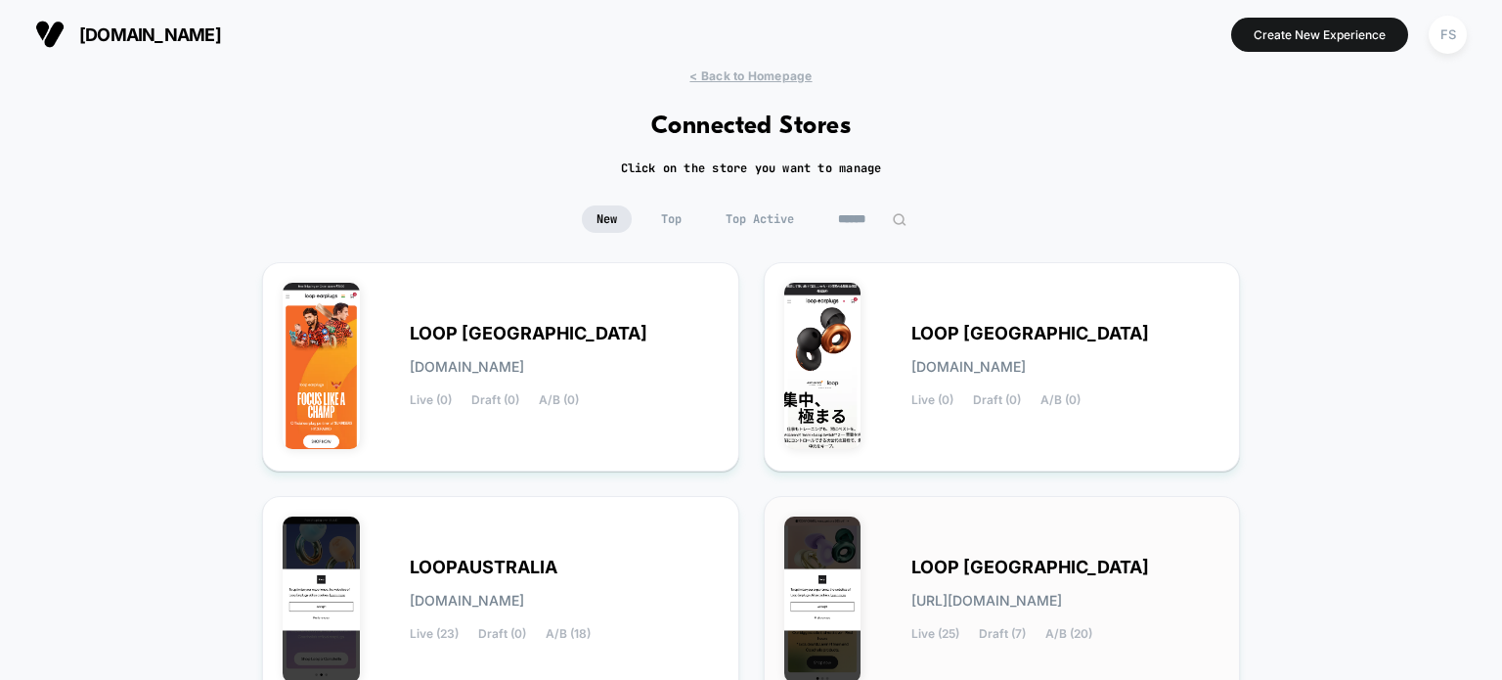
click at [876, 559] on div "LOOP UNITED STATES loop-united_states.myshopify.com Live (25) Draft (7) A/B (20)" at bounding box center [1002, 600] width 436 height 168
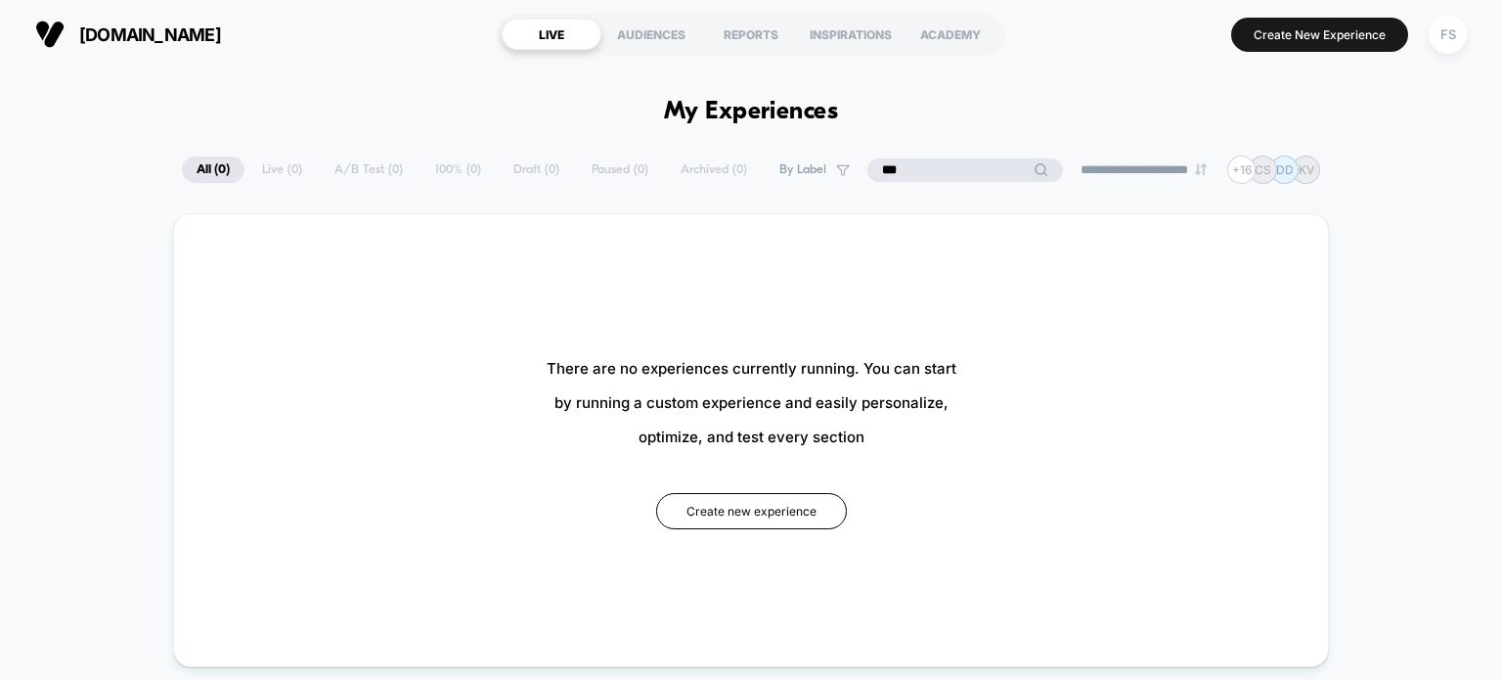
click at [944, 158] on input "***" at bounding box center [966, 169] width 196 height 23
type input "*"
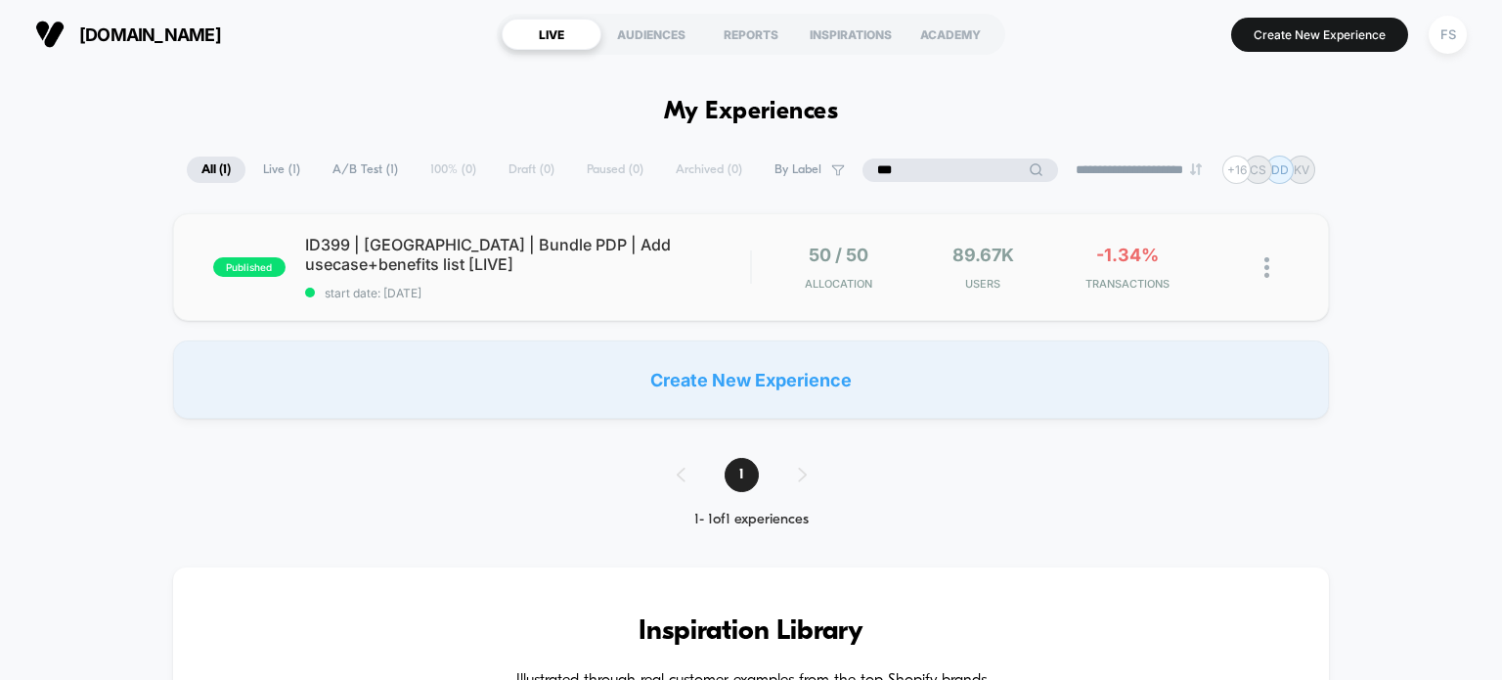
type input "***"
click at [497, 312] on div "published ID399 | USA | Bundle PDP | Add usecase+benefits list [LIVE] start dat…" at bounding box center [751, 267] width 1157 height 108
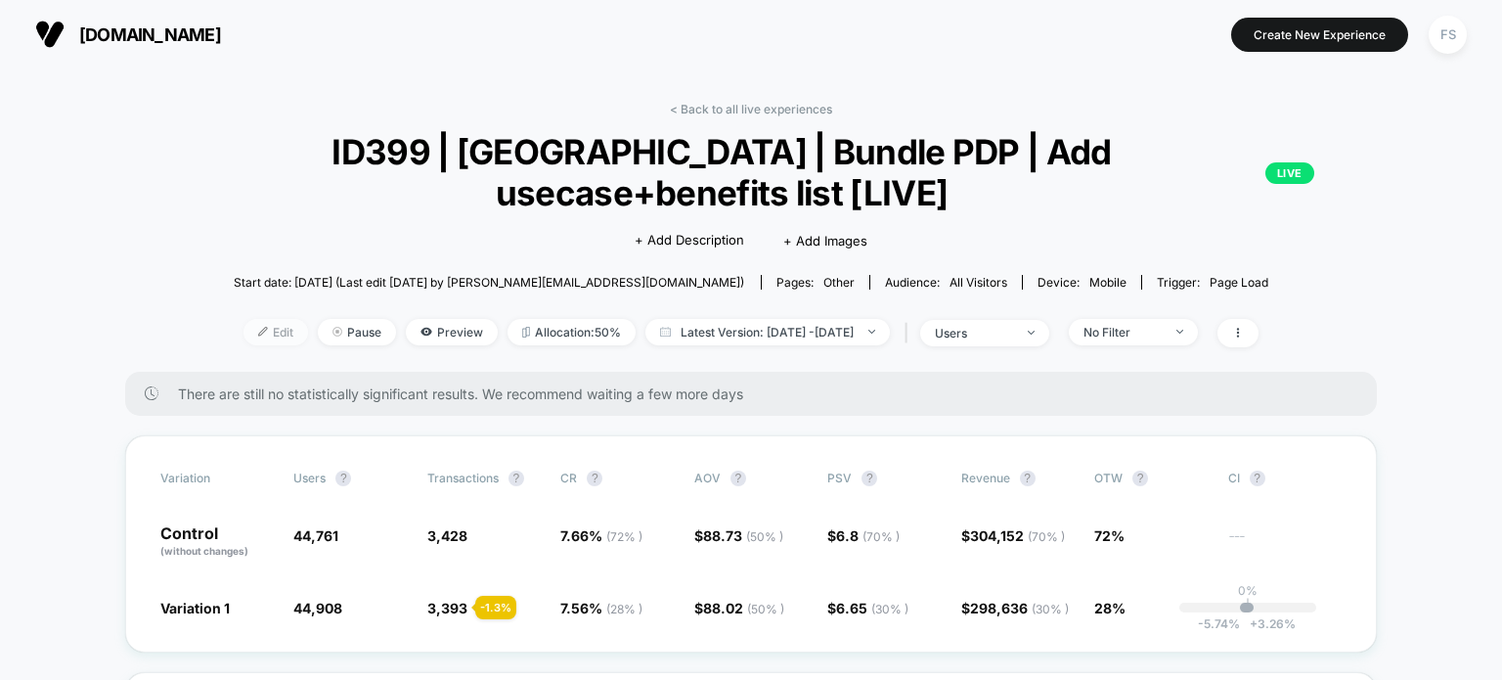
click at [244, 332] on span "Edit" at bounding box center [276, 332] width 65 height 26
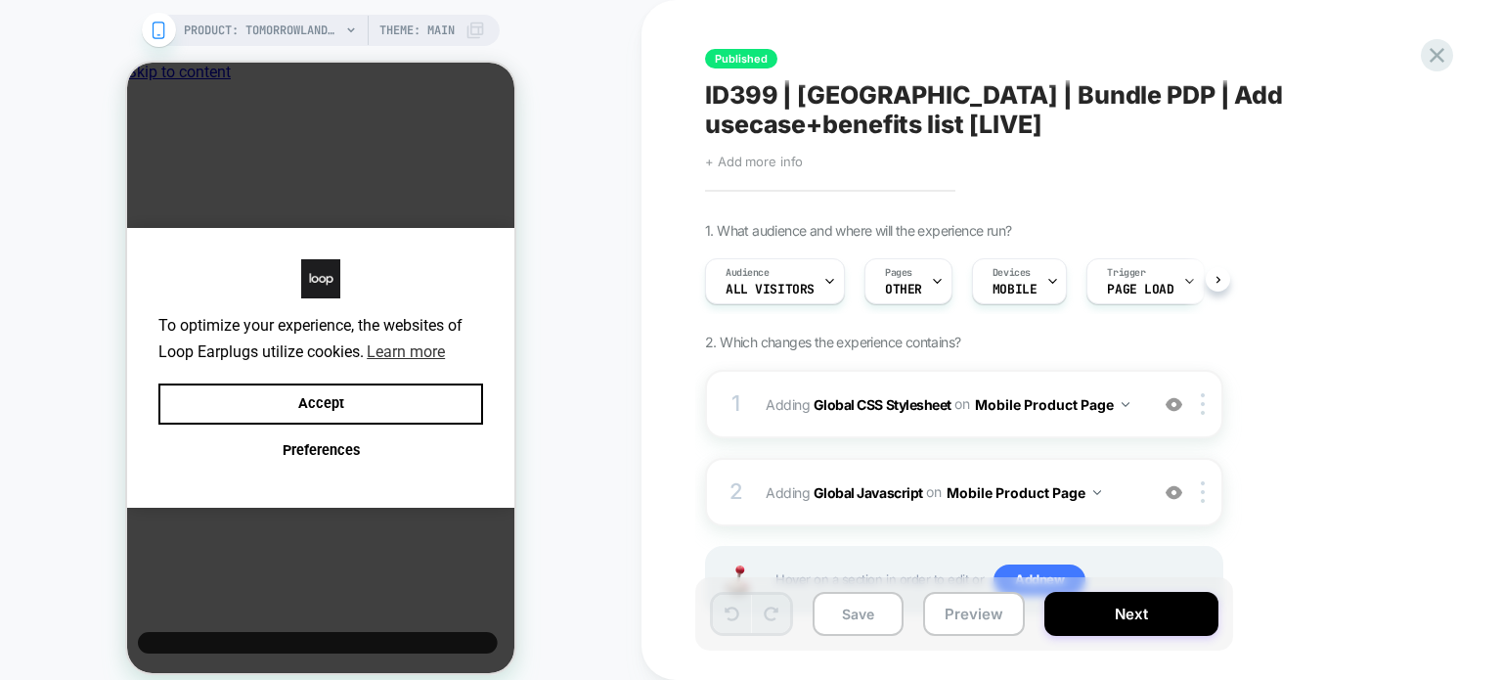
click at [763, 155] on span "+ Add more info" at bounding box center [754, 162] width 98 height 16
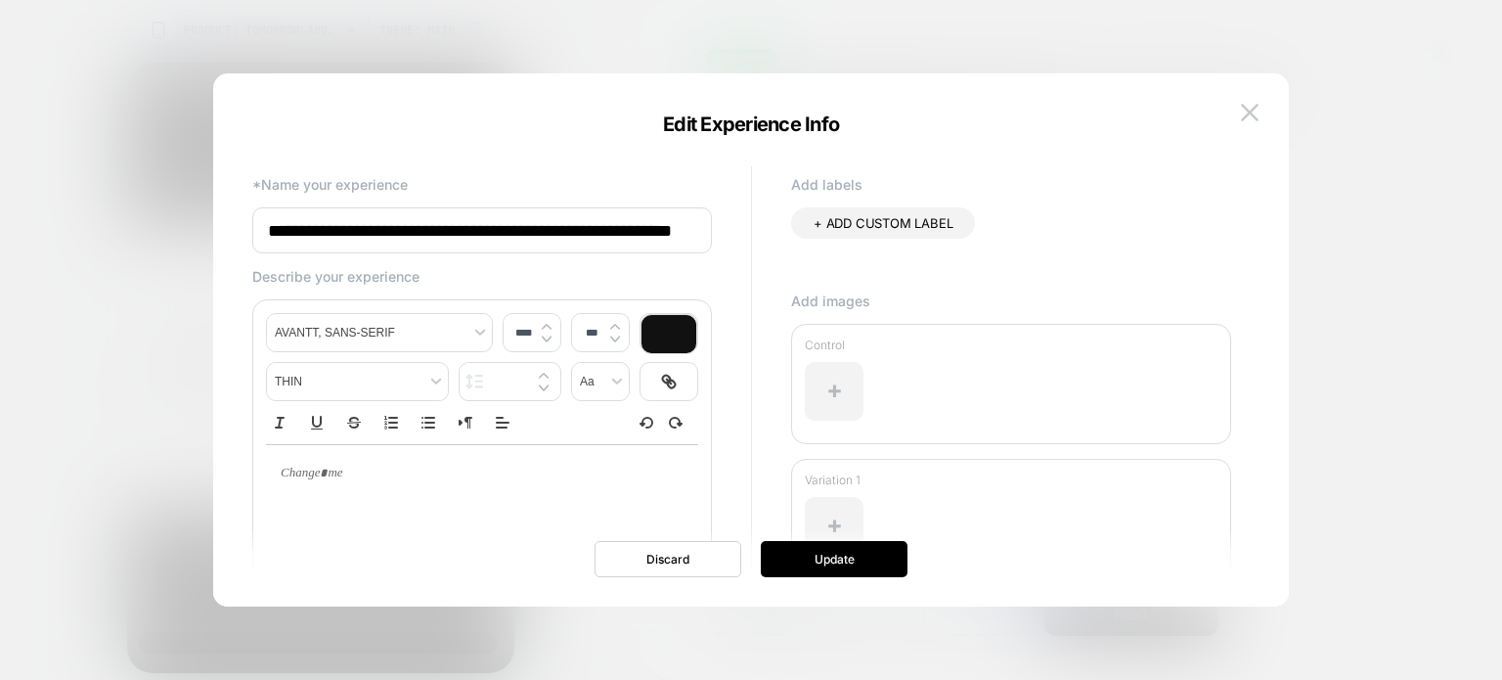
click at [647, 214] on input "**********" at bounding box center [482, 230] width 460 height 46
click at [656, 234] on input "**********" at bounding box center [482, 230] width 460 height 46
type input "**********"
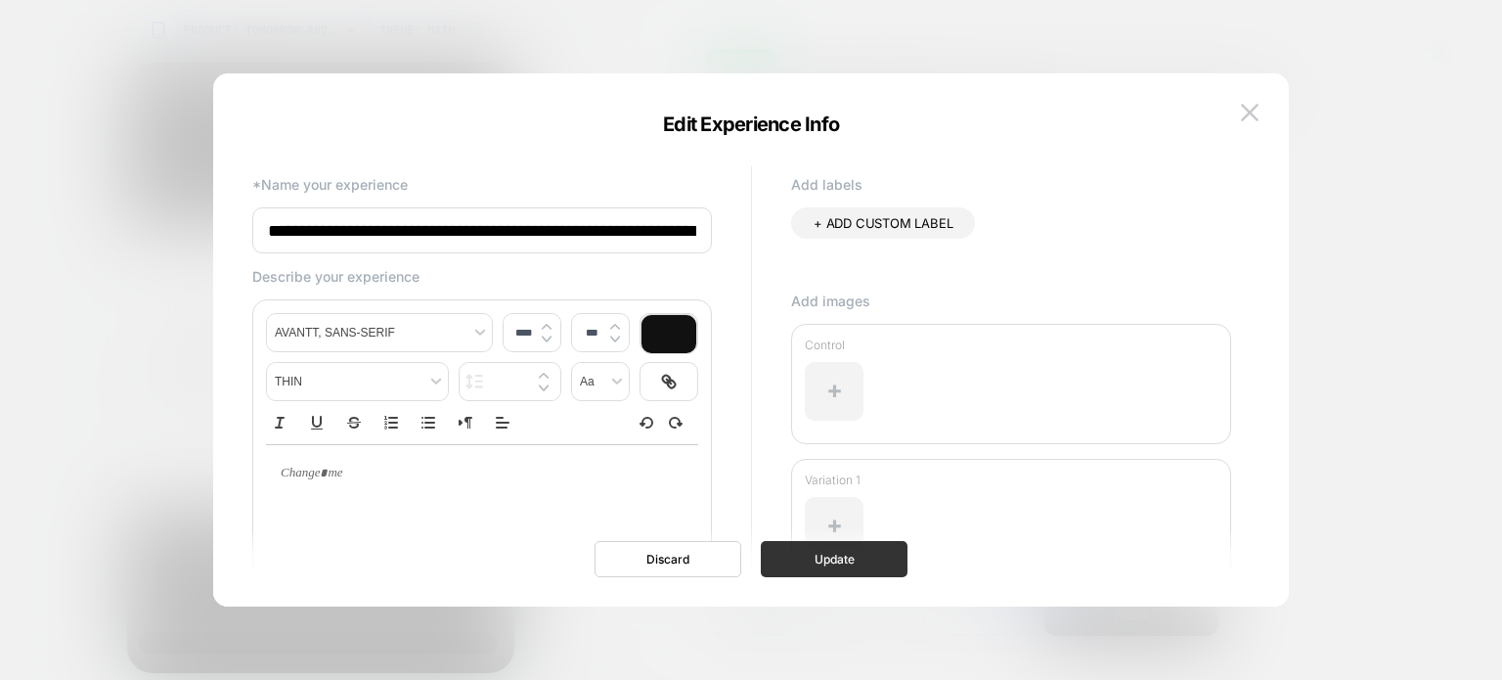
click at [844, 562] on button "Update" at bounding box center [834, 559] width 147 height 36
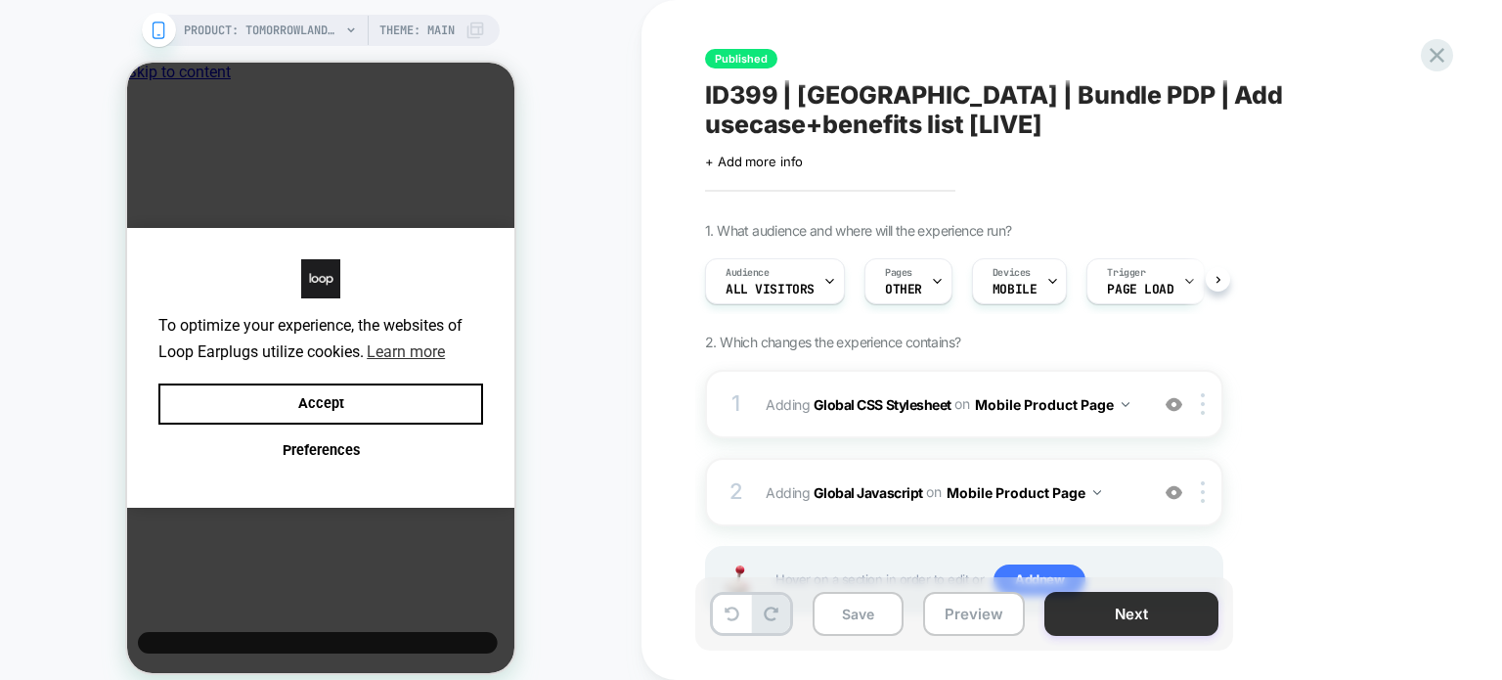
click at [1095, 633] on button "Next" at bounding box center [1132, 614] width 174 height 44
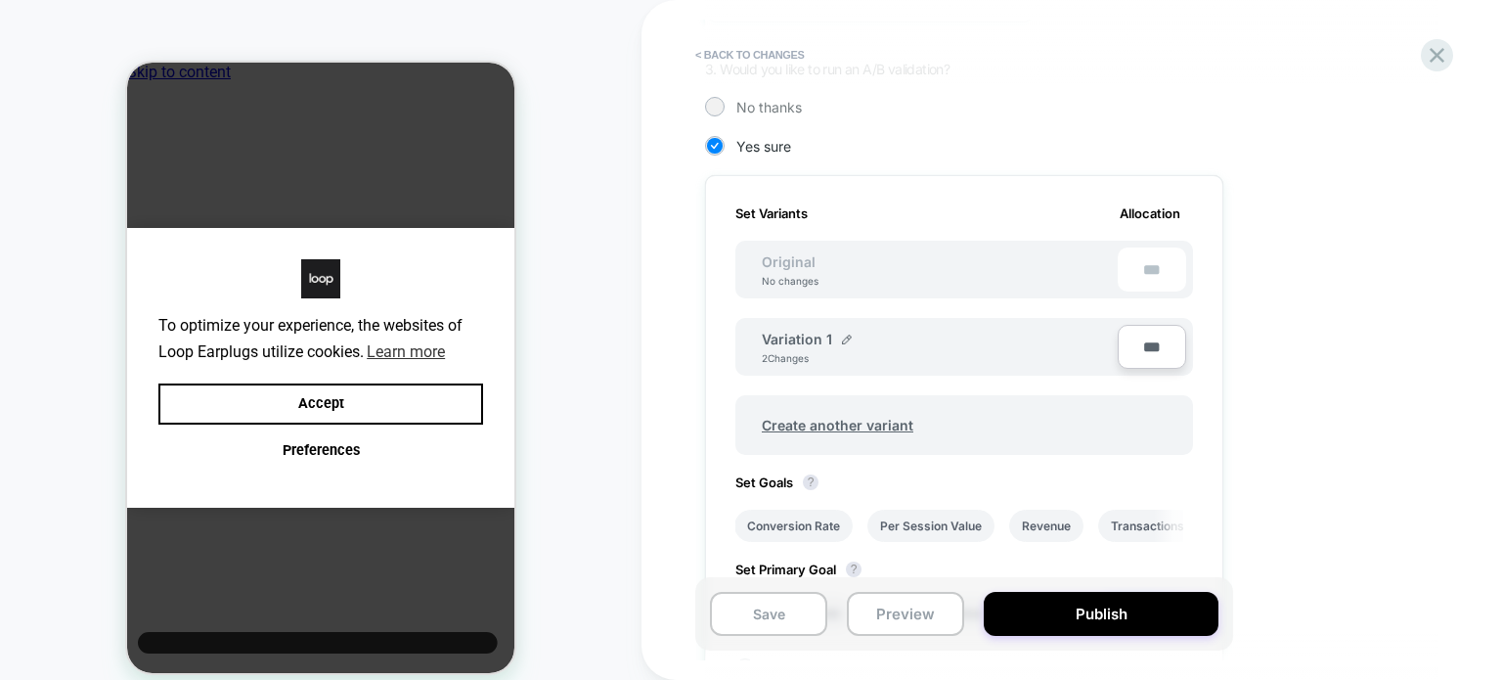
scroll to position [477, 0]
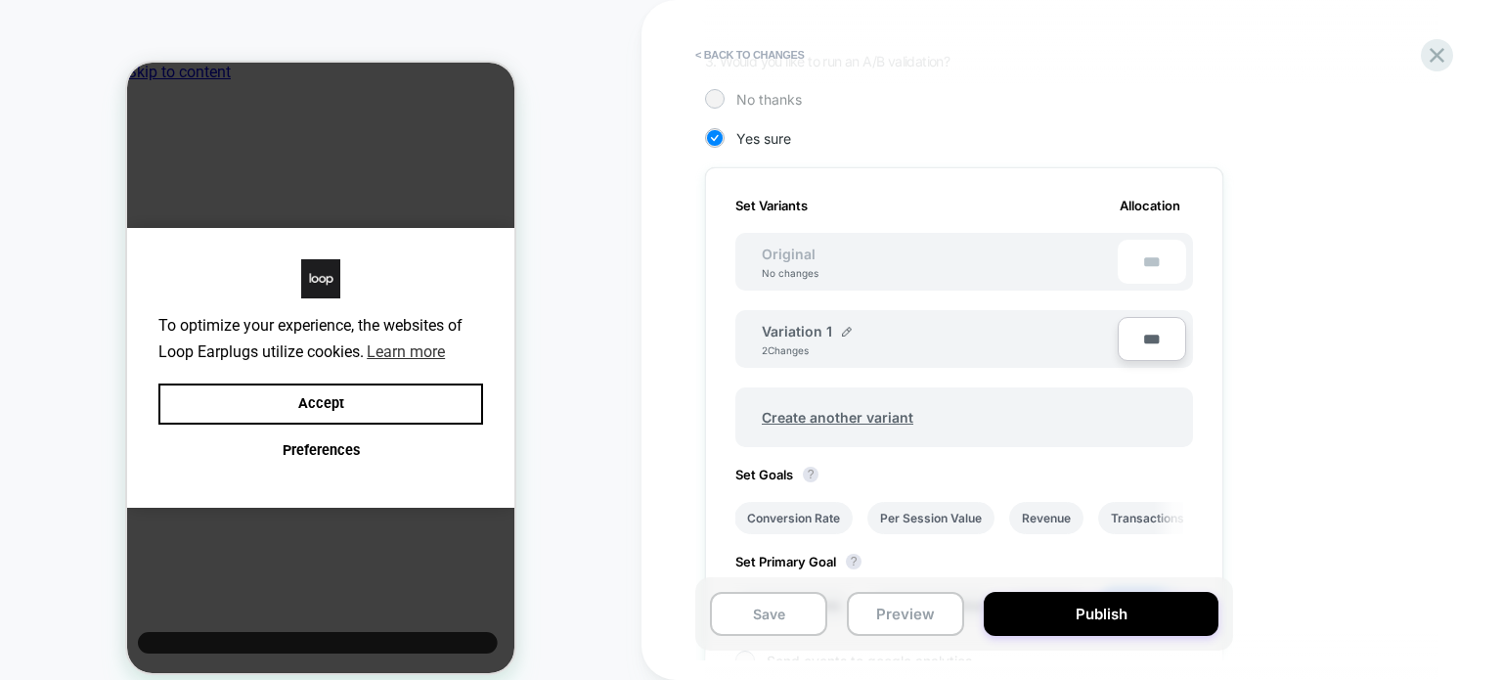
click at [741, 107] on div "No thanks" at bounding box center [964, 99] width 518 height 20
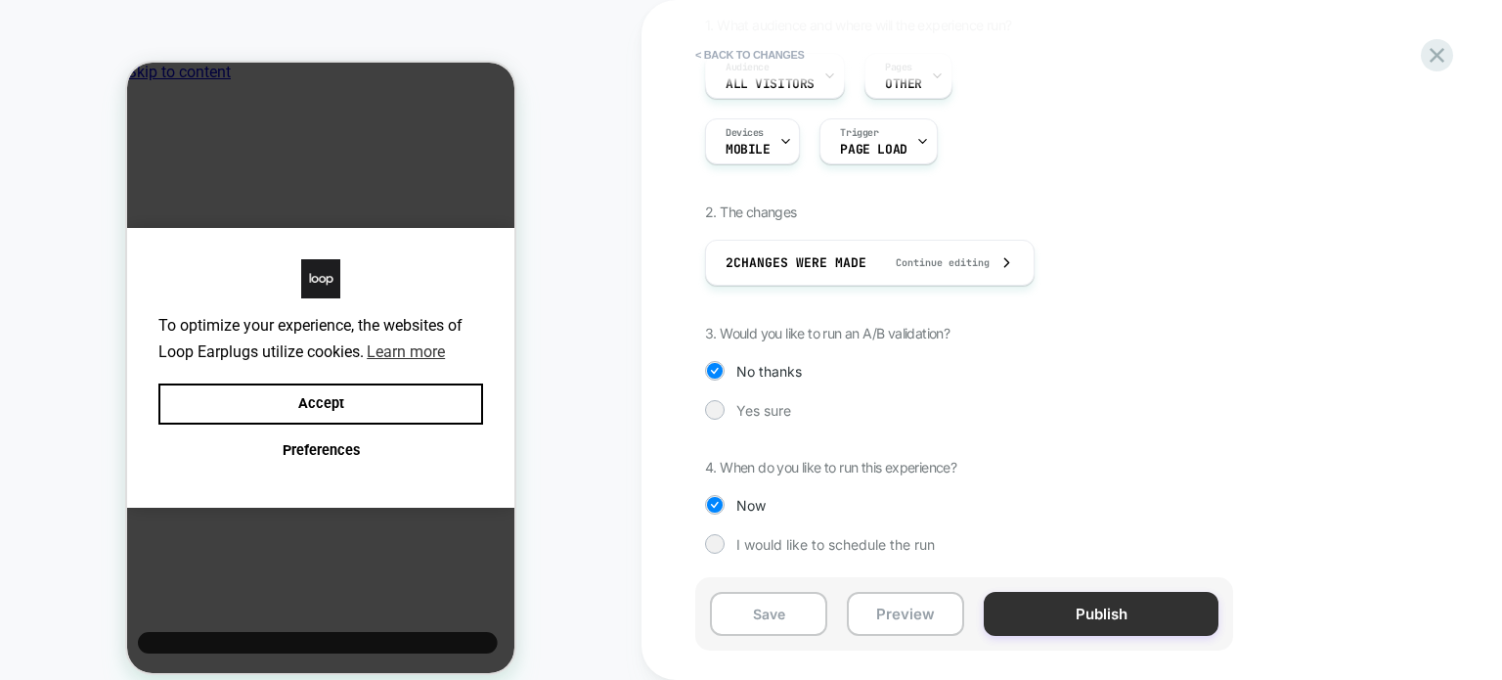
click at [1020, 601] on button "Publish" at bounding box center [1101, 614] width 235 height 44
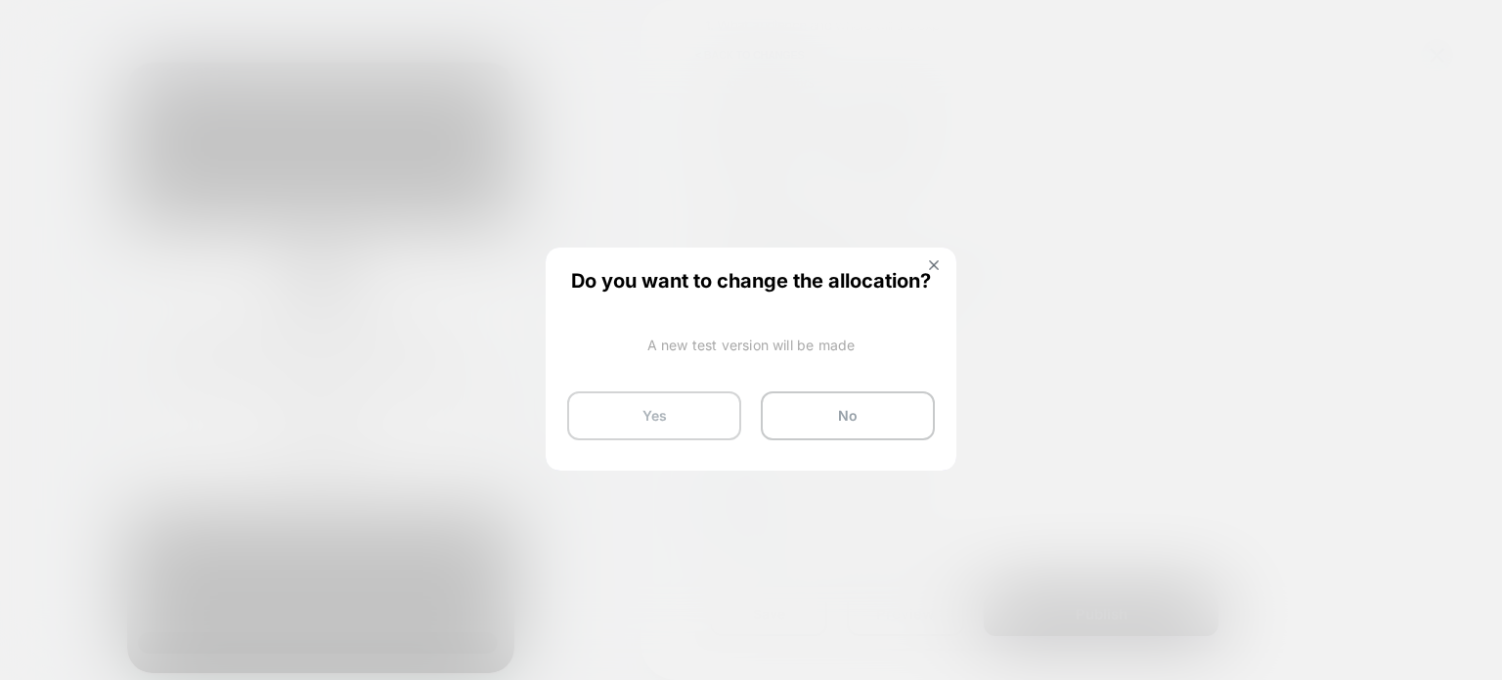
click at [657, 401] on button "Yes" at bounding box center [654, 415] width 174 height 49
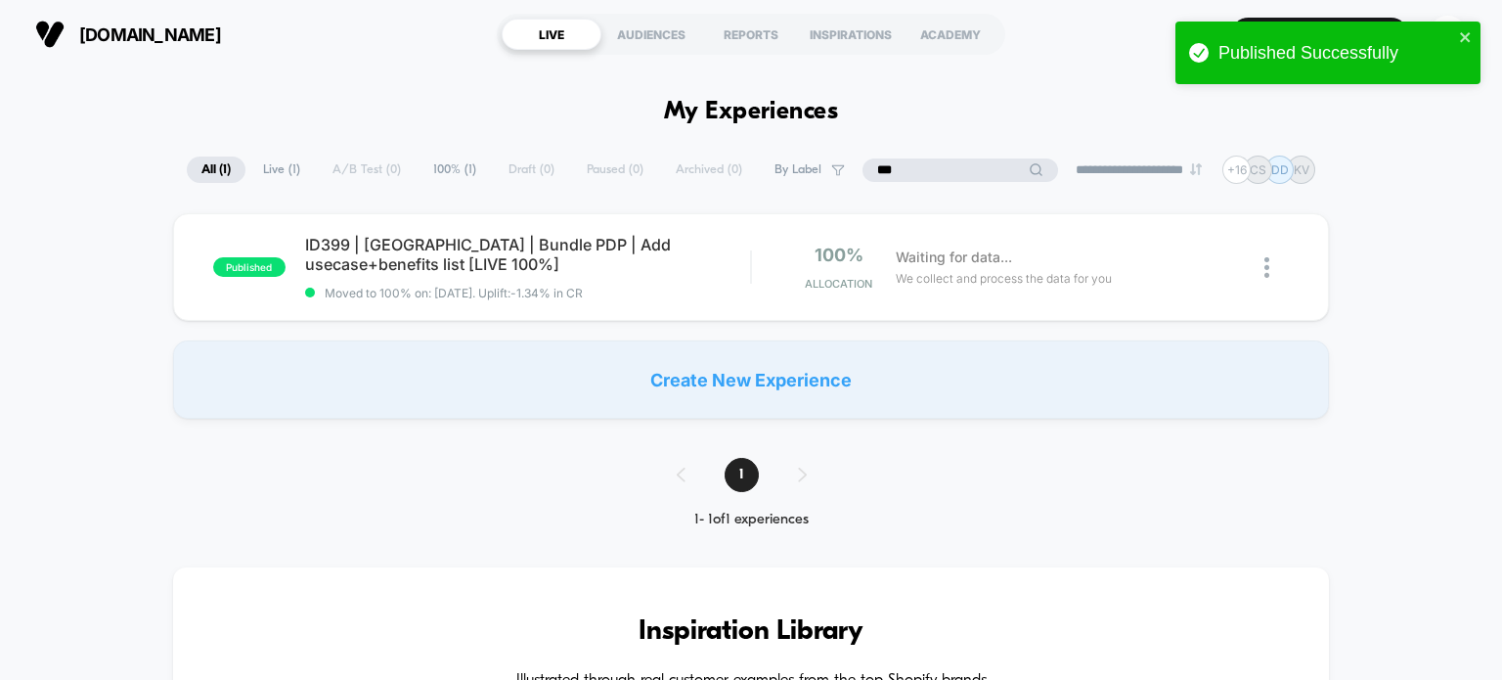
click at [955, 173] on input "***" at bounding box center [961, 169] width 196 height 23
type input "*"
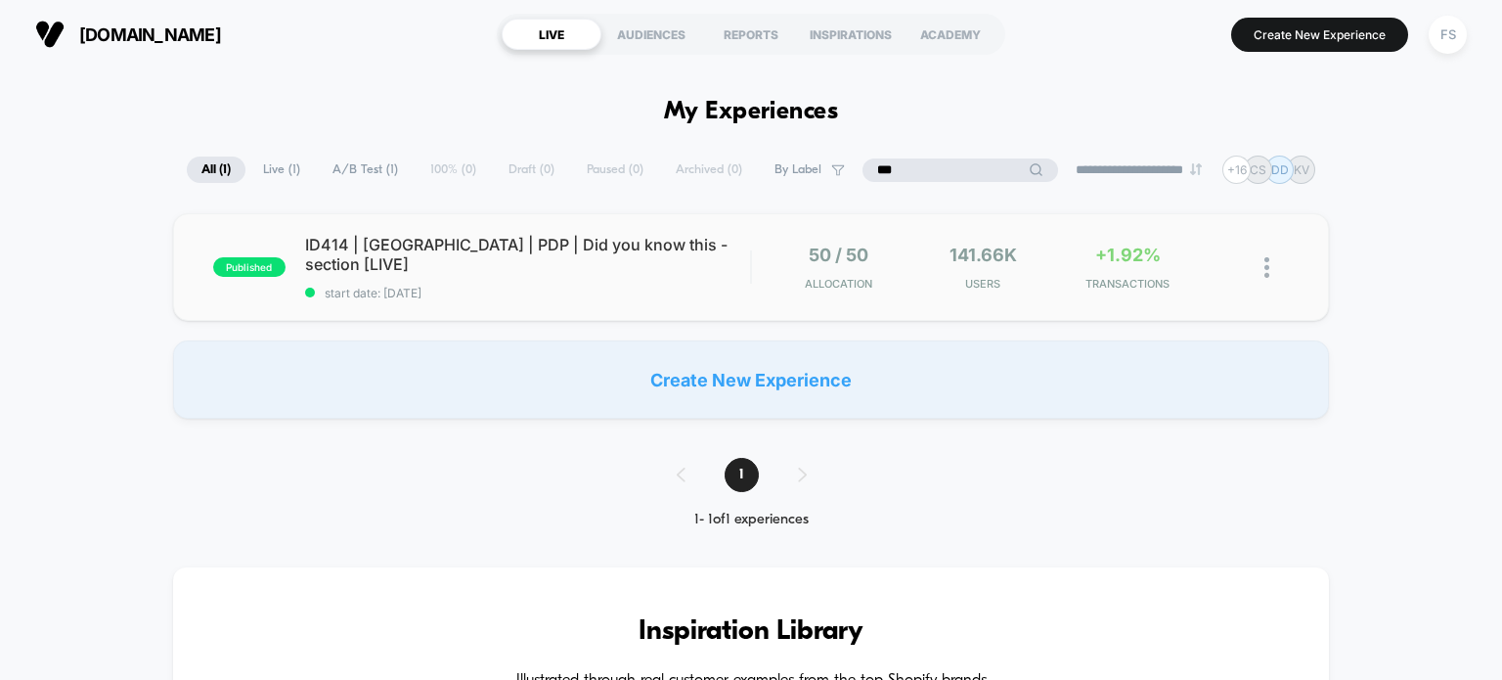
type input "***"
click at [510, 256] on span "ID414 | USA | PDP | Did you know this - section [LIVE]" at bounding box center [528, 254] width 446 height 39
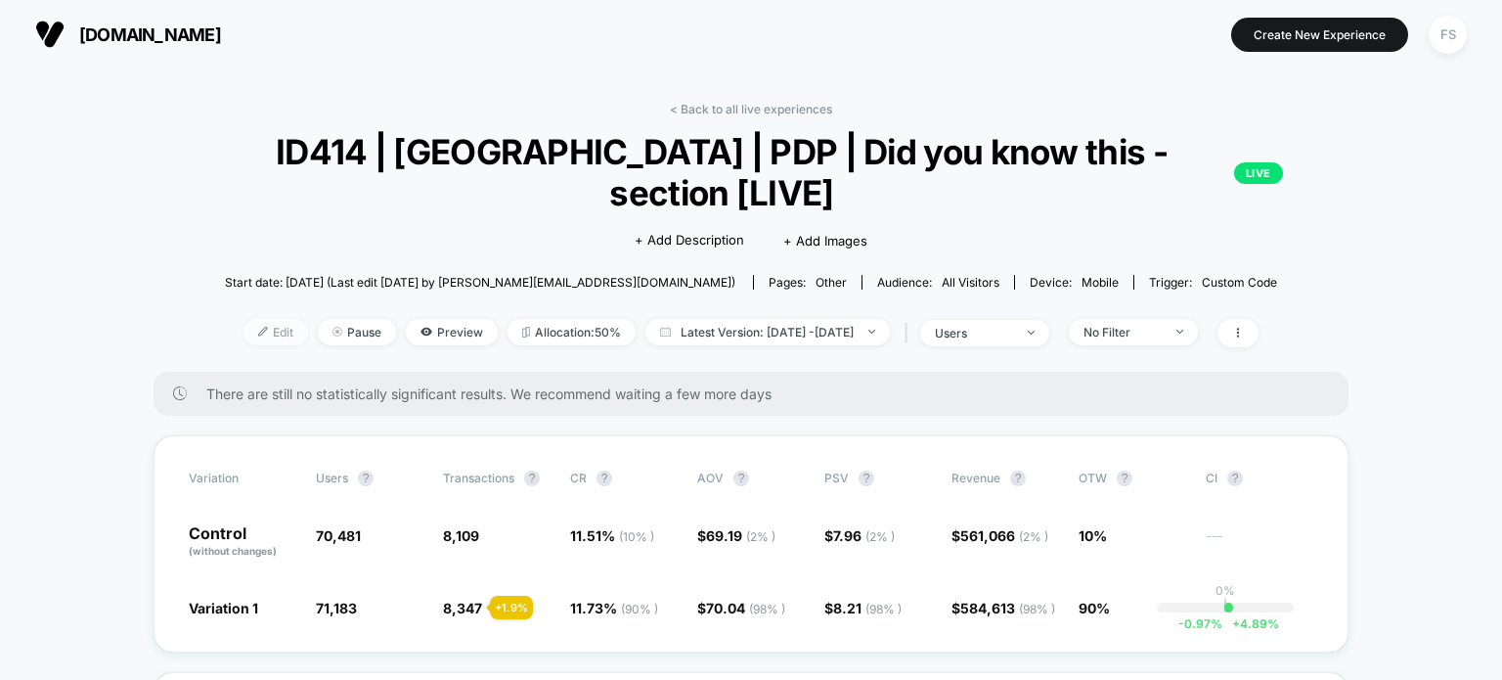
click at [244, 319] on span "Edit" at bounding box center [276, 332] width 65 height 26
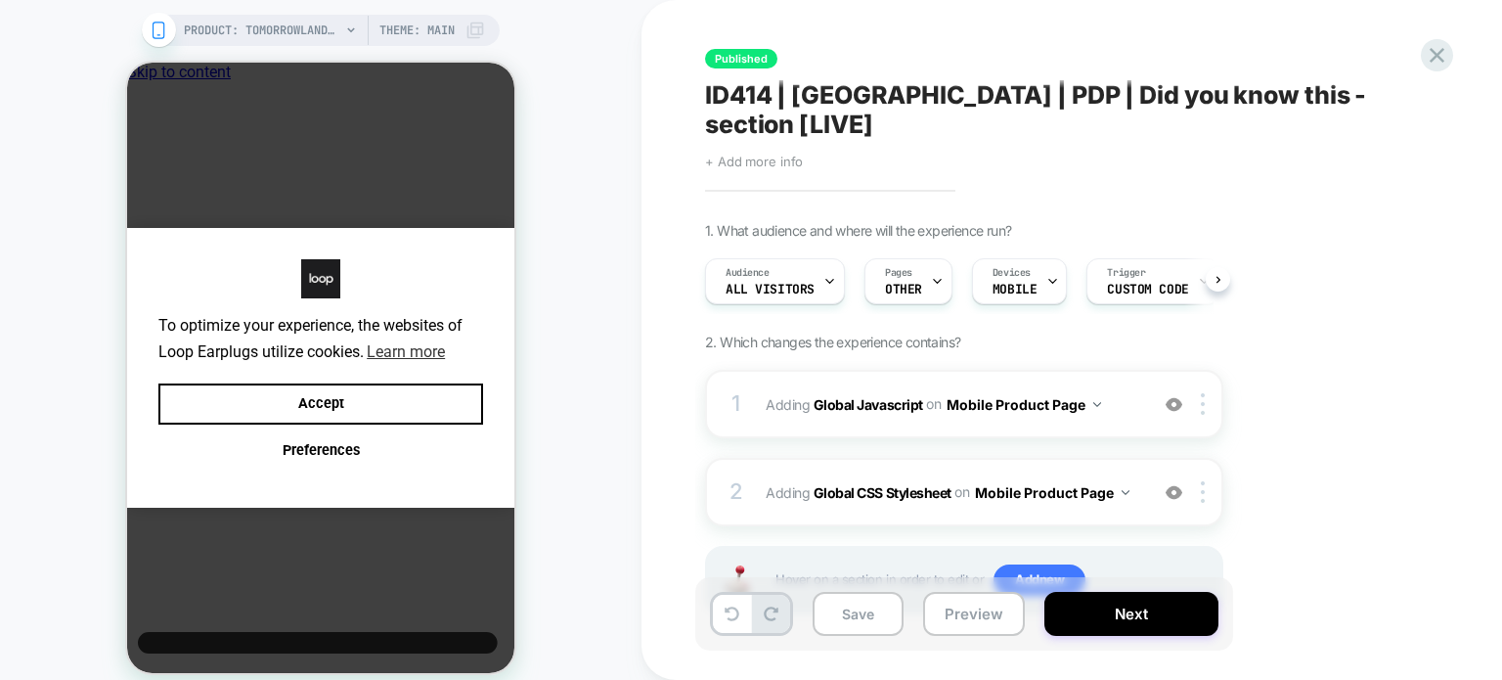
click at [780, 154] on span "+ Add more info" at bounding box center [754, 162] width 98 height 16
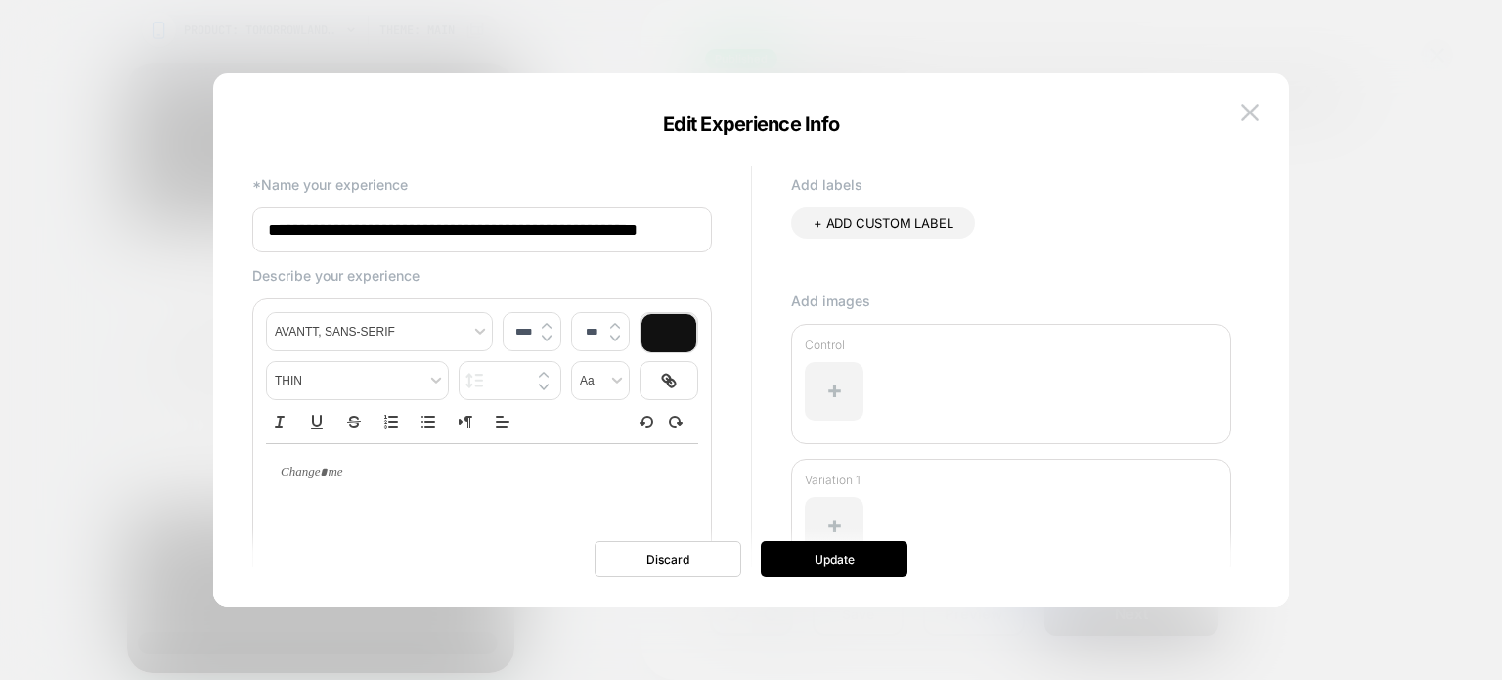
click at [660, 226] on input "**********" at bounding box center [482, 229] width 460 height 45
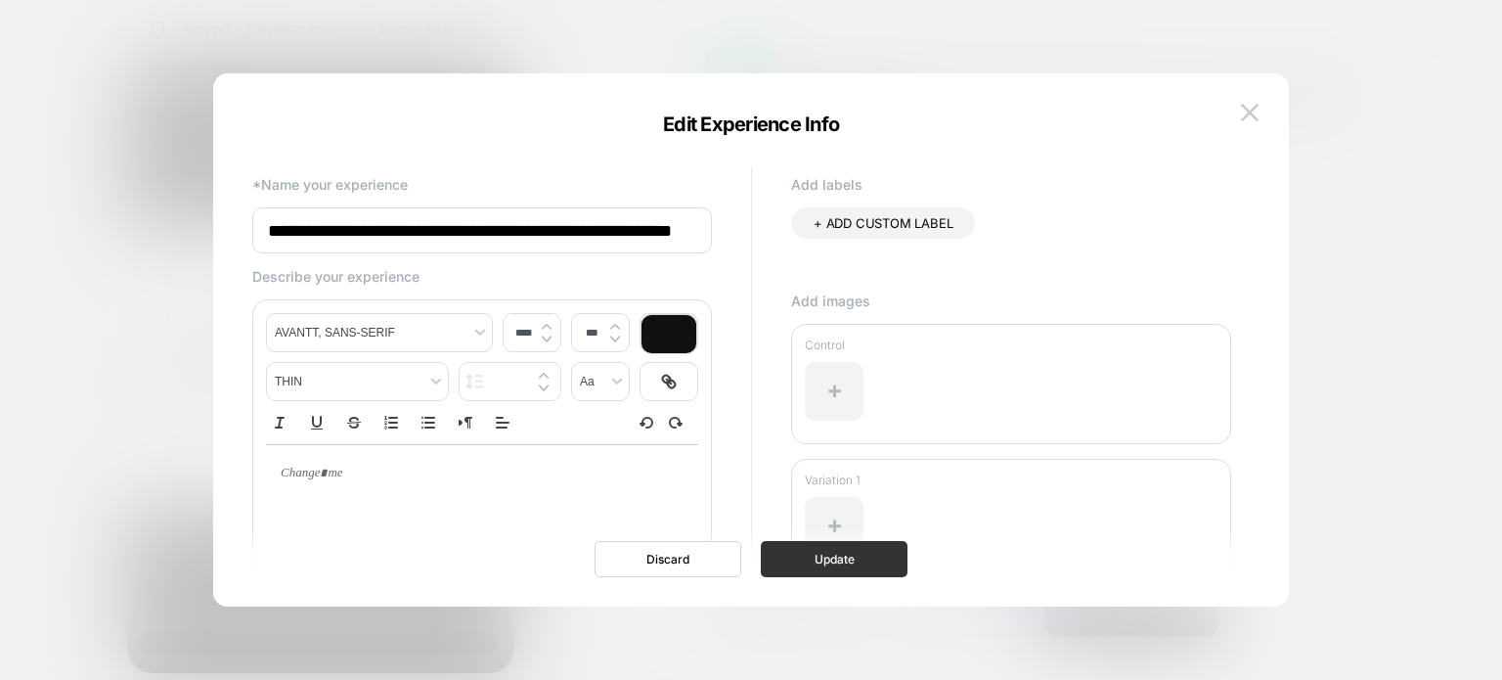
type input "**********"
click at [829, 558] on button "Update" at bounding box center [834, 559] width 147 height 36
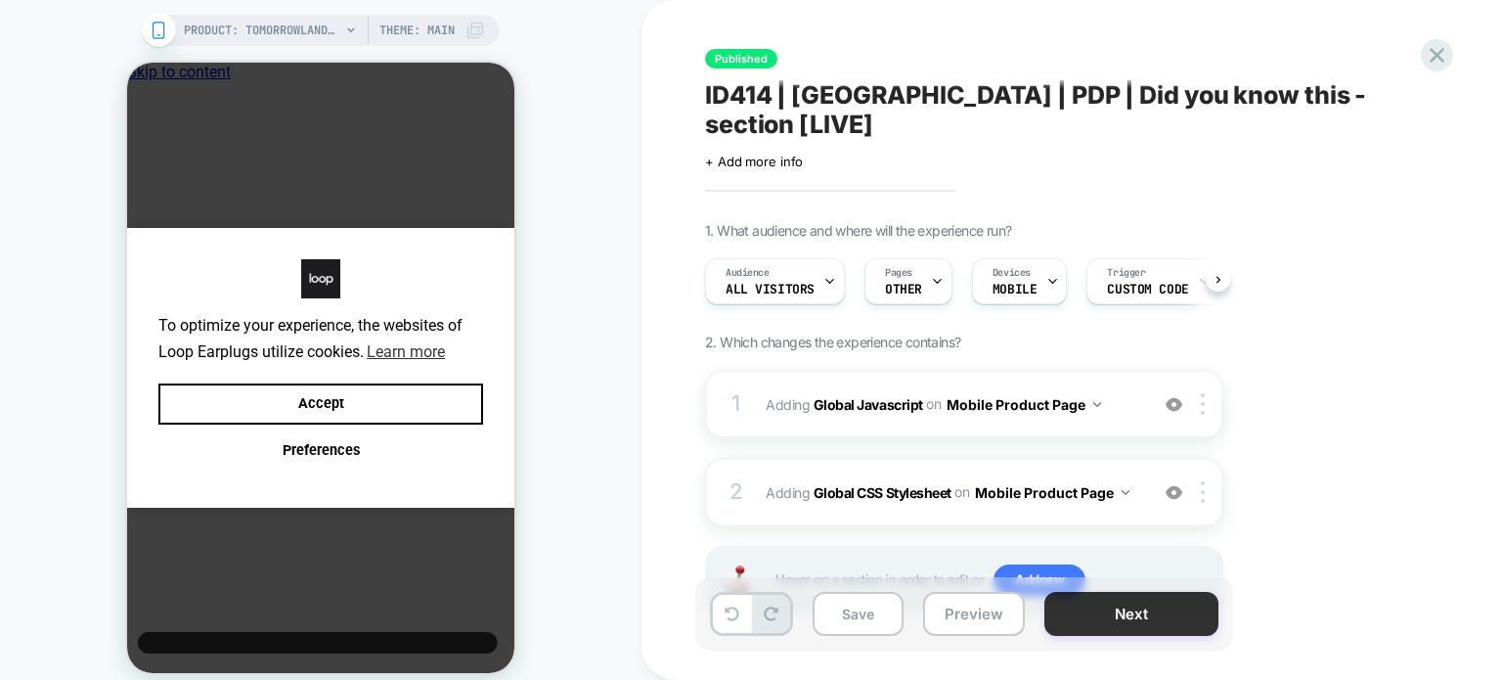
click at [1123, 617] on button "Next" at bounding box center [1132, 614] width 174 height 44
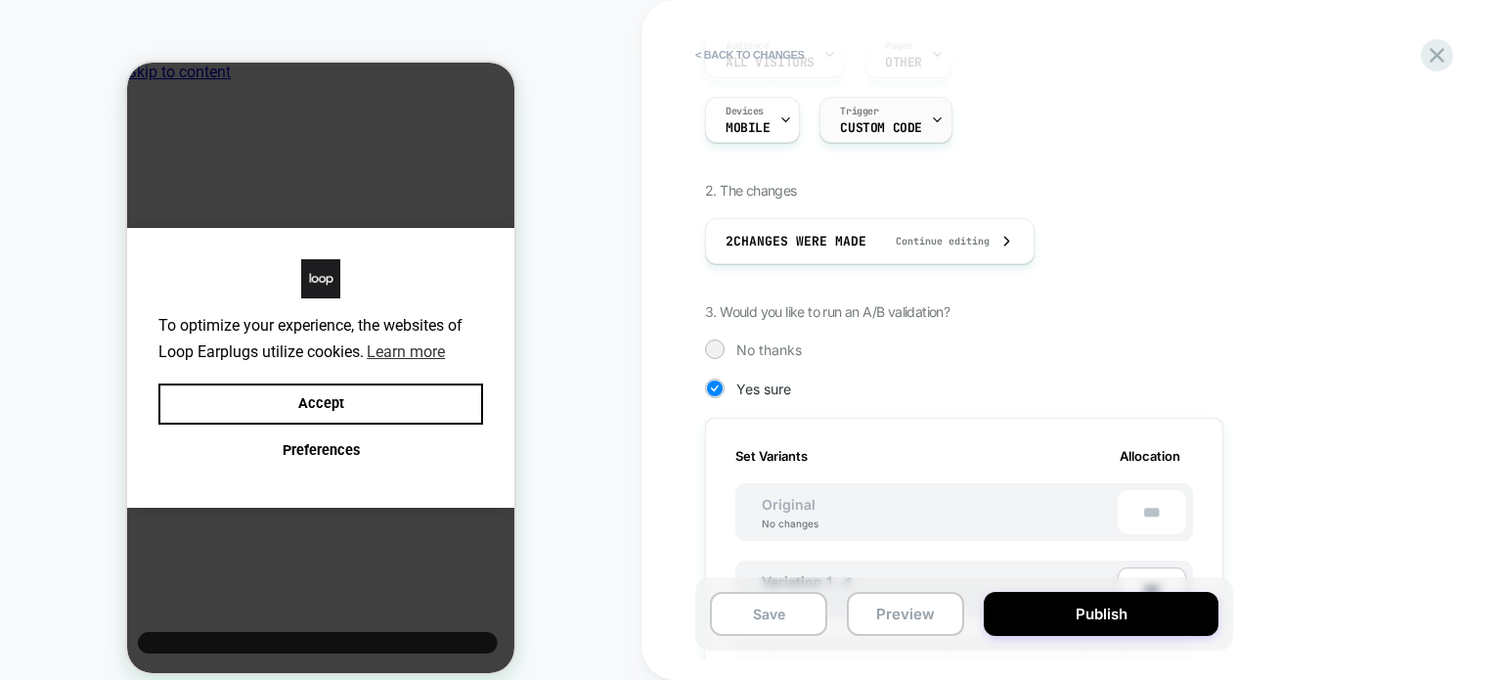
scroll to position [297, 0]
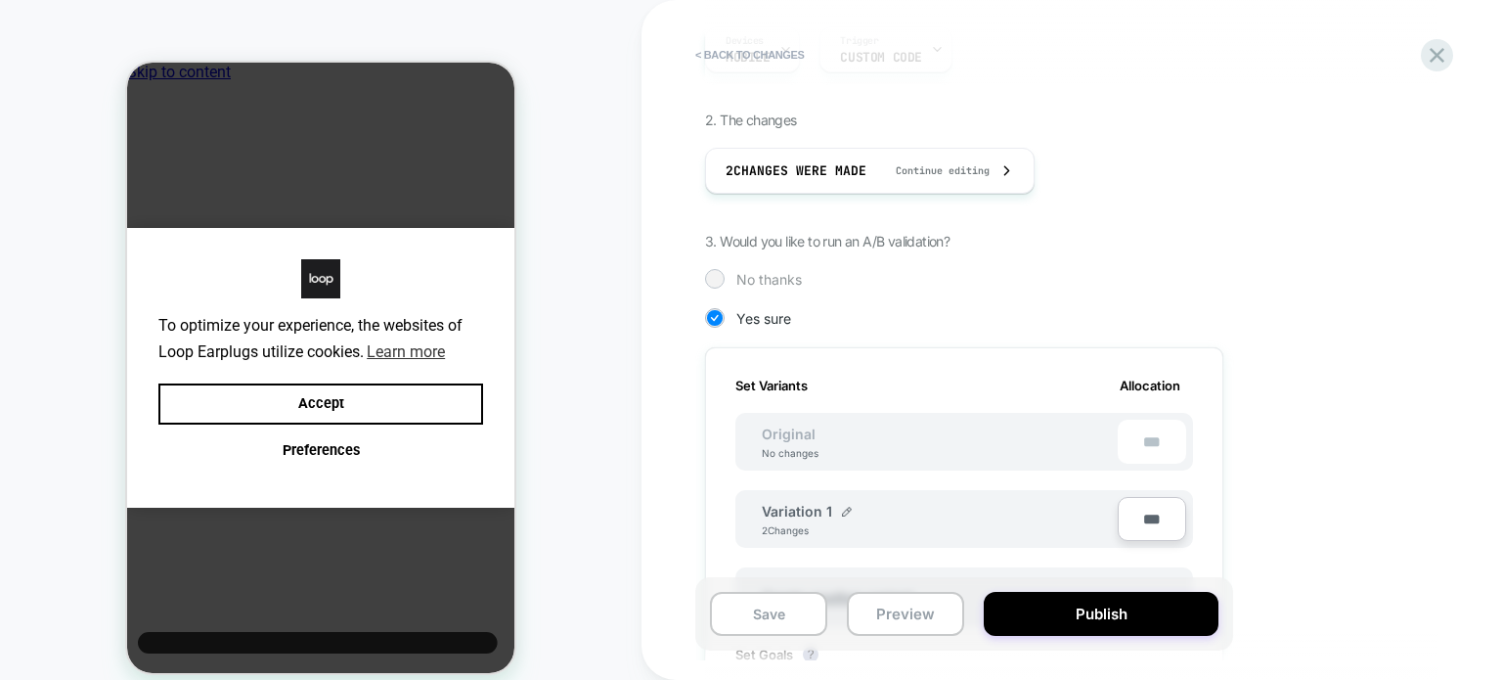
click at [751, 277] on span "No thanks" at bounding box center [770, 279] width 66 height 17
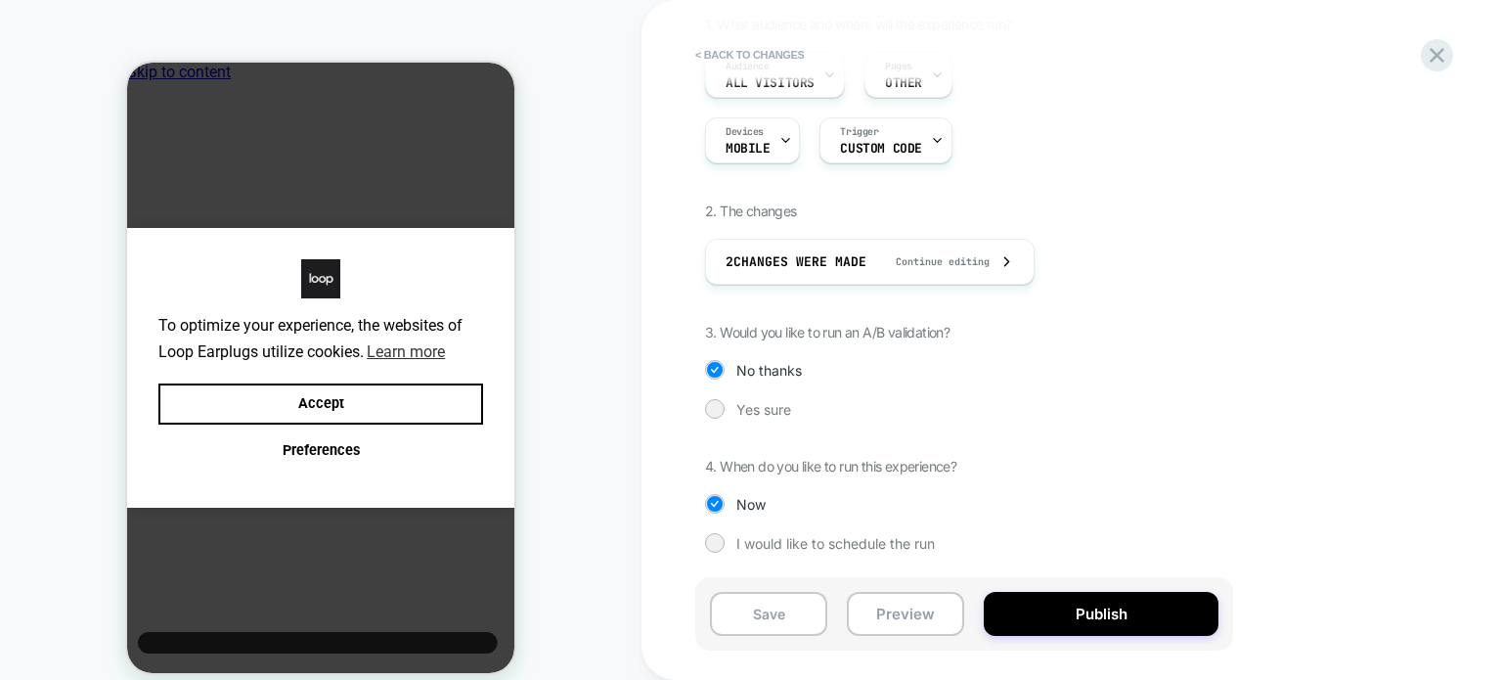
scroll to position [205, 0]
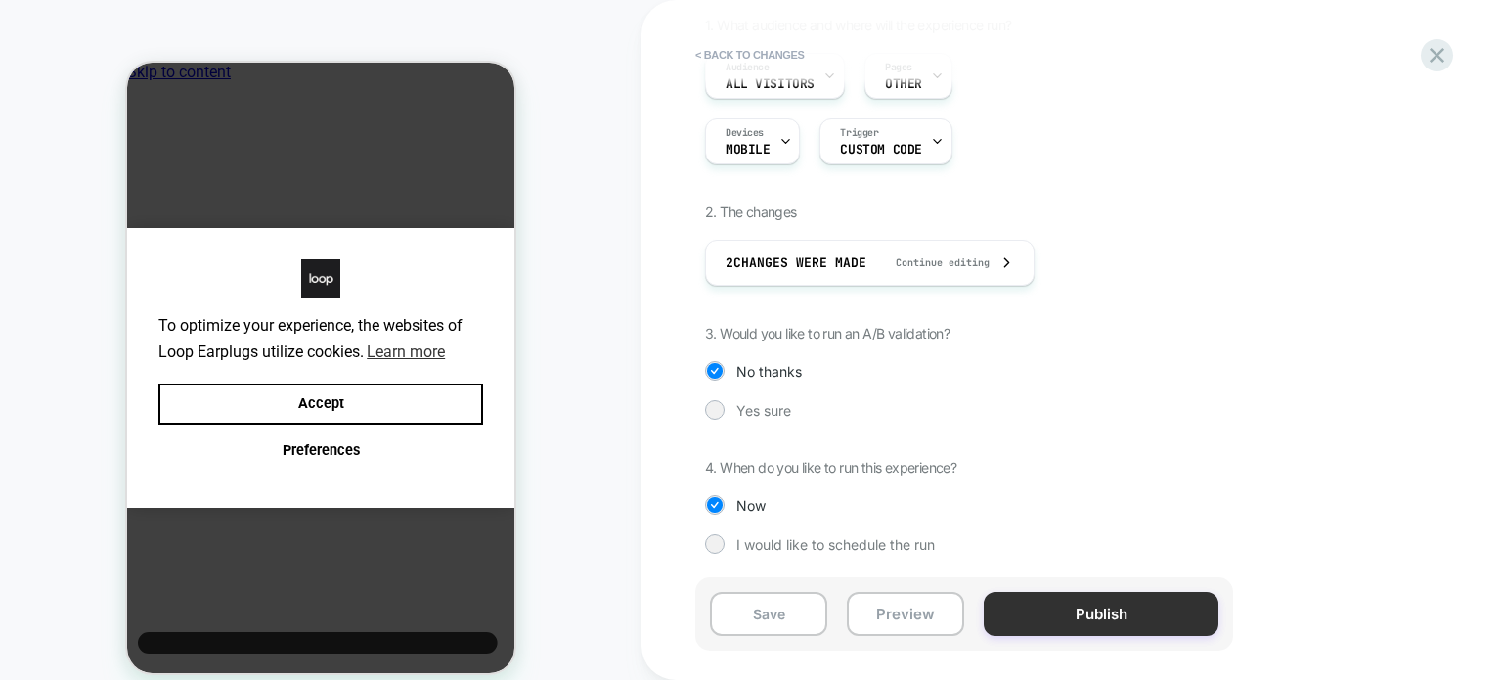
click at [1114, 621] on button "Publish" at bounding box center [1101, 614] width 235 height 44
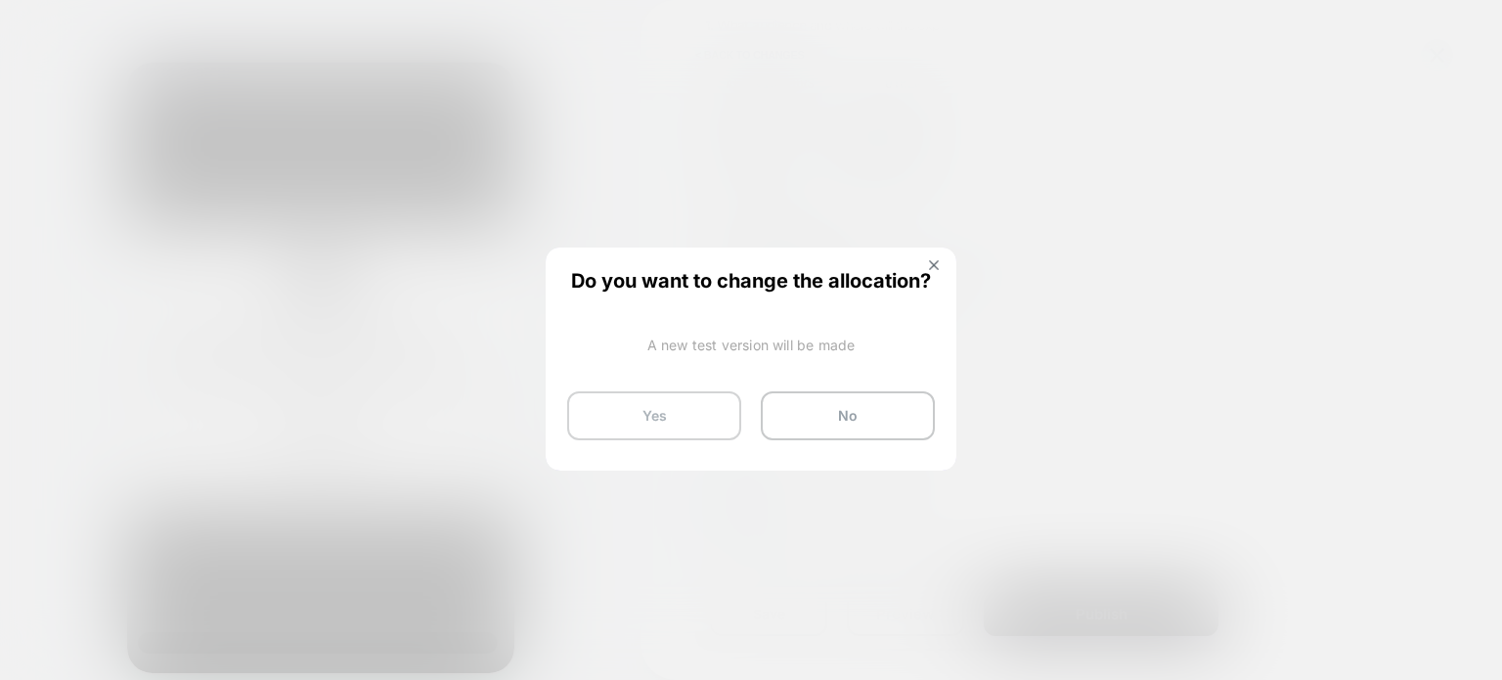
click at [592, 413] on button "Yes" at bounding box center [654, 415] width 174 height 49
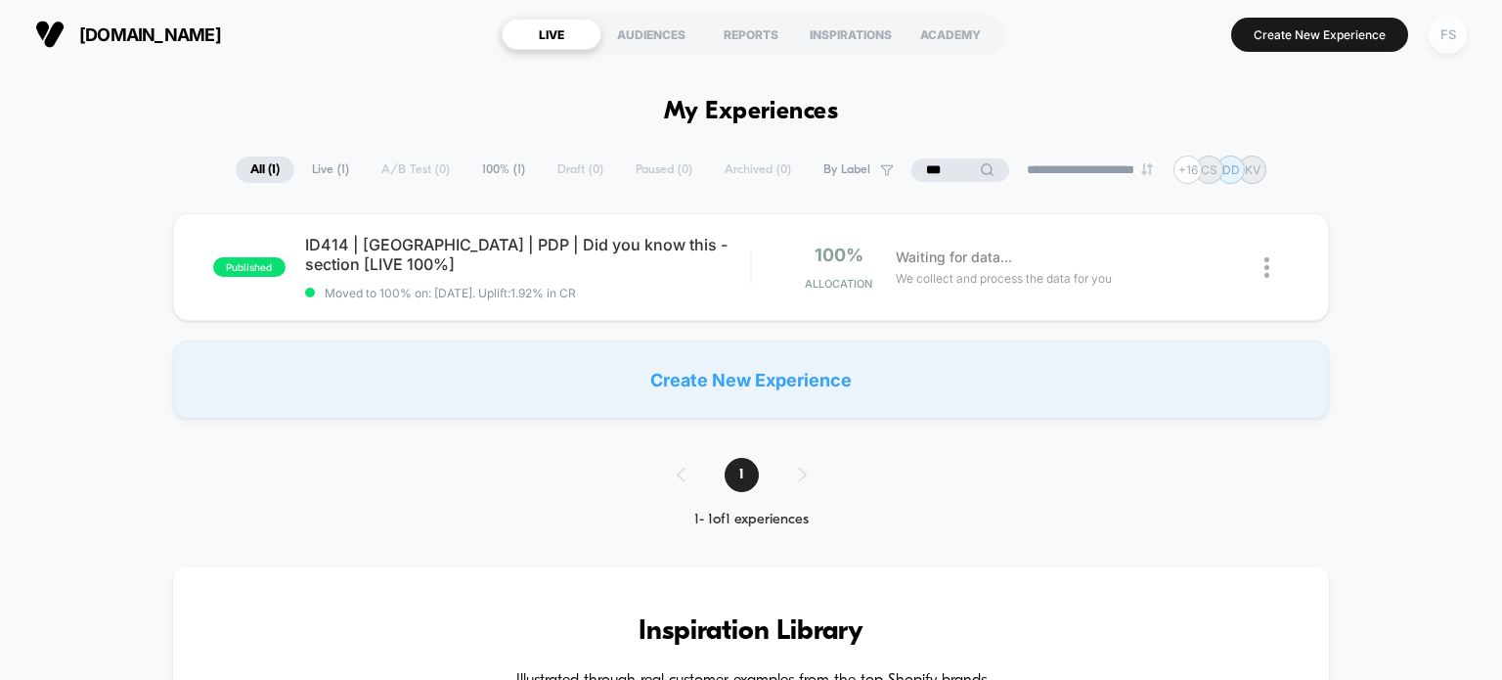
click at [1448, 30] on div "FS" at bounding box center [1448, 35] width 38 height 38
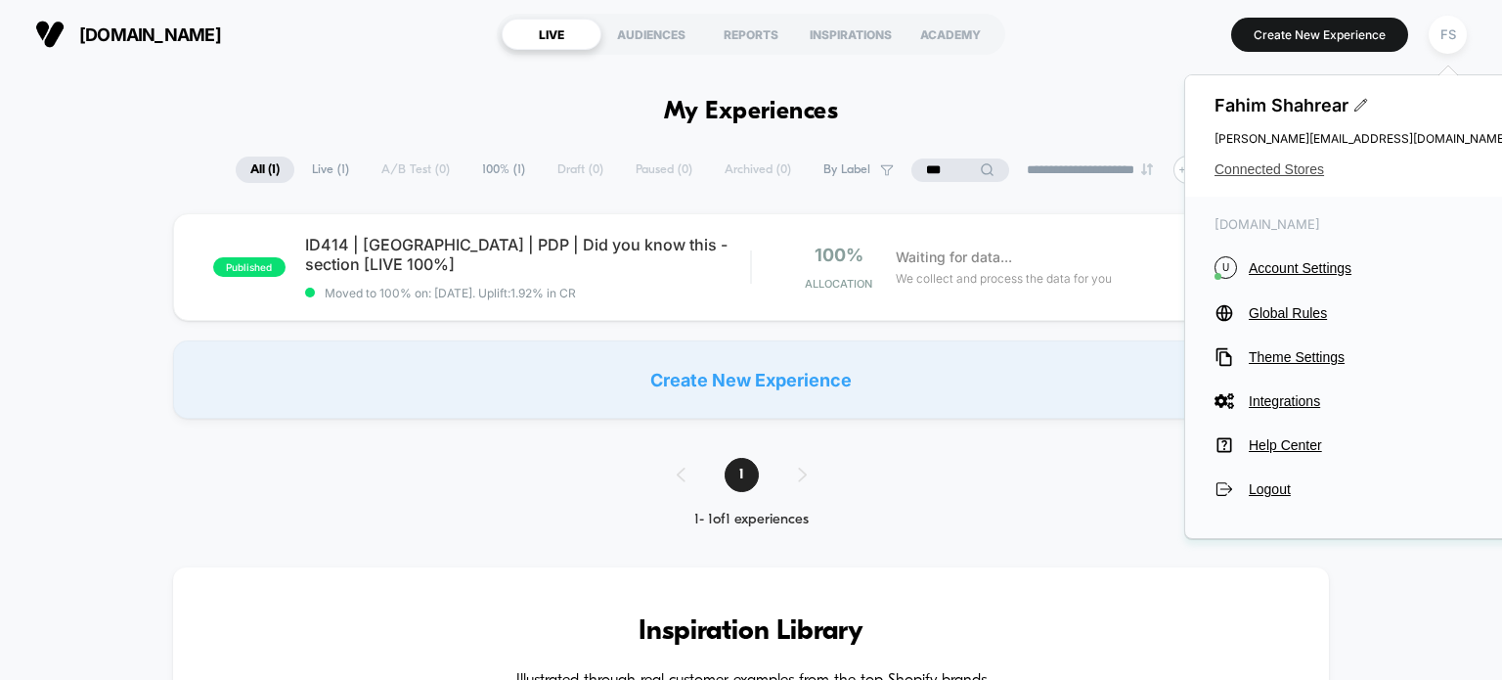
click at [1262, 172] on span "Connected Stores" at bounding box center [1361, 169] width 293 height 16
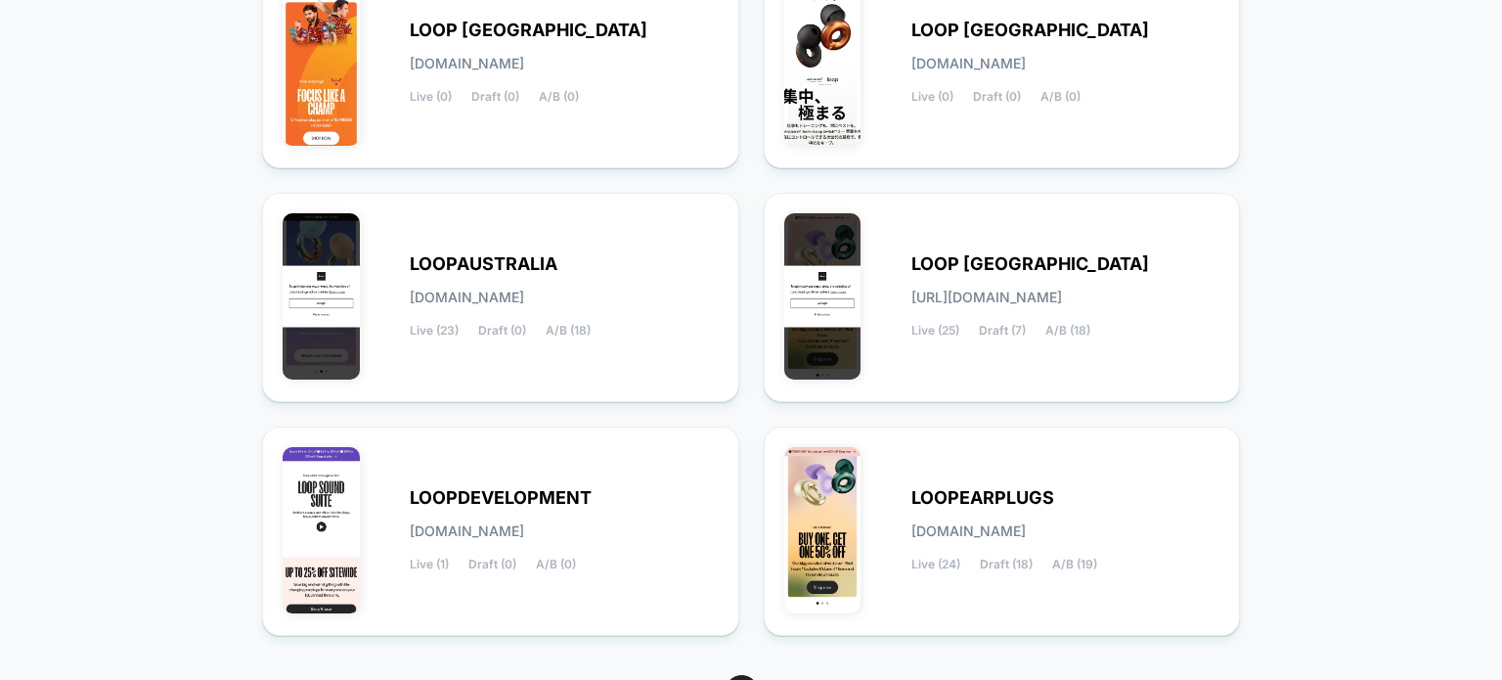
scroll to position [418, 0]
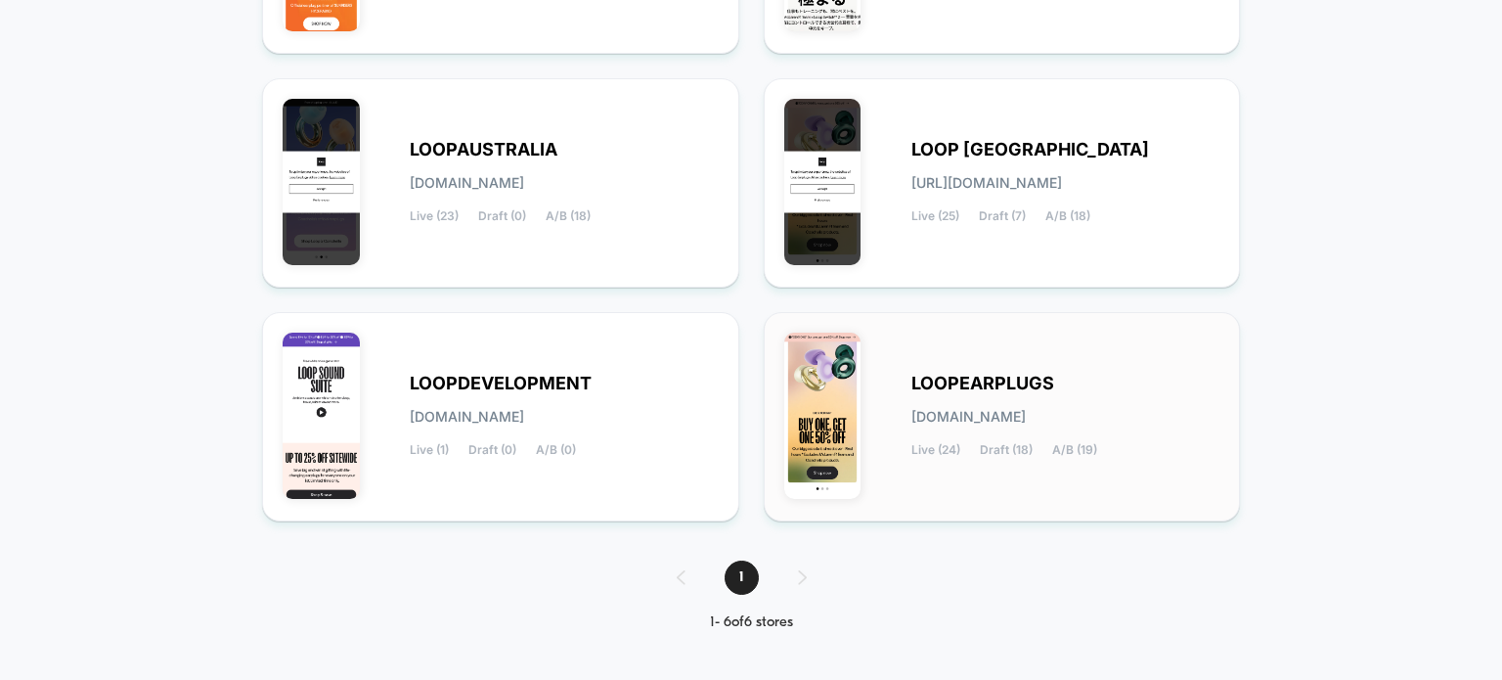
click at [957, 385] on span "LOOPEARPLUGS" at bounding box center [983, 384] width 143 height 14
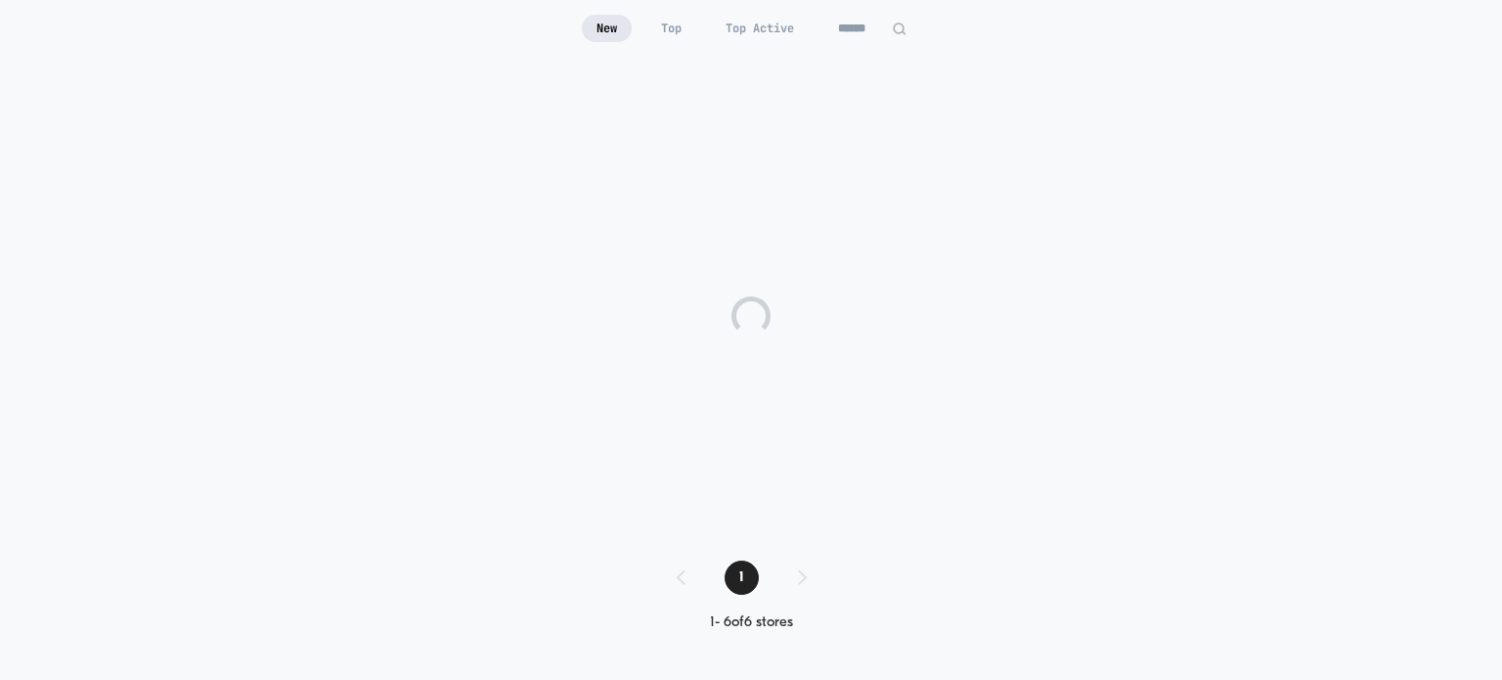
scroll to position [191, 0]
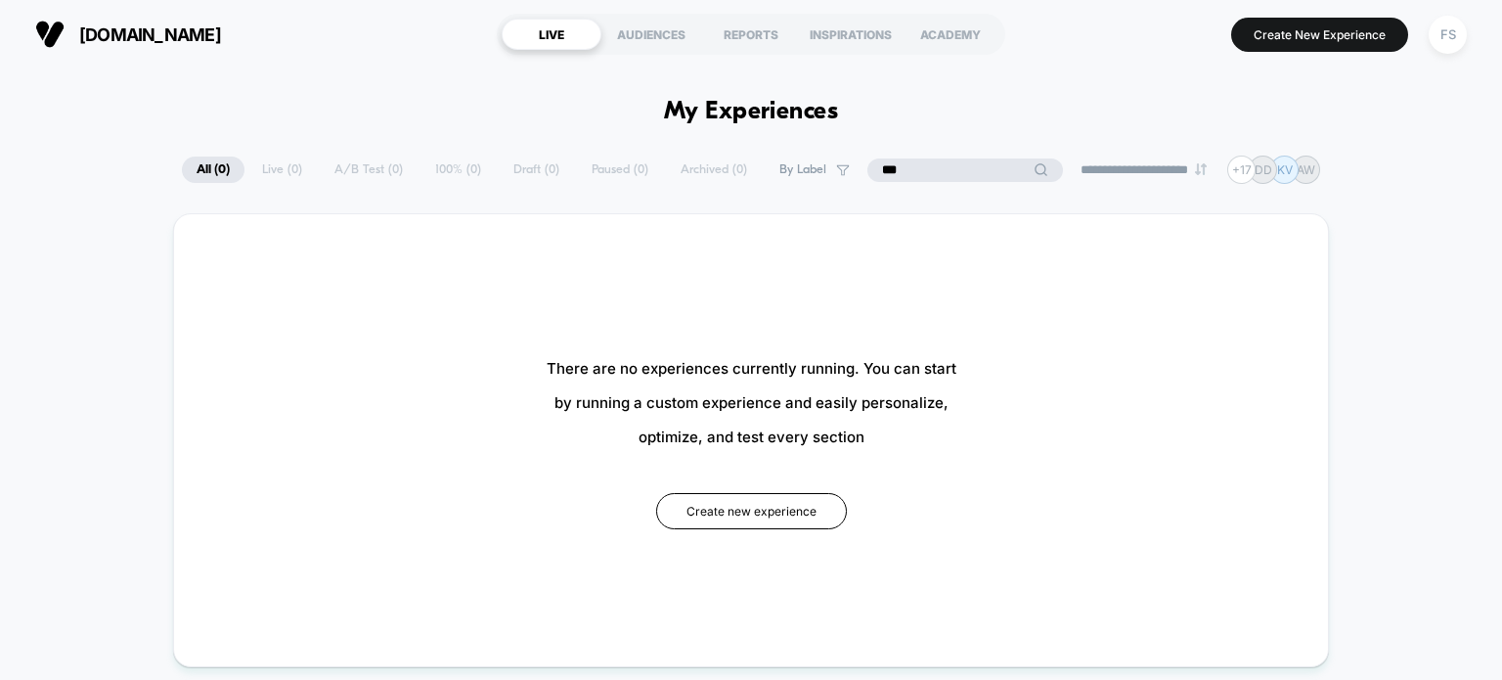
click at [941, 176] on input "***" at bounding box center [966, 169] width 196 height 23
type input "*"
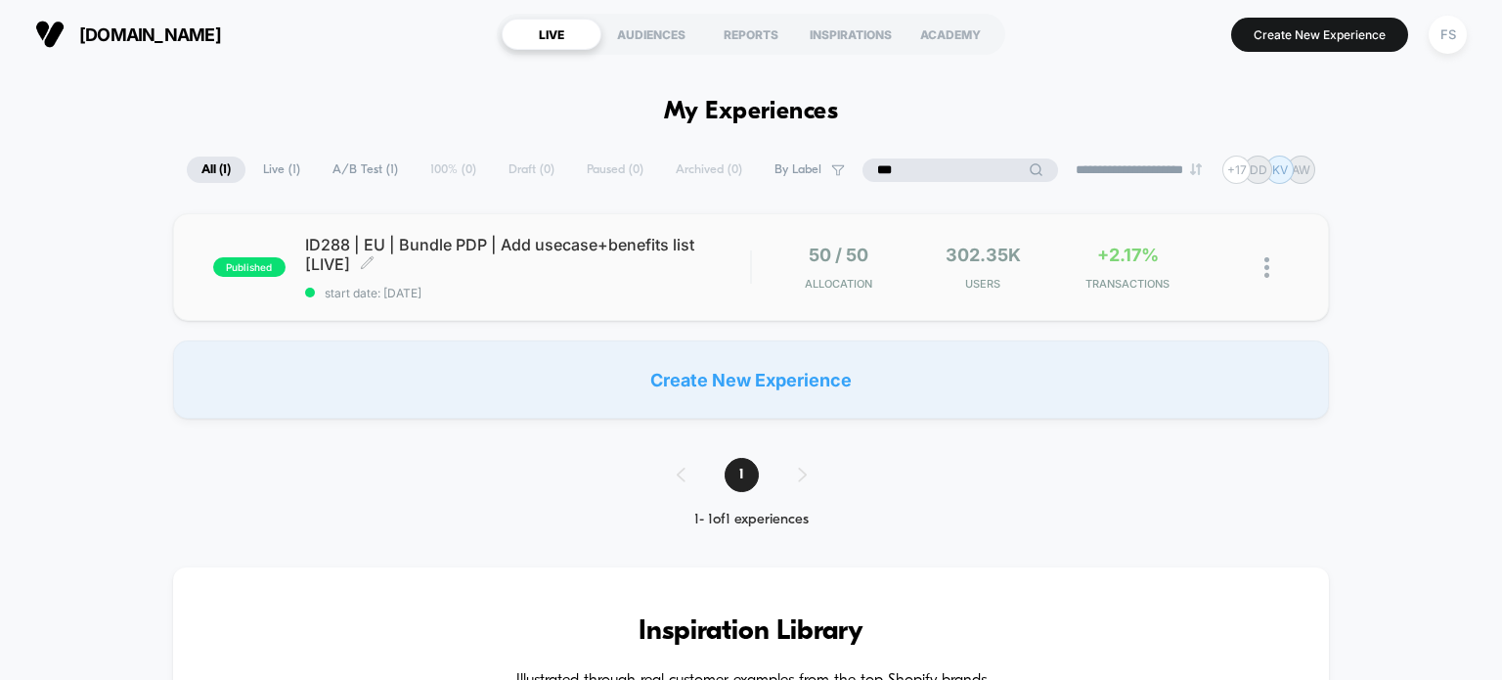
type input "***"
click at [426, 261] on span "ID288 | EU | Bundle PDP | Add usecase+benefits list [LIVE] Click to edit experi…" at bounding box center [528, 254] width 446 height 39
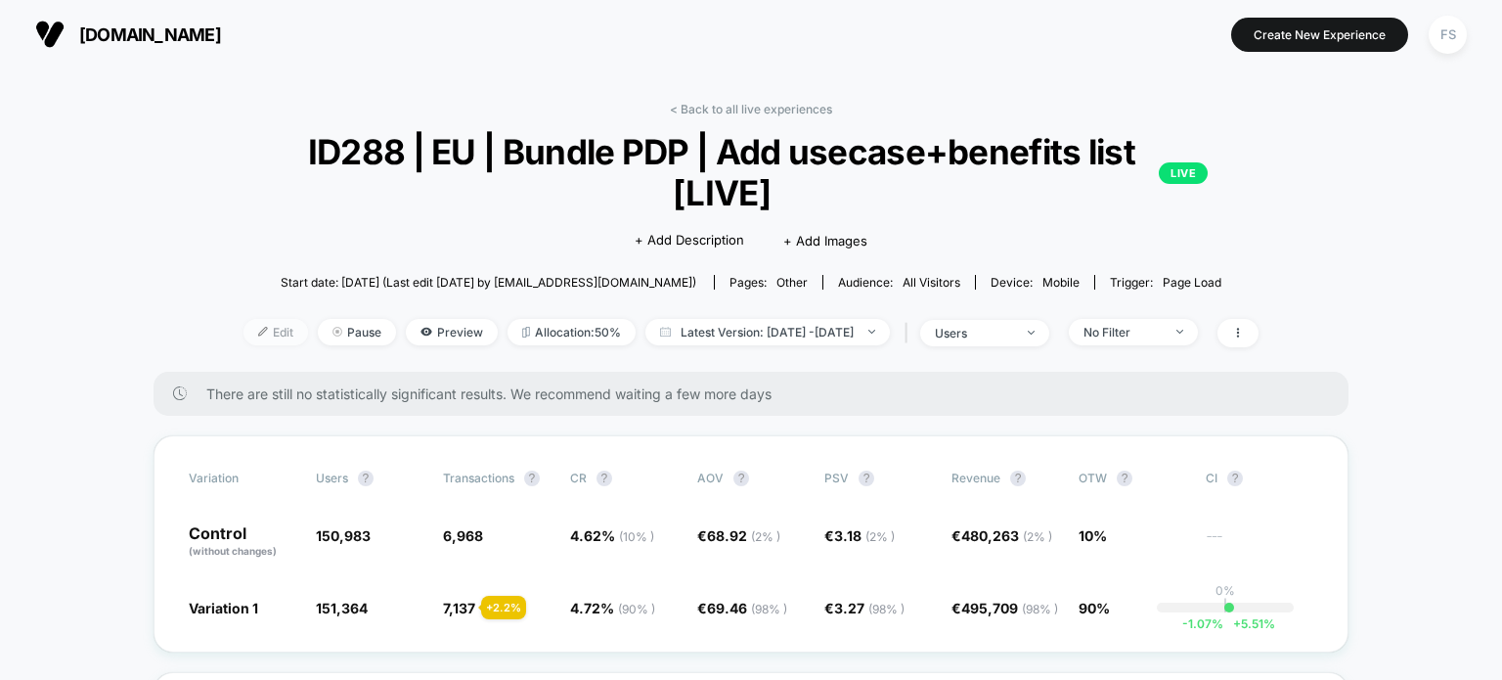
click at [268, 333] on div at bounding box center [270, 332] width 5 height 1
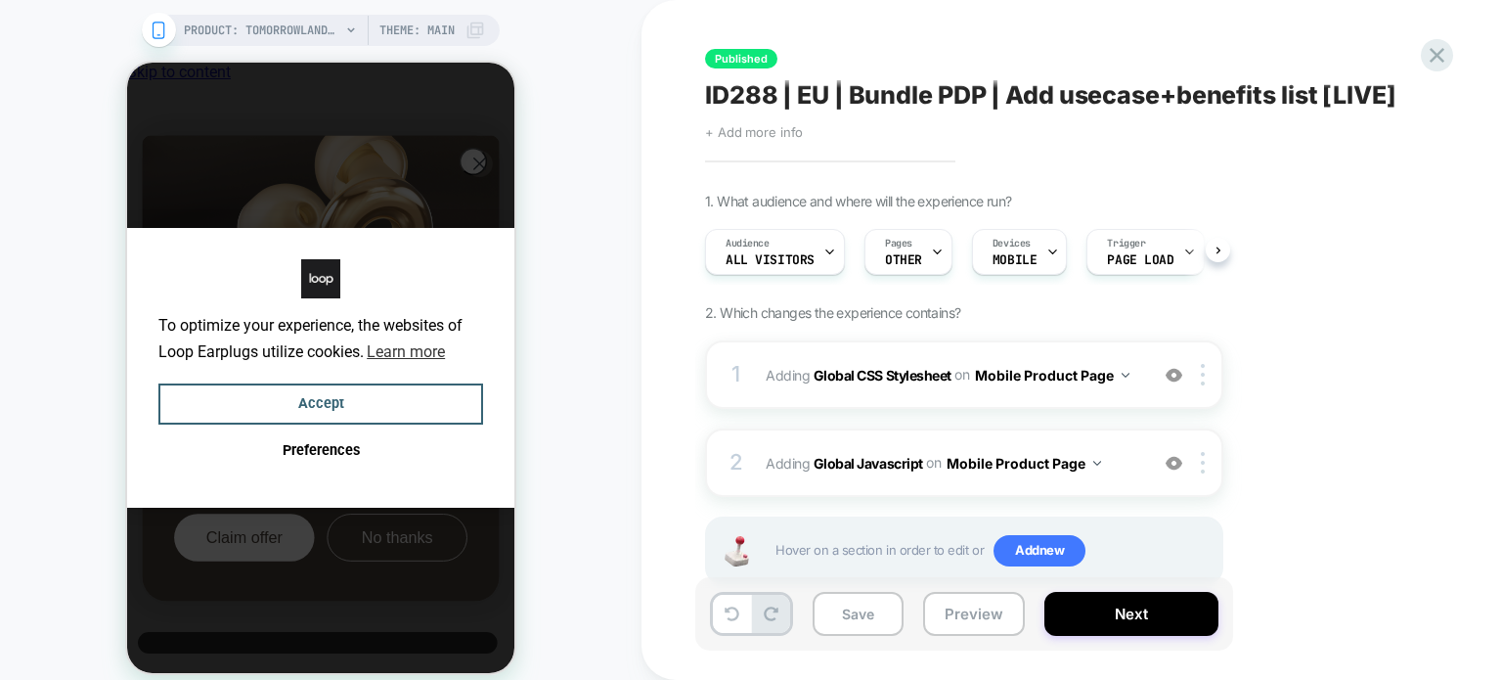
click at [740, 136] on span "+ Add more info" at bounding box center [754, 132] width 98 height 16
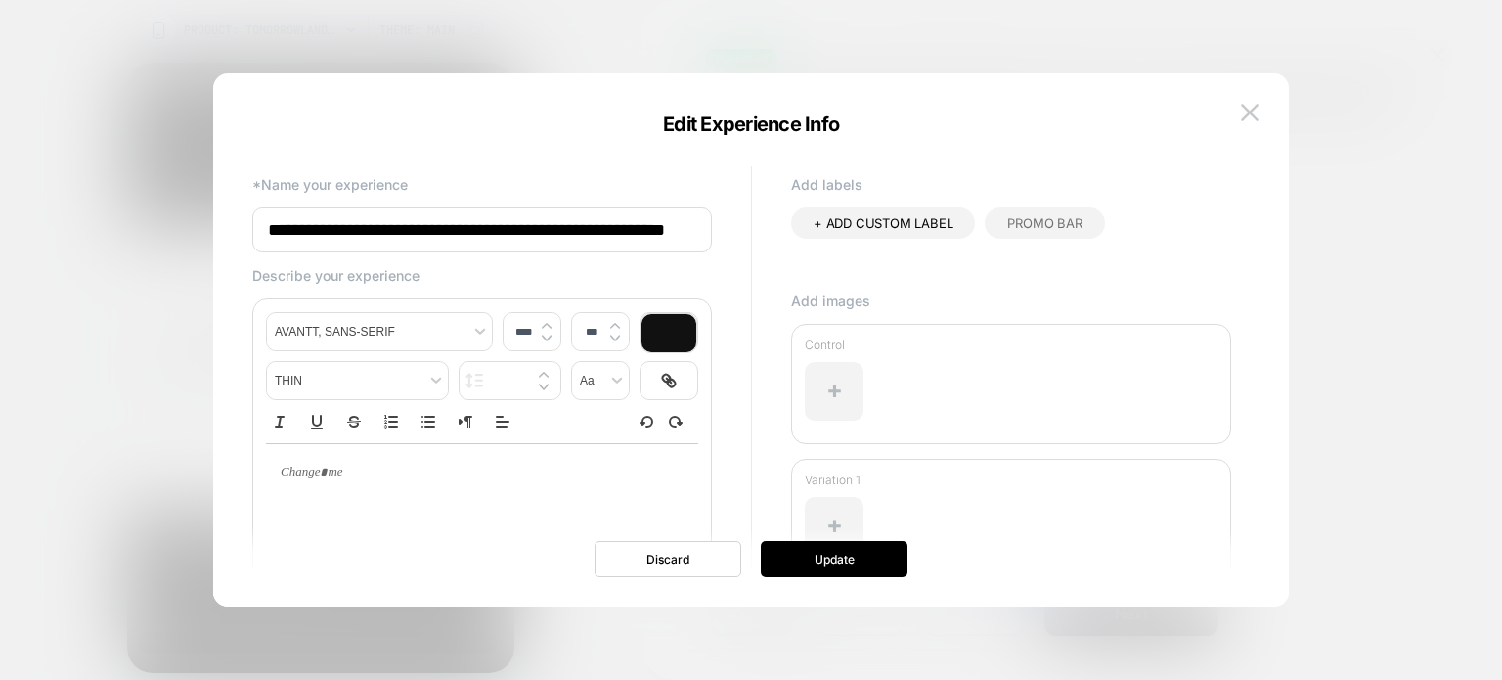
scroll to position [0, 52]
click at [661, 238] on input "**********" at bounding box center [482, 230] width 460 height 46
click at [690, 238] on input "**********" at bounding box center [482, 230] width 460 height 46
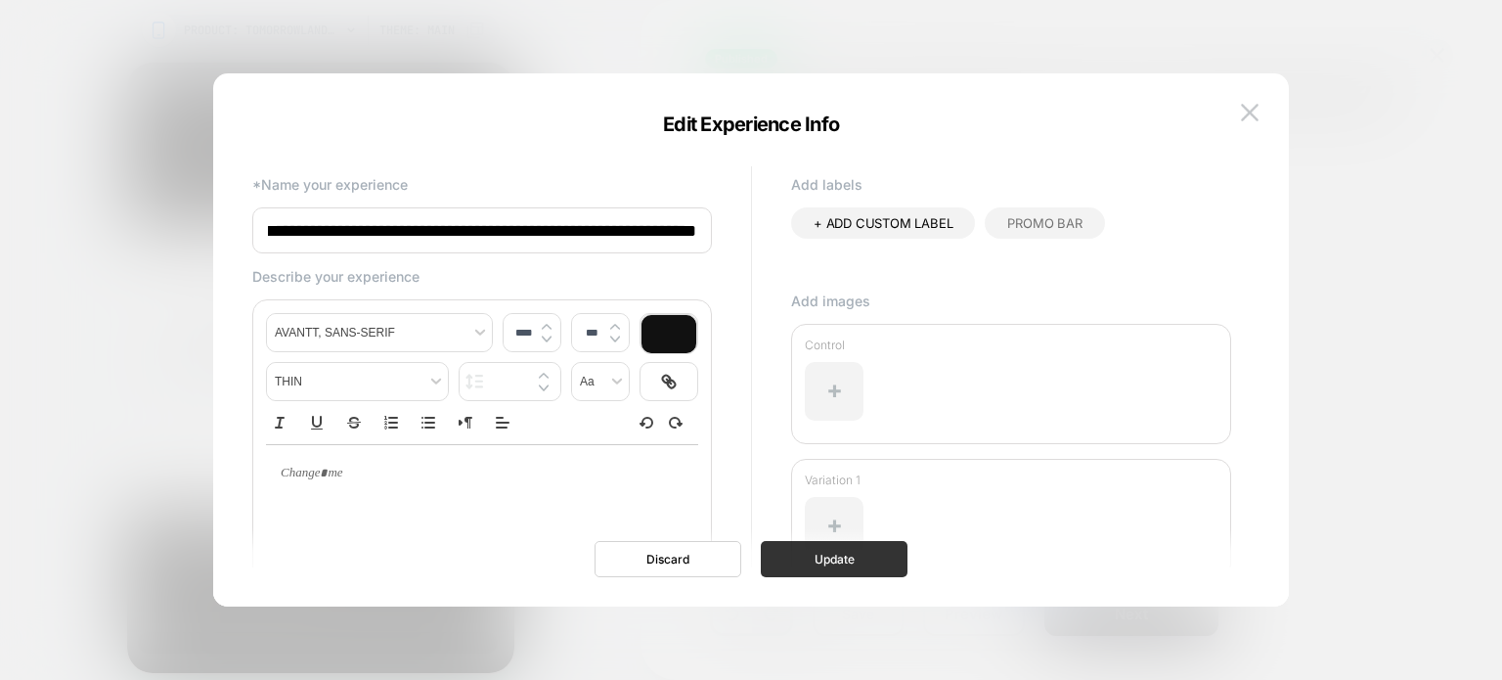
type input "**********"
click at [863, 548] on button "Update" at bounding box center [834, 559] width 147 height 36
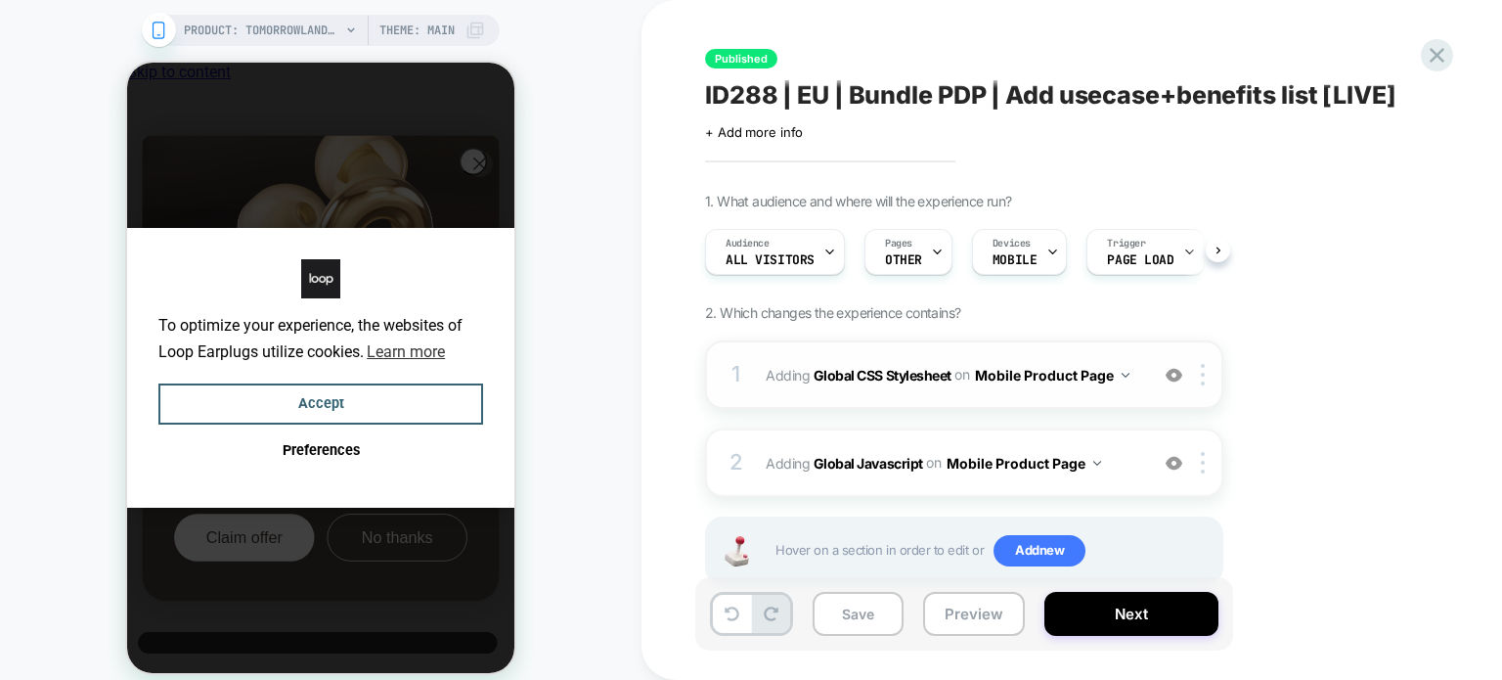
scroll to position [51, 0]
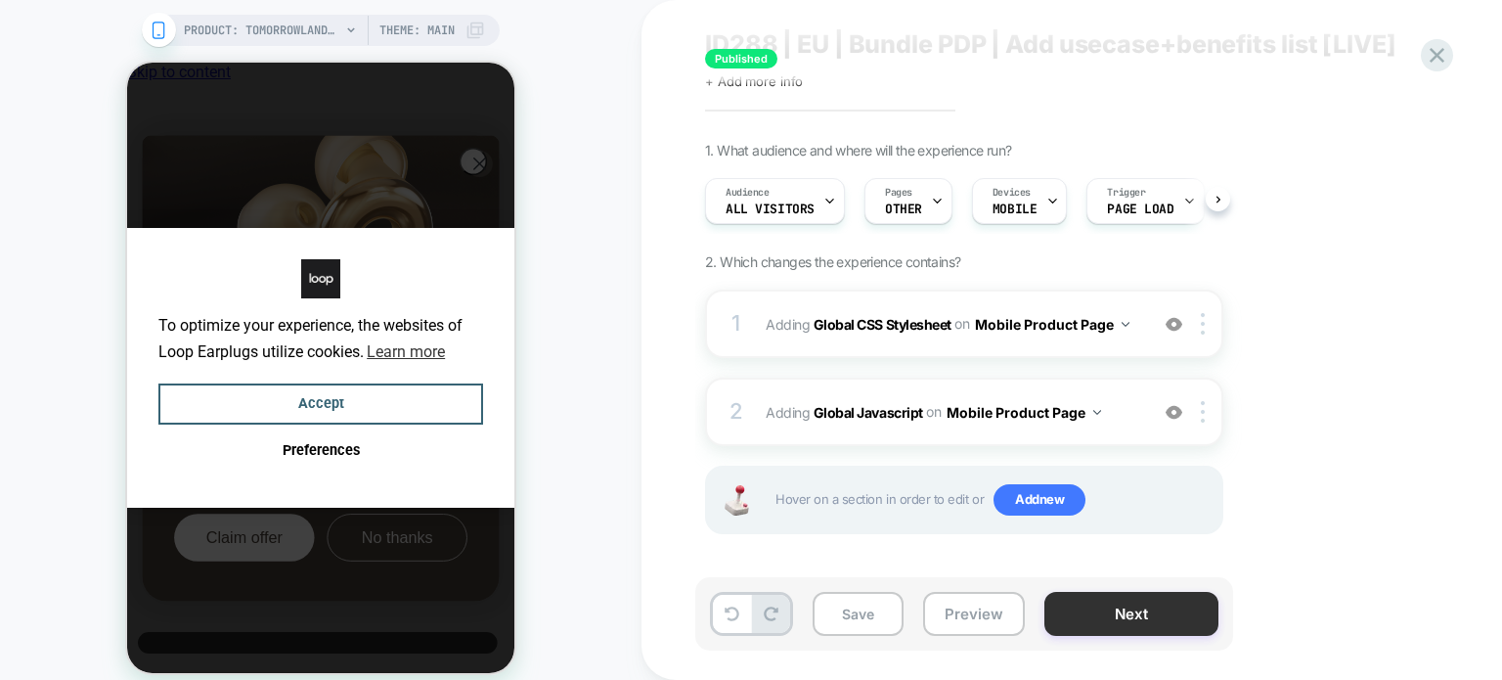
click at [1082, 629] on button "Next" at bounding box center [1132, 614] width 174 height 44
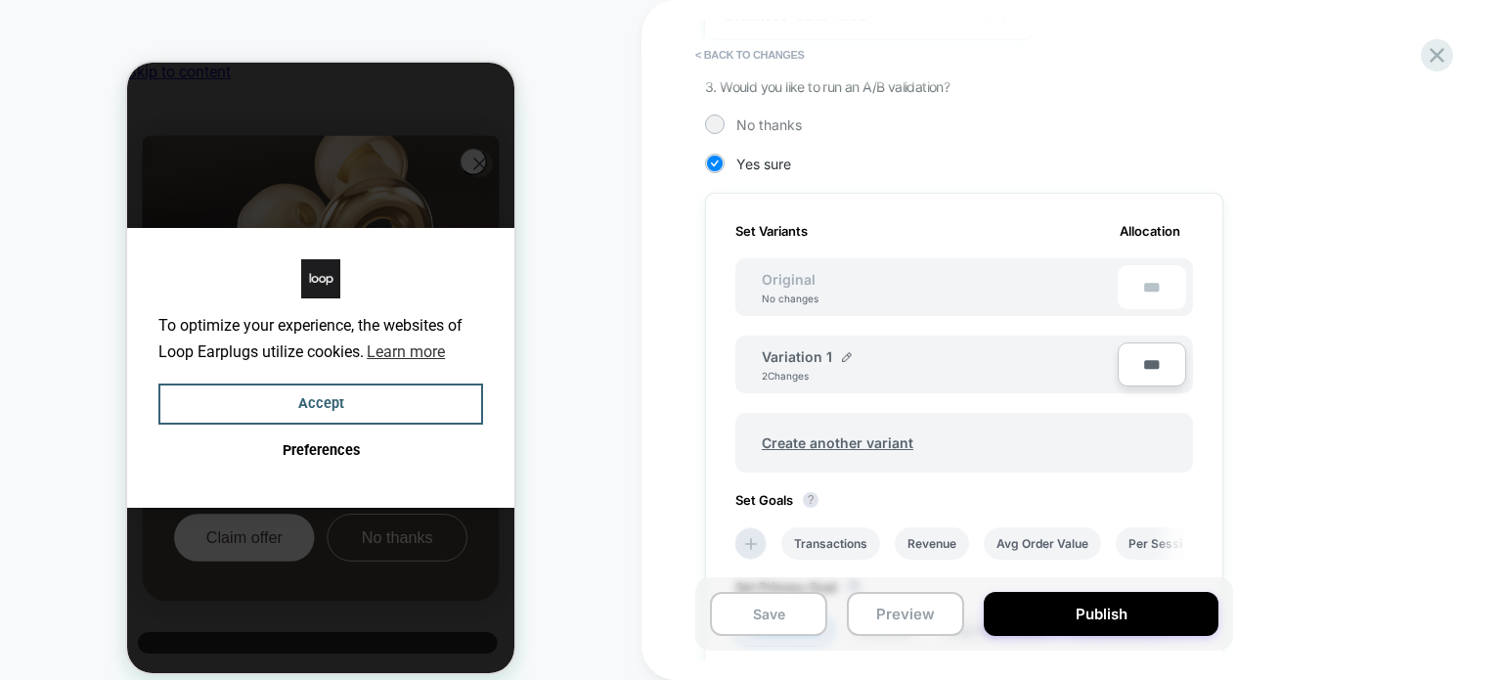
scroll to position [458, 0]
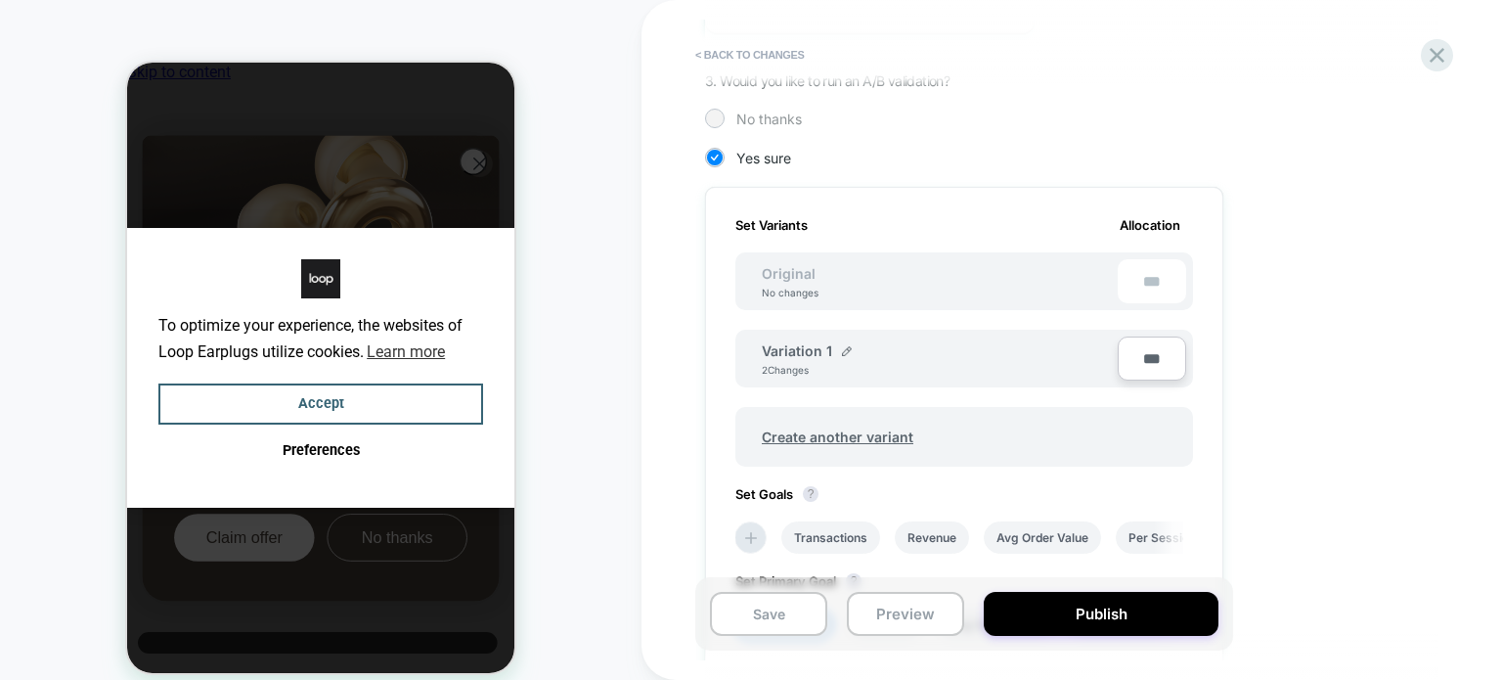
click at [712, 118] on div at bounding box center [714, 118] width 15 height 15
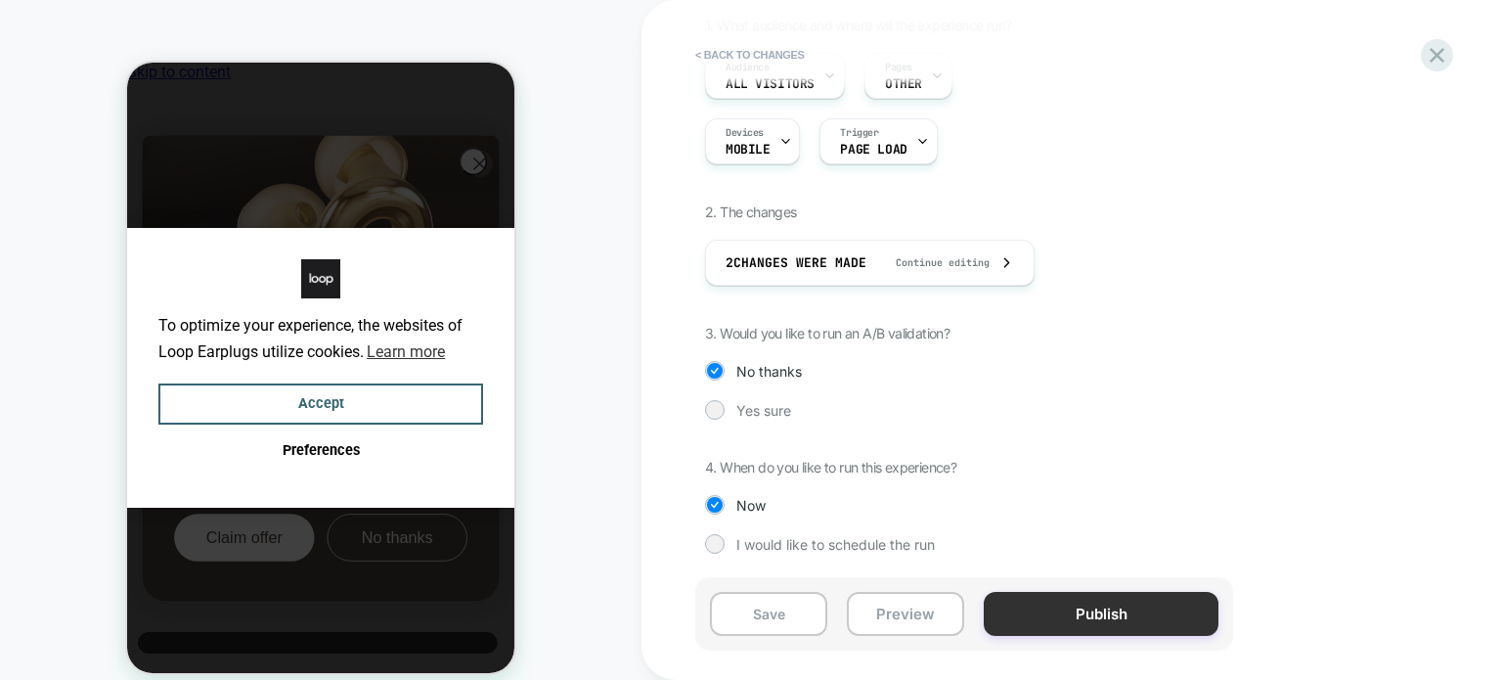
click at [1106, 629] on button "Publish" at bounding box center [1101, 614] width 235 height 44
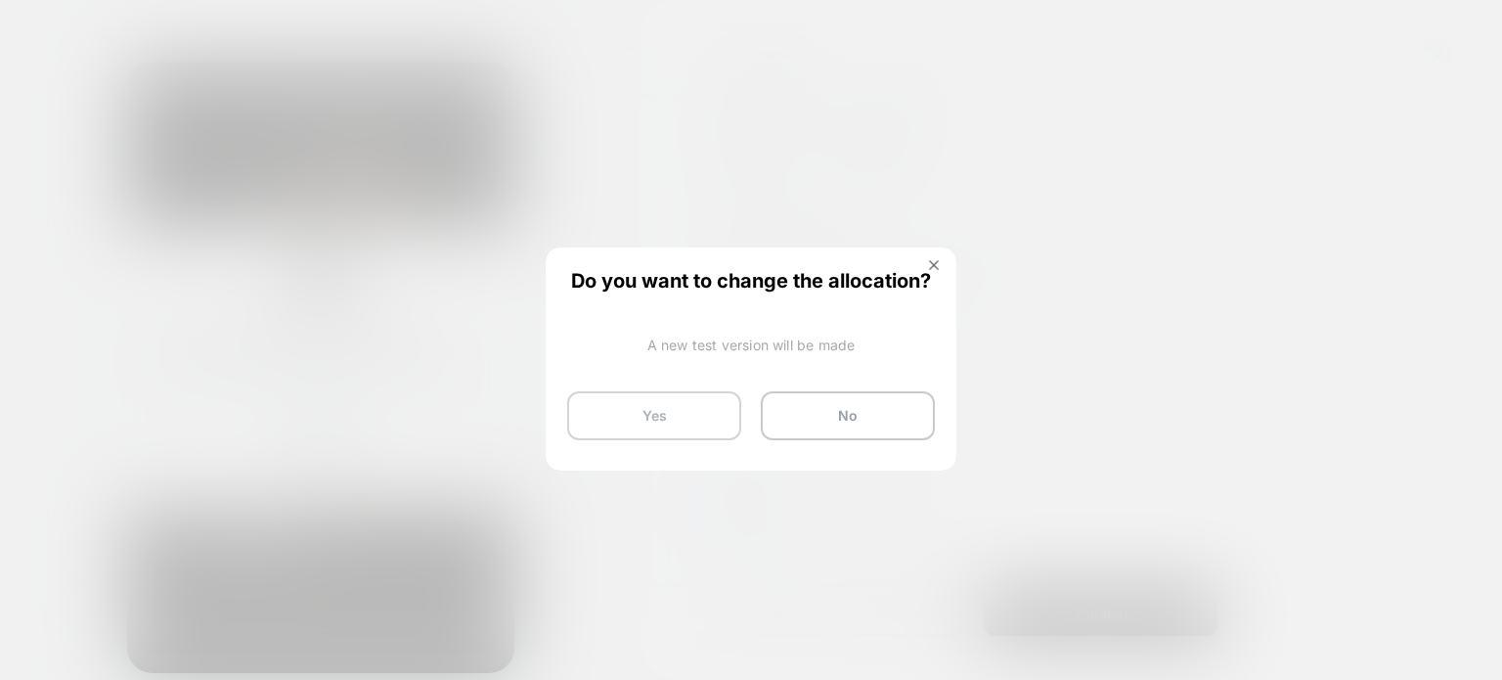
click at [579, 421] on button "Yes" at bounding box center [654, 415] width 174 height 49
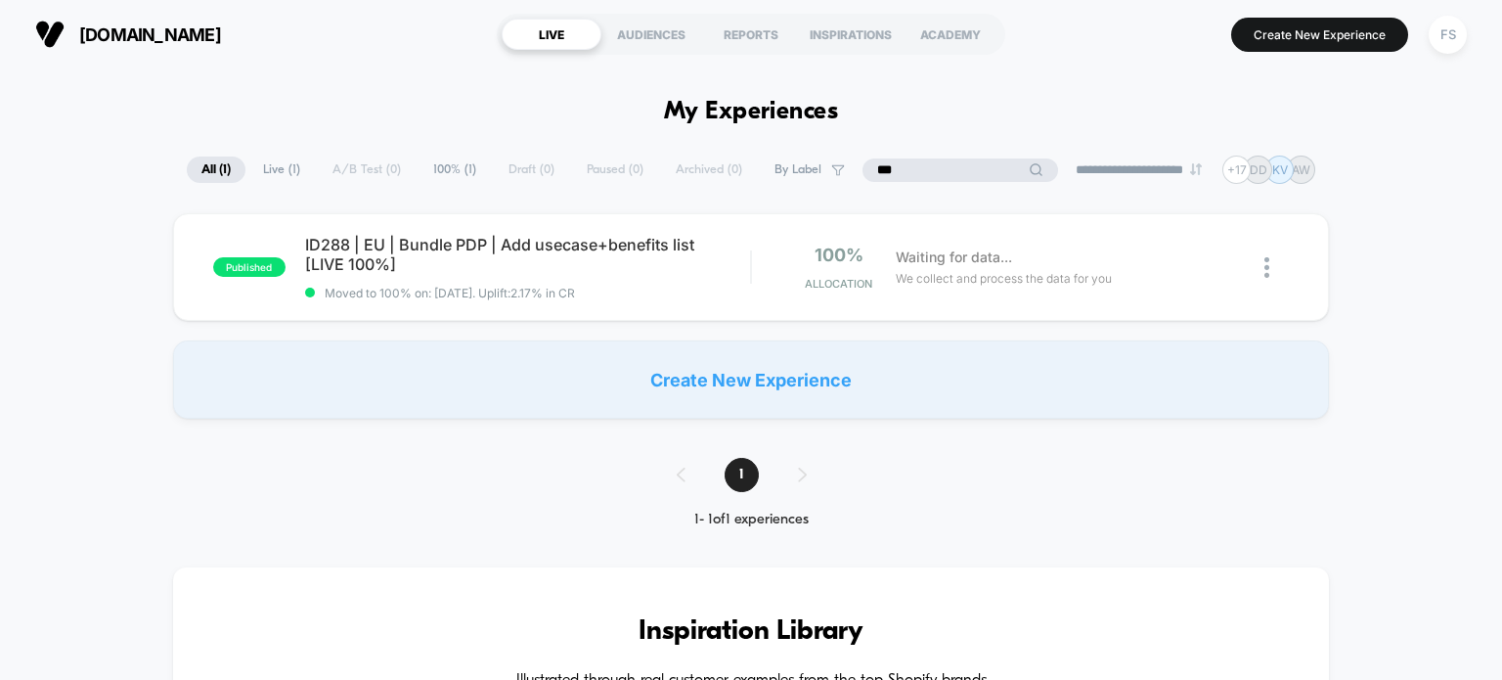
click at [951, 167] on input "***" at bounding box center [961, 169] width 196 height 23
type input "*"
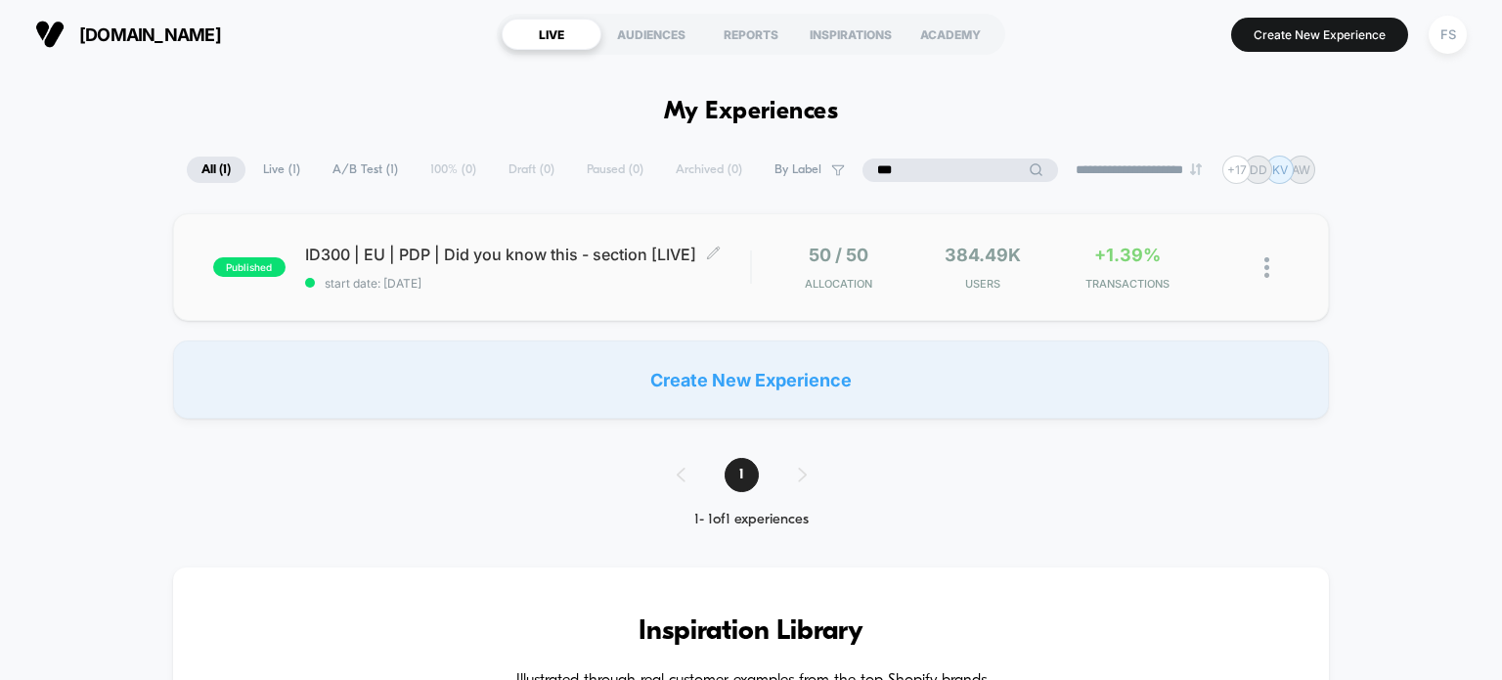
type input "***"
click at [402, 259] on span "ID300 | EU | PDP | Did you know this - section [LIVE] Click to edit experience …" at bounding box center [528, 255] width 446 height 20
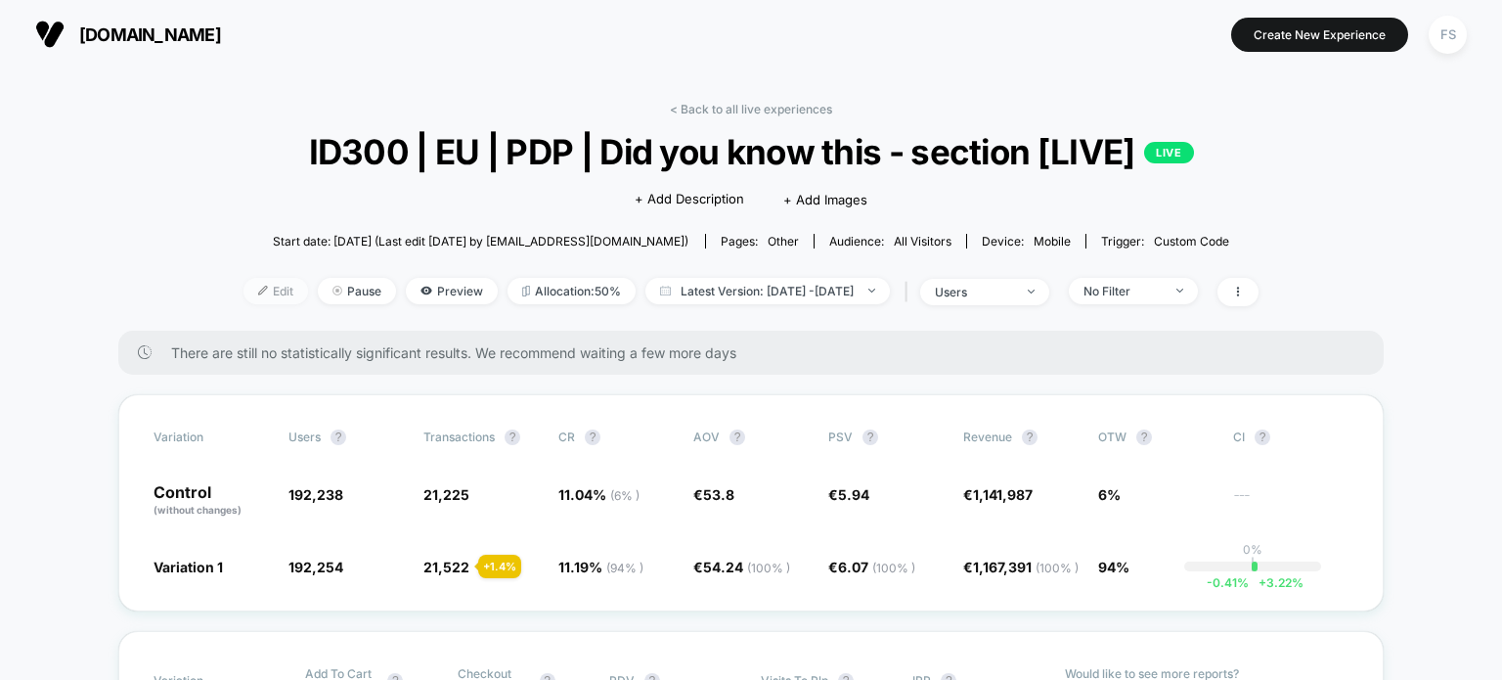
click at [245, 292] on span "Edit" at bounding box center [276, 291] width 65 height 26
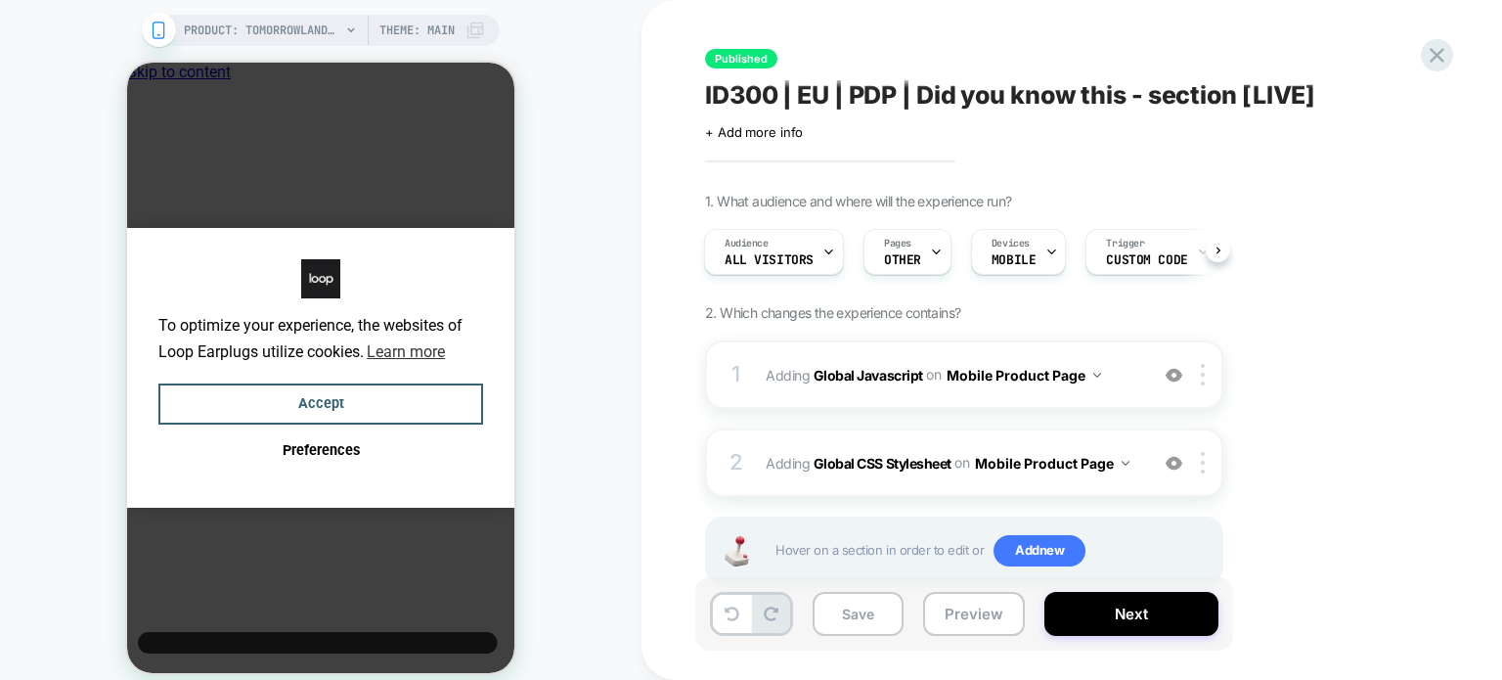
click at [786, 140] on div "Published ID300 | EU | PDP | Did you know this - section [LIVE] Click to edit e…" at bounding box center [1062, 340] width 734 height 641
click at [737, 134] on span "+ Add more info" at bounding box center [754, 132] width 98 height 16
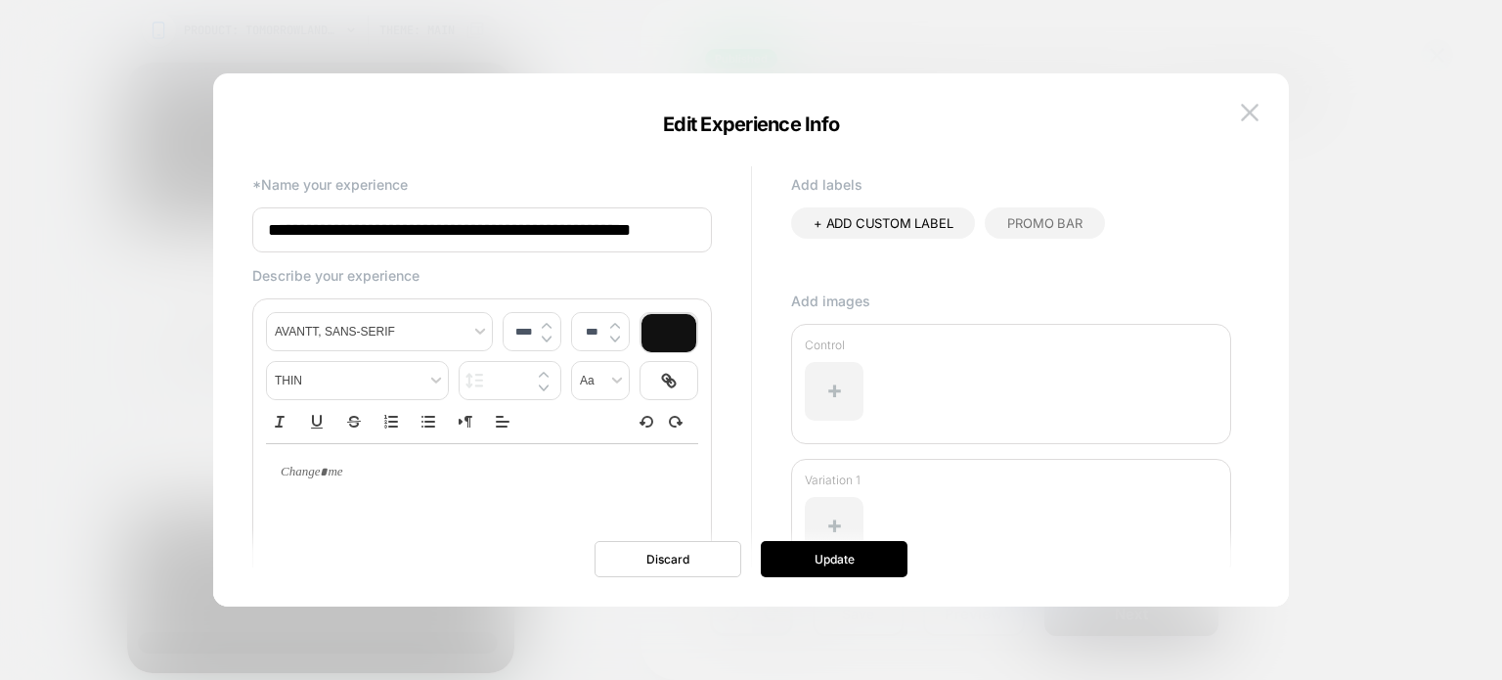
scroll to position [0, 2]
click at [689, 222] on input "**********" at bounding box center [482, 230] width 460 height 46
type input "**********"
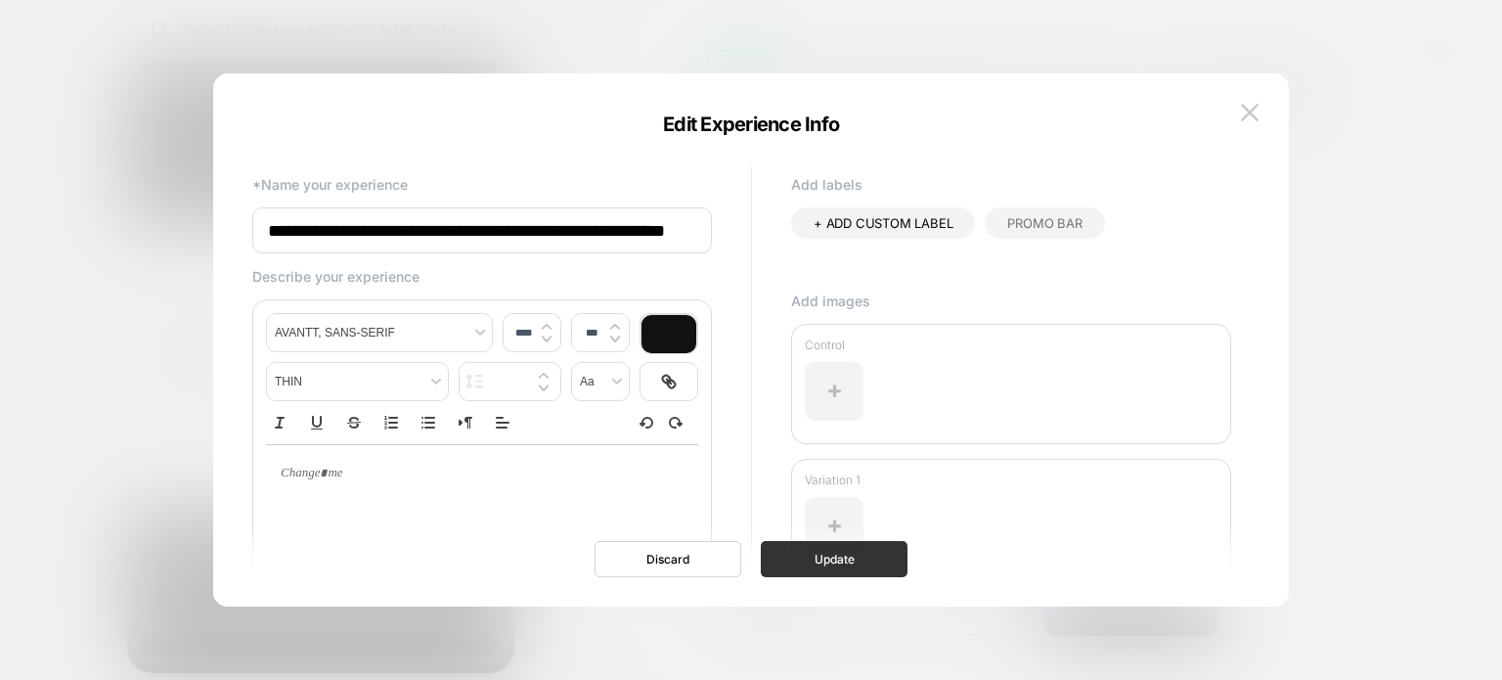
click at [834, 562] on button "Update" at bounding box center [834, 559] width 147 height 36
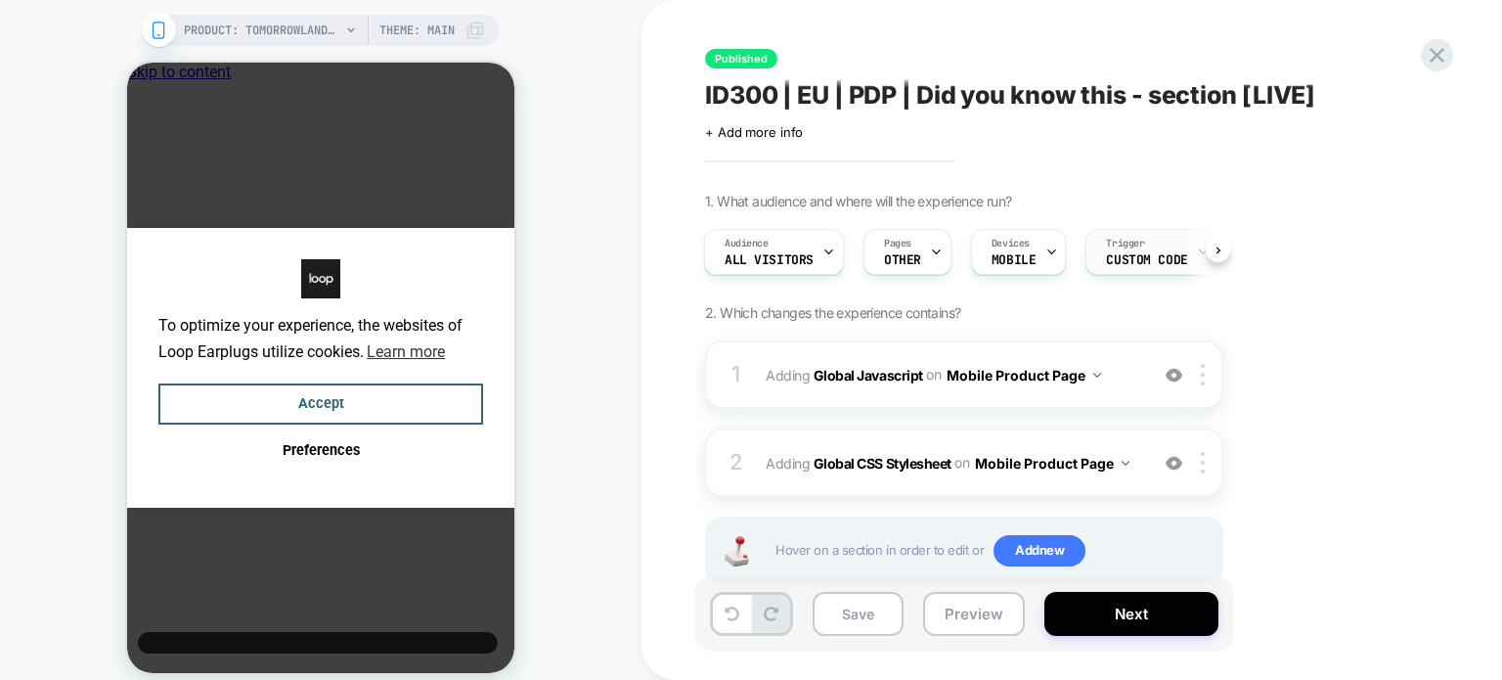
click at [1150, 260] on span "Custom Code" at bounding box center [1146, 260] width 81 height 14
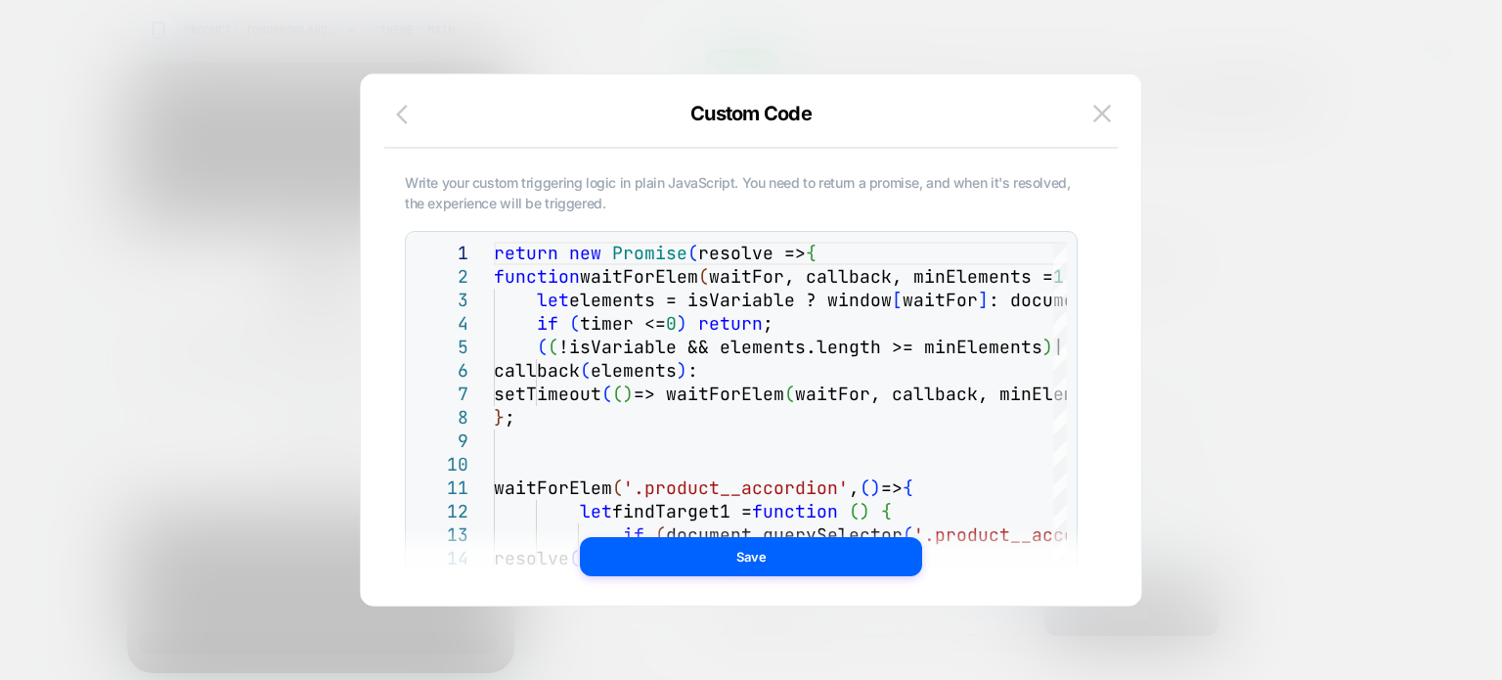
click at [398, 119] on icon "button" at bounding box center [407, 114] width 23 height 23
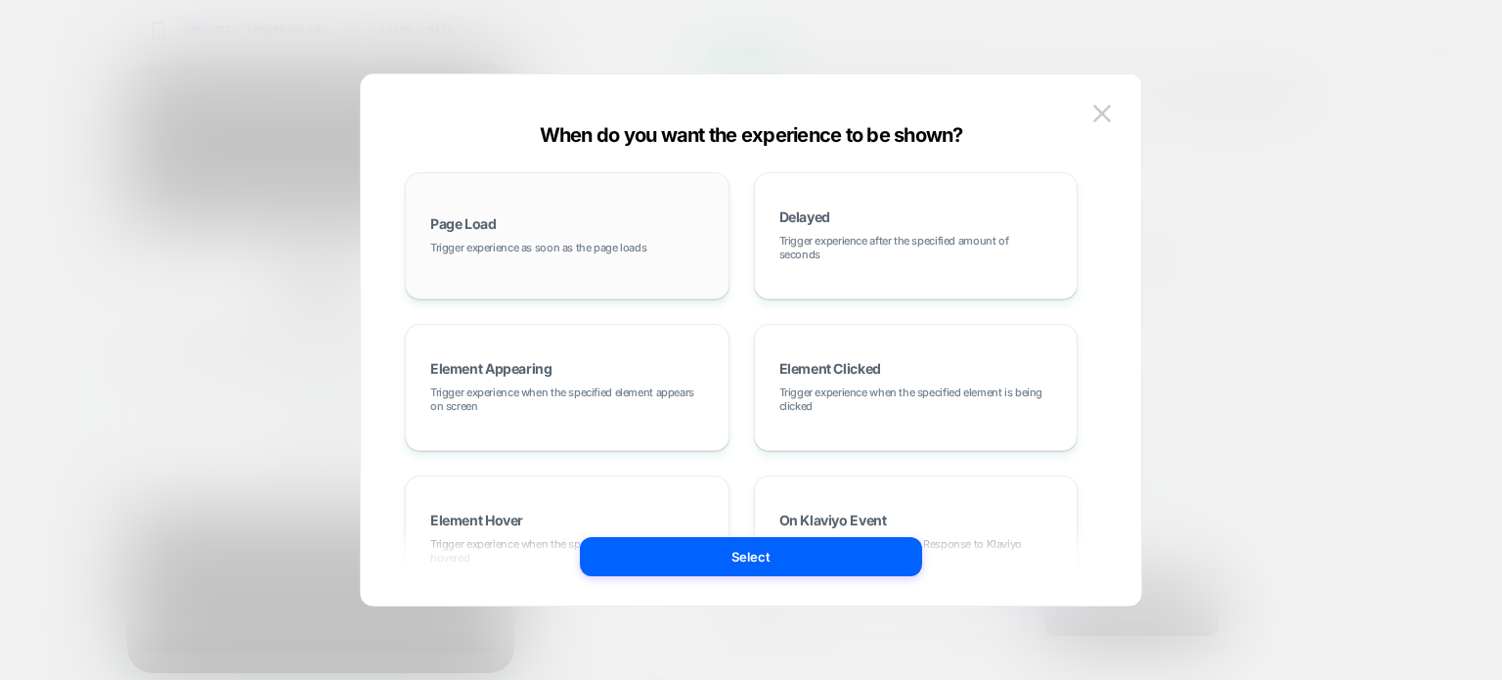
click at [468, 205] on div "Page Load Trigger experience as soon as the page loads" at bounding box center [567, 236] width 303 height 106
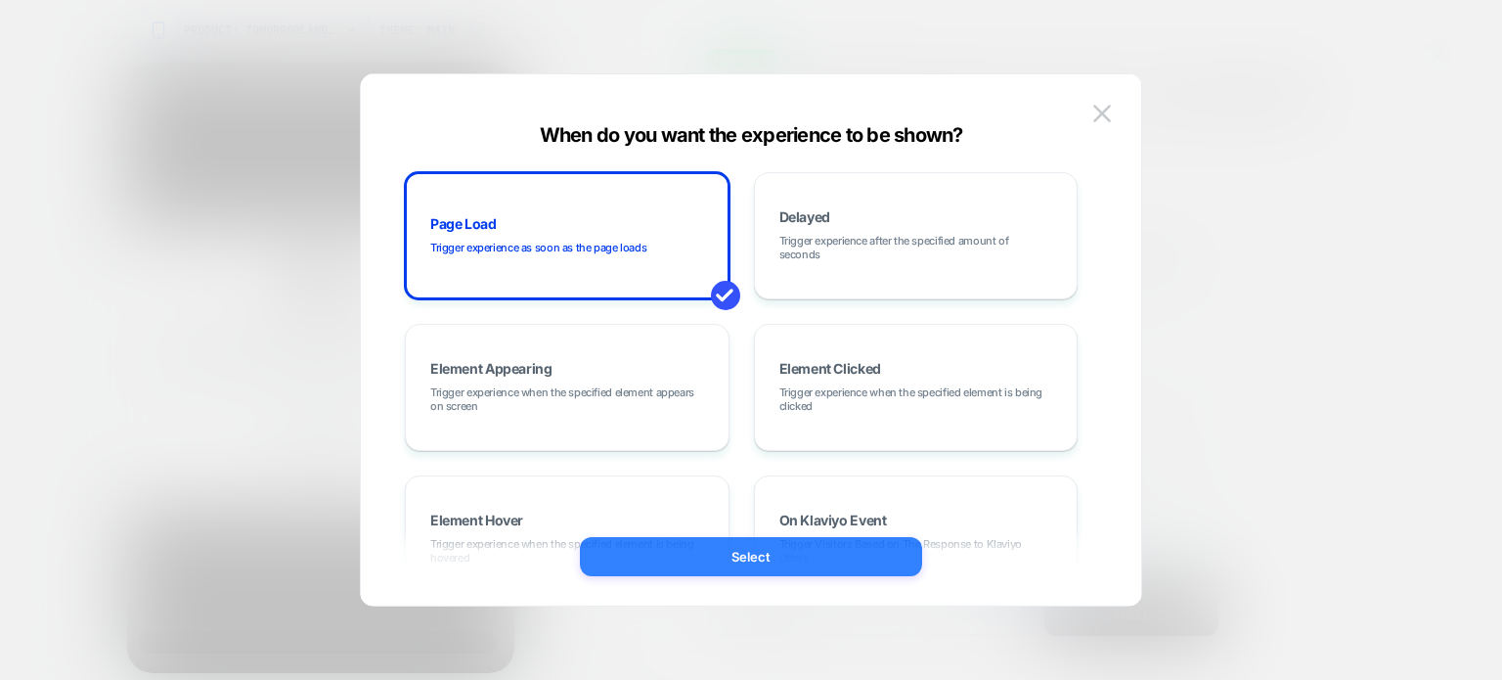
click at [820, 547] on button "Select" at bounding box center [751, 556] width 342 height 39
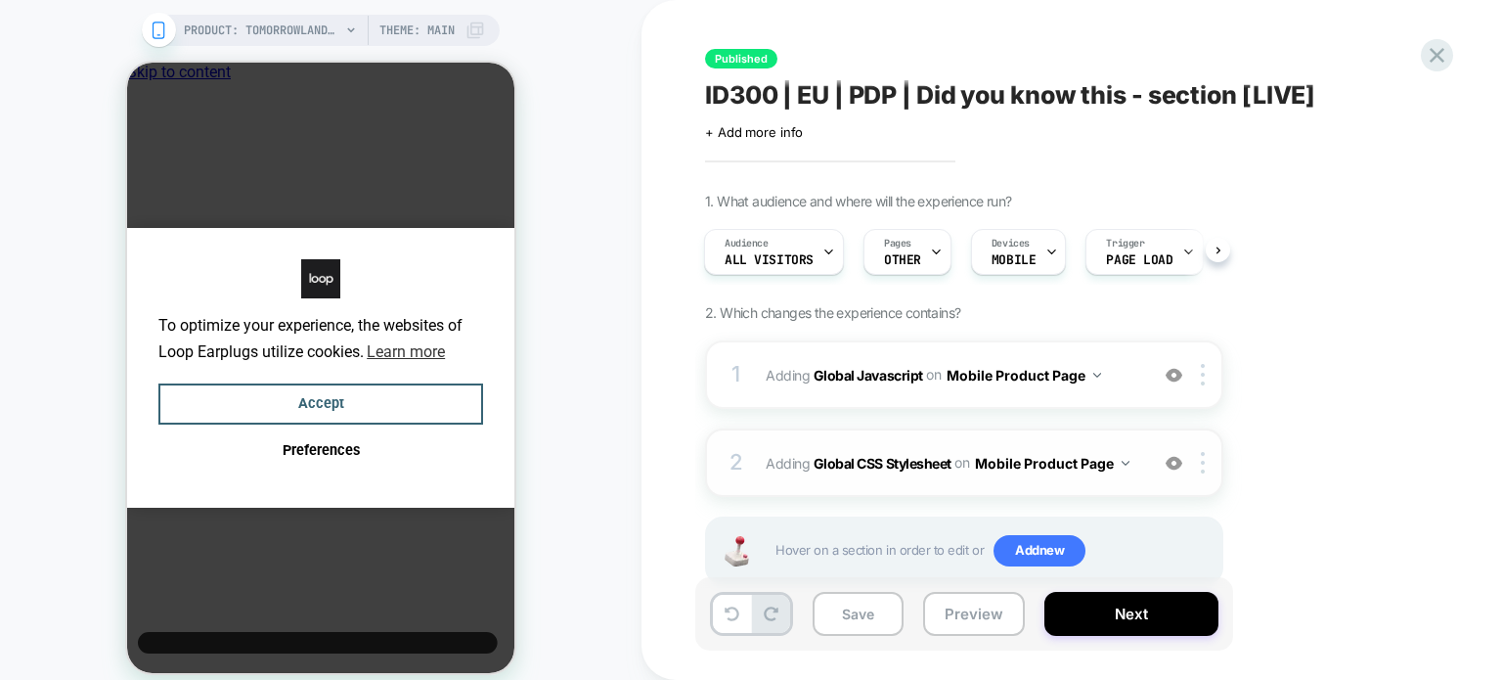
scroll to position [51, 0]
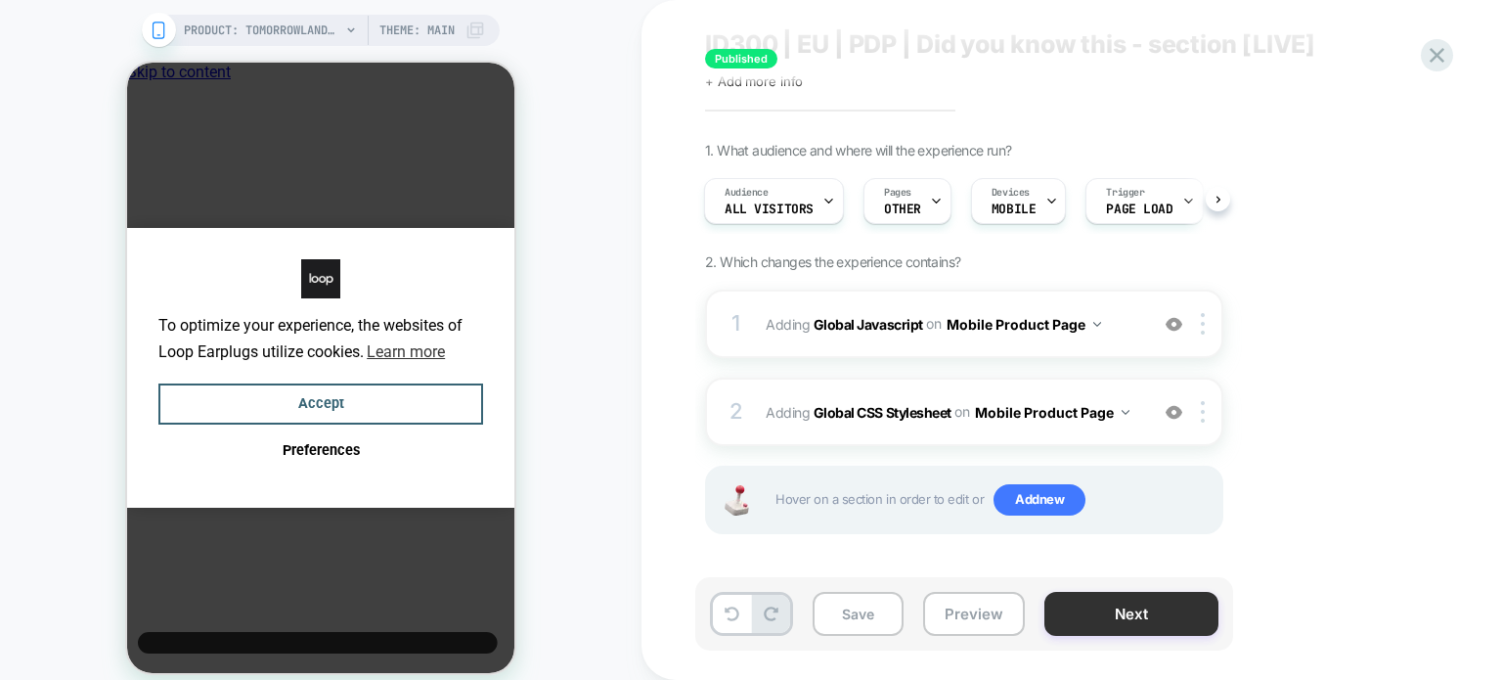
click at [1176, 629] on button "Next" at bounding box center [1132, 614] width 174 height 44
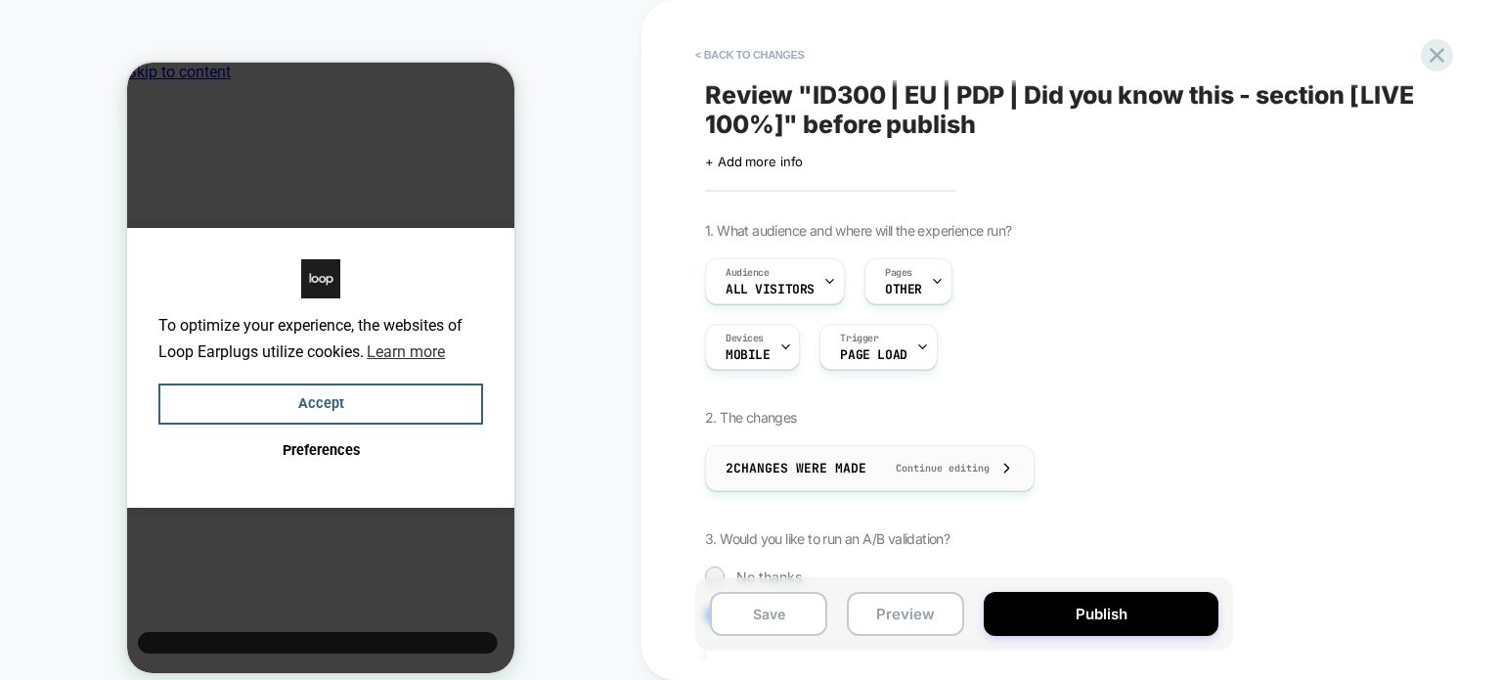
scroll to position [409, 0]
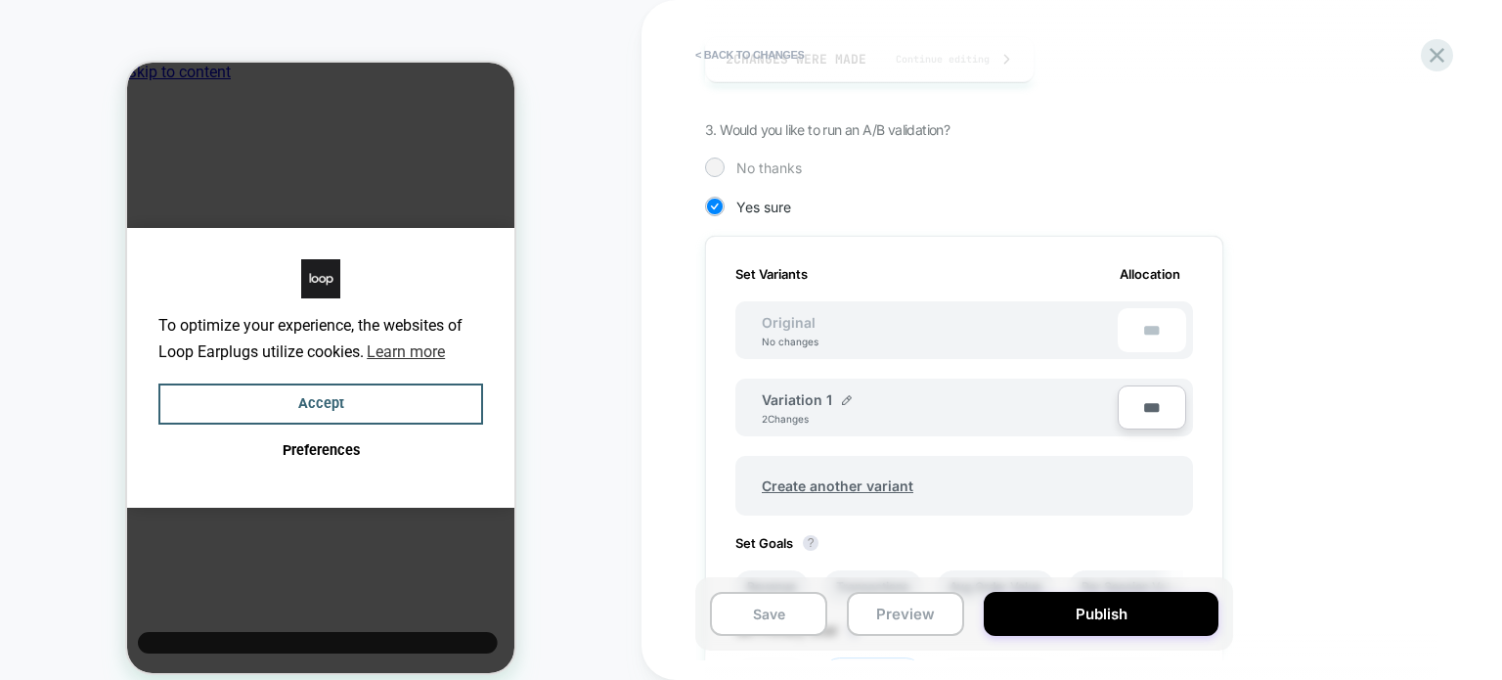
click at [709, 168] on div at bounding box center [714, 166] width 15 height 15
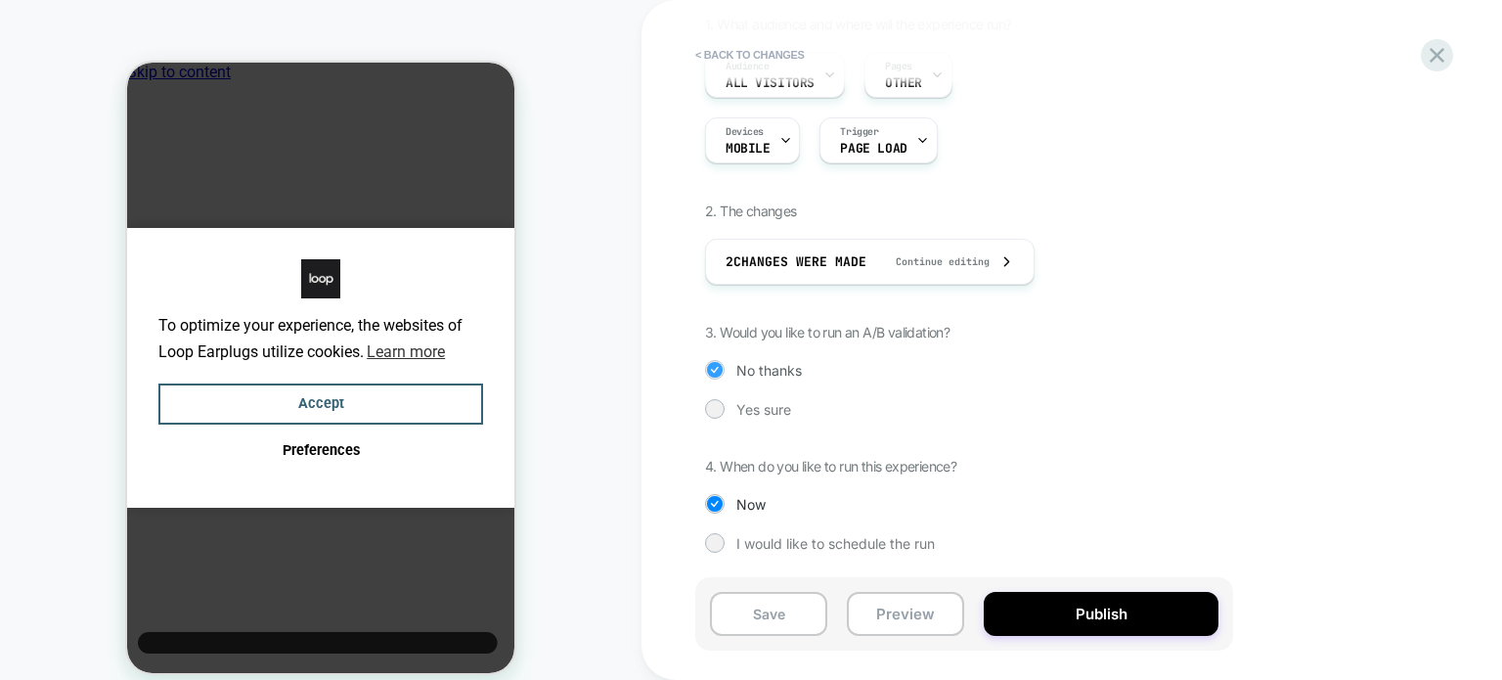
scroll to position [205, 0]
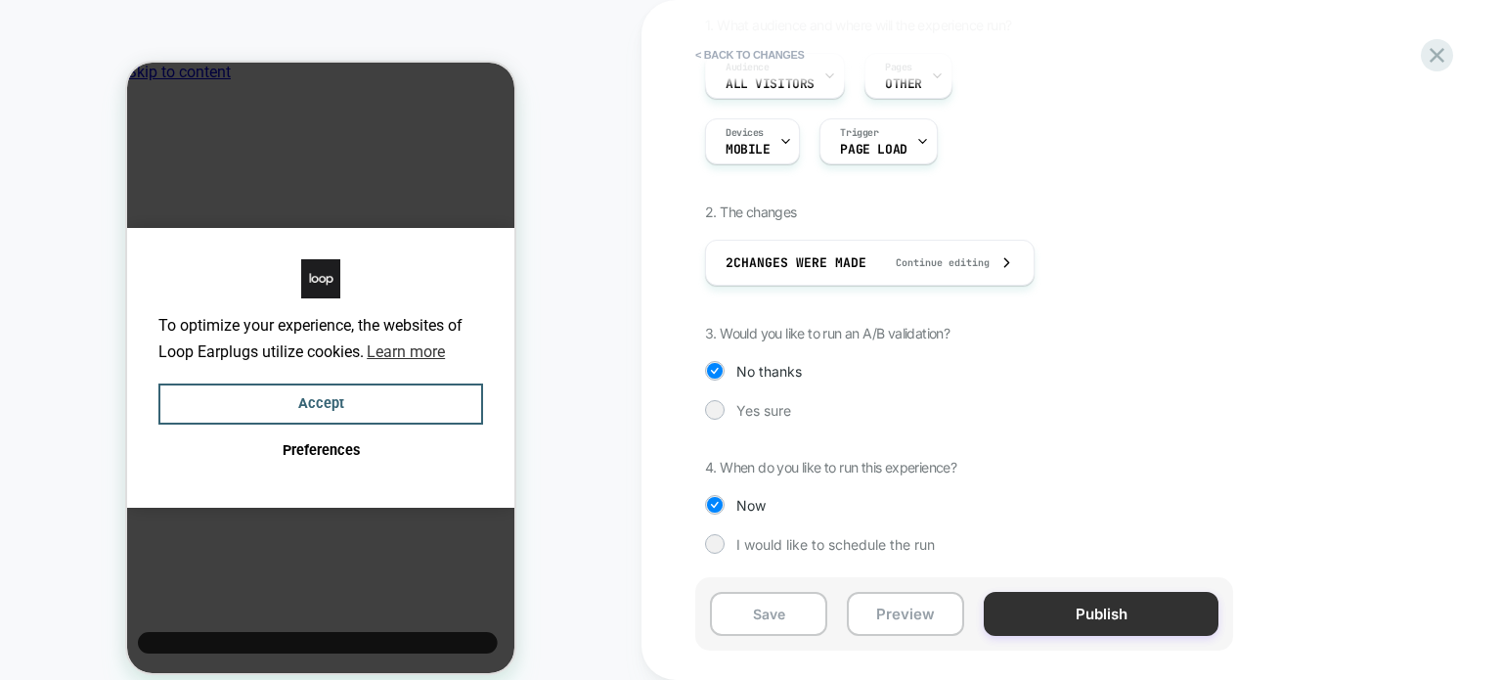
click at [1084, 621] on button "Publish" at bounding box center [1101, 614] width 235 height 44
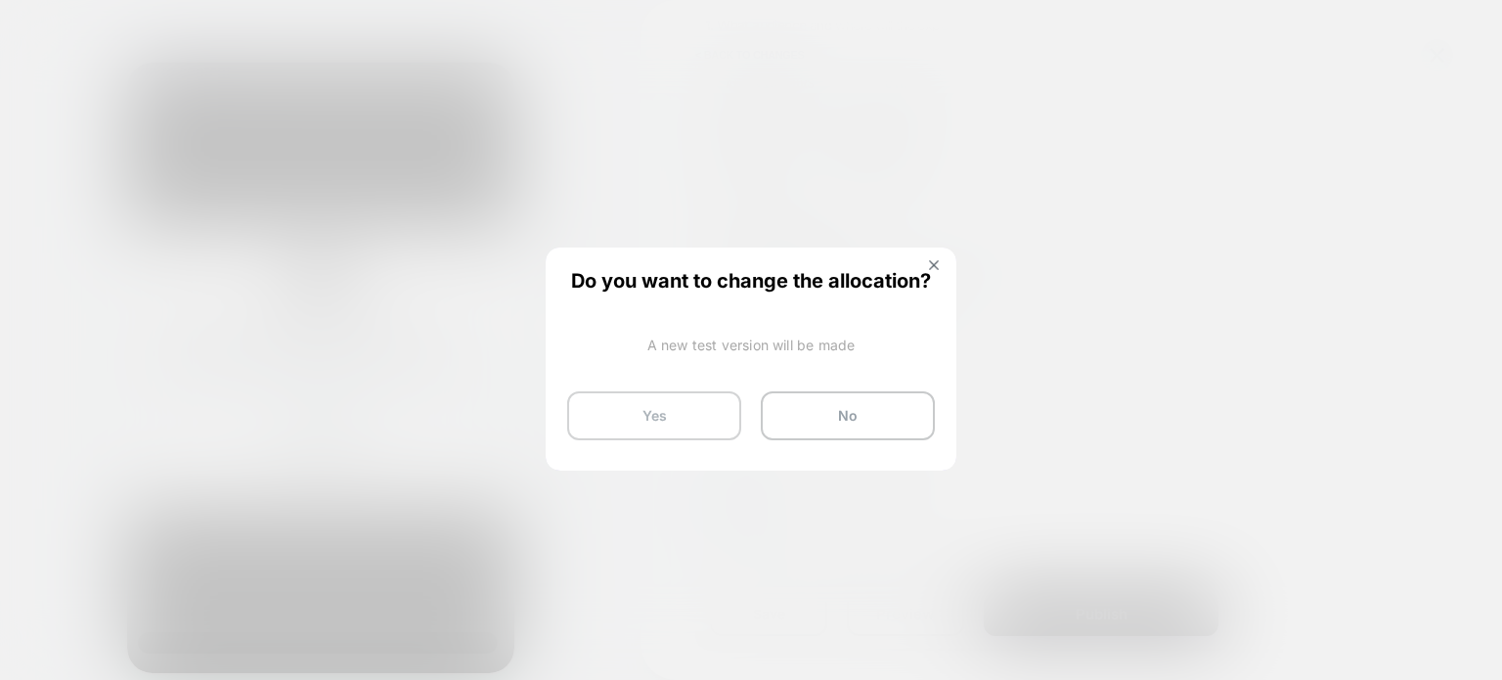
click at [625, 391] on button "Yes" at bounding box center [654, 415] width 174 height 49
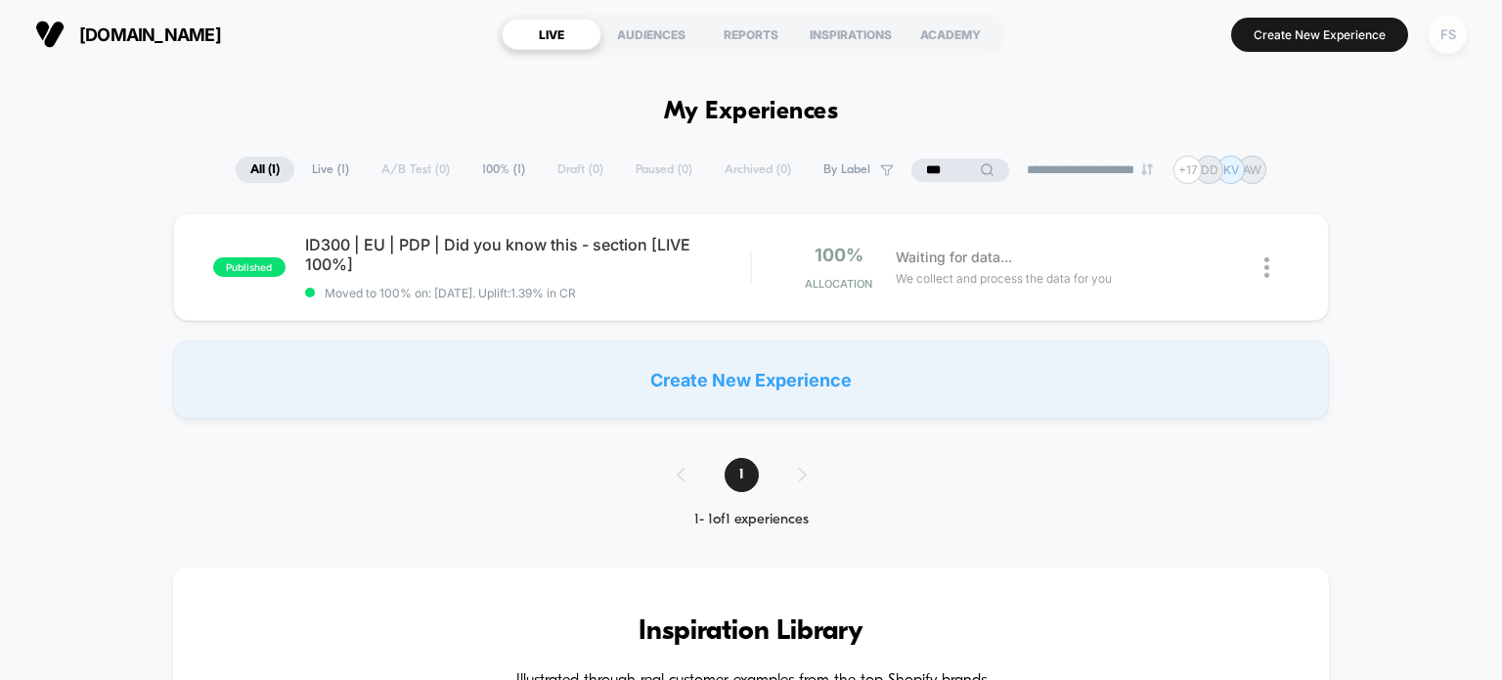
click at [1443, 38] on div "FS" at bounding box center [1448, 35] width 38 height 38
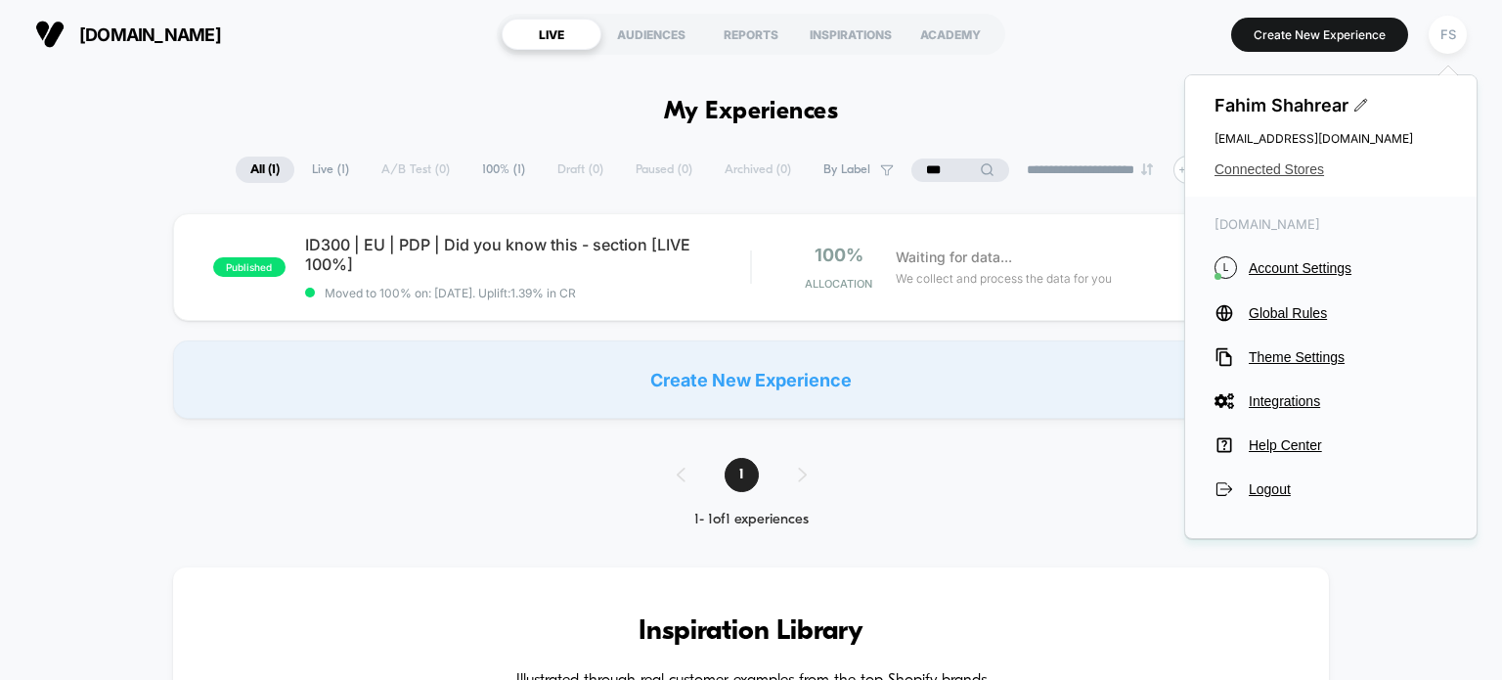
click at [1279, 167] on span "Connected Stores" at bounding box center [1331, 169] width 233 height 16
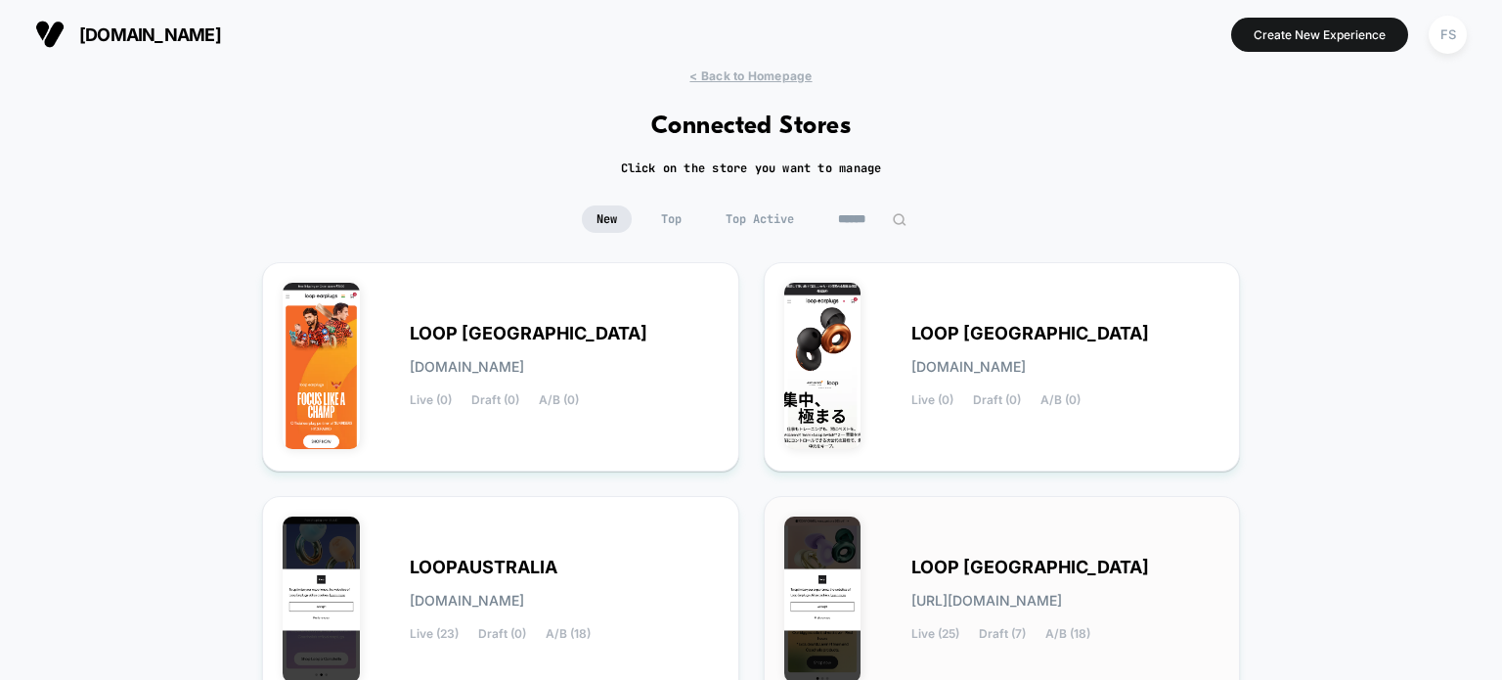
click at [1025, 560] on span "LOOP [GEOGRAPHIC_DATA]" at bounding box center [1031, 567] width 238 height 14
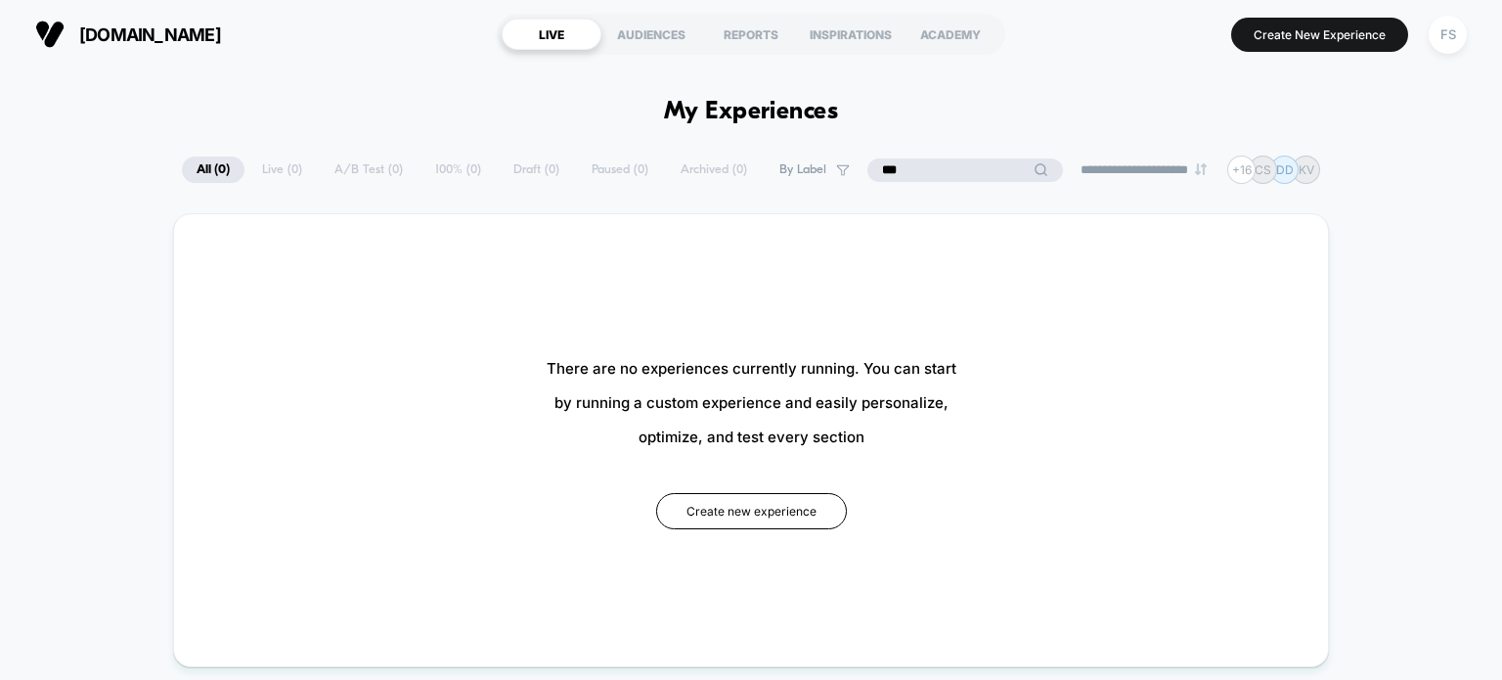
click at [957, 163] on input "***" at bounding box center [966, 169] width 196 height 23
type input "*"
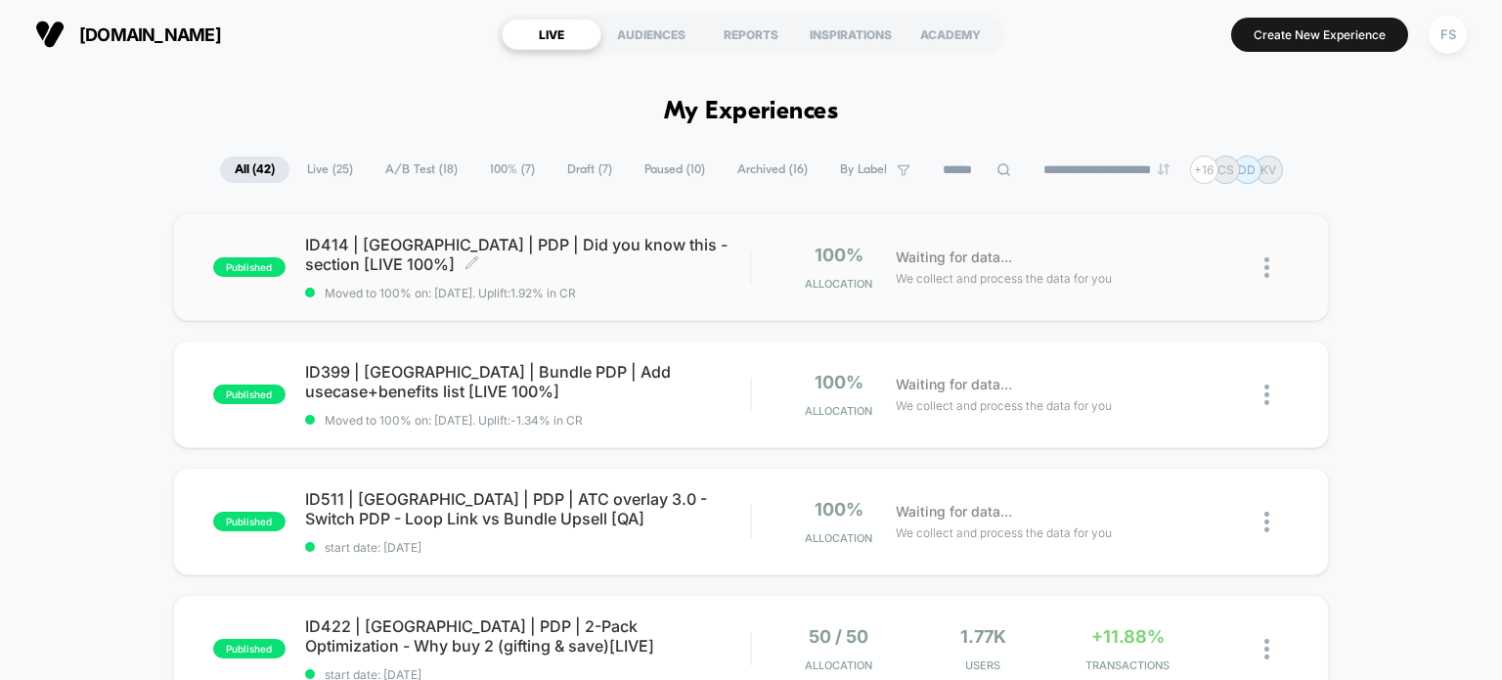
click at [509, 249] on span "ID414 | USA | PDP | Did you know this - section [LIVE 100%] Click to edit exper…" at bounding box center [528, 254] width 446 height 39
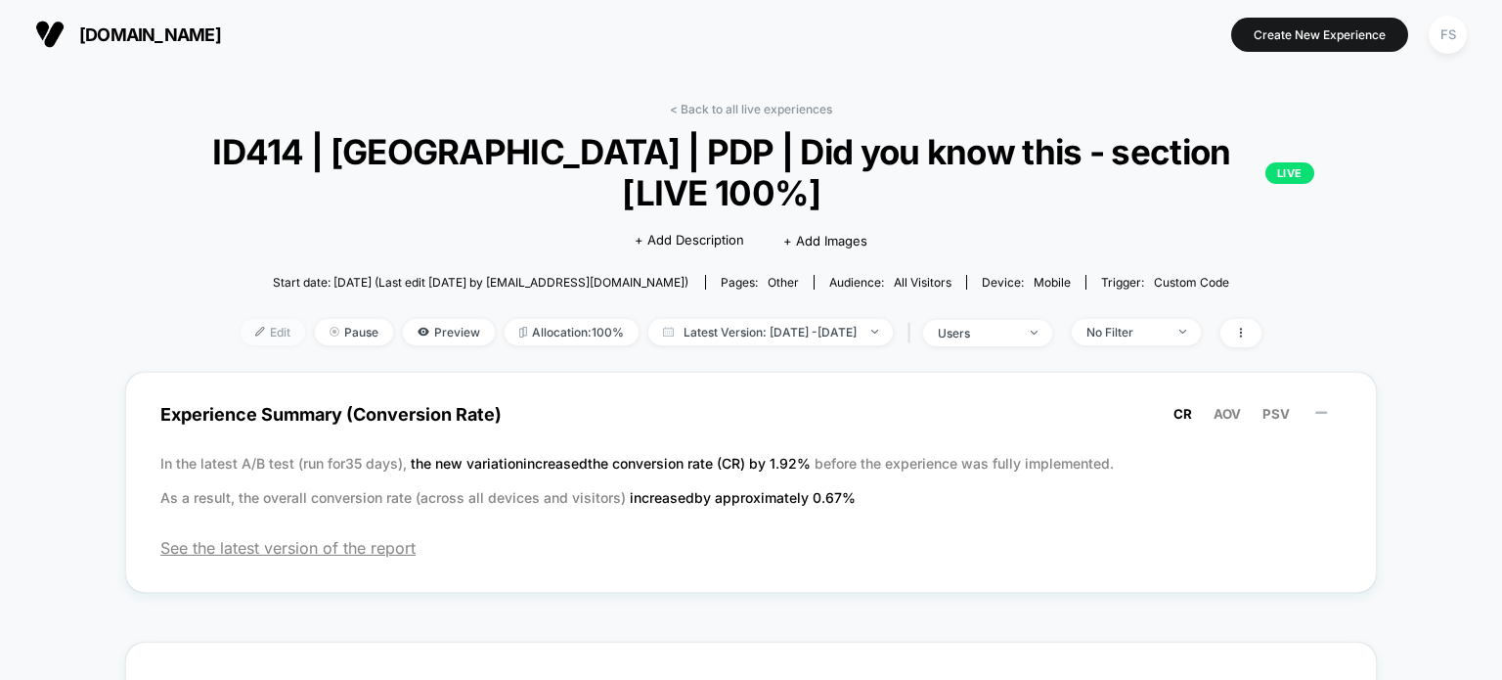
click at [241, 335] on span "Edit" at bounding box center [273, 332] width 65 height 26
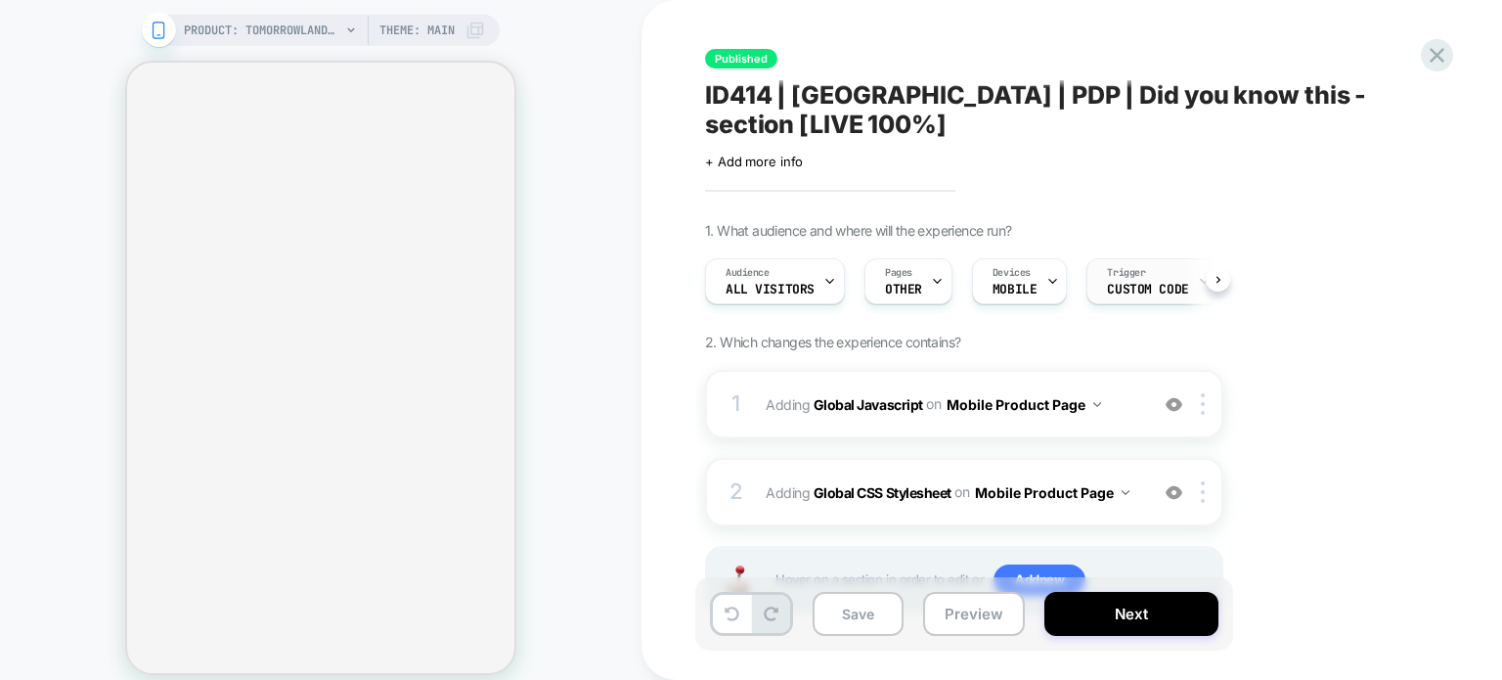
click at [1153, 259] on div "Trigger Custom Code" at bounding box center [1148, 281] width 120 height 44
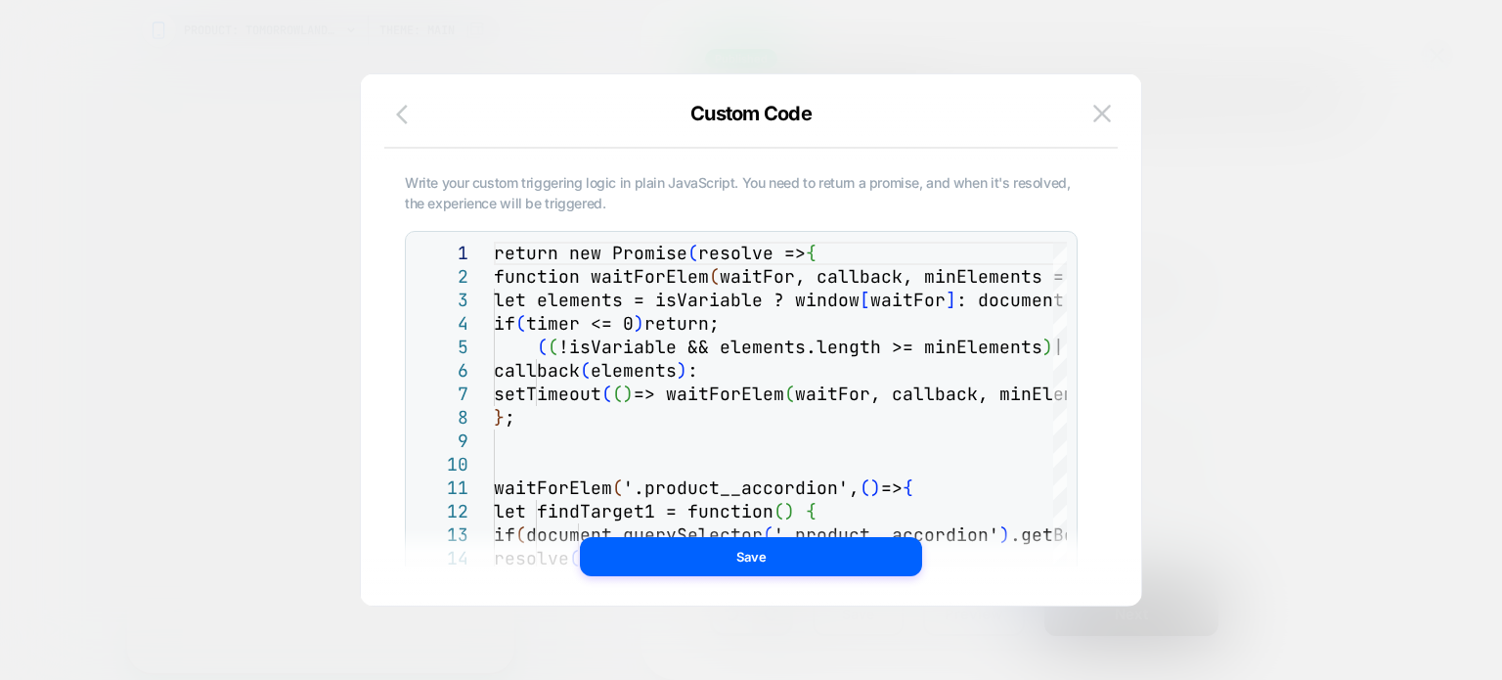
click at [401, 128] on button "button" at bounding box center [407, 116] width 35 height 28
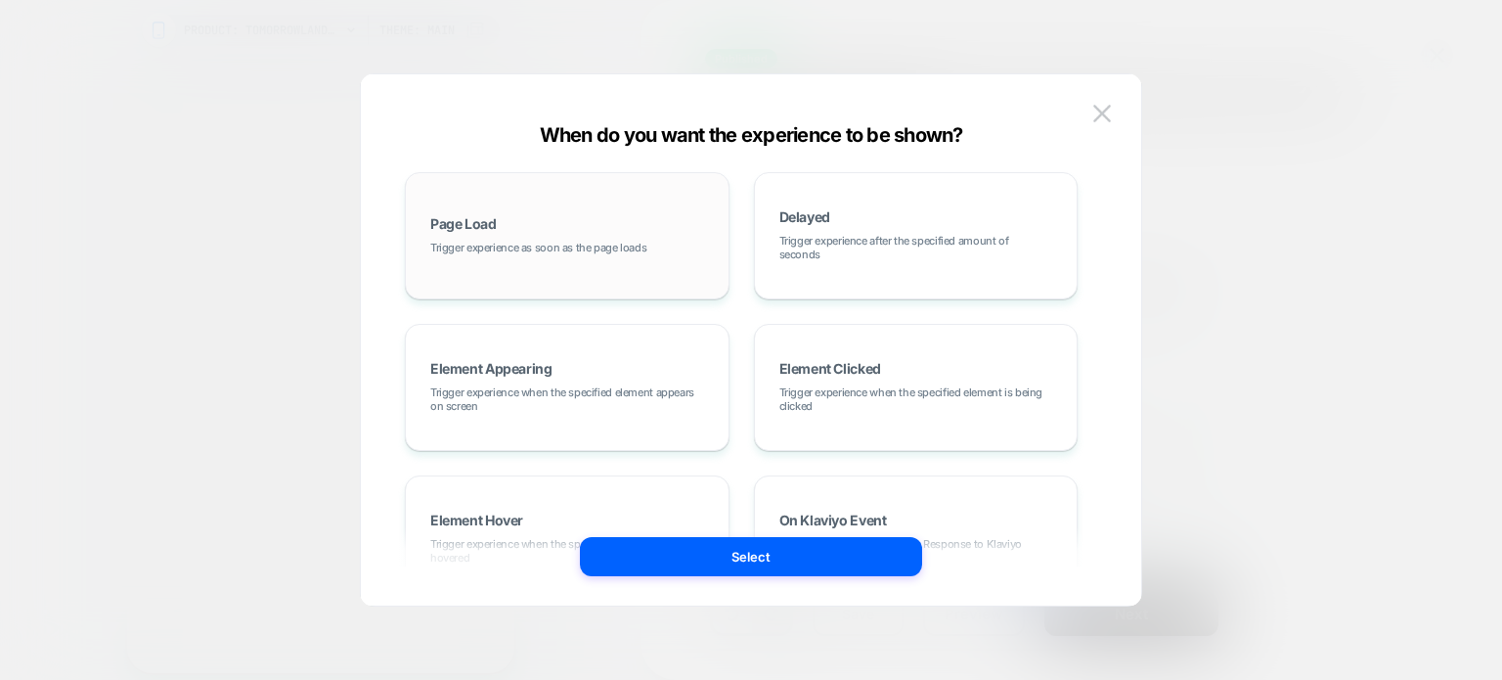
click at [549, 254] on div "Page Load Trigger experience as soon as the page loads" at bounding box center [567, 236] width 303 height 106
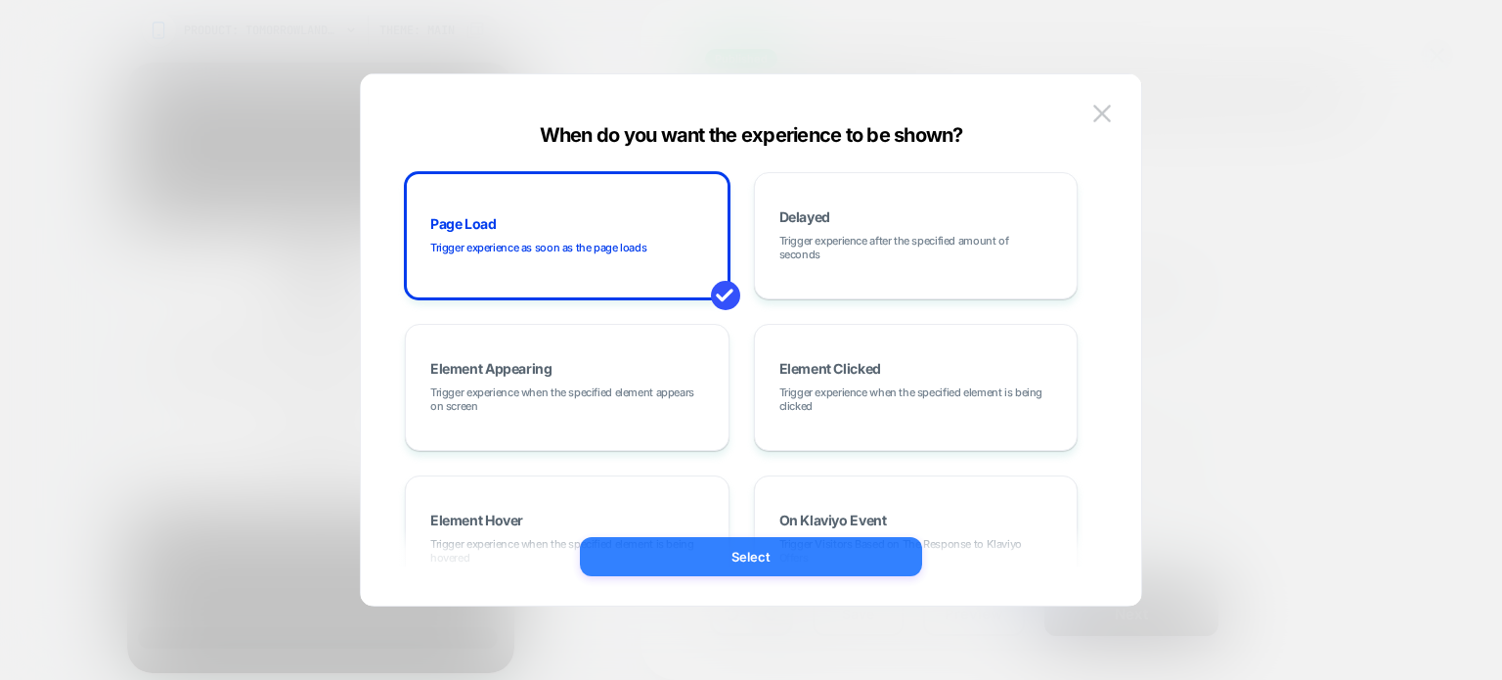
click at [674, 568] on button "Select" at bounding box center [751, 556] width 342 height 39
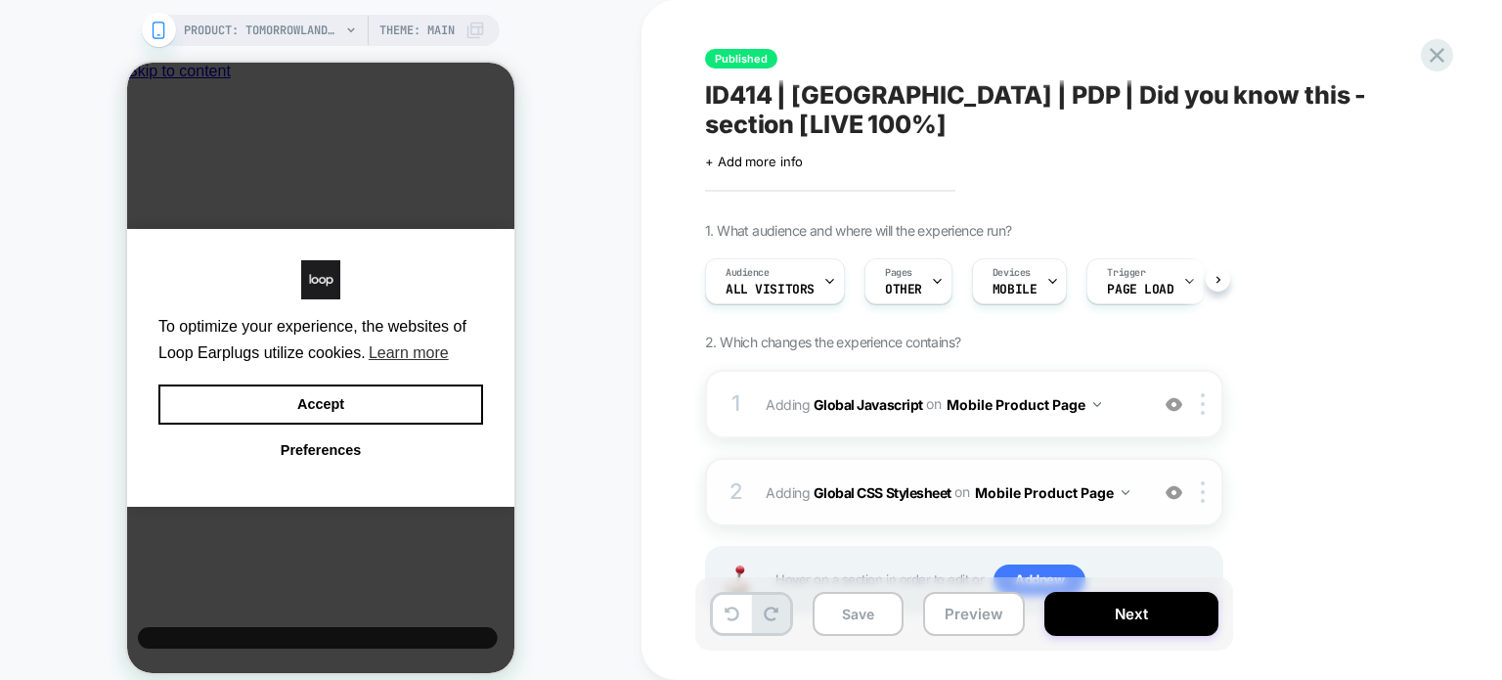
scroll to position [51, 0]
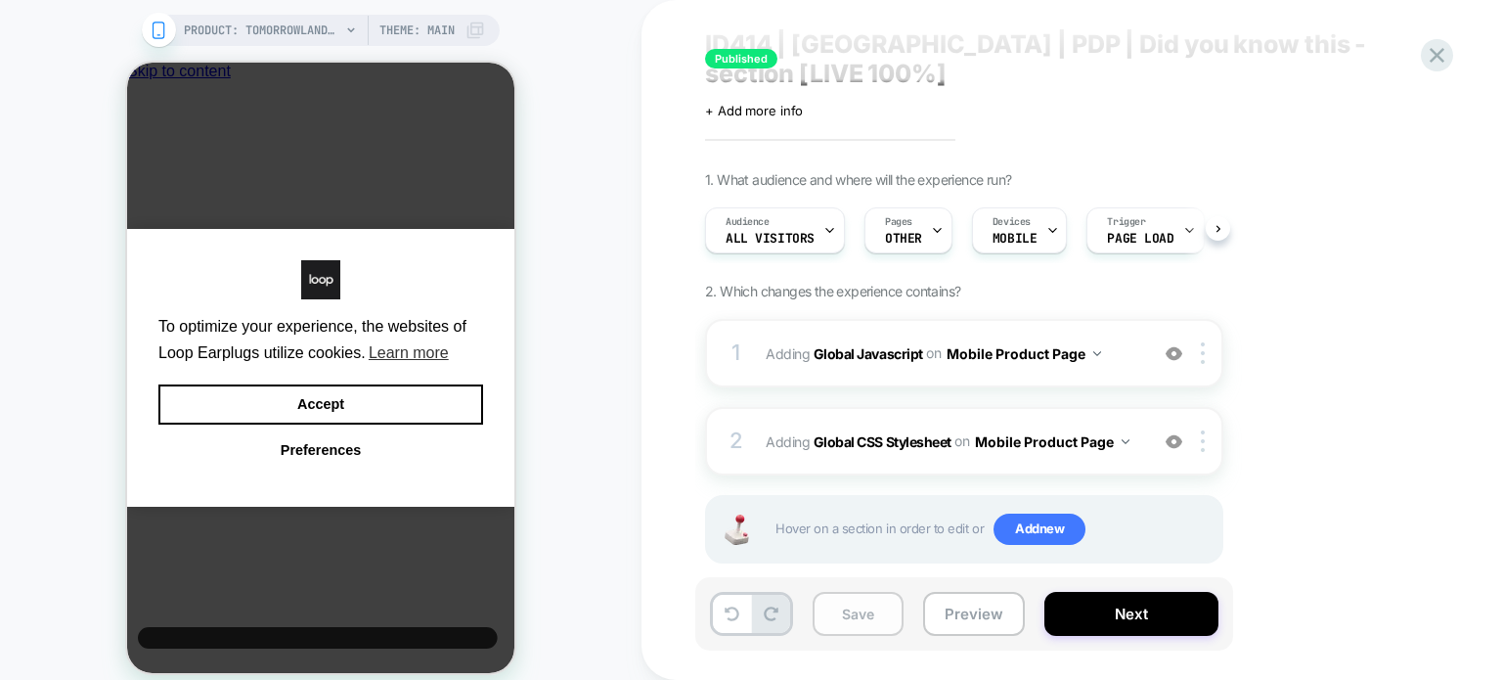
click at [830, 617] on button "Save" at bounding box center [858, 614] width 91 height 44
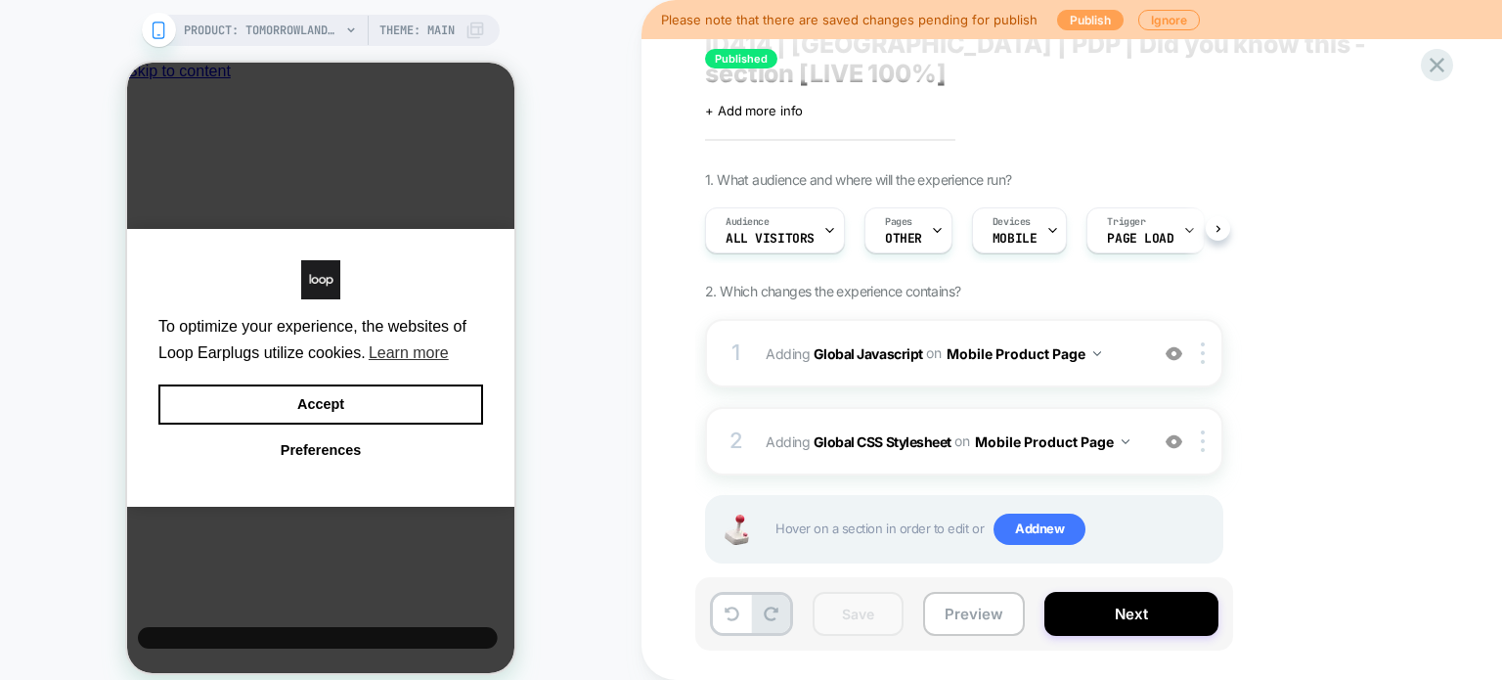
click at [1064, 25] on button "Publish" at bounding box center [1090, 20] width 67 height 21
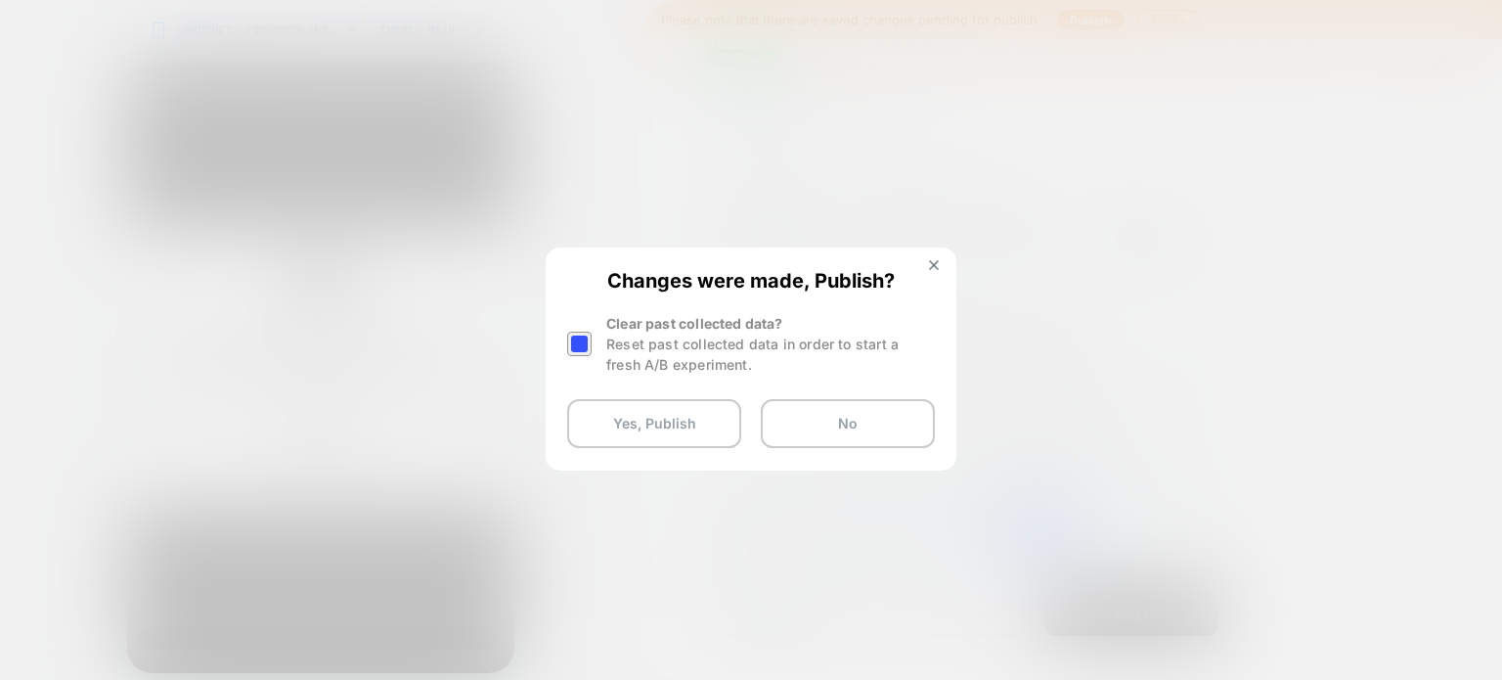
click at [573, 335] on div at bounding box center [579, 344] width 24 height 24
click at [627, 438] on button "Yes, Publish" at bounding box center [654, 423] width 174 height 49
